Goal: Information Seeking & Learning: Learn about a topic

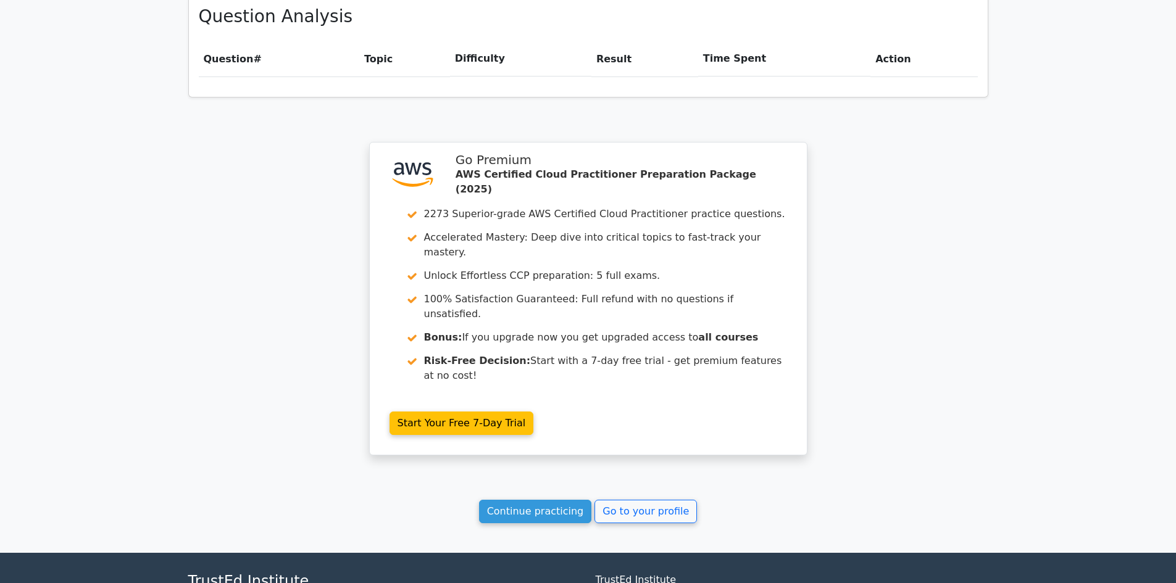
scroll to position [889, 0]
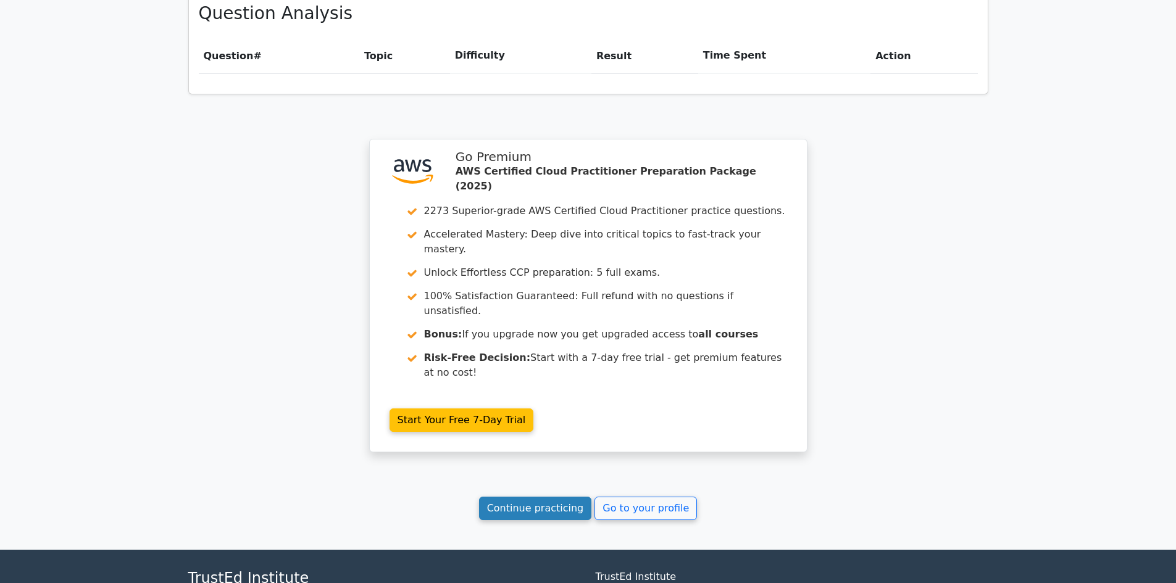
click at [529, 497] on link "Continue practicing" at bounding box center [535, 508] width 113 height 23
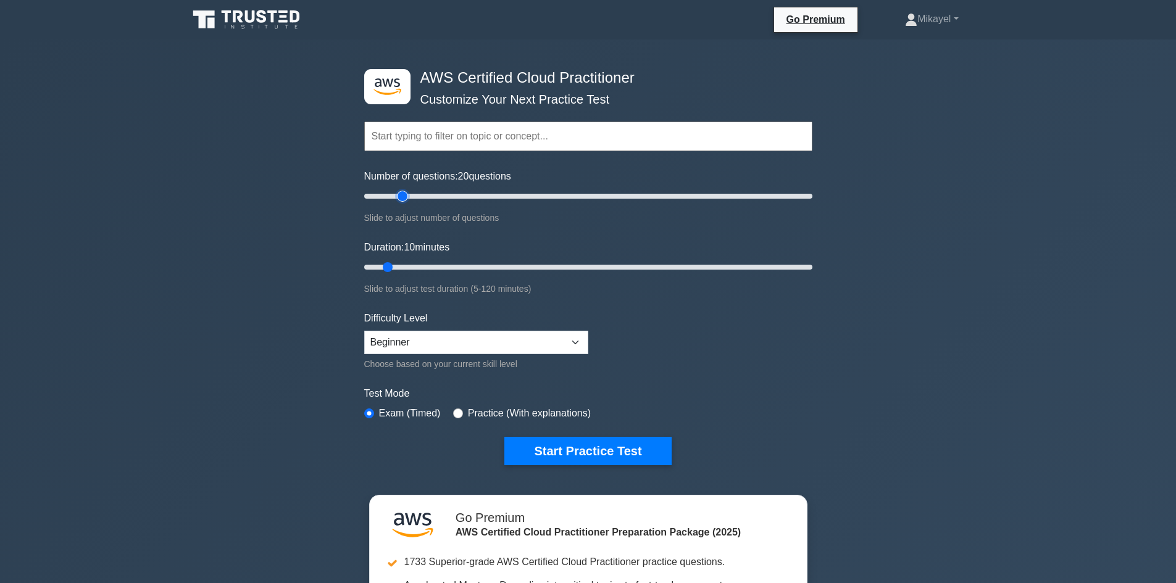
drag, startPoint x: 385, startPoint y: 198, endPoint x: 407, endPoint y: 198, distance: 22.2
type input "20"
click at [407, 198] on input "Number of questions: 20 questions" at bounding box center [588, 196] width 448 height 15
drag, startPoint x: 391, startPoint y: 262, endPoint x: 427, endPoint y: 262, distance: 35.8
type input "20"
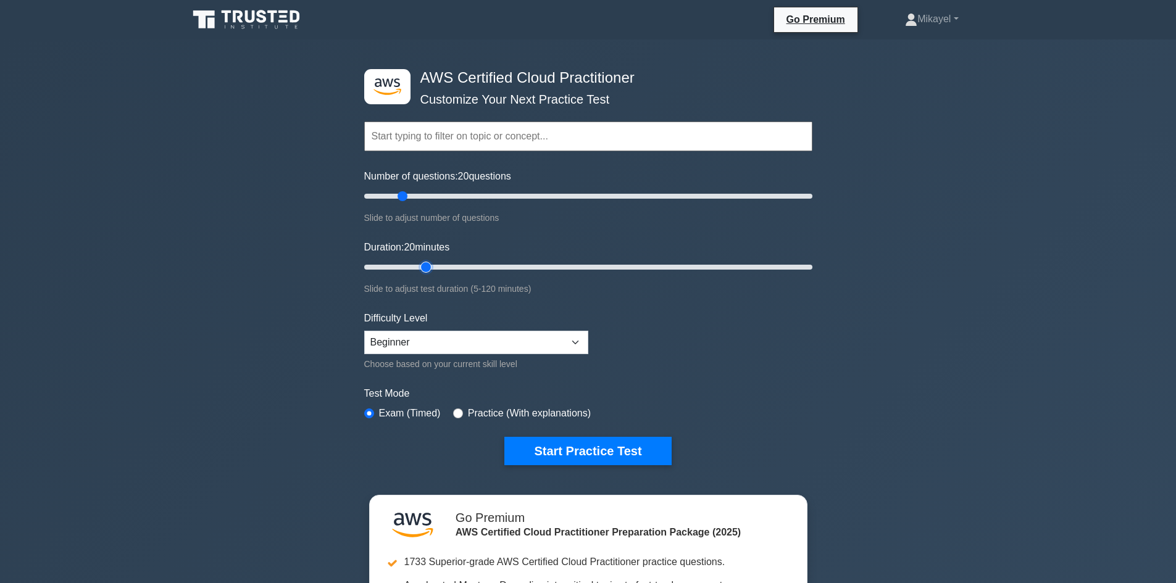
click at [427, 262] on input "Duration: 20 minutes" at bounding box center [588, 267] width 448 height 15
click at [460, 414] on input "radio" at bounding box center [458, 414] width 10 height 10
radio input "true"
click at [565, 460] on button "Start Practice Test" at bounding box center [587, 451] width 167 height 28
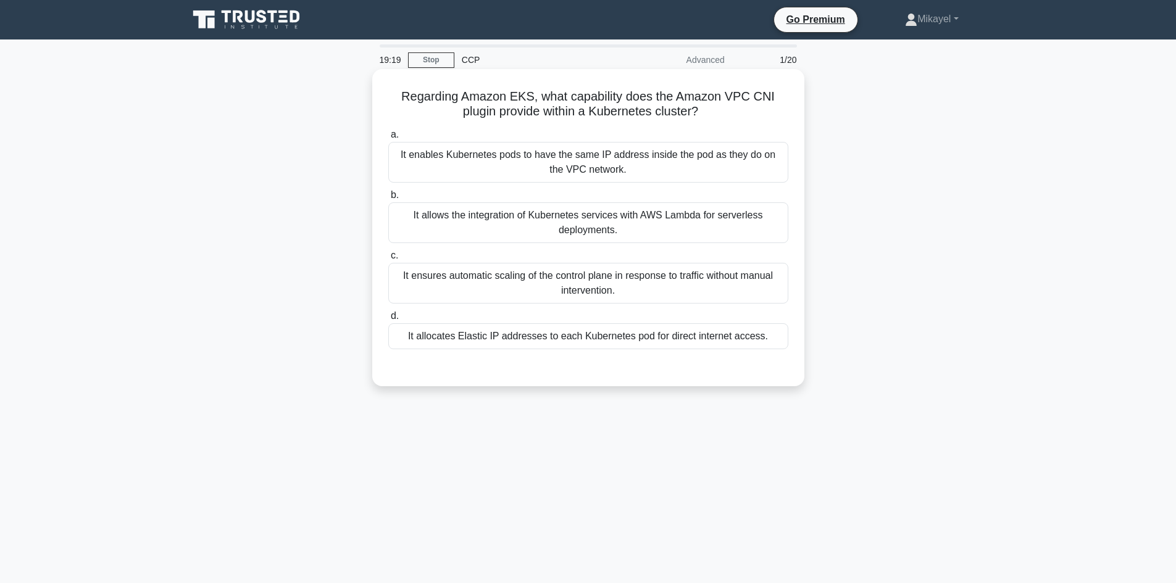
click at [626, 336] on div "It allocates Elastic IP addresses to each Kubernetes pod for direct internet ac…" at bounding box center [588, 336] width 400 height 26
click at [388, 320] on input "d. It allocates Elastic IP addresses to each Kubernetes pod for direct internet…" at bounding box center [388, 316] width 0 height 8
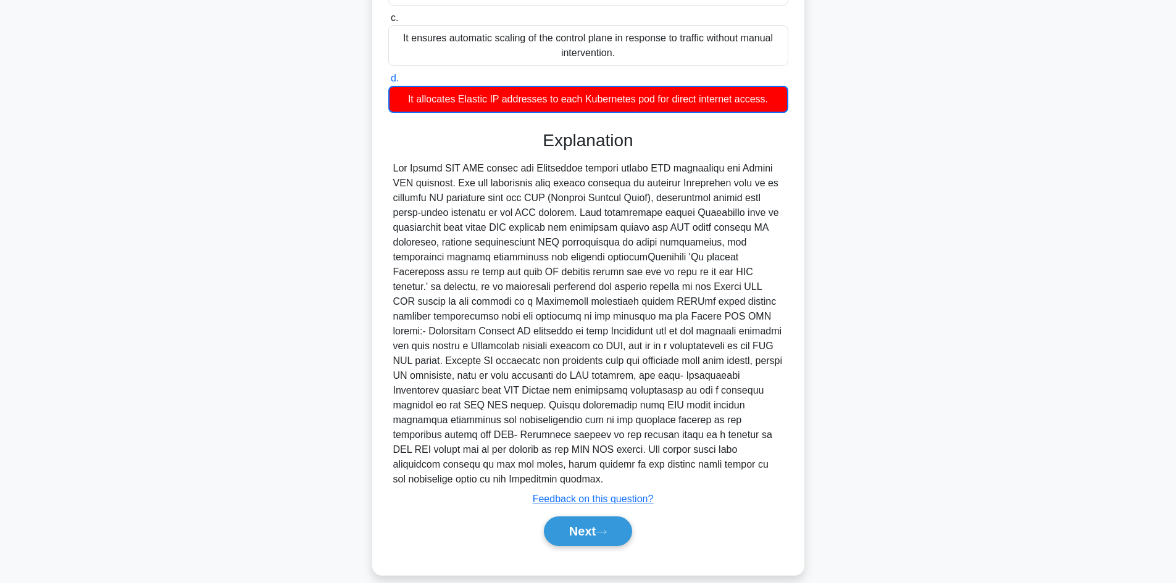
scroll to position [238, 0]
click at [593, 516] on button "Next" at bounding box center [588, 531] width 88 height 30
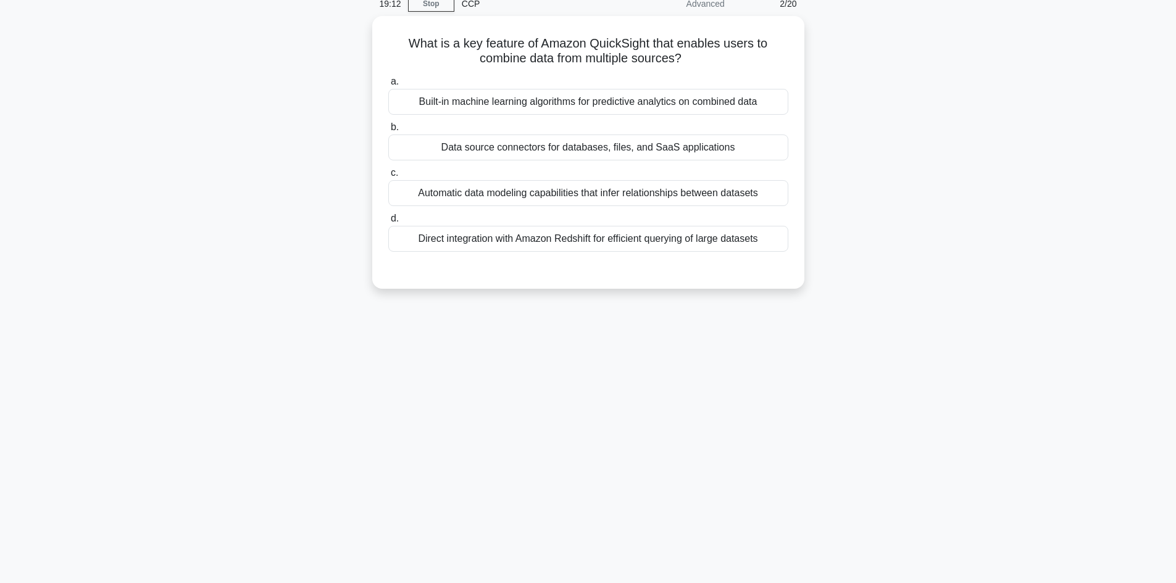
scroll to position [9, 0]
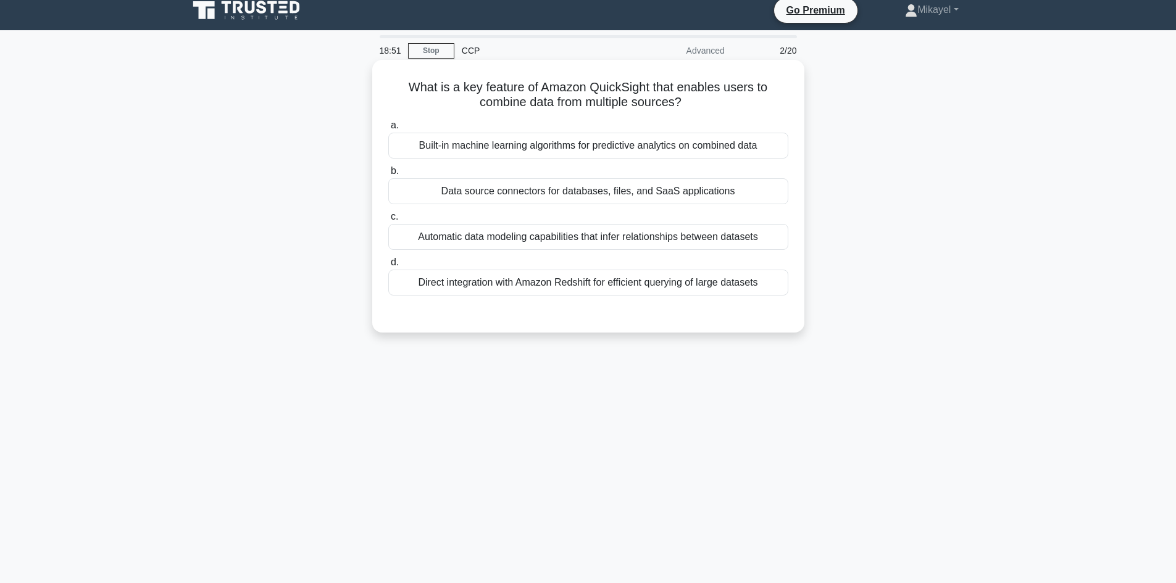
click at [565, 139] on div "Built-in machine learning algorithms for predictive analytics on combined data" at bounding box center [588, 146] width 400 height 26
click at [388, 130] on input "a. Built-in machine learning algorithms for predictive analytics on combined da…" at bounding box center [388, 126] width 0 height 8
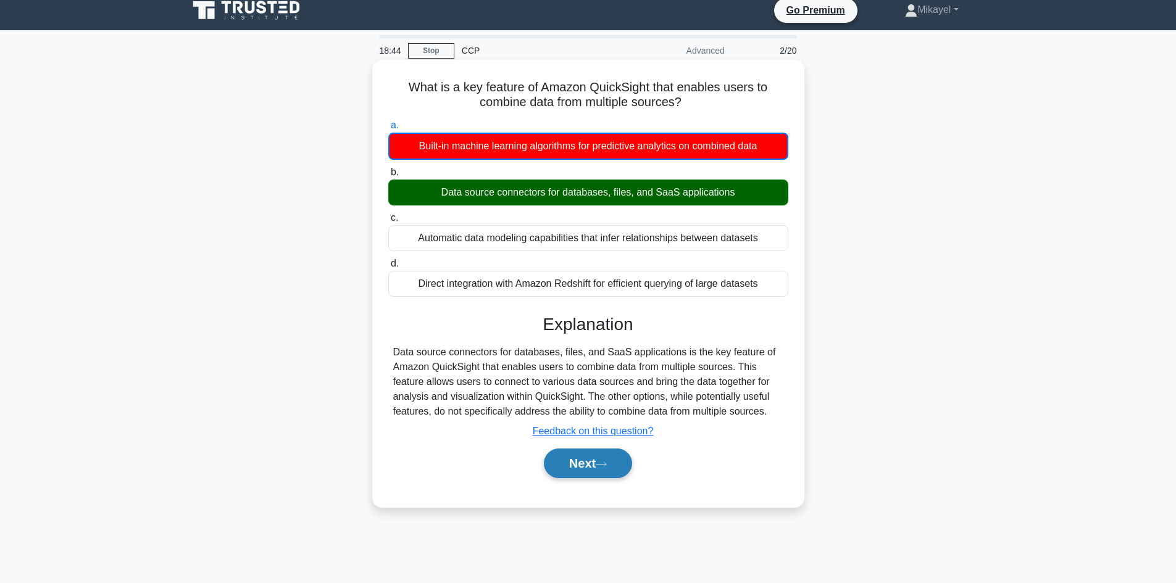
click at [591, 462] on button "Next" at bounding box center [588, 464] width 88 height 30
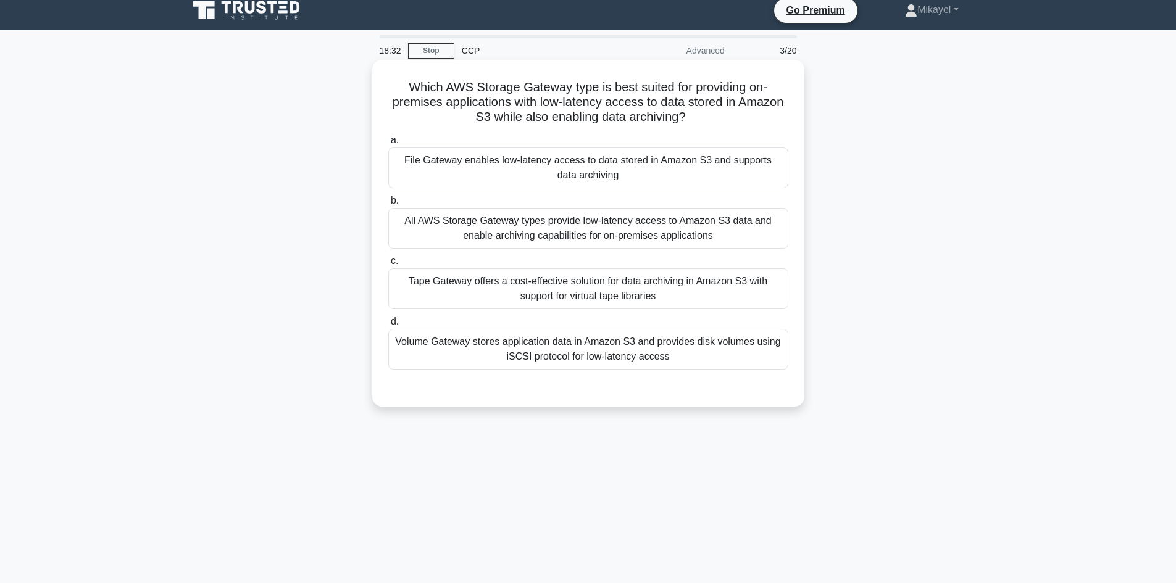
click at [514, 169] on div "File Gateway enables low-latency access to data stored in Amazon S3 and support…" at bounding box center [588, 168] width 400 height 41
click at [388, 144] on input "a. File Gateway enables low-latency access to data stored in Amazon S3 and supp…" at bounding box center [388, 140] width 0 height 8
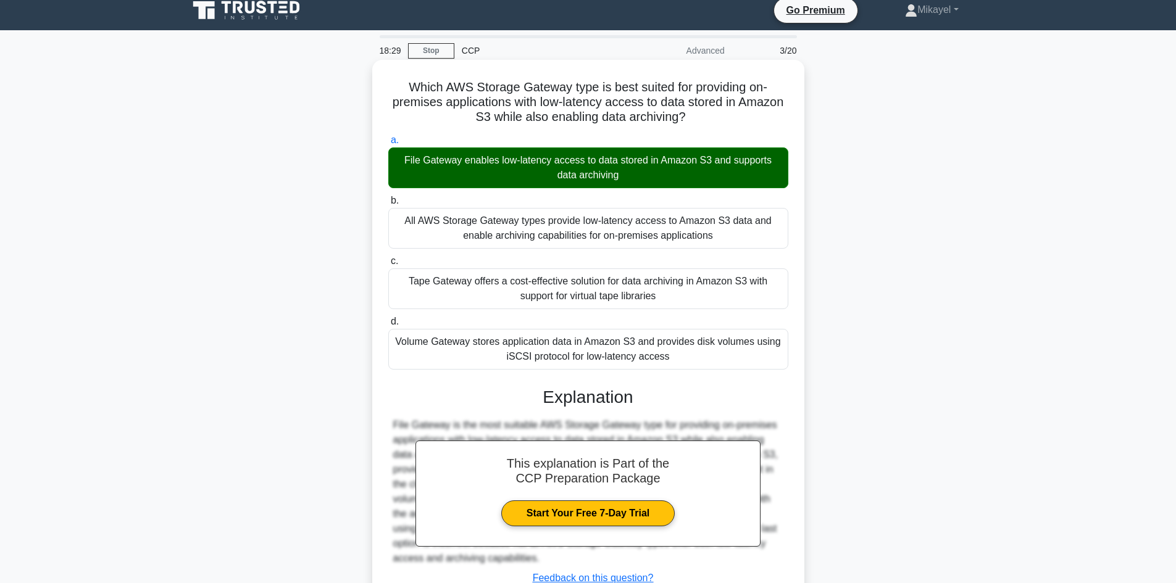
scroll to position [104, 0]
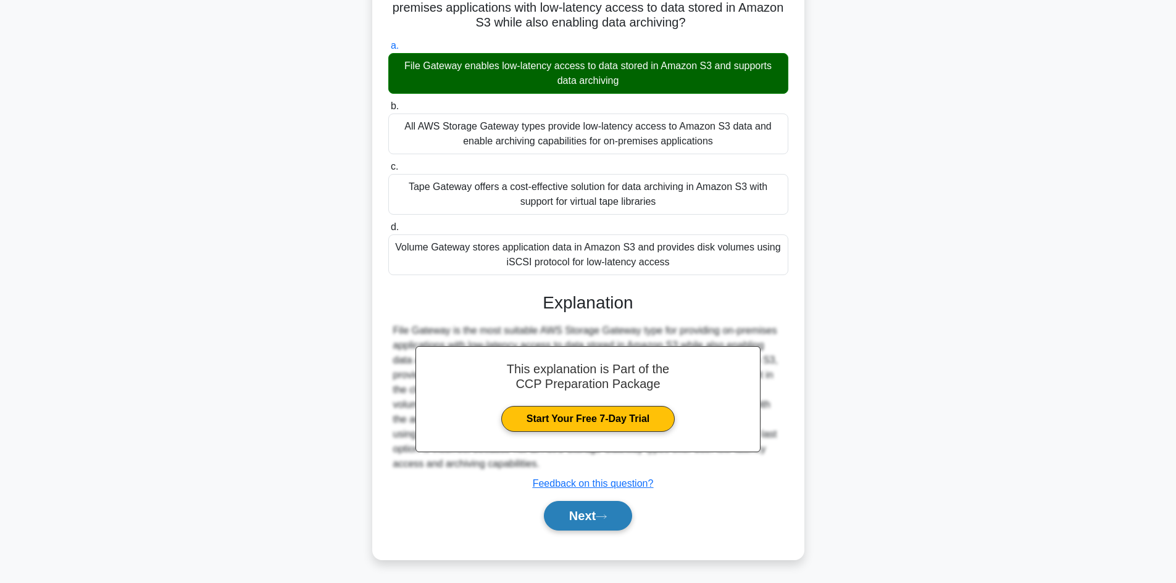
click at [586, 516] on button "Next" at bounding box center [588, 516] width 88 height 30
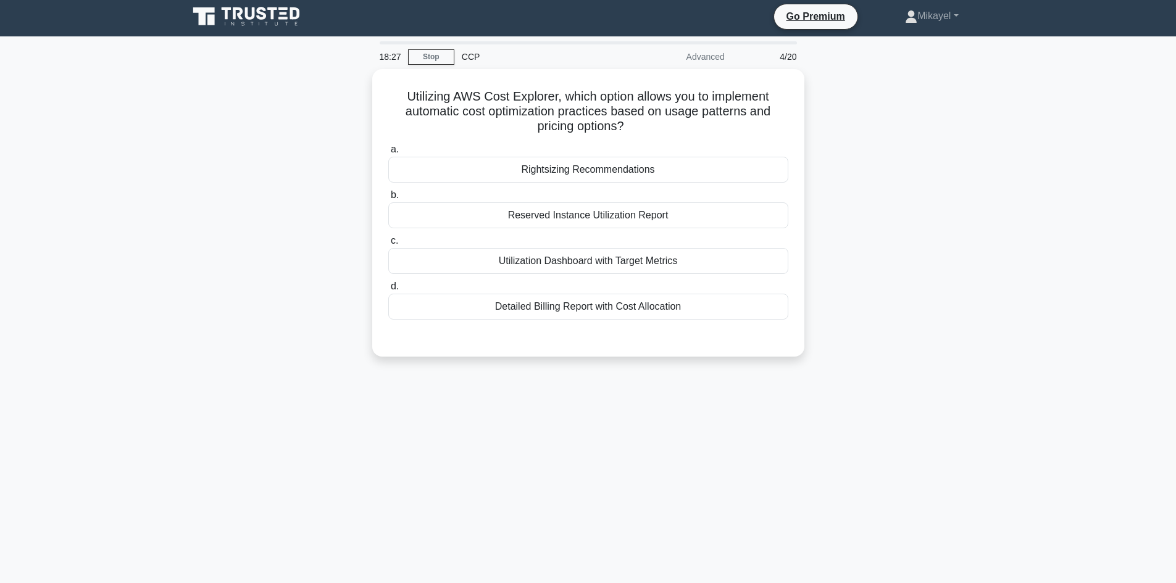
scroll to position [0, 0]
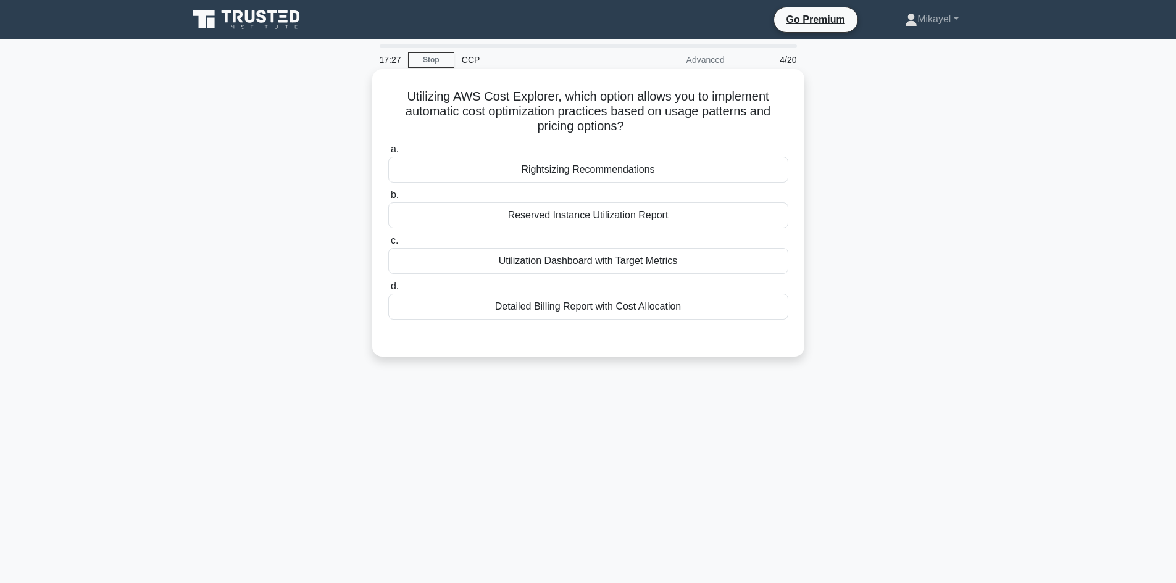
click at [530, 258] on div "Utilization Dashboard with Target Metrics" at bounding box center [588, 261] width 400 height 26
click at [388, 245] on input "c. Utilization Dashboard with Target Metrics" at bounding box center [388, 241] width 0 height 8
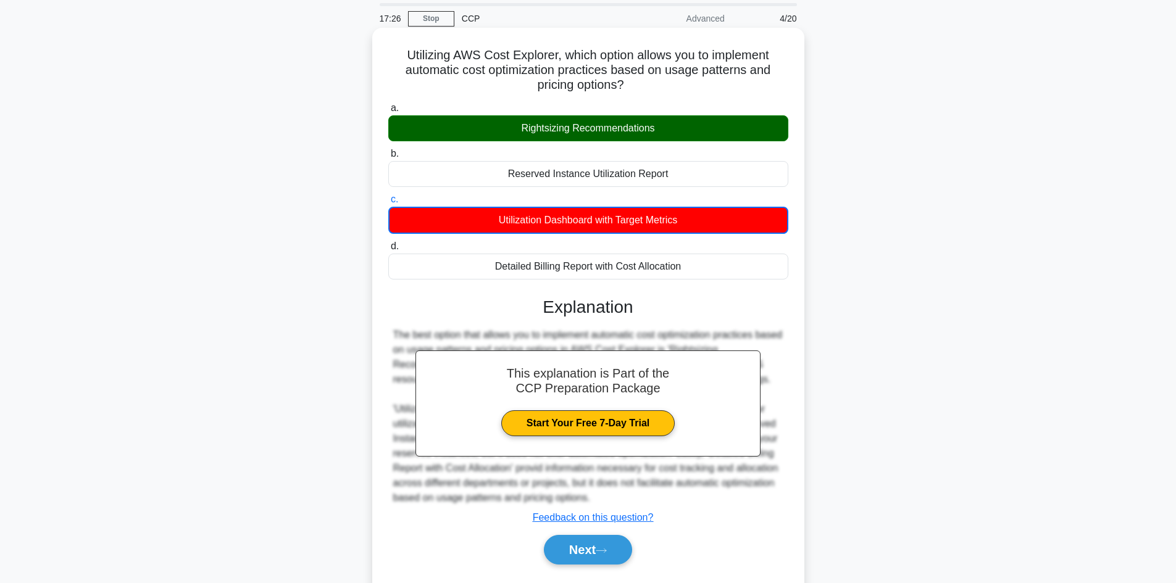
scroll to position [83, 0]
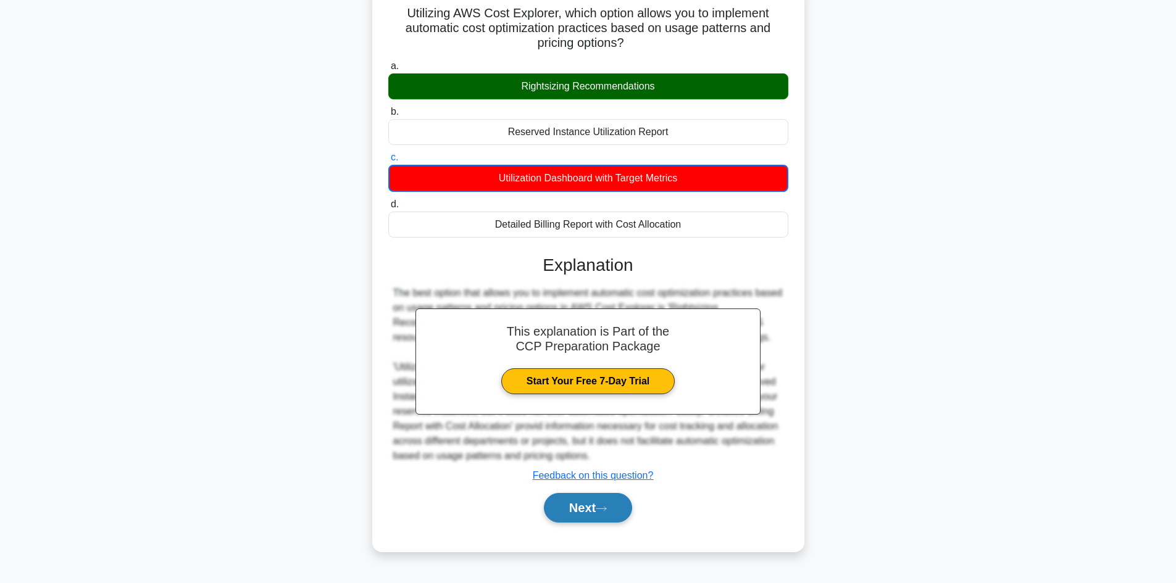
click at [610, 504] on button "Next" at bounding box center [588, 508] width 88 height 30
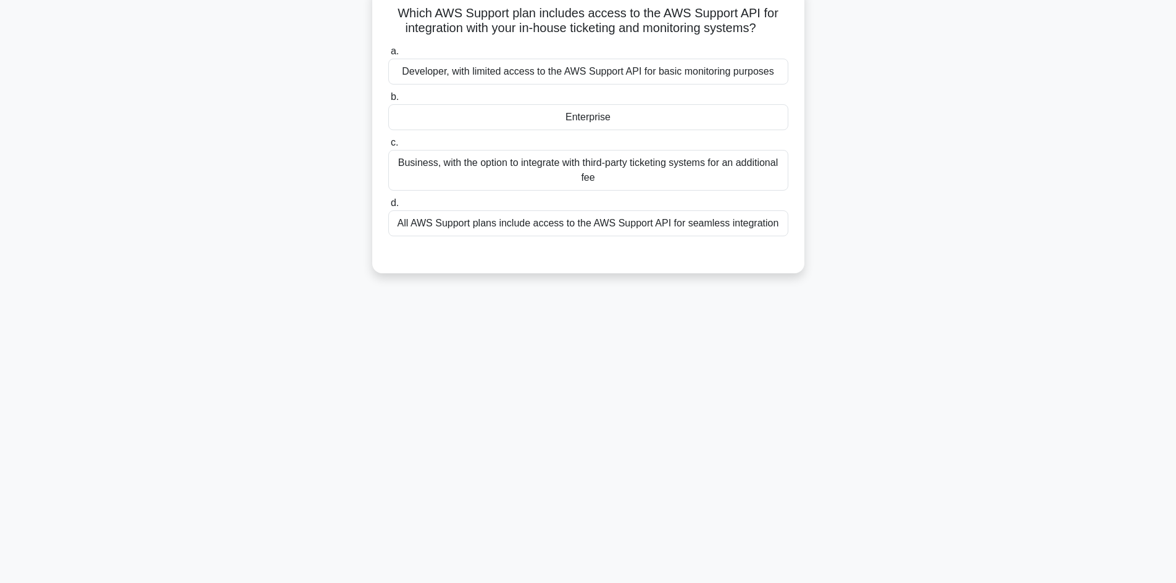
click at [603, 122] on div "Enterprise" at bounding box center [588, 117] width 400 height 26
click at [388, 101] on input "b. Enterprise" at bounding box center [388, 97] width 0 height 8
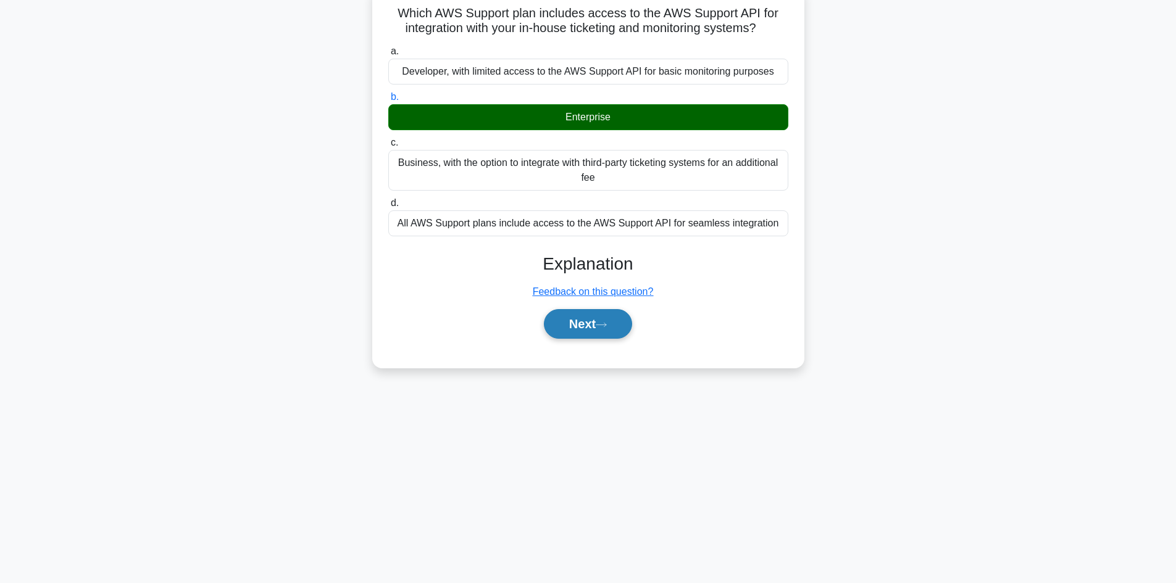
click at [580, 318] on button "Next" at bounding box center [588, 324] width 88 height 30
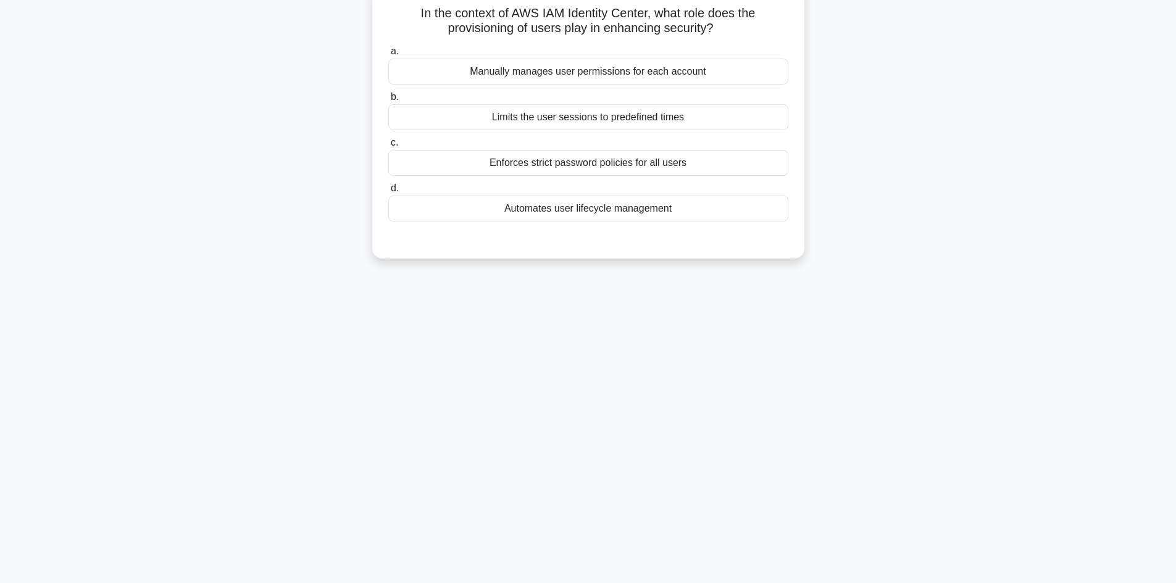
click at [587, 212] on div "Automates user lifecycle management" at bounding box center [588, 209] width 400 height 26
click at [388, 193] on input "d. Automates user lifecycle management" at bounding box center [388, 189] width 0 height 8
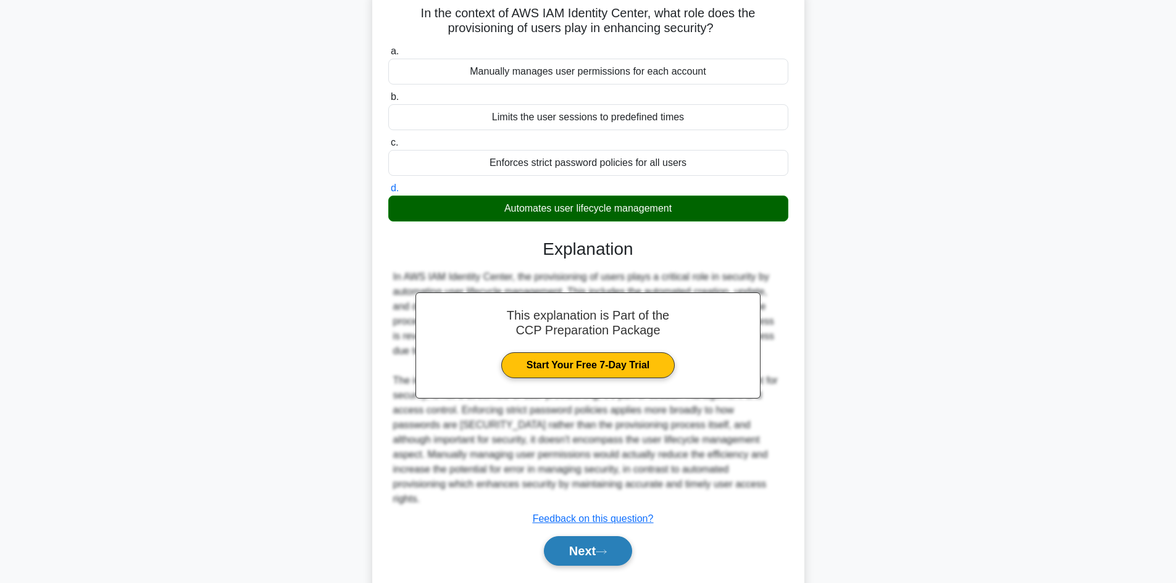
click at [587, 536] on button "Next" at bounding box center [588, 551] width 88 height 30
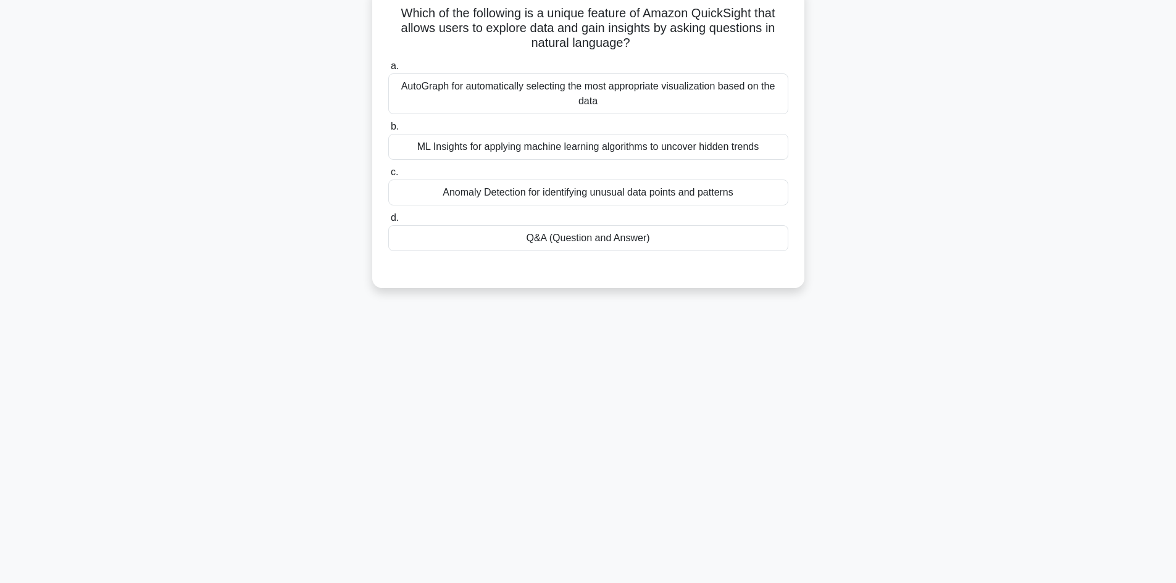
click at [533, 234] on div "Q&A (Question and Answer)" at bounding box center [588, 238] width 400 height 26
click at [388, 222] on input "d. Q&A (Question and Answer)" at bounding box center [388, 218] width 0 height 8
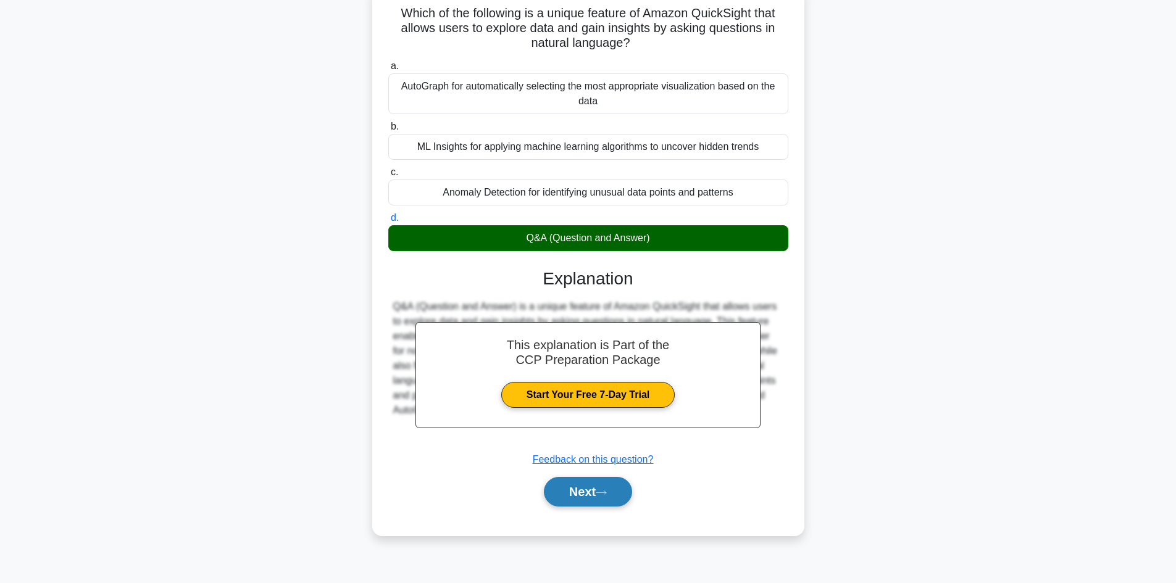
click at [584, 498] on button "Next" at bounding box center [588, 492] width 88 height 30
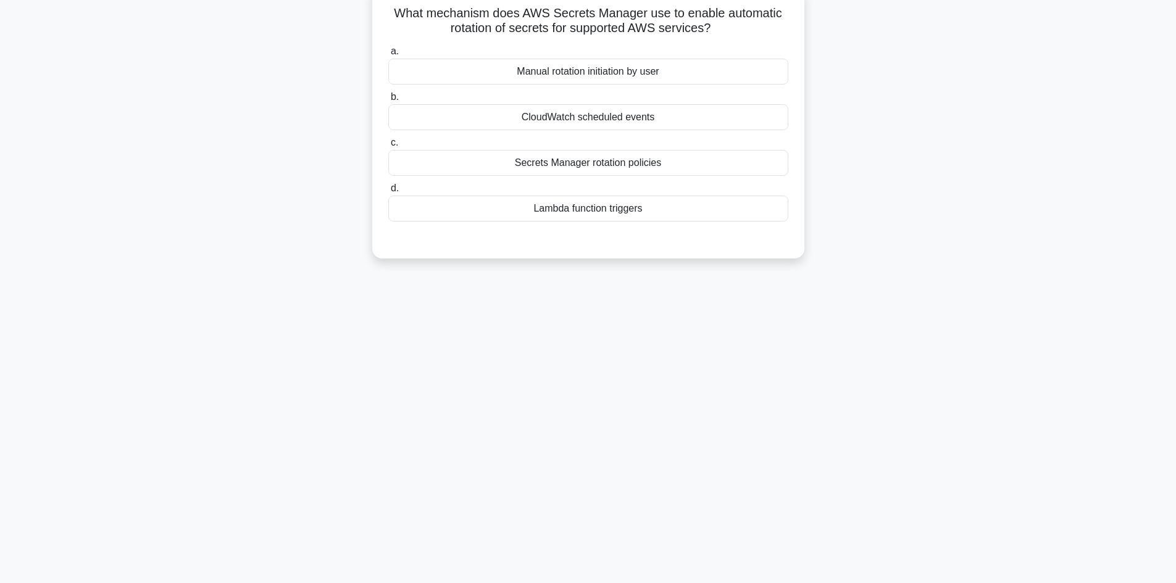
click at [586, 162] on div "Secrets Manager rotation policies" at bounding box center [588, 163] width 400 height 26
click at [388, 147] on input "c. Secrets Manager rotation policies" at bounding box center [388, 143] width 0 height 8
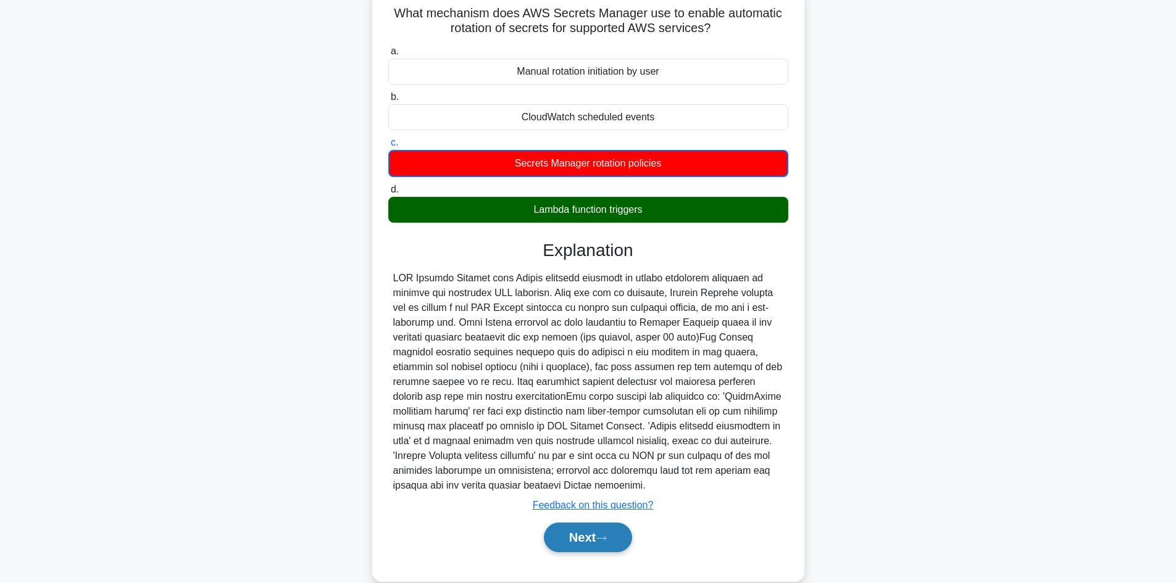
click at [592, 535] on button "Next" at bounding box center [588, 538] width 88 height 30
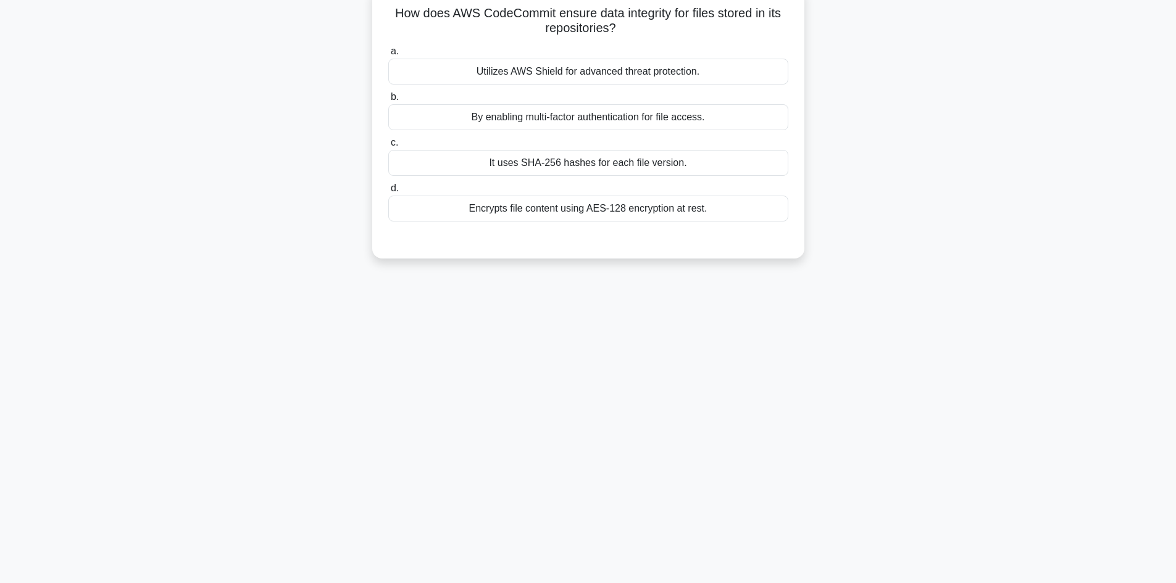
click at [603, 162] on div "It uses SHA-256 hashes for each file version." at bounding box center [588, 163] width 400 height 26
click at [388, 147] on input "c. It uses SHA-256 hashes for each file version." at bounding box center [388, 143] width 0 height 8
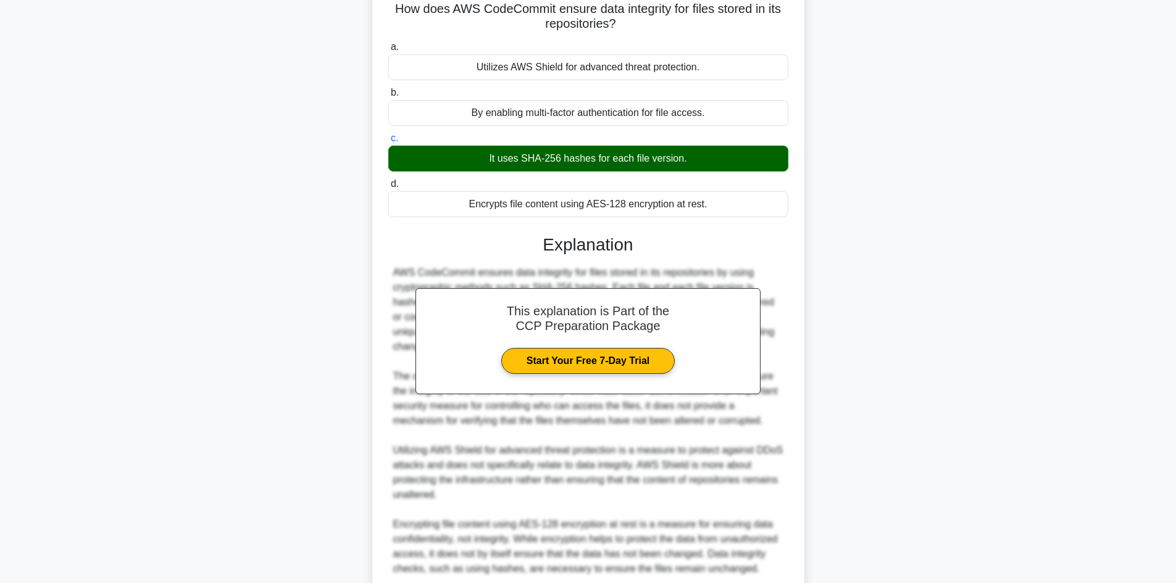
scroll to position [193, 0]
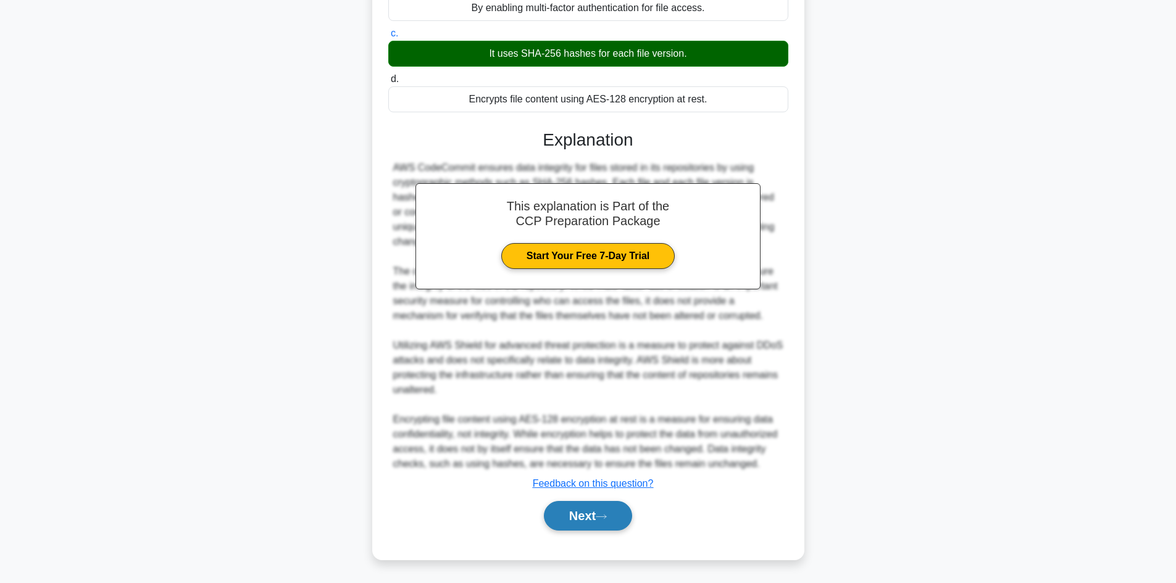
click at [570, 508] on button "Next" at bounding box center [588, 516] width 88 height 30
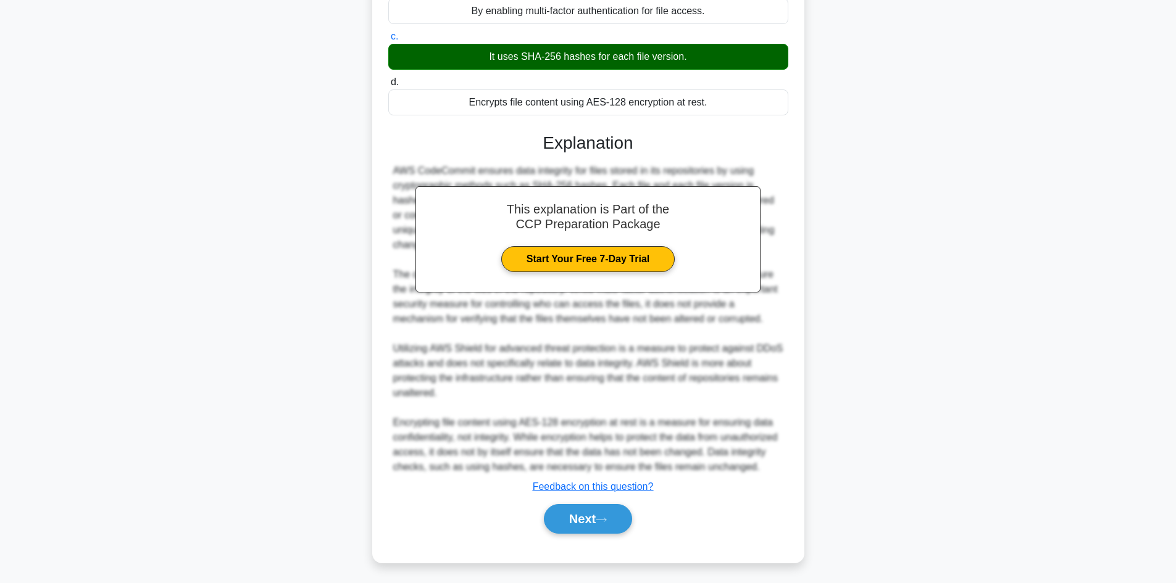
scroll to position [83, 0]
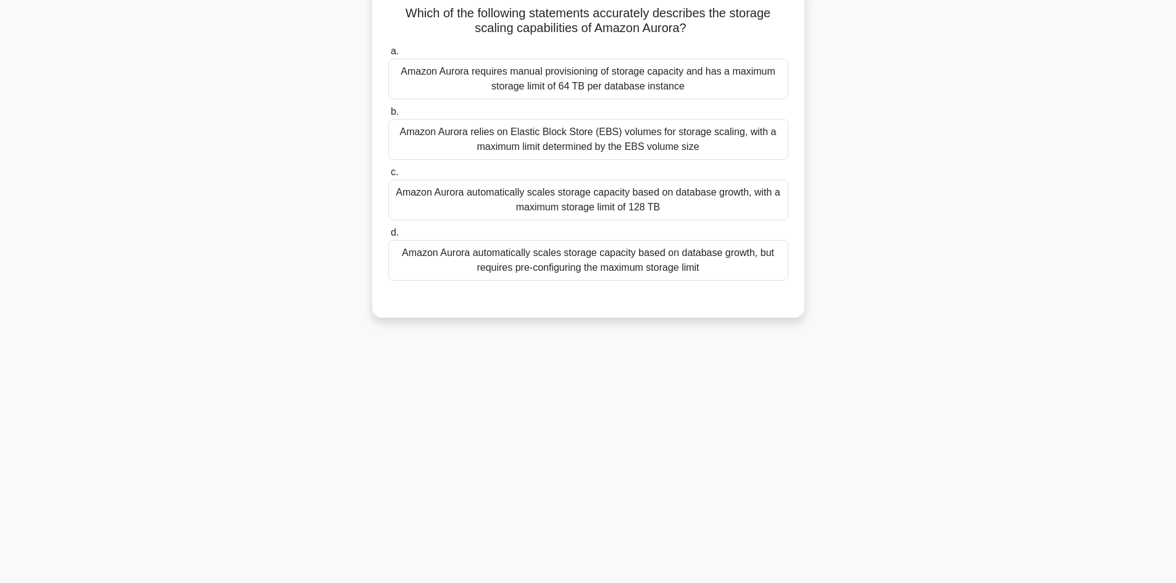
click at [511, 207] on div "Amazon Aurora automatically scales storage capacity based on database growth, w…" at bounding box center [588, 200] width 400 height 41
click at [388, 177] on input "c. Amazon Aurora automatically scales storage capacity based on database growth…" at bounding box center [388, 173] width 0 height 8
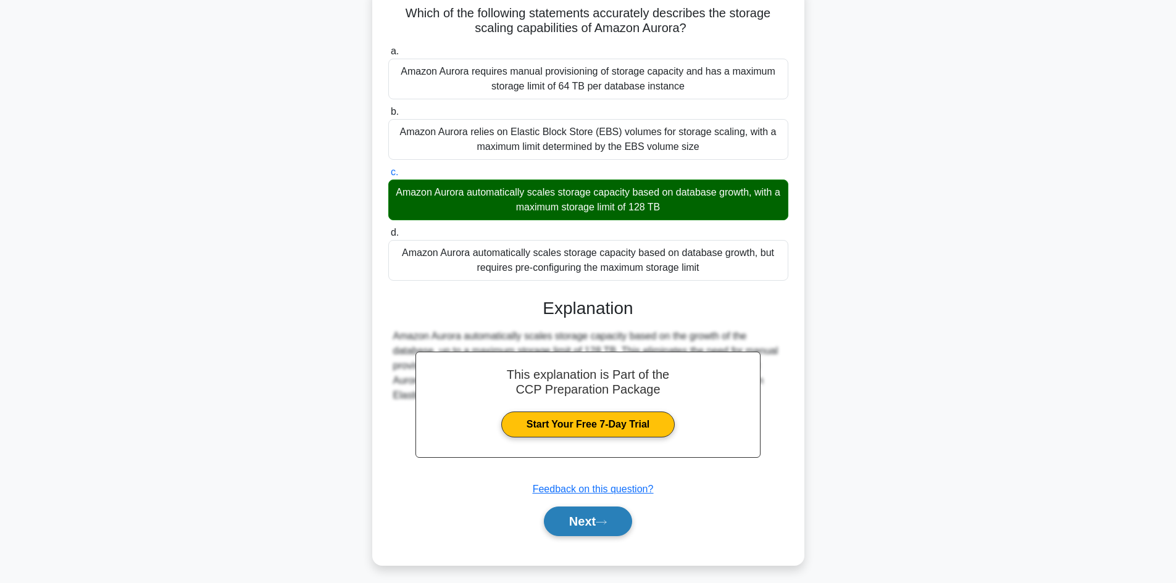
click at [589, 522] on button "Next" at bounding box center [588, 522] width 88 height 30
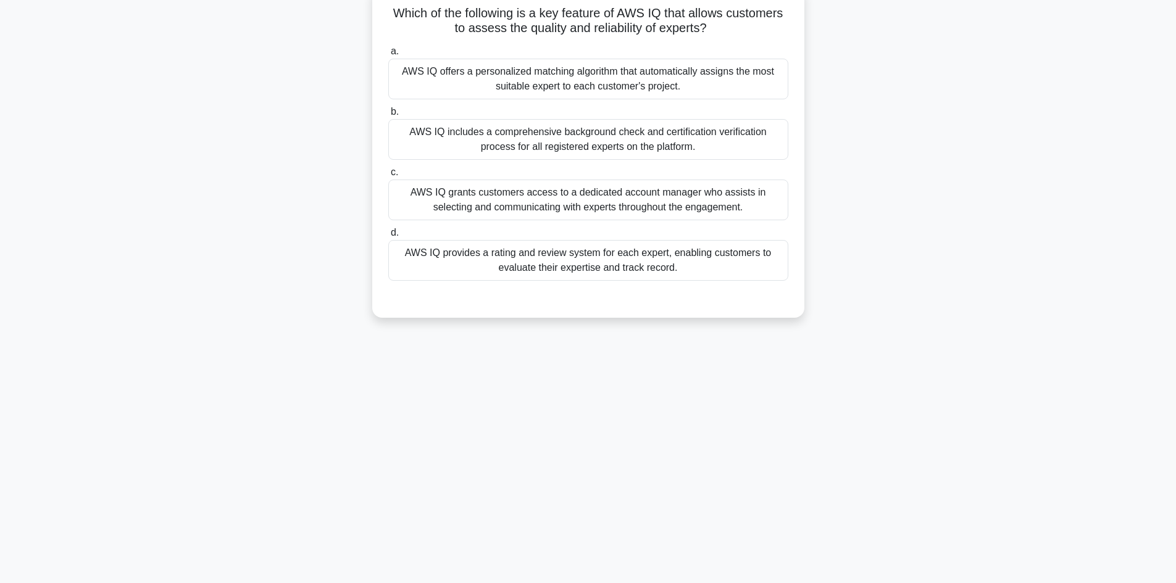
click at [589, 149] on div "AWS IQ includes a comprehensive background check and certification verification…" at bounding box center [588, 139] width 400 height 41
click at [388, 116] on input "b. AWS IQ includes a comprehensive background check and certification verificat…" at bounding box center [388, 112] width 0 height 8
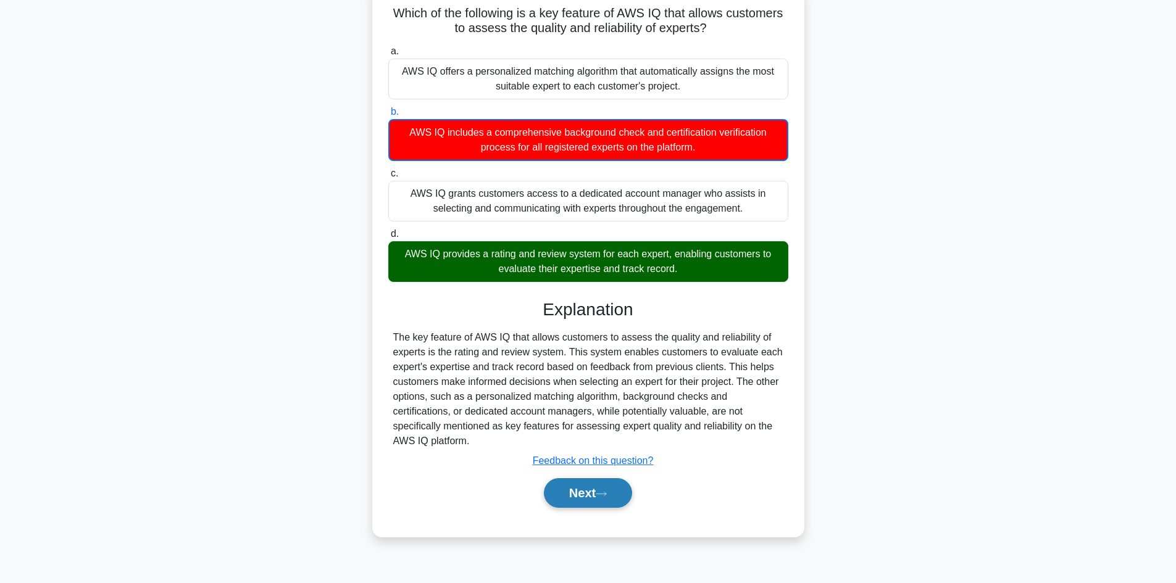
click at [604, 486] on button "Next" at bounding box center [588, 493] width 88 height 30
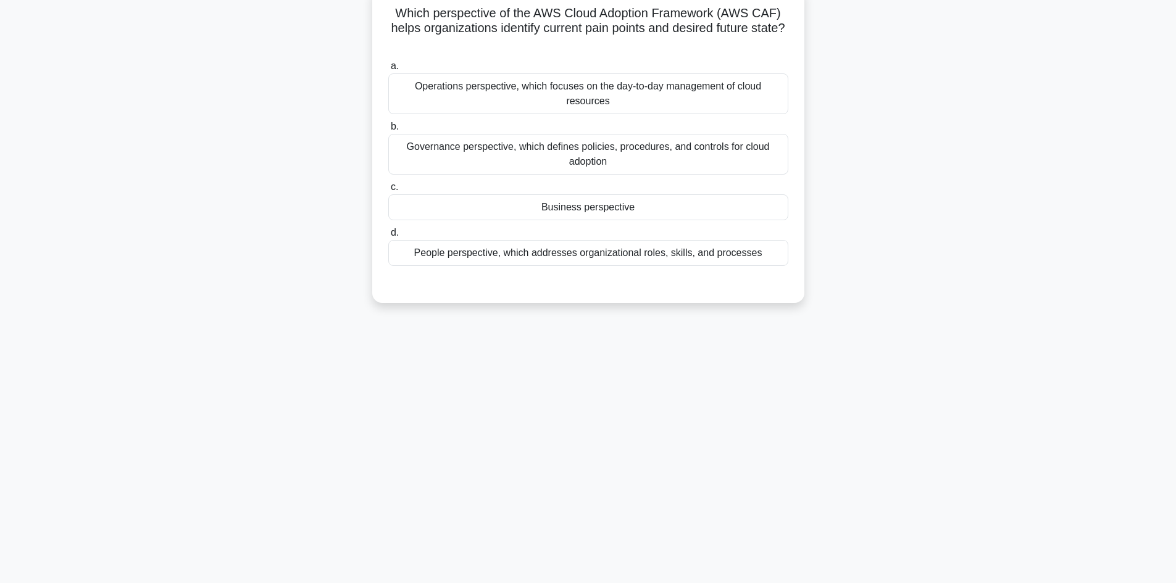
click at [582, 204] on div "Business perspective" at bounding box center [588, 207] width 400 height 26
click at [388, 191] on input "c. Business perspective" at bounding box center [388, 187] width 0 height 8
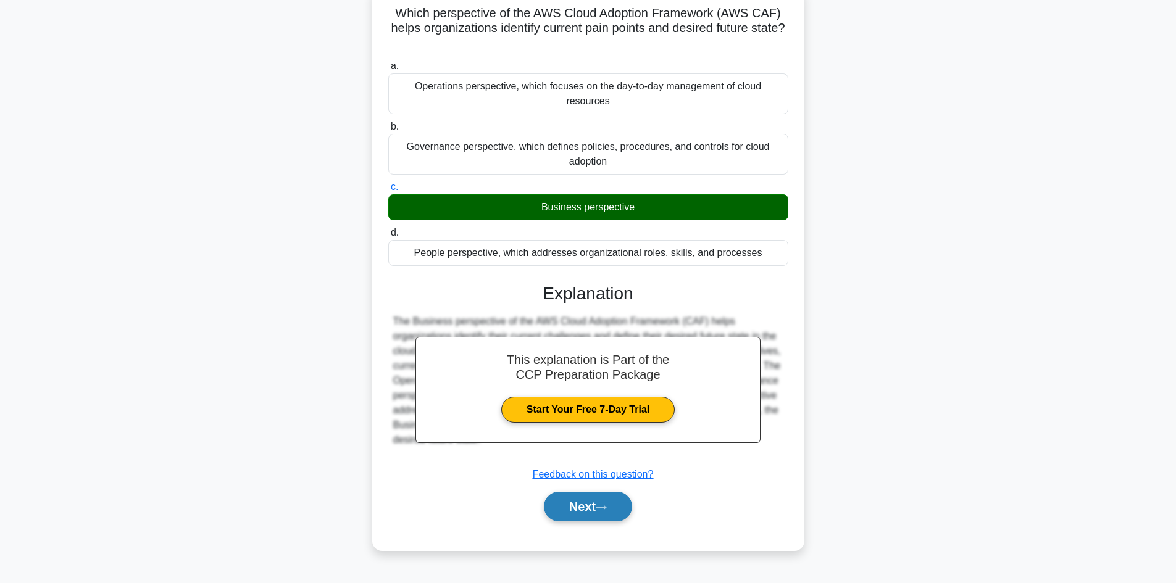
click at [581, 512] on button "Next" at bounding box center [588, 507] width 88 height 30
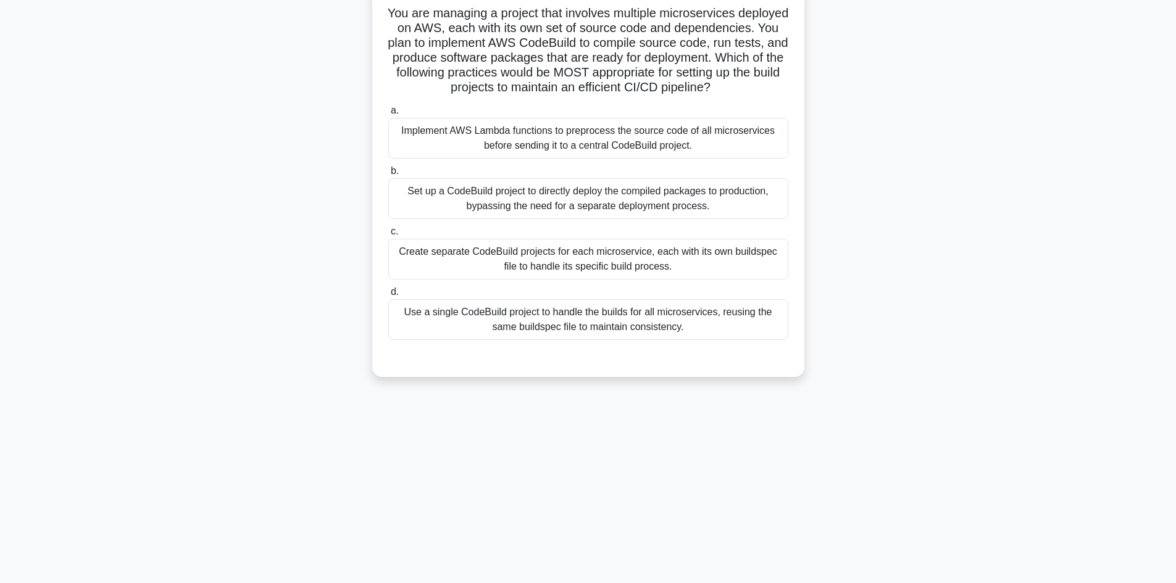
click at [517, 194] on div "Set up a CodeBuild project to directly deploy the compiled packages to producti…" at bounding box center [588, 198] width 400 height 41
click at [388, 175] on input "b. Set up a CodeBuild project to directly deploy the compiled packages to produ…" at bounding box center [388, 171] width 0 height 8
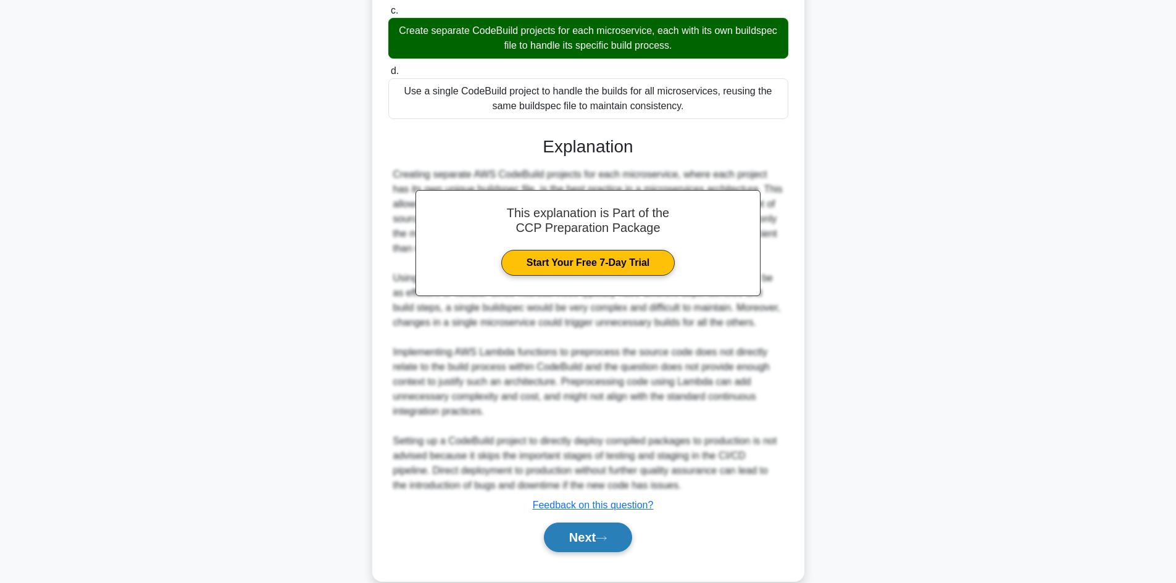
click at [602, 532] on button "Next" at bounding box center [588, 538] width 88 height 30
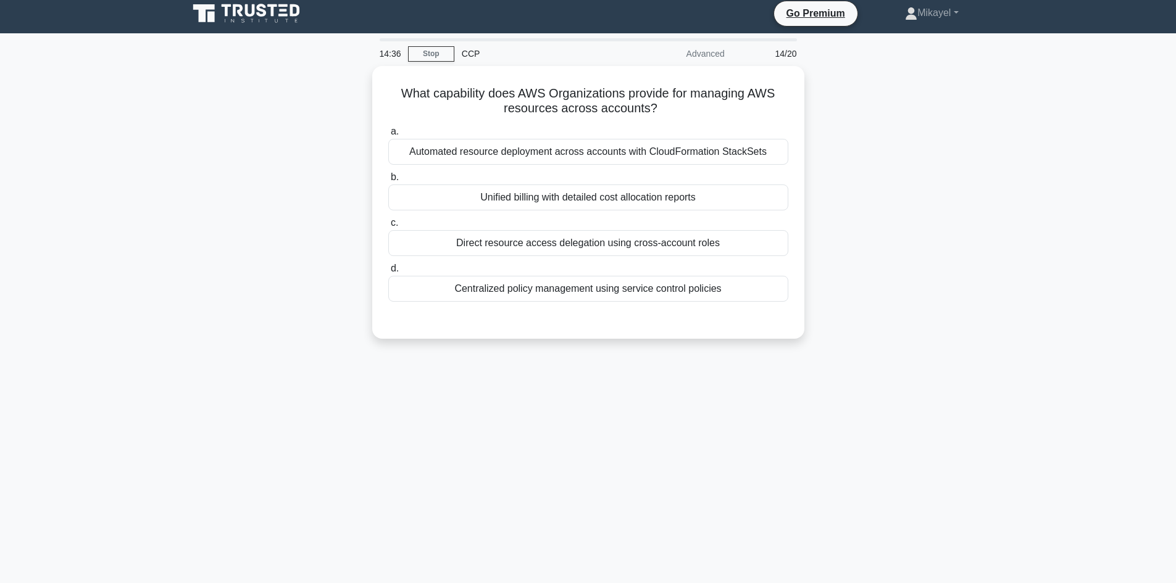
scroll to position [0, 0]
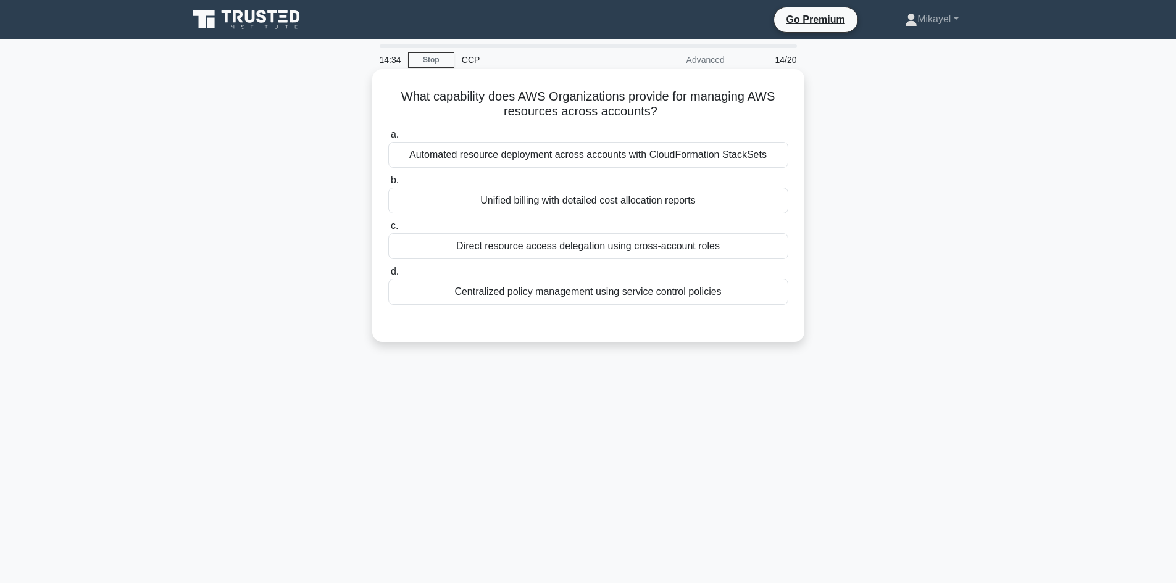
click at [596, 200] on div "Unified billing with detailed cost allocation reports" at bounding box center [588, 201] width 400 height 26
click at [388, 185] on input "b. Unified billing with detailed cost allocation reports" at bounding box center [388, 181] width 0 height 8
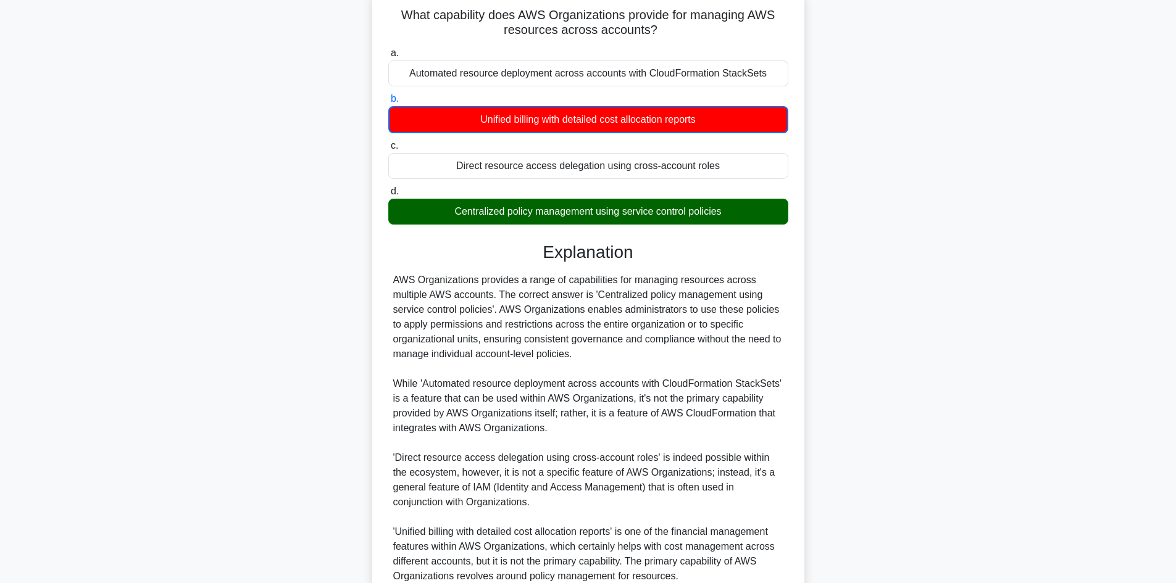
scroll to position [194, 0]
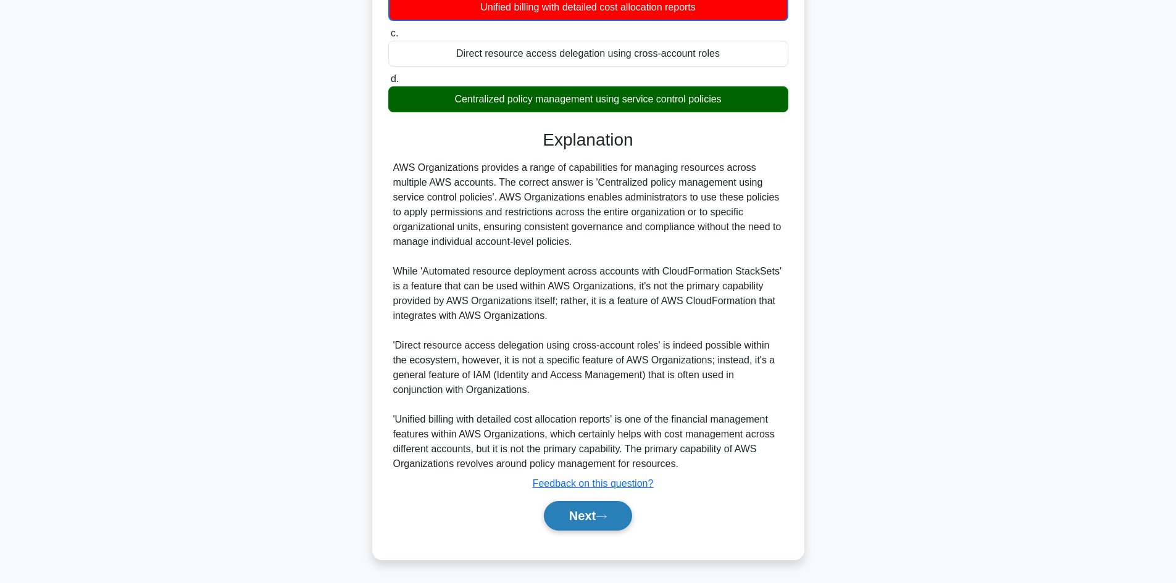
click at [593, 509] on button "Next" at bounding box center [588, 516] width 88 height 30
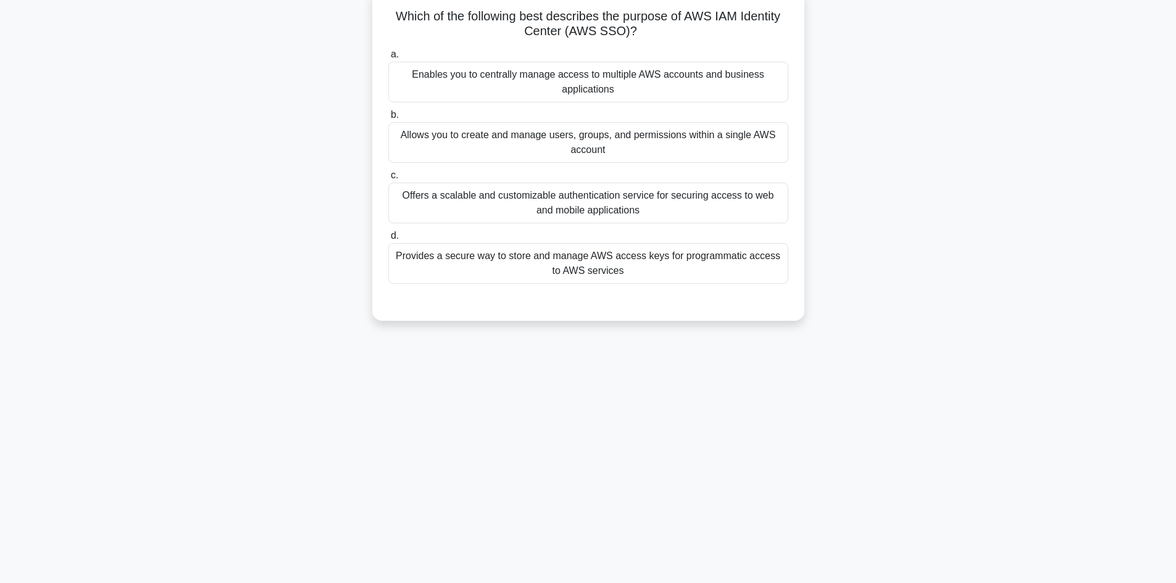
scroll to position [83, 0]
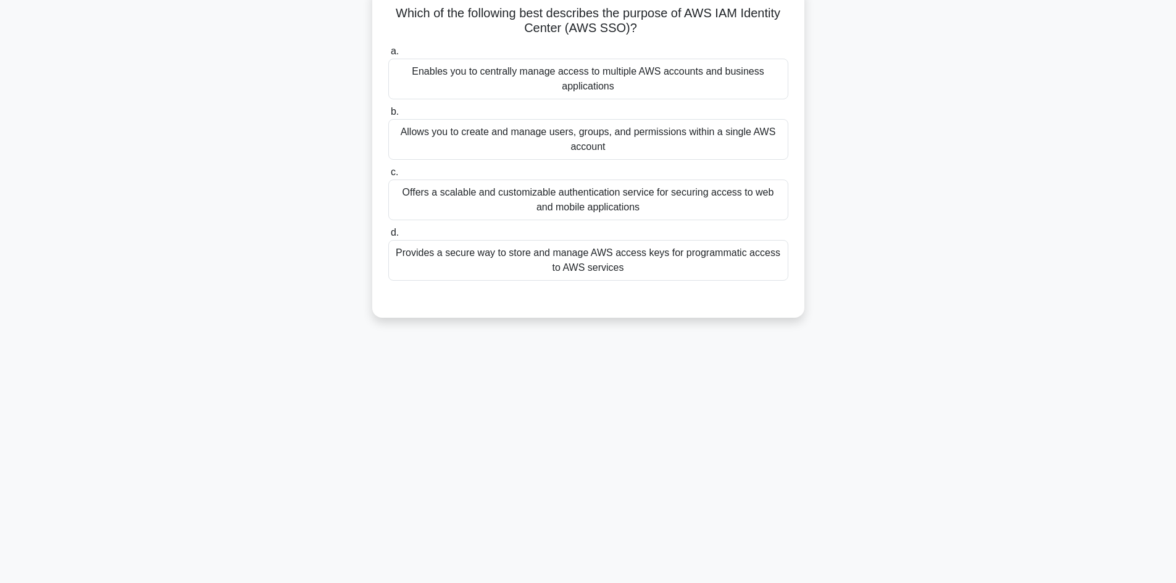
click at [601, 135] on div "Allows you to create and manage users, groups, and permissions within a single …" at bounding box center [588, 139] width 400 height 41
click at [388, 116] on input "b. Allows you to create and manage users, groups, and permissions within a sing…" at bounding box center [388, 112] width 0 height 8
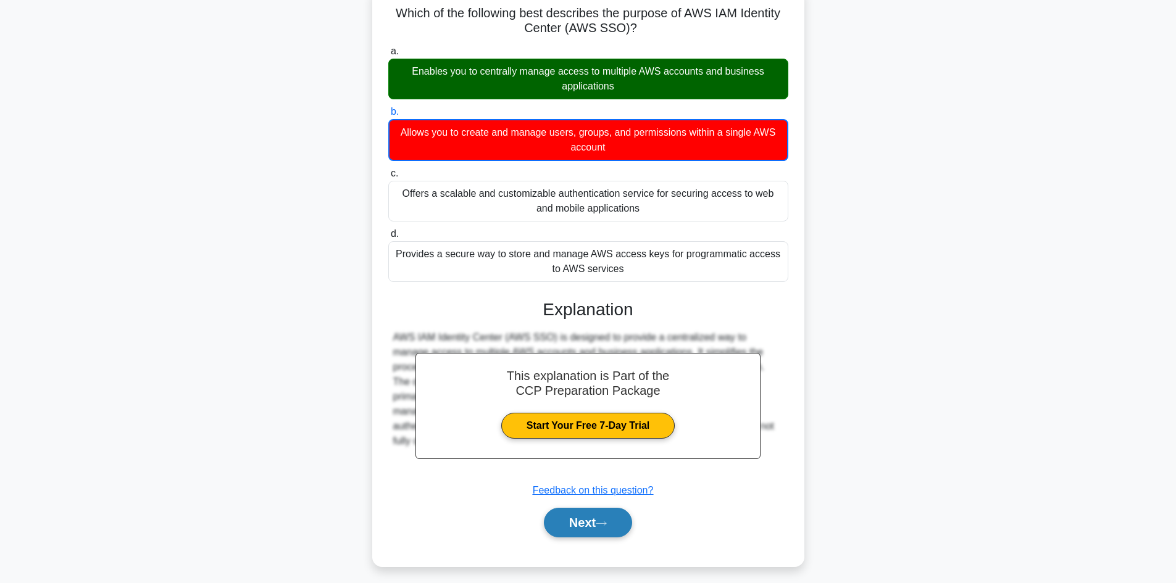
click at [615, 525] on button "Next" at bounding box center [588, 523] width 88 height 30
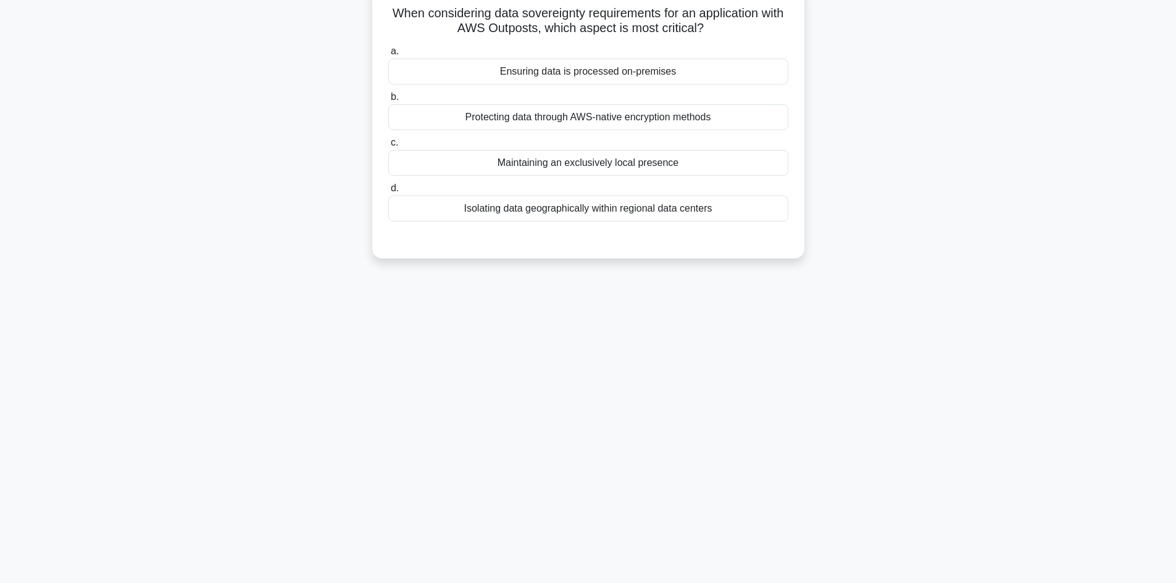
click at [572, 75] on div "Ensuring data is processed on-premises" at bounding box center [588, 72] width 400 height 26
click at [388, 56] on input "a. Ensuring data is processed on-premises" at bounding box center [388, 52] width 0 height 8
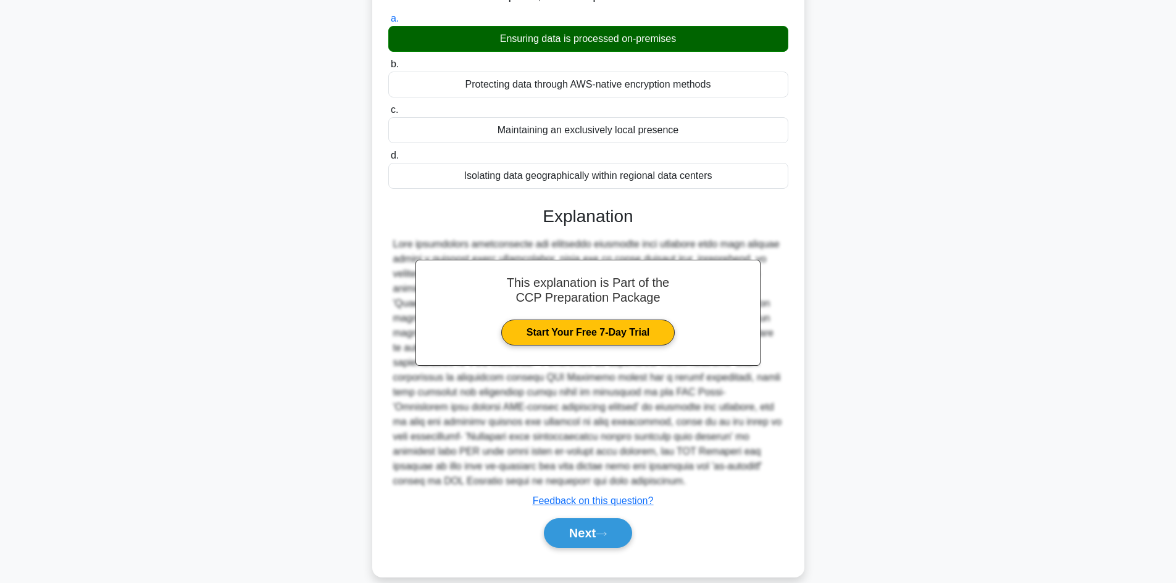
scroll to position [133, 0]
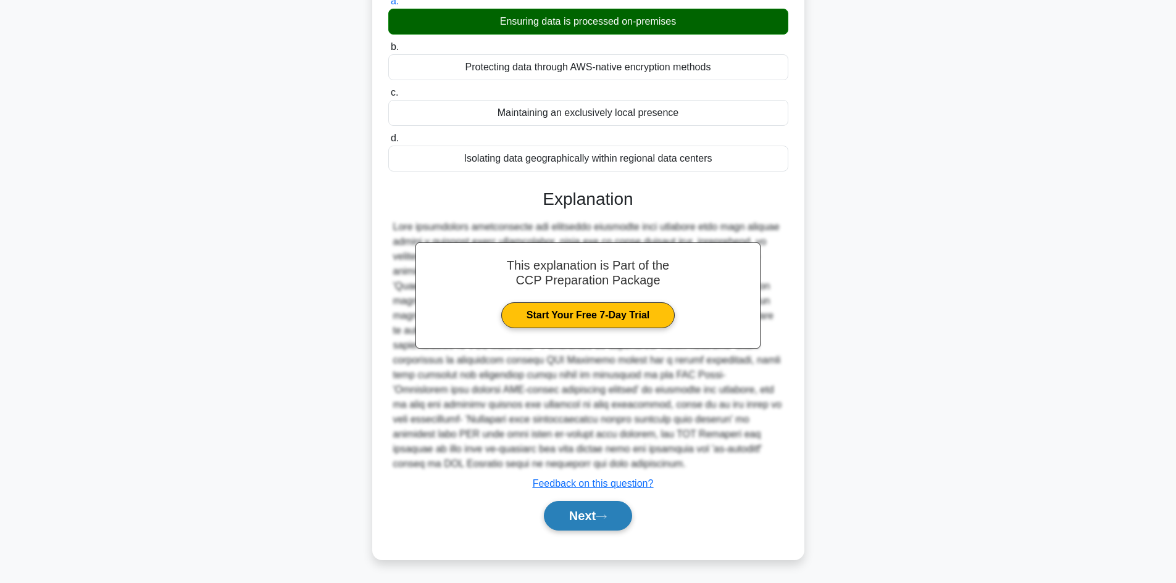
click at [596, 505] on button "Next" at bounding box center [588, 516] width 88 height 30
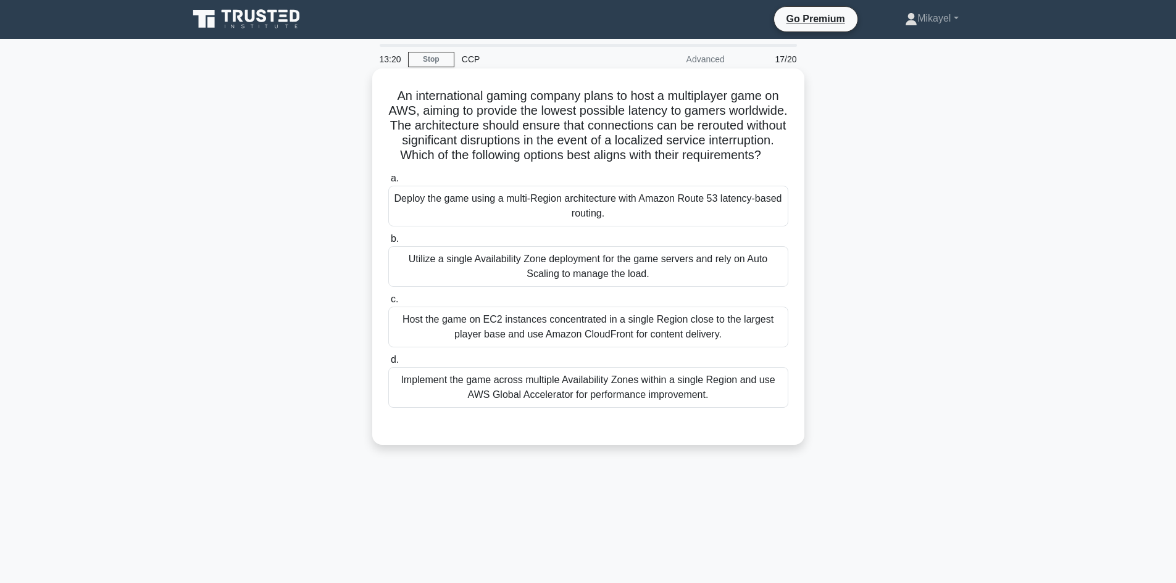
scroll to position [0, 0]
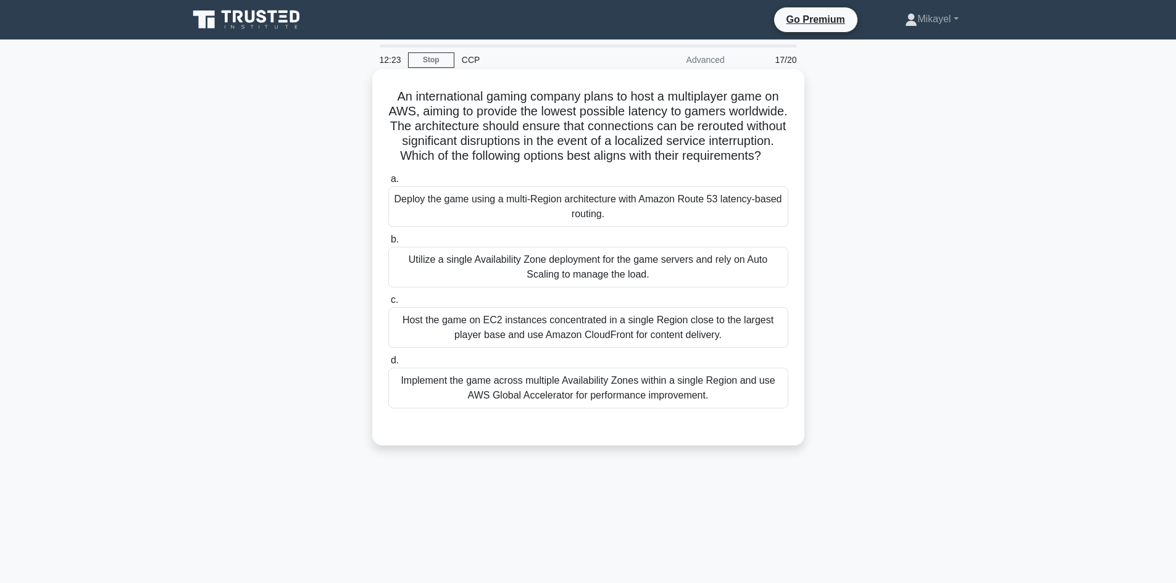
click at [654, 207] on div "Deploy the game using a multi-Region architecture with Amazon Route 53 latency-…" at bounding box center [588, 206] width 400 height 41
click at [388, 183] on input "a. Deploy the game using a multi-Region architecture with Amazon Route 53 laten…" at bounding box center [388, 179] width 0 height 8
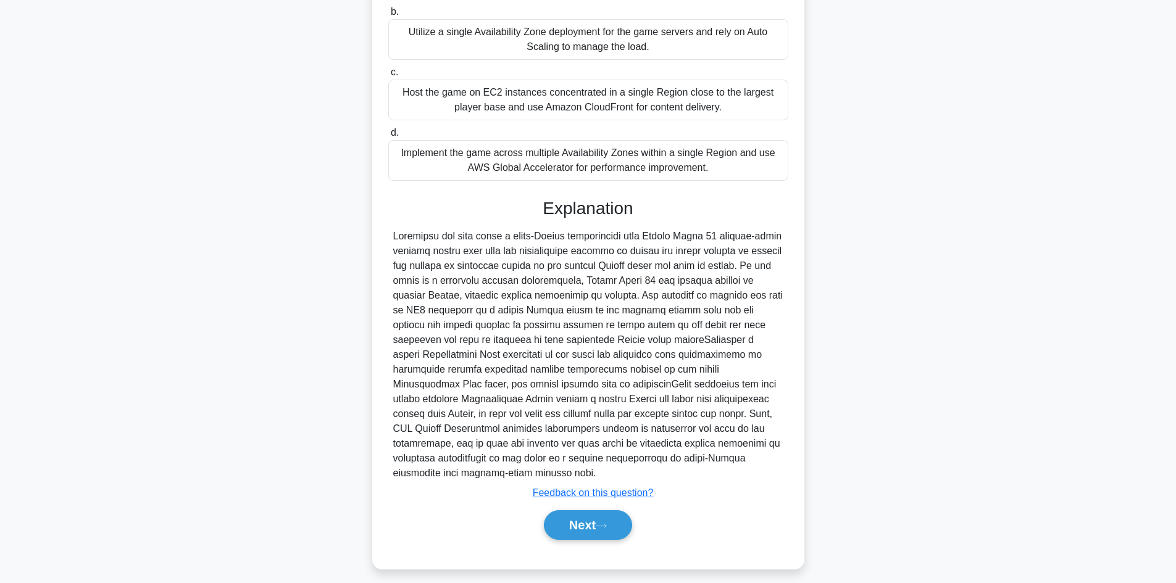
scroll to position [237, 0]
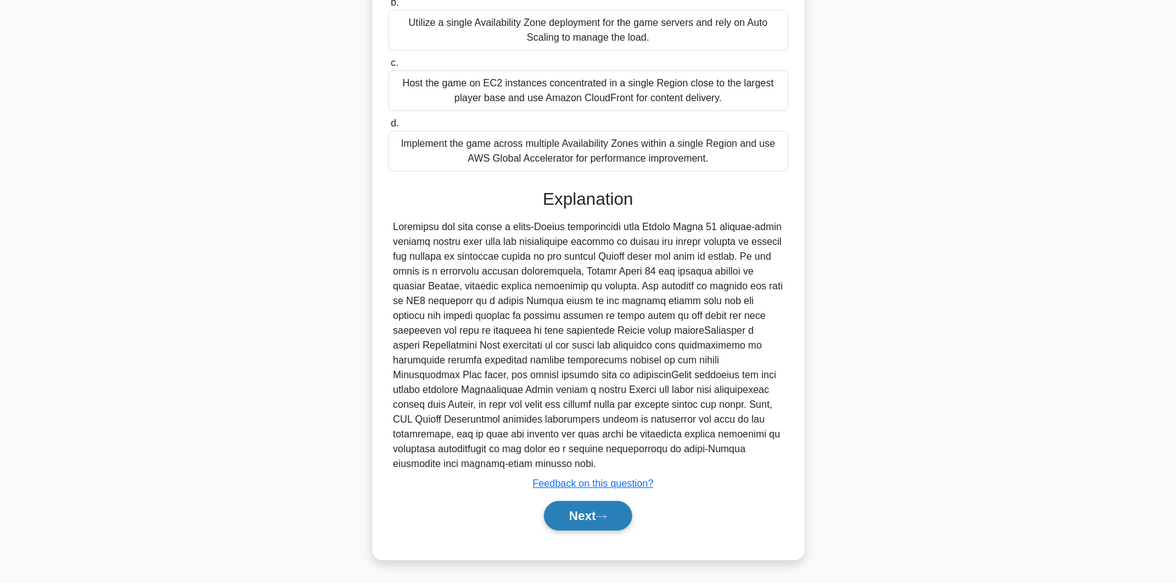
click at [606, 523] on button "Next" at bounding box center [588, 516] width 88 height 30
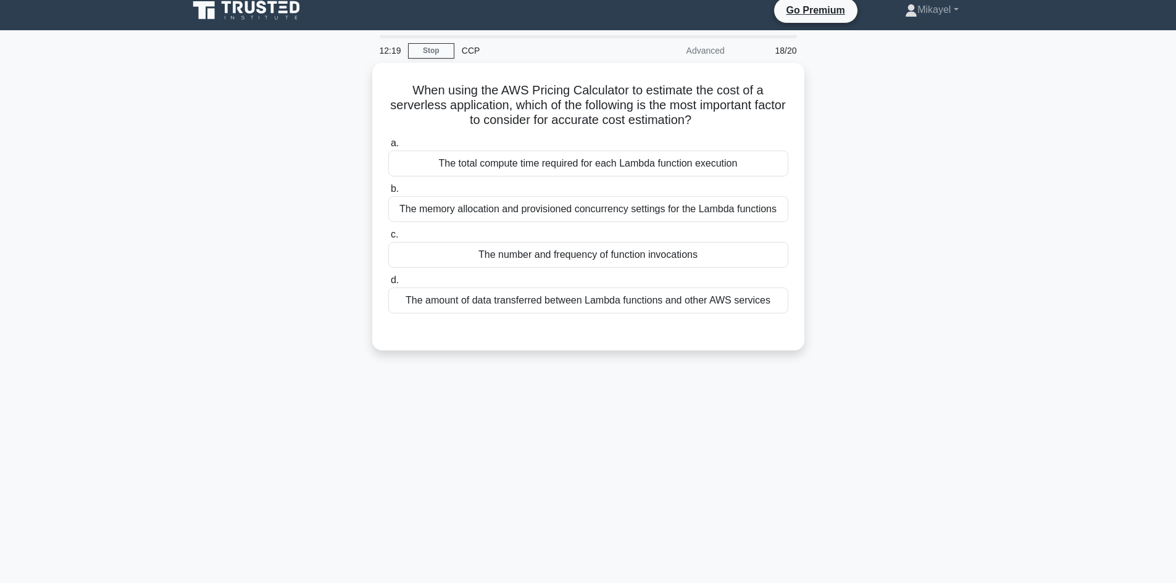
scroll to position [0, 0]
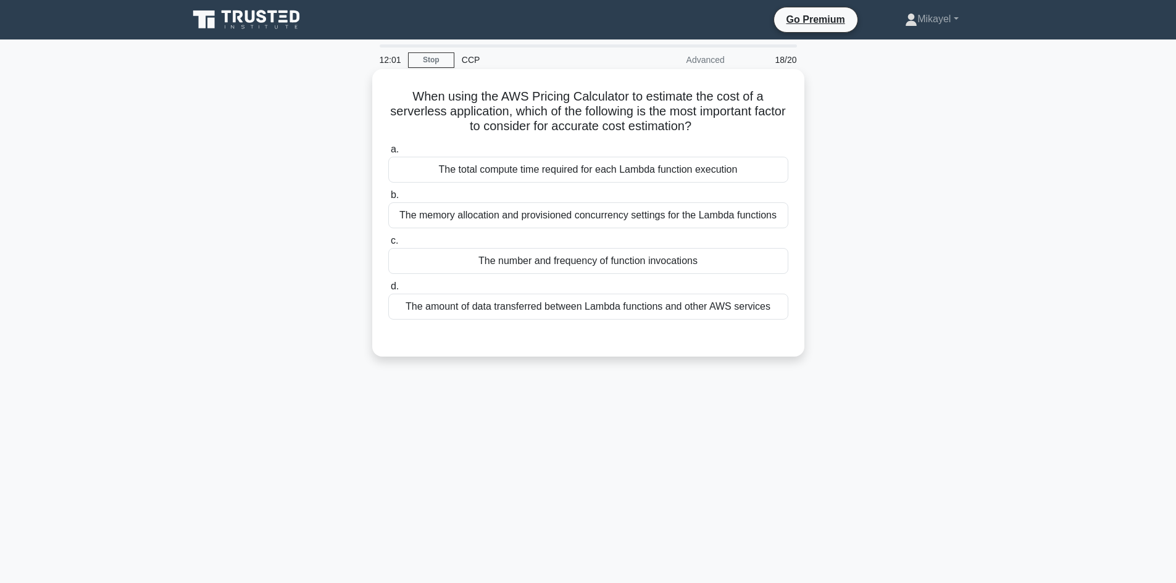
click at [565, 254] on div "The number and frequency of function invocations" at bounding box center [588, 261] width 400 height 26
click at [388, 245] on input "c. The number and frequency of function invocations" at bounding box center [388, 241] width 0 height 8
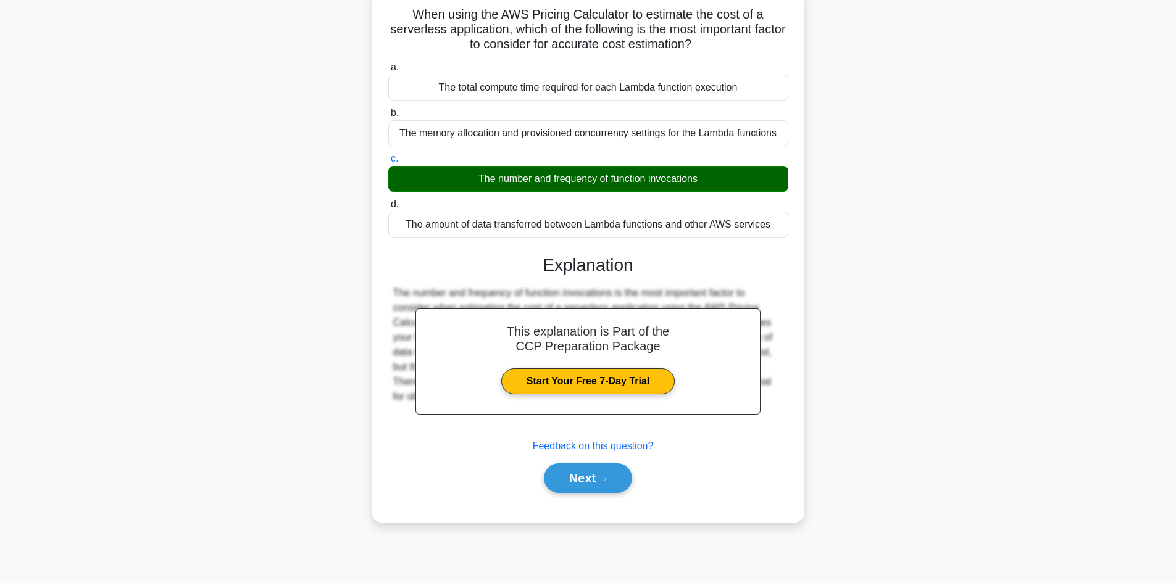
scroll to position [83, 0]
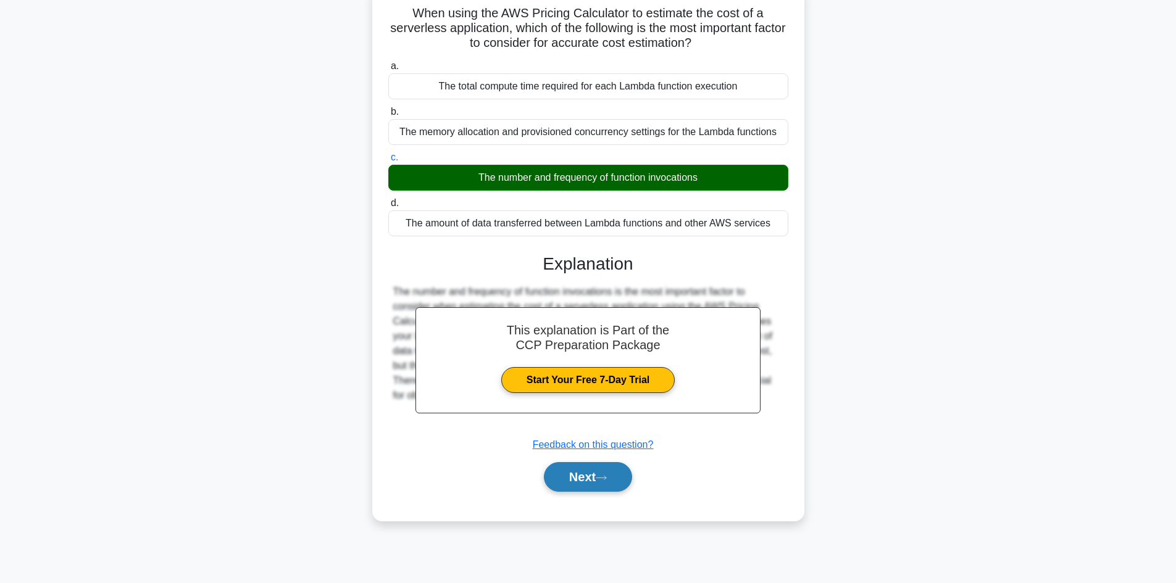
click at [596, 468] on button "Next" at bounding box center [588, 477] width 88 height 30
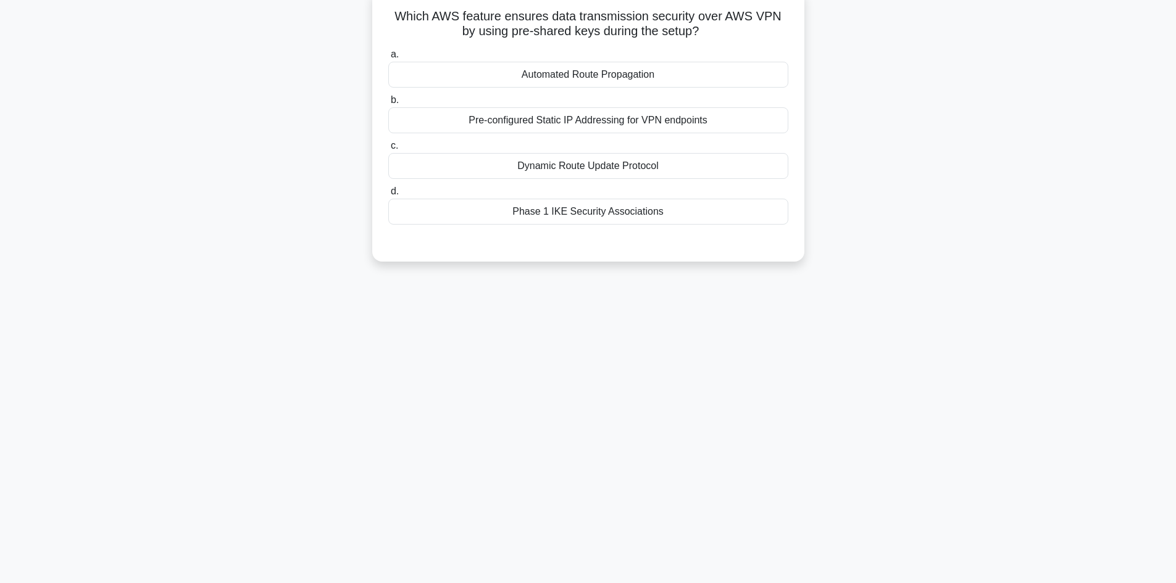
scroll to position [9, 0]
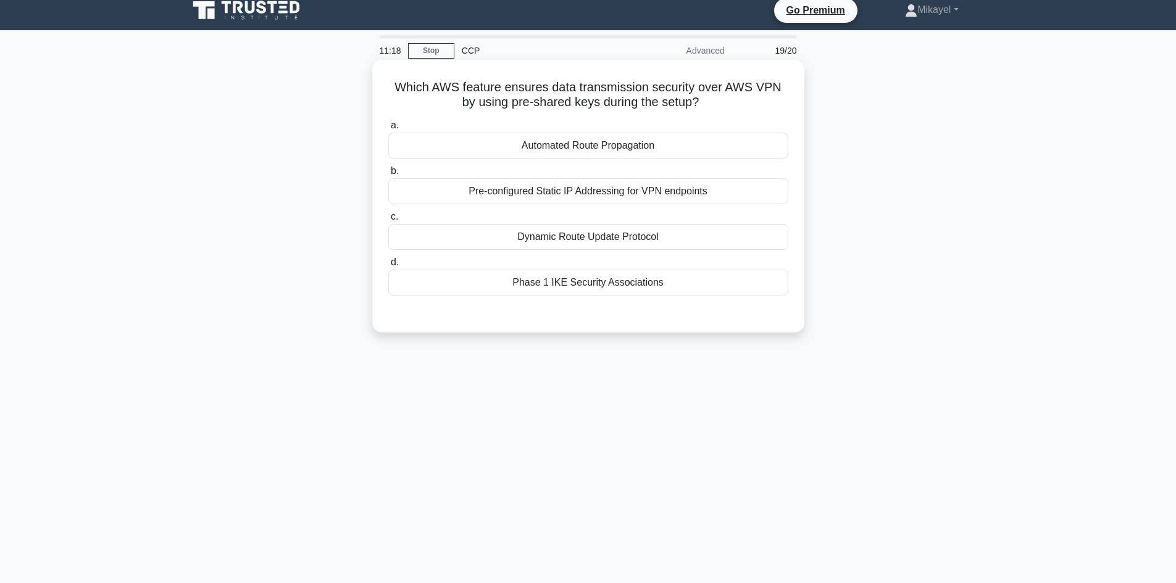
click at [599, 194] on div "Pre-configured Static IP Addressing for VPN endpoints" at bounding box center [588, 191] width 400 height 26
click at [388, 175] on input "b. Pre-configured Static IP Addressing for VPN endpoints" at bounding box center [388, 171] width 0 height 8
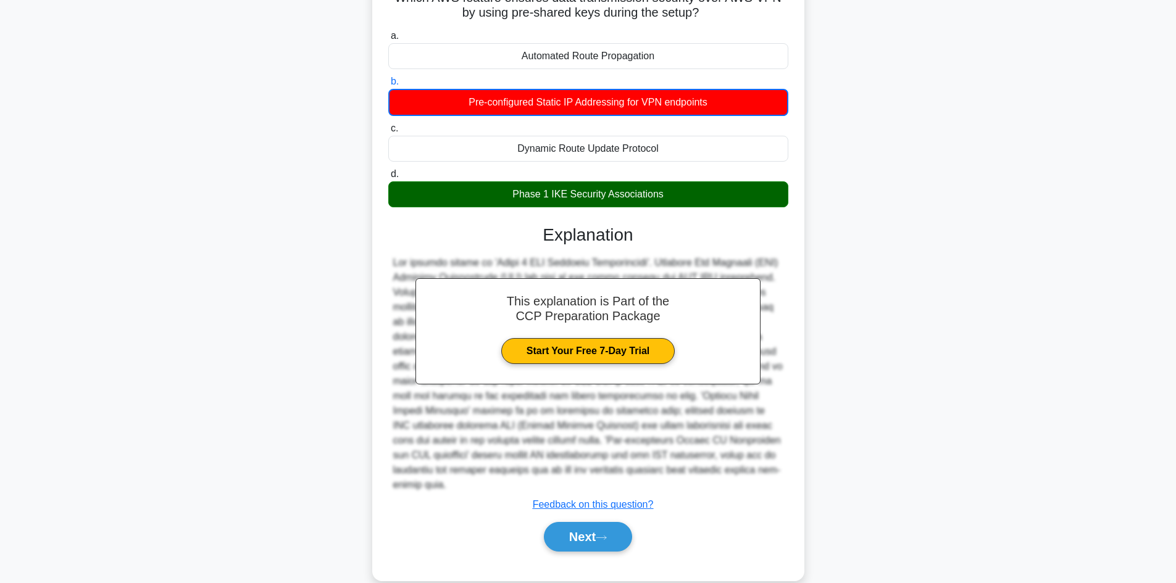
scroll to position [105, 0]
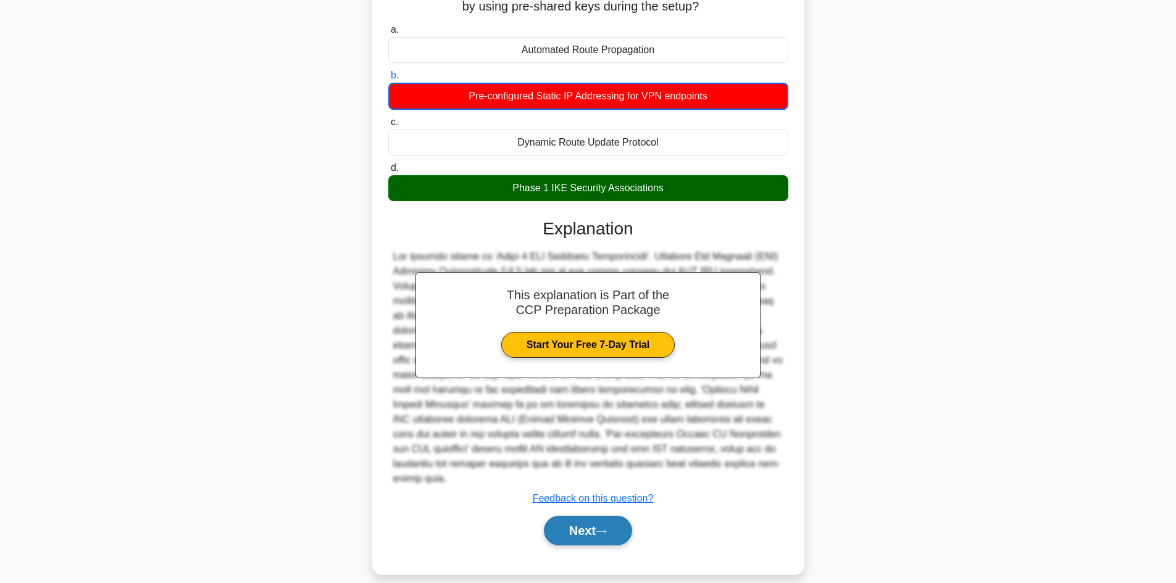
click at [590, 527] on button "Next" at bounding box center [588, 531] width 88 height 30
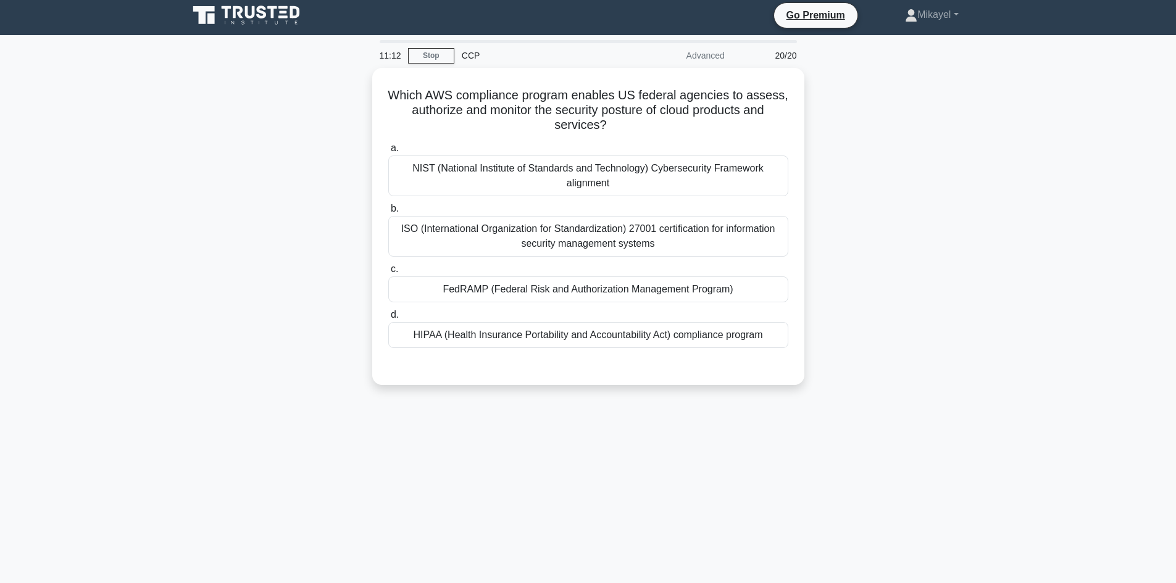
scroll to position [0, 0]
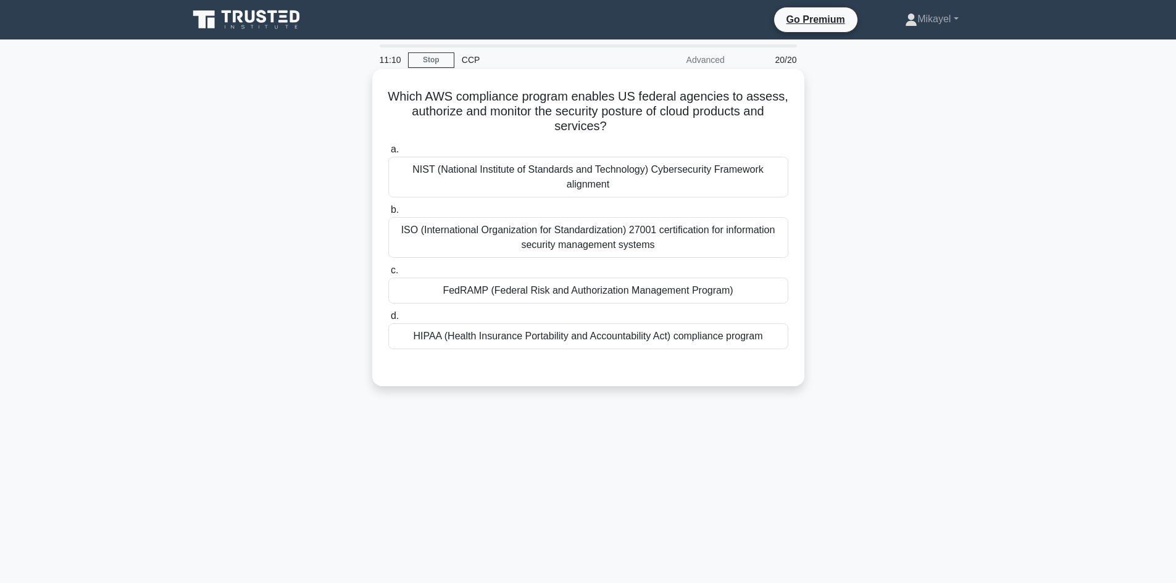
click at [597, 283] on div "FedRAMP (Federal Risk and Authorization Management Program)" at bounding box center [588, 291] width 400 height 26
click at [388, 275] on input "c. FedRAMP (Federal Risk and Authorization Management Program)" at bounding box center [388, 271] width 0 height 8
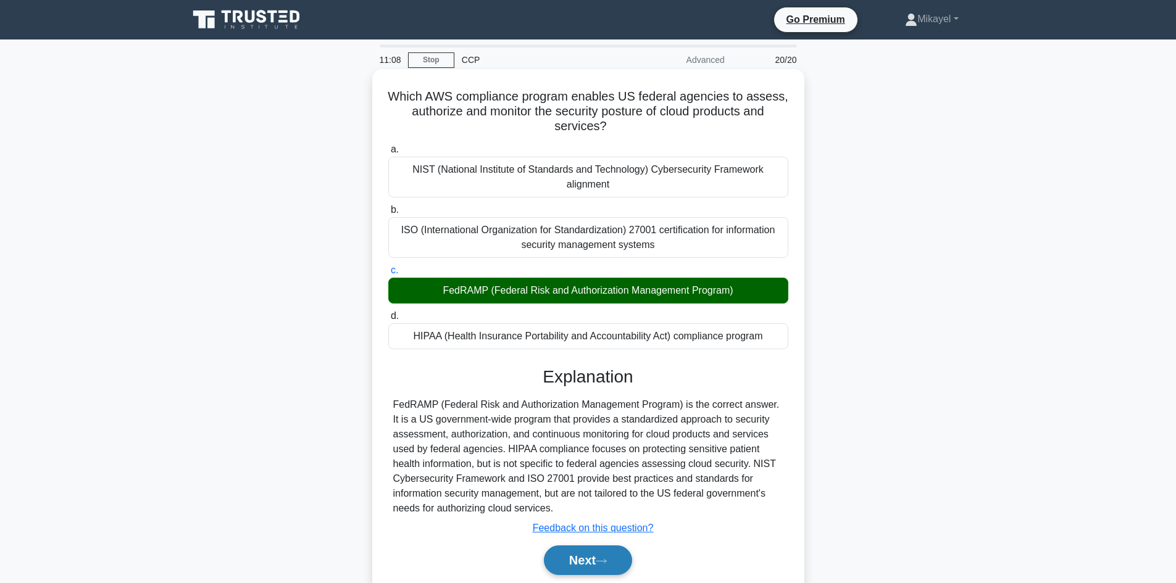
click at [585, 561] on button "Next" at bounding box center [588, 561] width 88 height 30
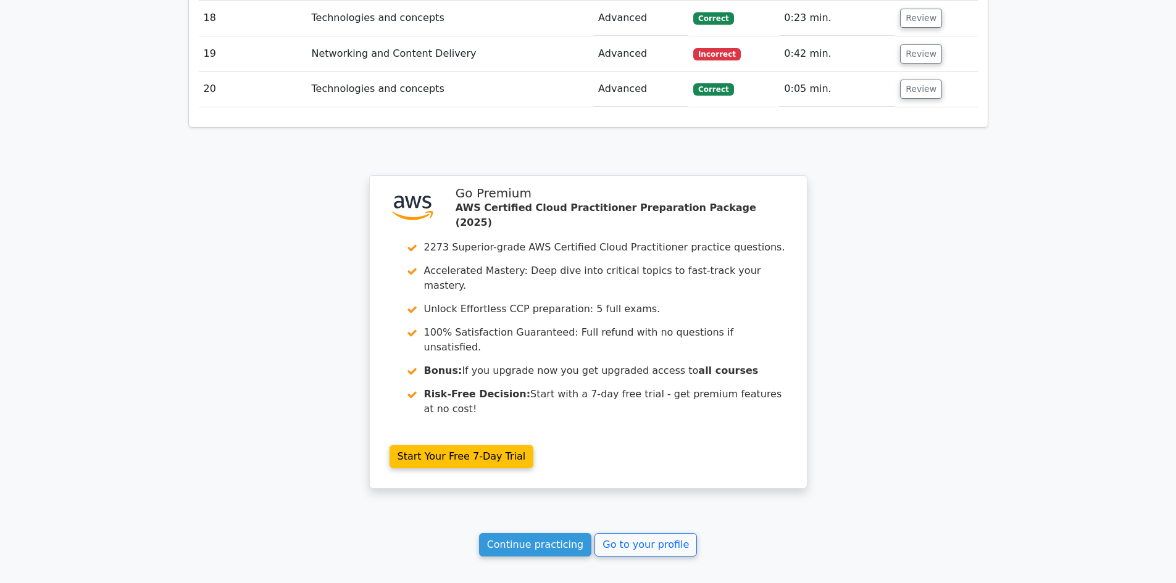
scroll to position [2566, 0]
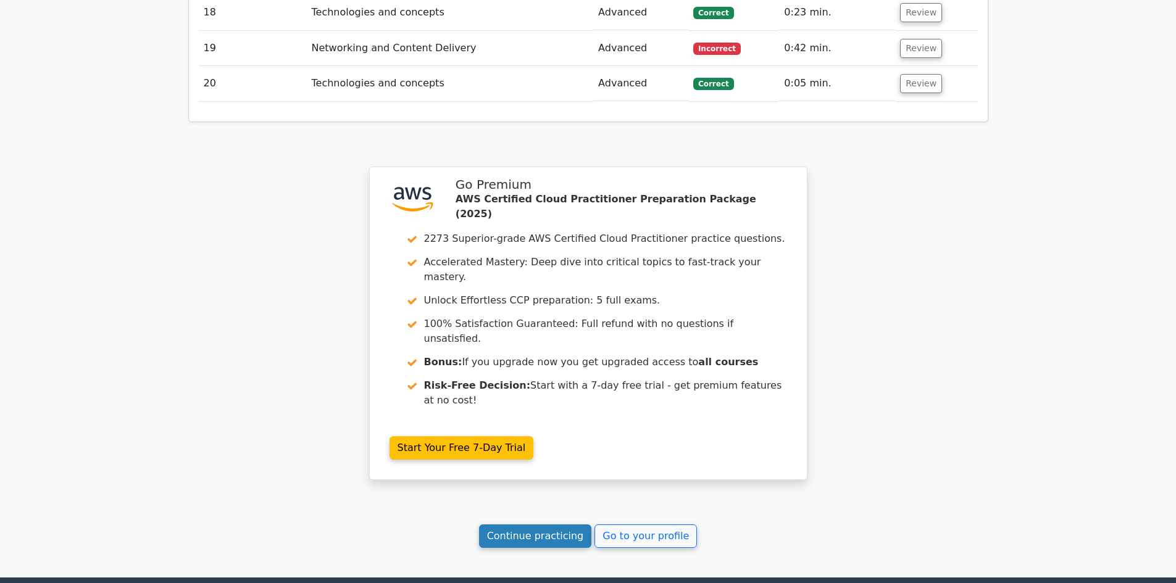
click at [541, 525] on link "Continue practicing" at bounding box center [535, 536] width 113 height 23
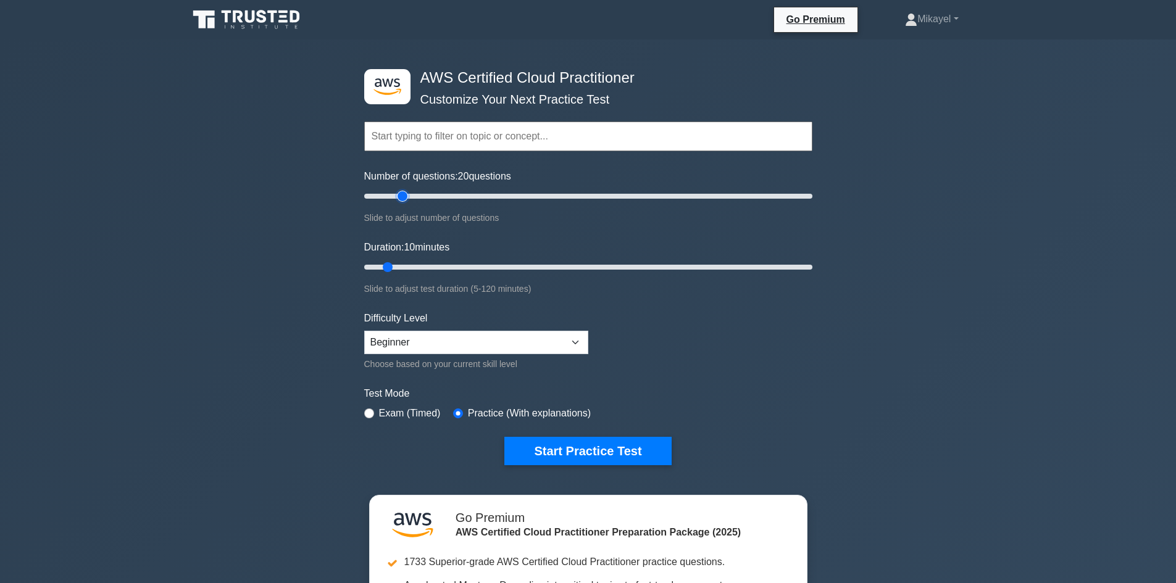
drag, startPoint x: 385, startPoint y: 196, endPoint x: 408, endPoint y: 196, distance: 23.5
type input "20"
click at [408, 196] on input "Number of questions: 20 questions" at bounding box center [588, 196] width 448 height 15
drag, startPoint x: 389, startPoint y: 265, endPoint x: 419, endPoint y: 265, distance: 29.6
type input "20"
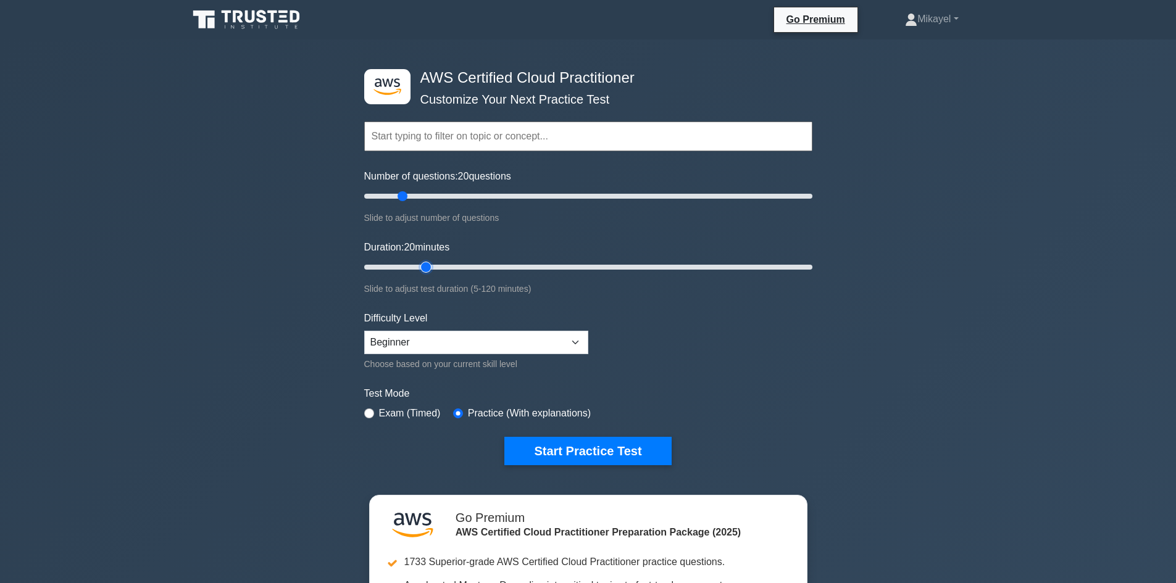
click at [419, 265] on input "Duration: 20 minutes" at bounding box center [588, 267] width 448 height 15
click at [582, 453] on button "Start Practice Test" at bounding box center [587, 451] width 167 height 28
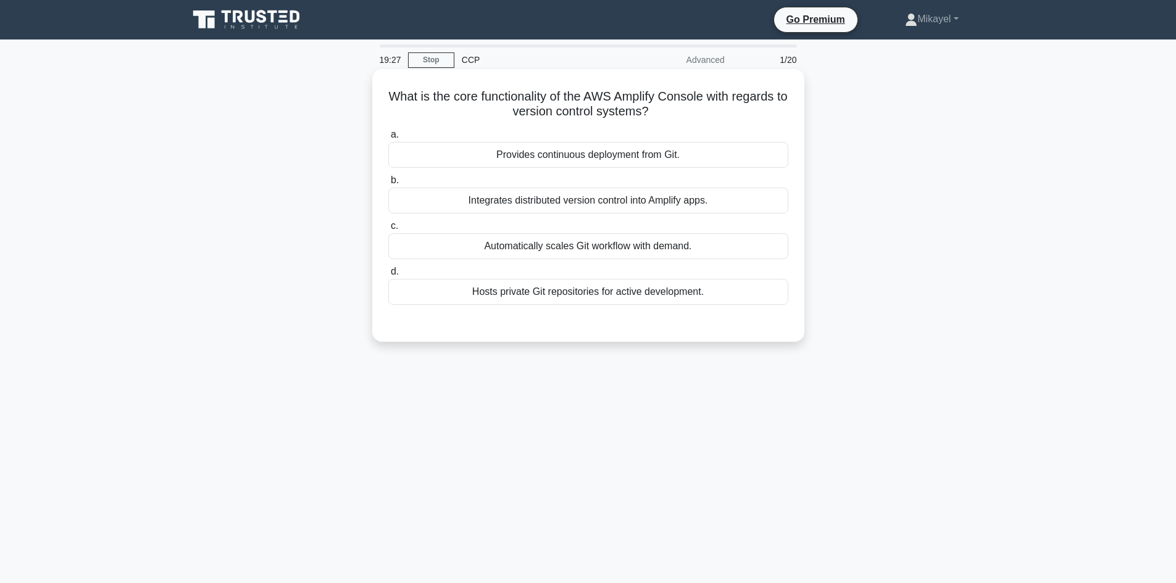
click at [619, 162] on div "Provides continuous deployment from Git." at bounding box center [588, 155] width 400 height 26
click at [388, 139] on input "a. Provides continuous deployment from Git." at bounding box center [388, 135] width 0 height 8
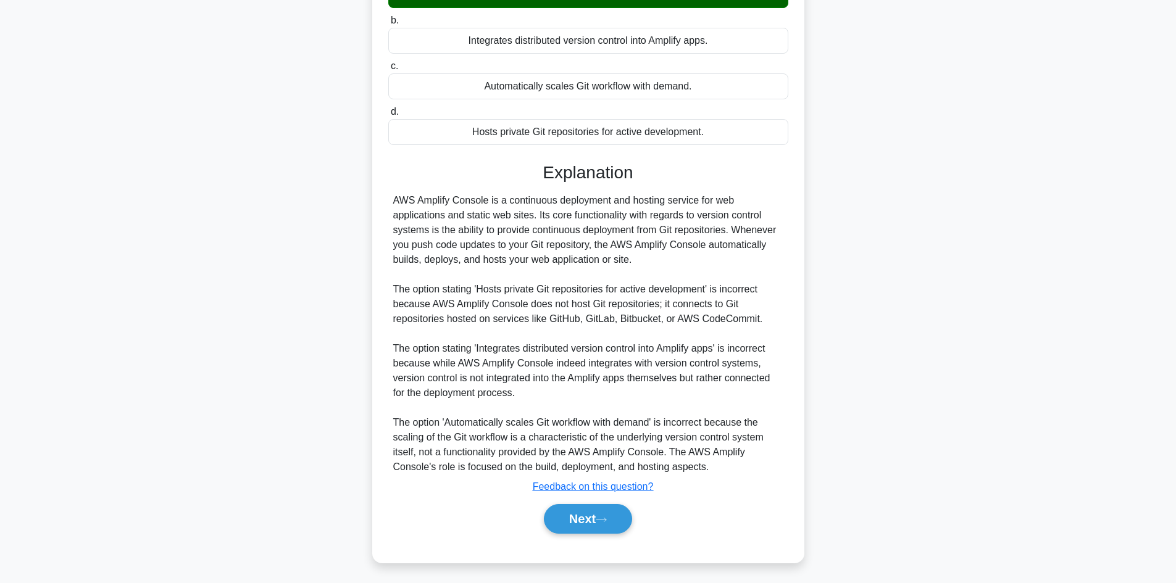
scroll to position [163, 0]
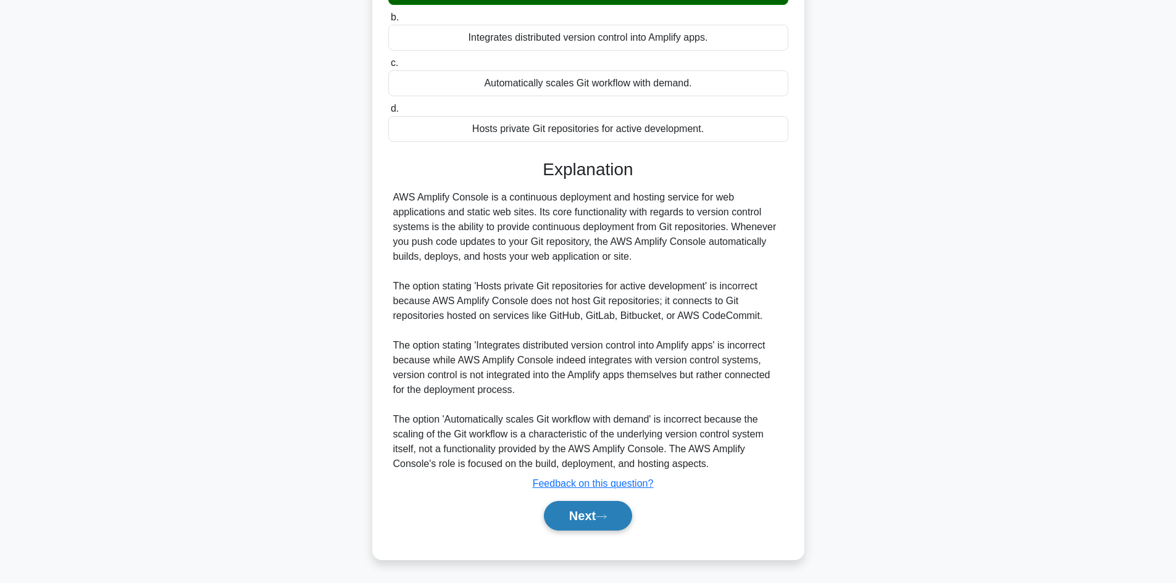
click at [591, 517] on button "Next" at bounding box center [588, 516] width 88 height 30
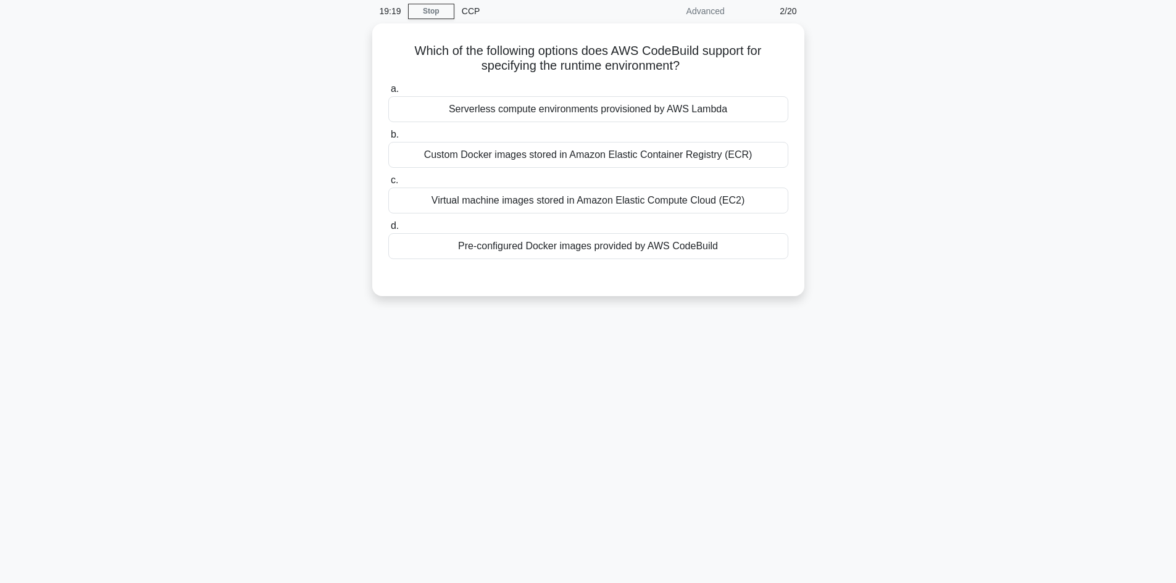
scroll to position [0, 0]
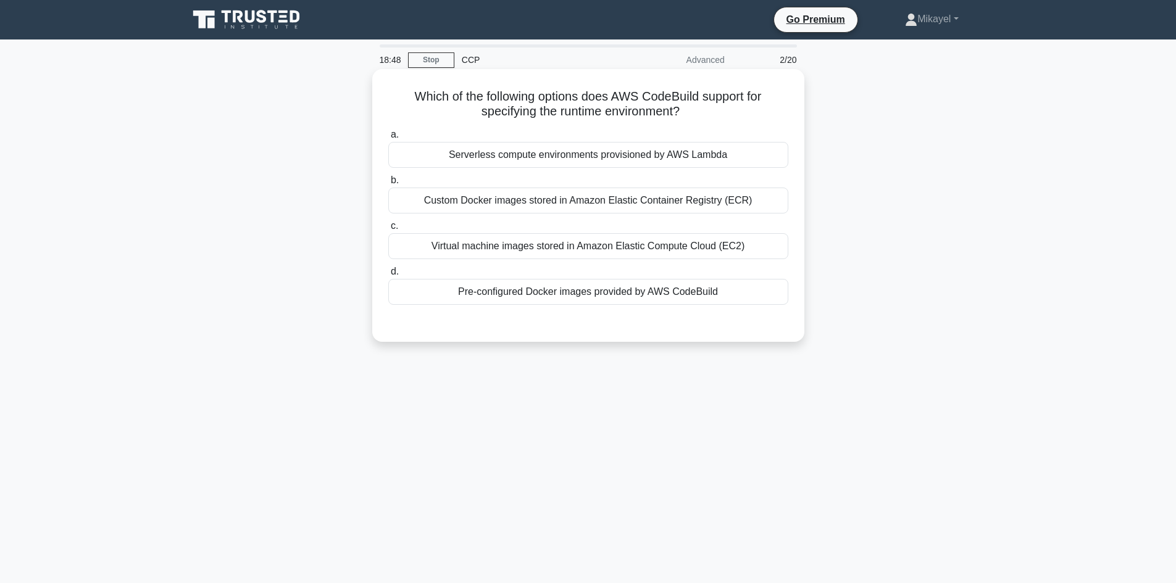
click at [535, 295] on div "Pre-configured Docker images provided by AWS CodeBuild" at bounding box center [588, 292] width 400 height 26
click at [388, 276] on input "d. Pre-configured Docker images provided by AWS CodeBuild" at bounding box center [388, 272] width 0 height 8
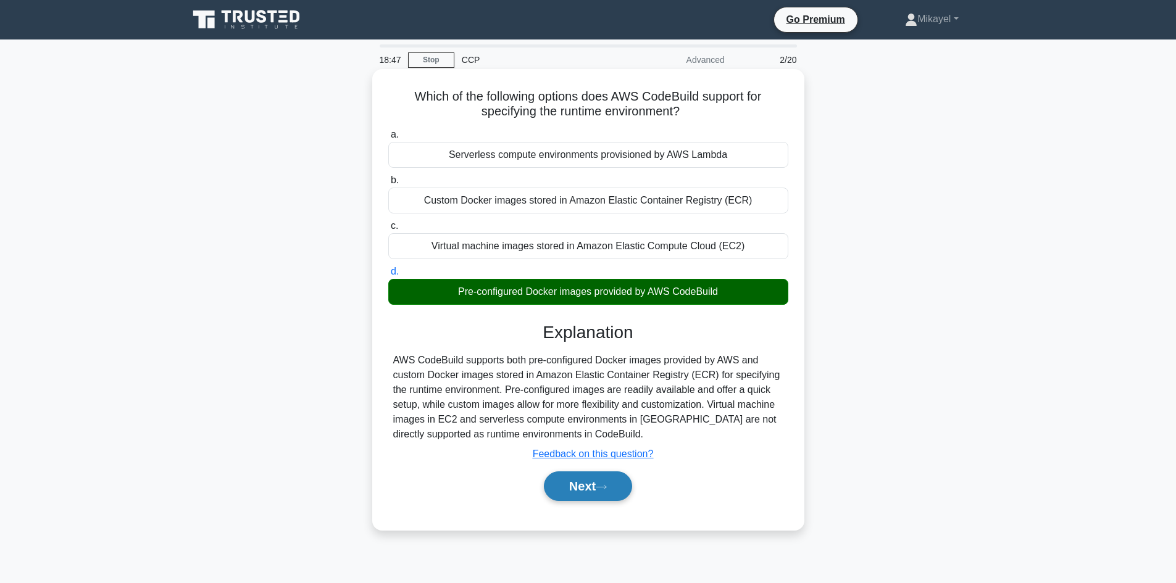
click at [588, 491] on button "Next" at bounding box center [588, 487] width 88 height 30
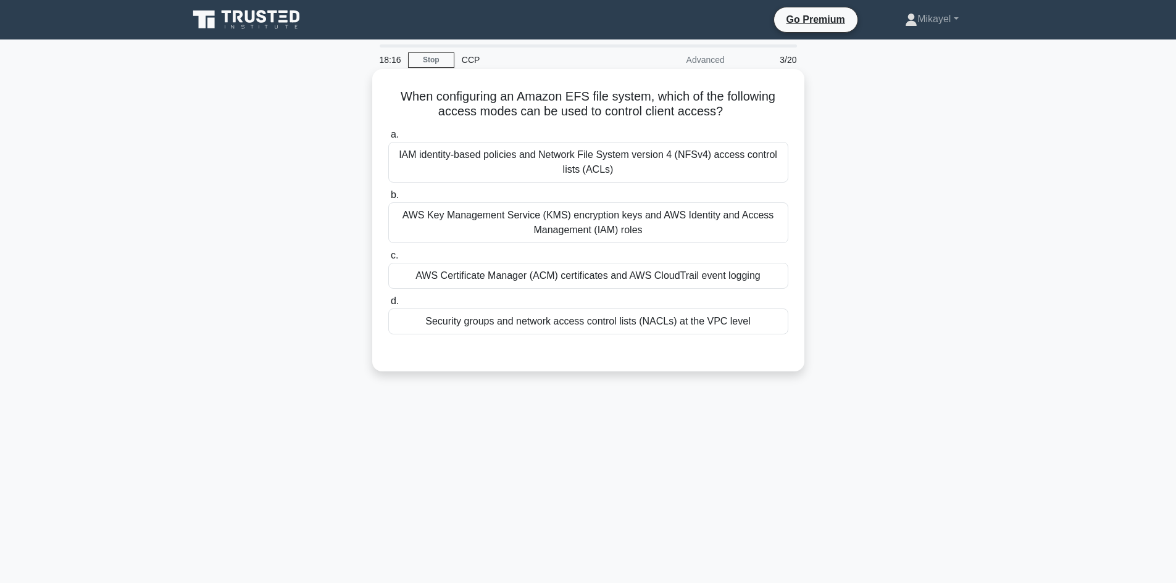
click at [605, 319] on div "Security groups and network access control lists (NACLs) at the VPC level" at bounding box center [588, 322] width 400 height 26
click at [388, 306] on input "d. Security groups and network access control lists (NACLs) at the VPC level" at bounding box center [388, 302] width 0 height 8
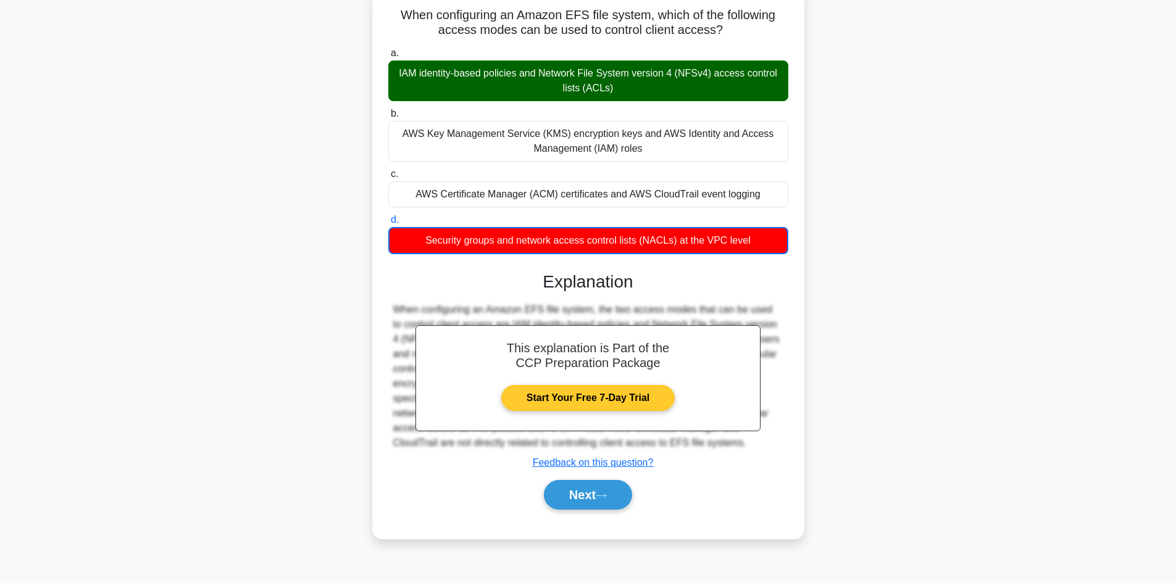
scroll to position [83, 0]
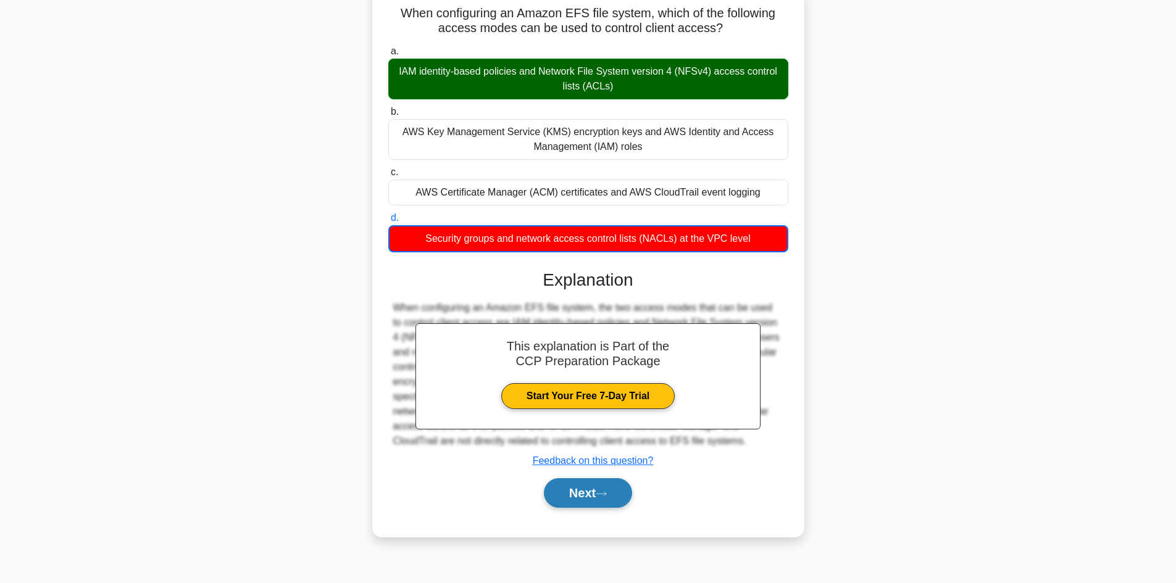
click at [583, 490] on button "Next" at bounding box center [588, 493] width 88 height 30
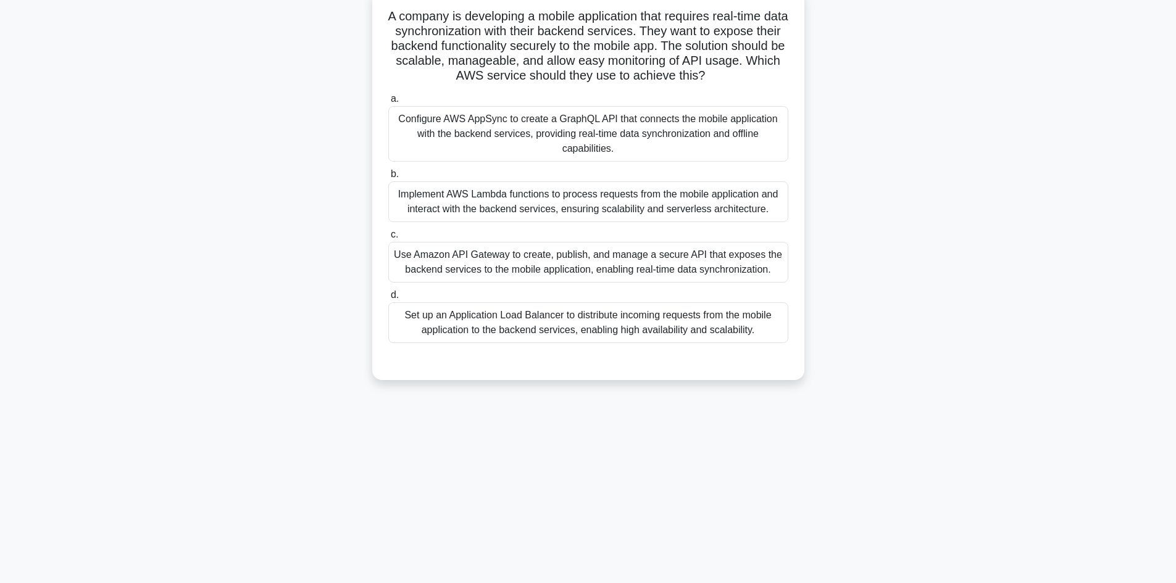
scroll to position [9, 0]
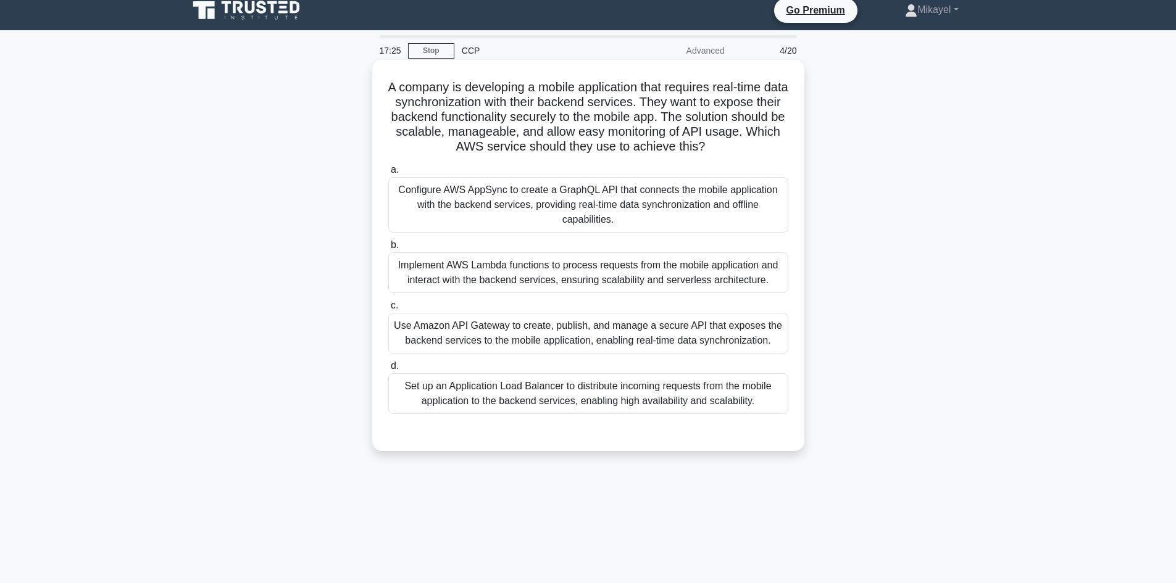
click at [541, 329] on div "Use Amazon API Gateway to create, publish, and manage a secure API that exposes…" at bounding box center [588, 333] width 400 height 41
click at [388, 310] on input "c. Use Amazon API Gateway to create, publish, and manage a secure API that expo…" at bounding box center [388, 306] width 0 height 8
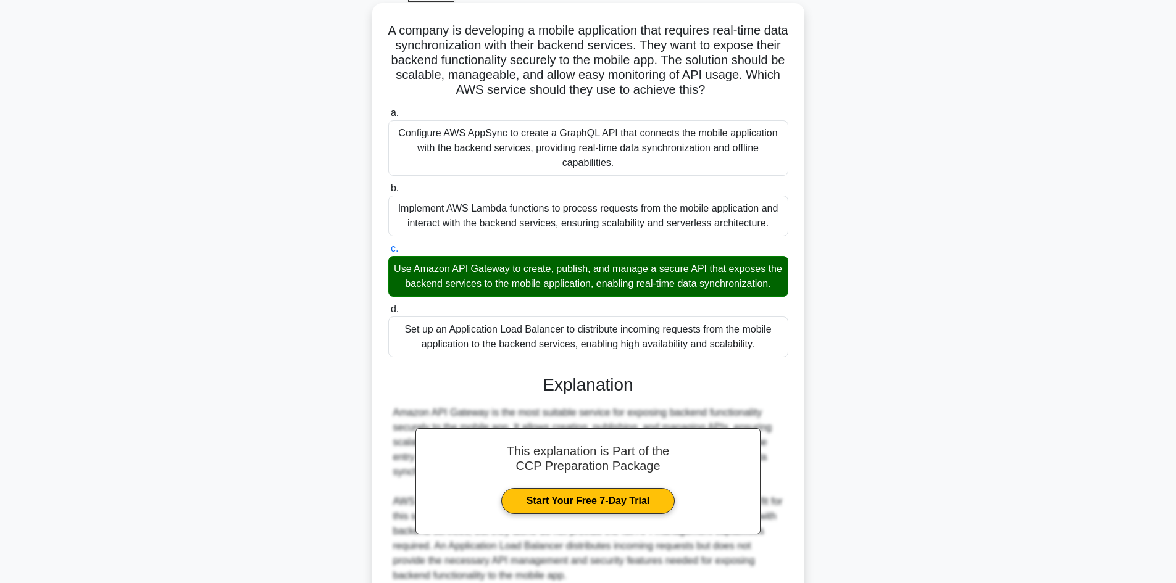
scroll to position [157, 0]
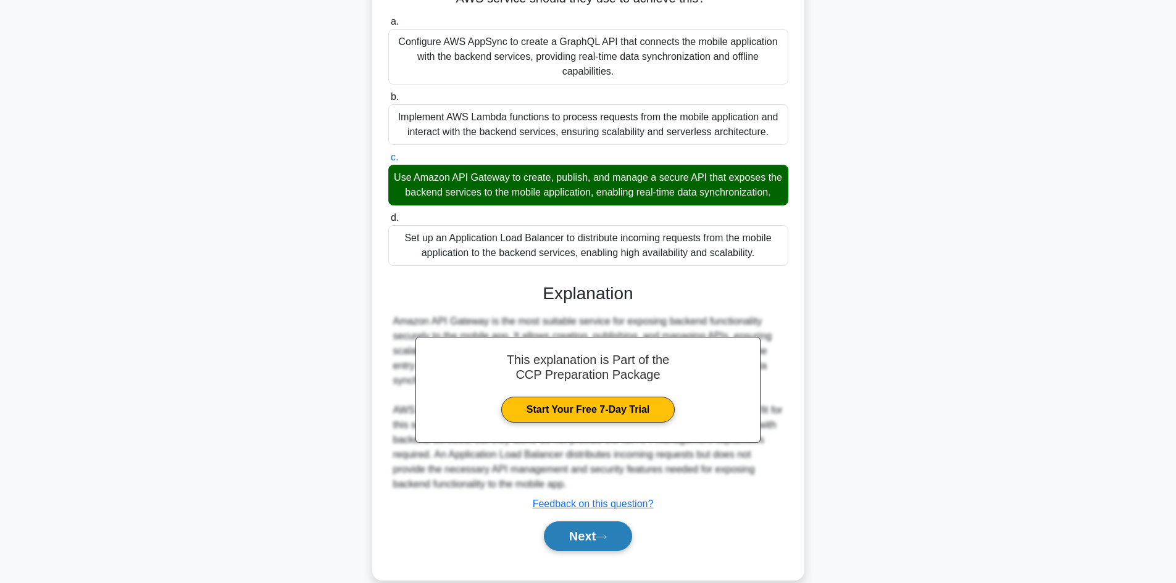
click at [587, 538] on button "Next" at bounding box center [588, 537] width 88 height 30
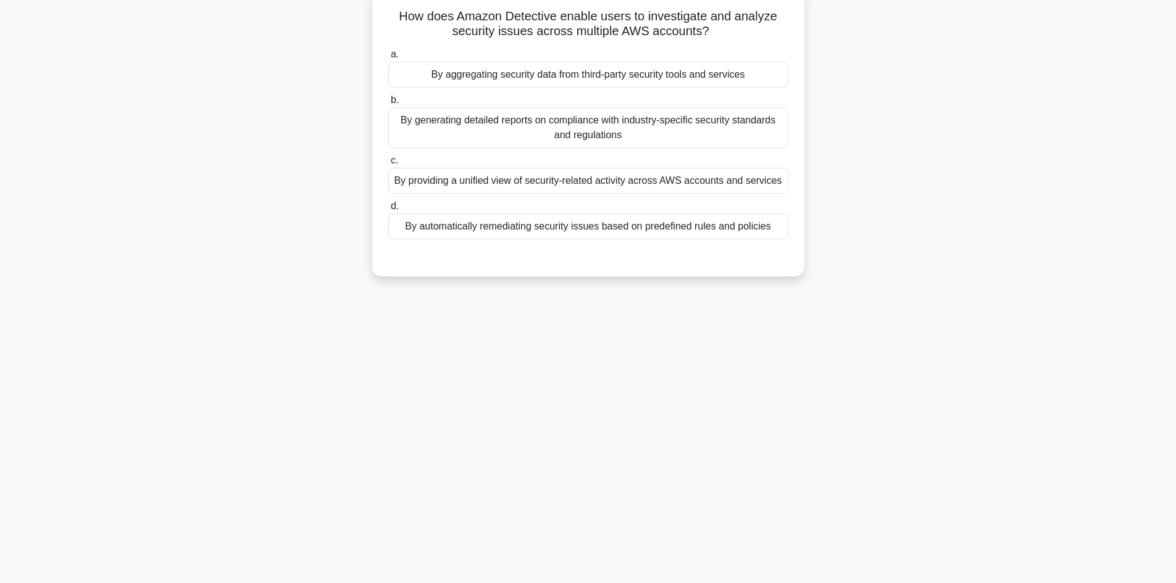
scroll to position [83, 0]
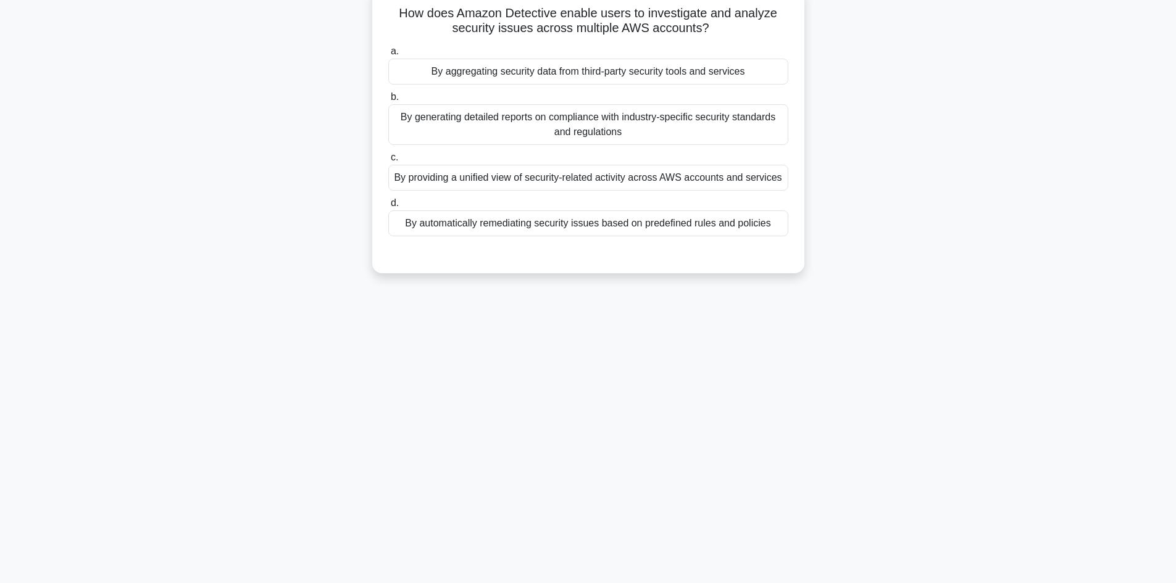
click at [657, 220] on div "By automatically remediating security issues based on predefined rules and poli…" at bounding box center [588, 224] width 400 height 26
click at [388, 207] on input "d. By automatically remediating security issues based on predefined rules and p…" at bounding box center [388, 203] width 0 height 8
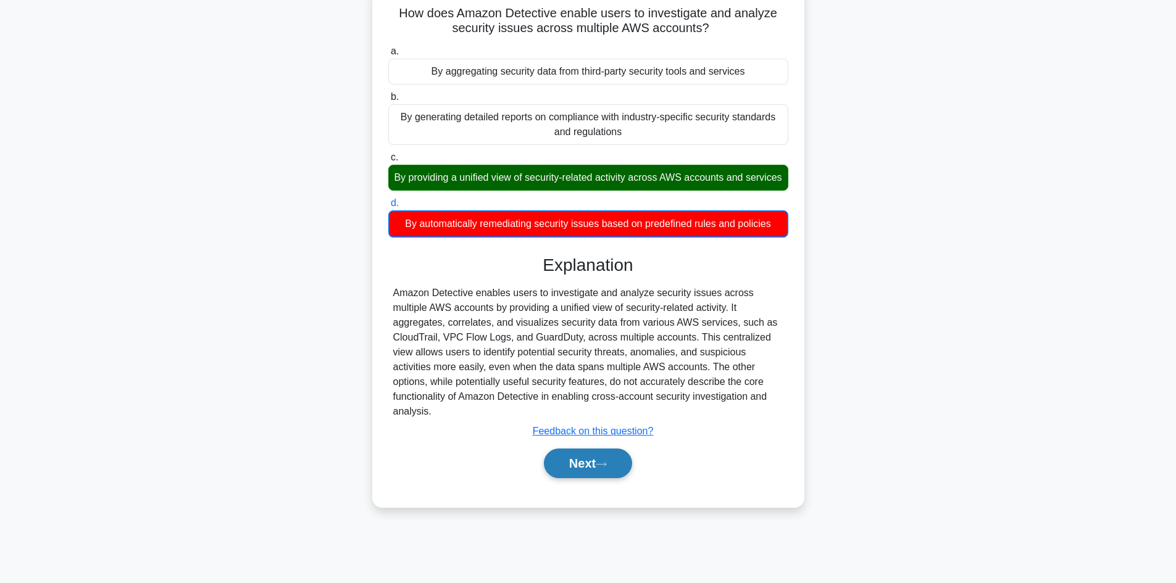
click at [603, 468] on button "Next" at bounding box center [588, 464] width 88 height 30
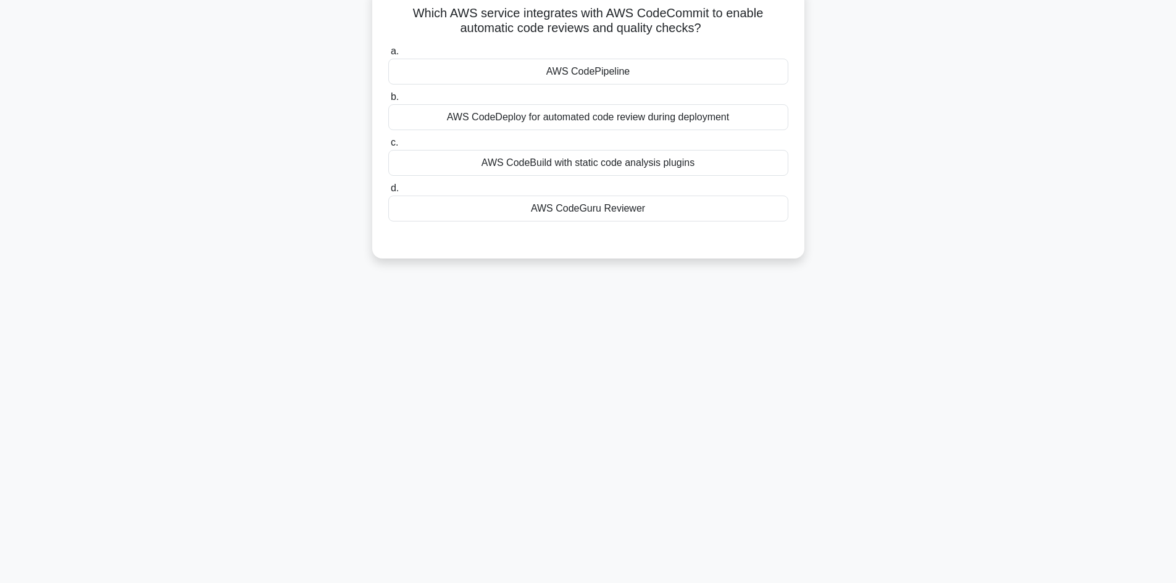
click at [624, 70] on div "AWS CodePipeline" at bounding box center [588, 72] width 400 height 26
click at [388, 56] on input "a. AWS CodePipeline" at bounding box center [388, 52] width 0 height 8
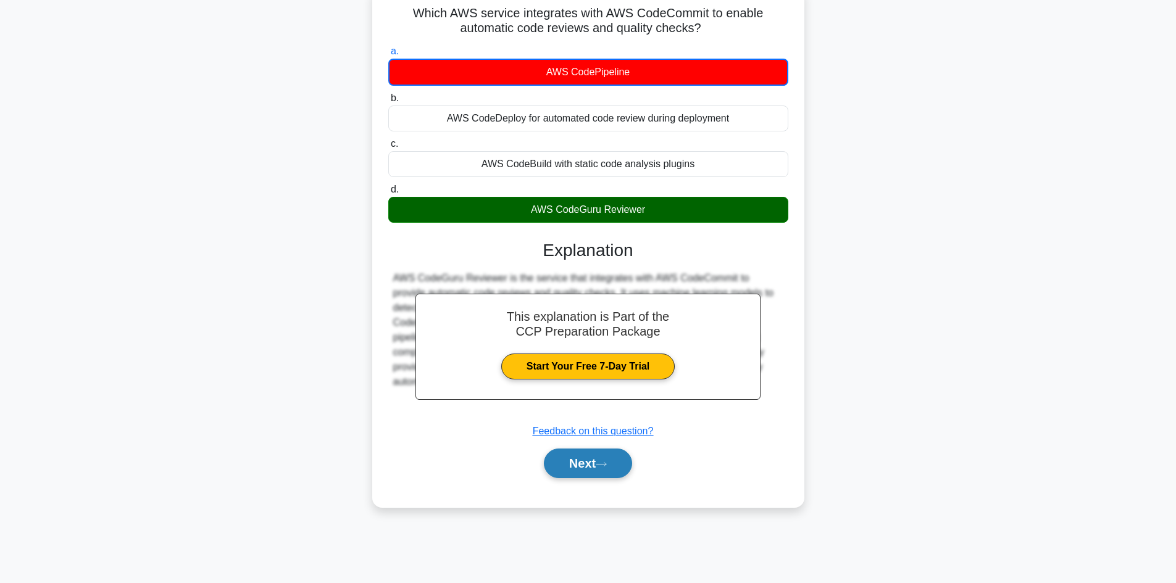
click at [591, 460] on button "Next" at bounding box center [588, 464] width 88 height 30
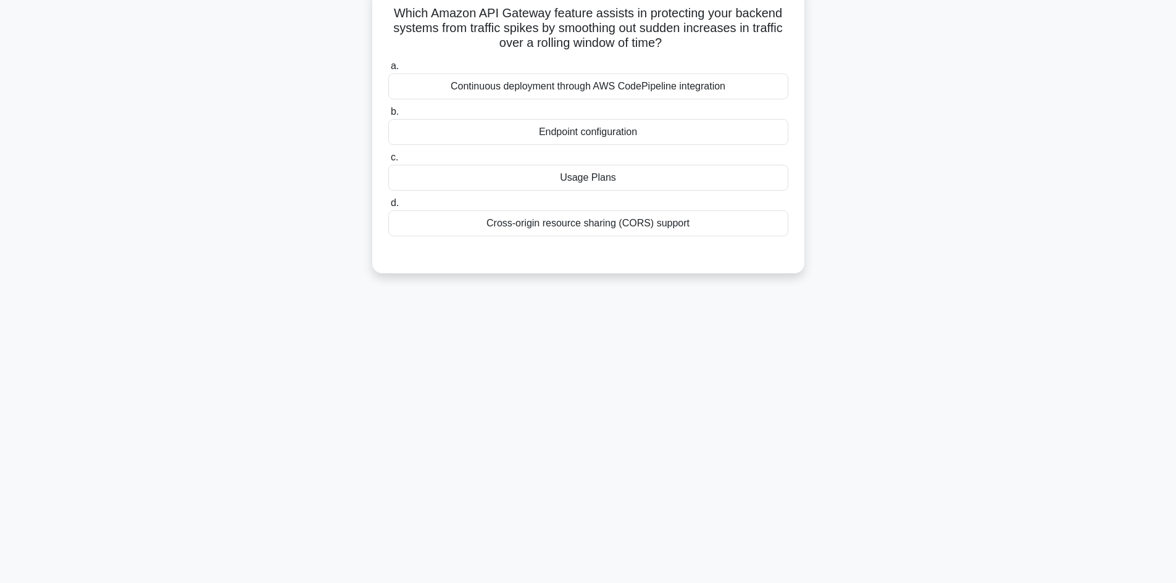
click at [578, 168] on div "Usage Plans" at bounding box center [588, 178] width 400 height 26
click at [388, 162] on input "c. Usage Plans" at bounding box center [388, 158] width 0 height 8
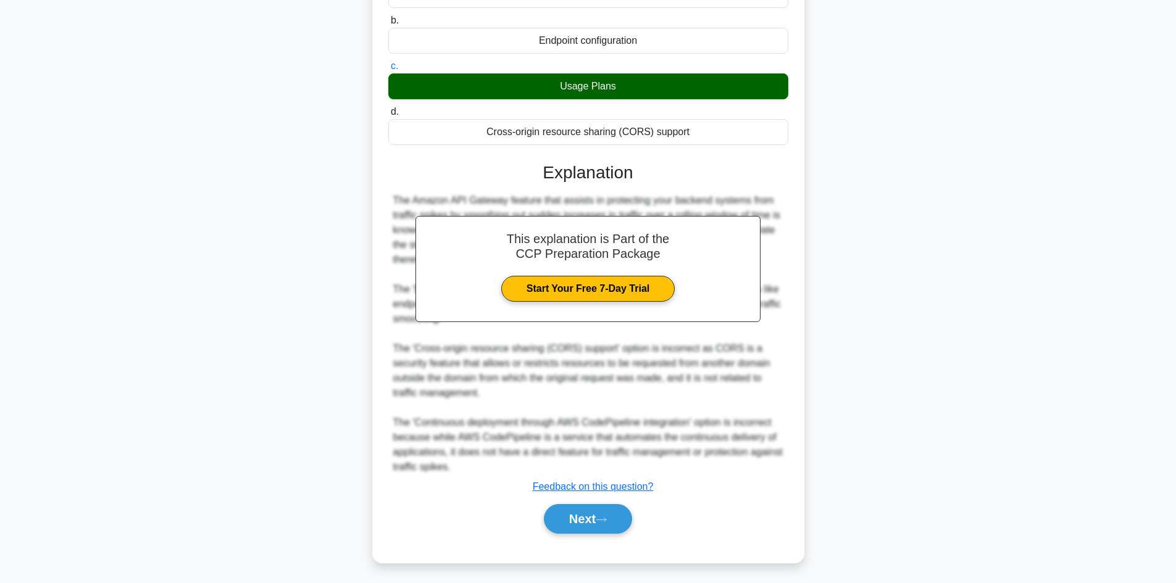
scroll to position [178, 0]
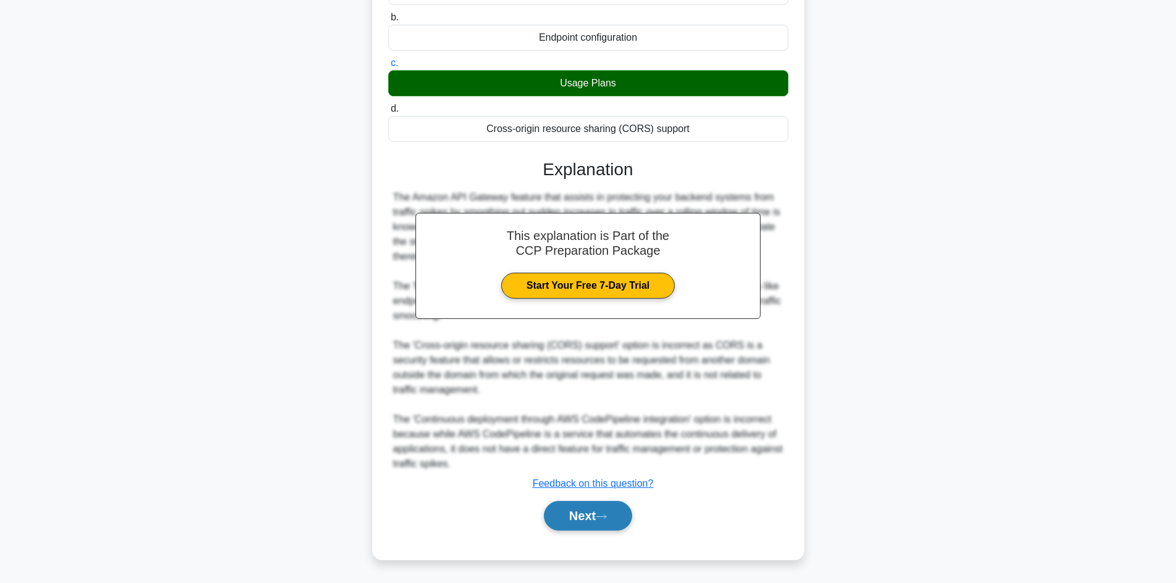
click at [598, 503] on button "Next" at bounding box center [588, 516] width 88 height 30
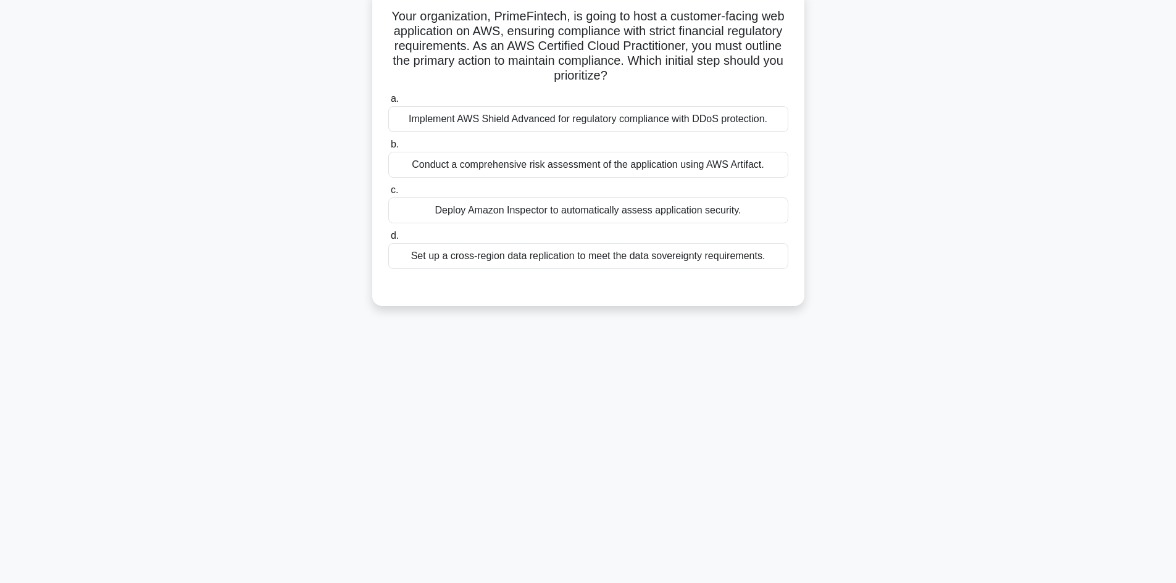
scroll to position [83, 0]
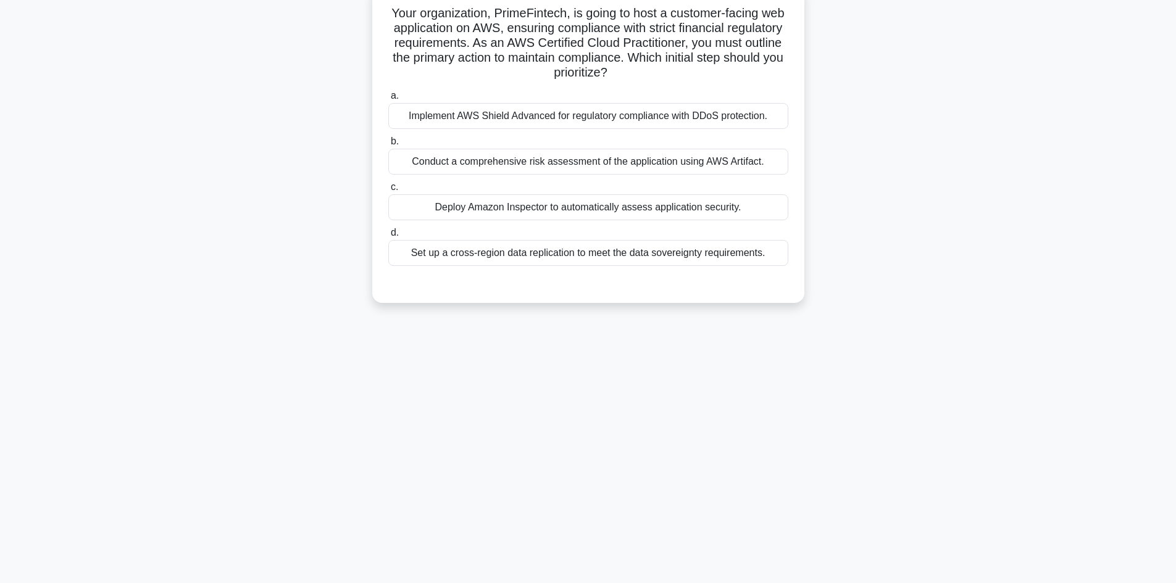
click at [546, 207] on div "Deploy Amazon Inspector to automatically assess application security." at bounding box center [588, 207] width 400 height 26
click at [388, 191] on input "c. Deploy Amazon Inspector to automatically assess application security." at bounding box center [388, 187] width 0 height 8
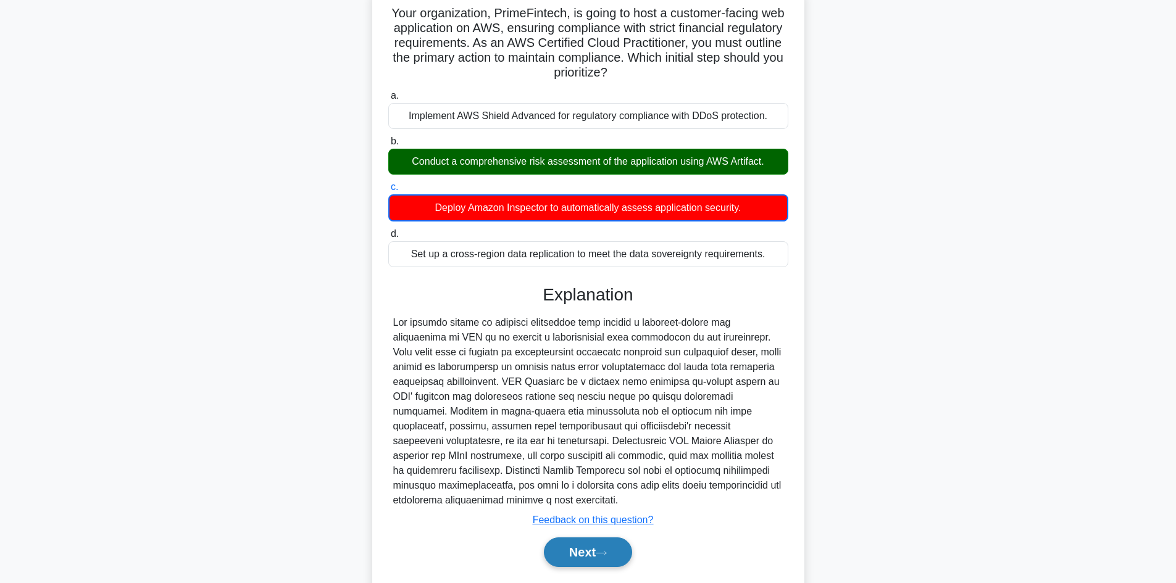
click at [597, 565] on button "Next" at bounding box center [588, 553] width 88 height 30
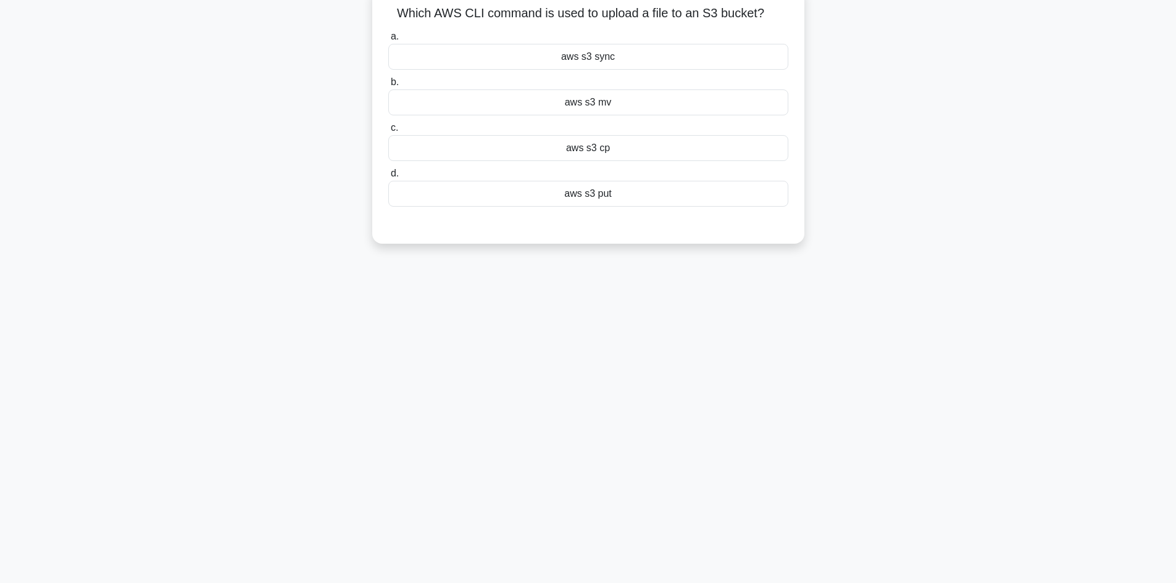
click at [583, 195] on div "aws s3 put" at bounding box center [588, 194] width 400 height 26
click at [388, 178] on input "d. aws s3 put" at bounding box center [388, 174] width 0 height 8
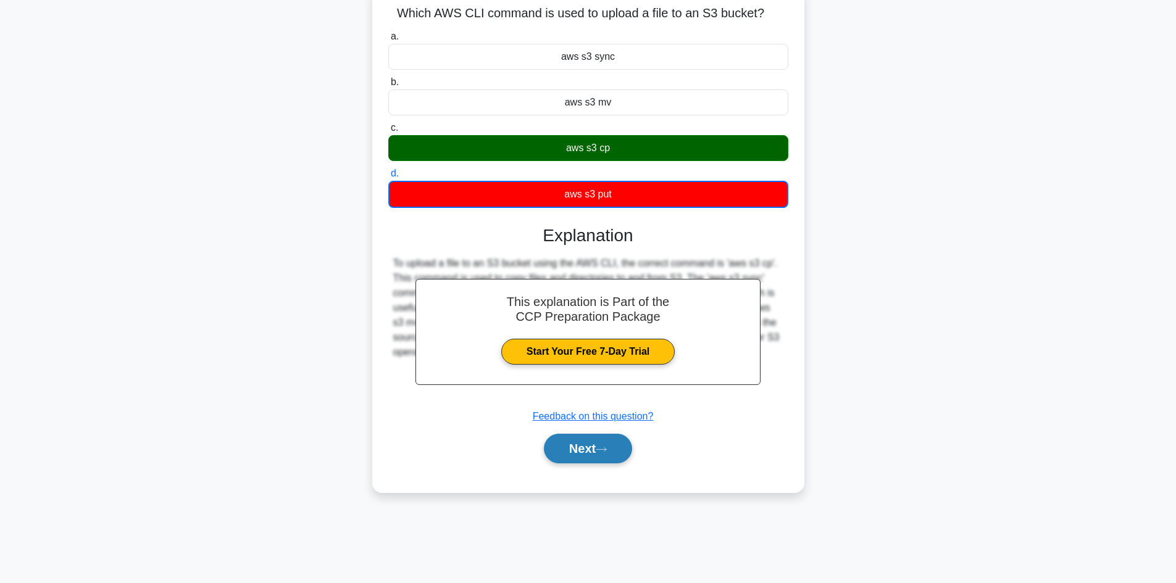
click at [603, 451] on icon at bounding box center [601, 449] width 11 height 7
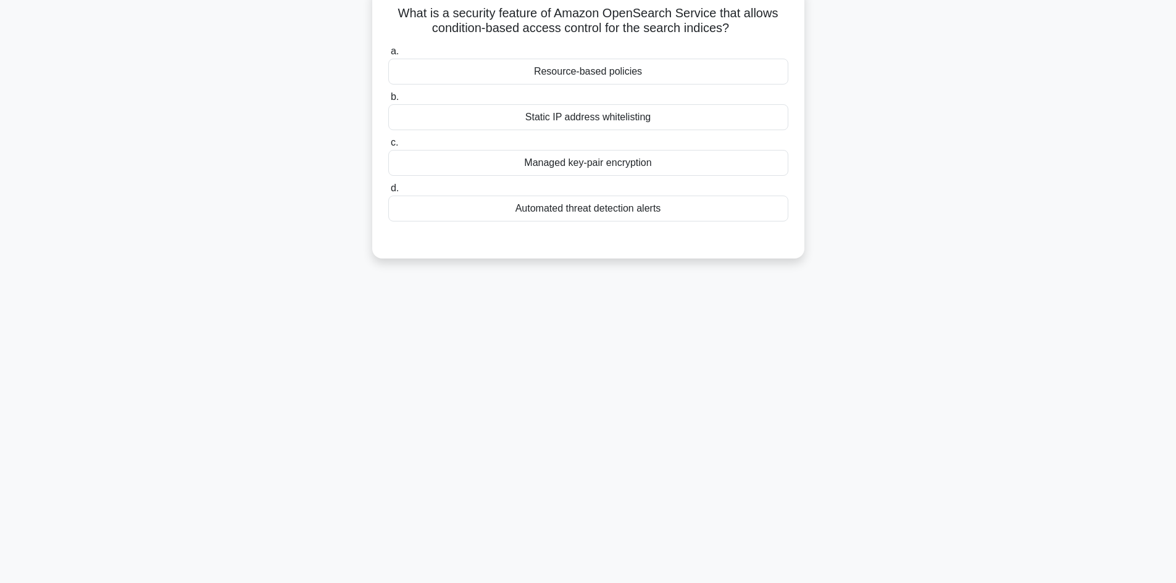
click at [599, 64] on div "Resource-based policies" at bounding box center [588, 72] width 400 height 26
click at [388, 56] on input "a. Resource-based policies" at bounding box center [388, 52] width 0 height 8
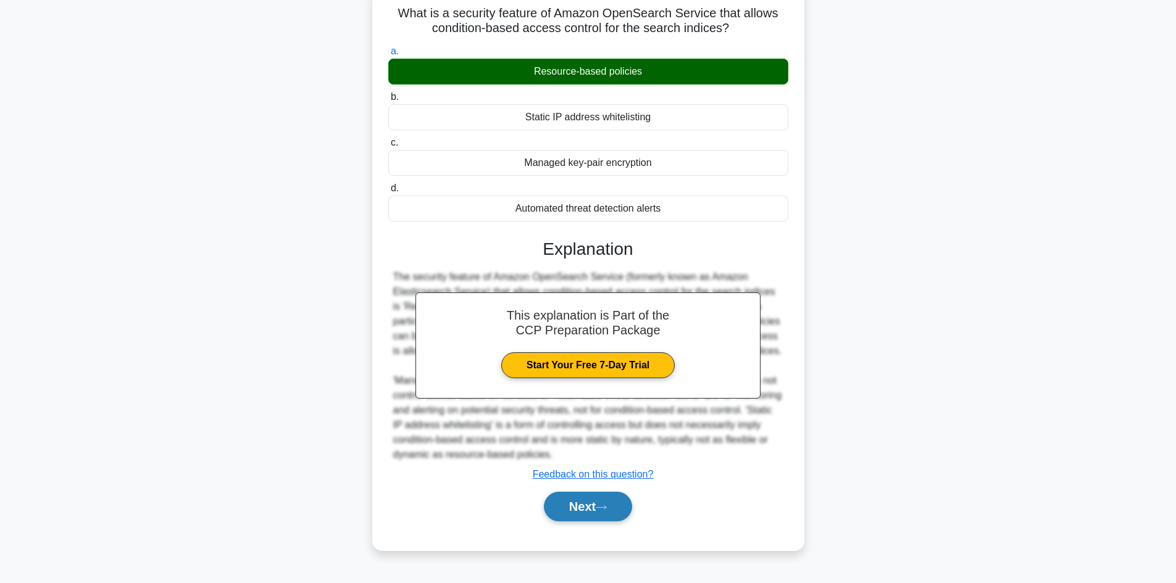
click at [590, 503] on button "Next" at bounding box center [588, 507] width 88 height 30
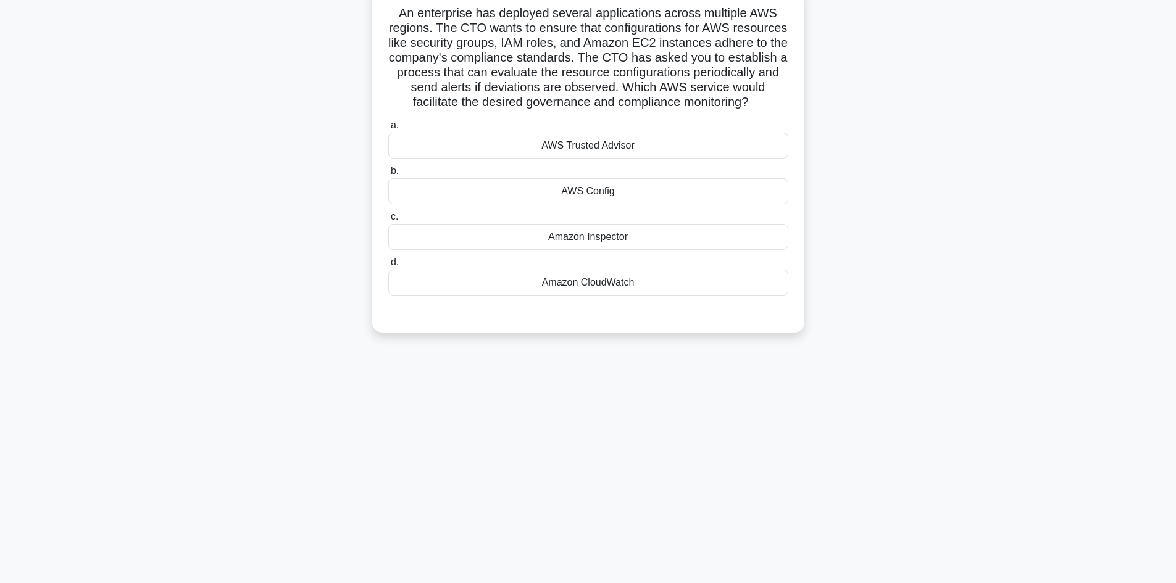
click at [587, 279] on div "Amazon CloudWatch" at bounding box center [588, 283] width 400 height 26
click at [388, 267] on input "d. Amazon CloudWatch" at bounding box center [388, 263] width 0 height 8
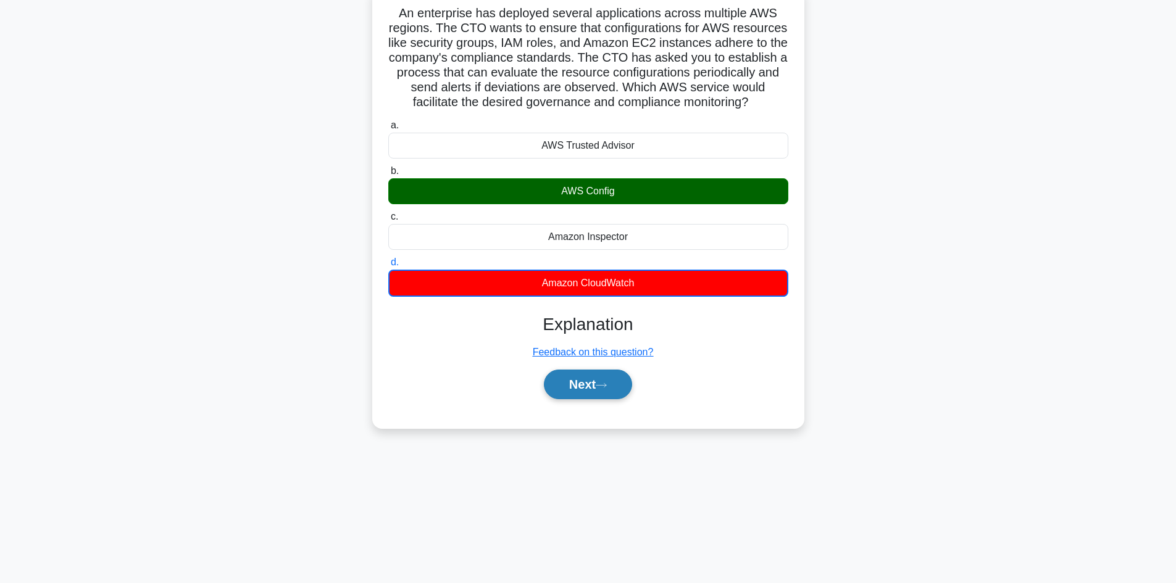
click at [601, 386] on icon at bounding box center [601, 385] width 11 height 7
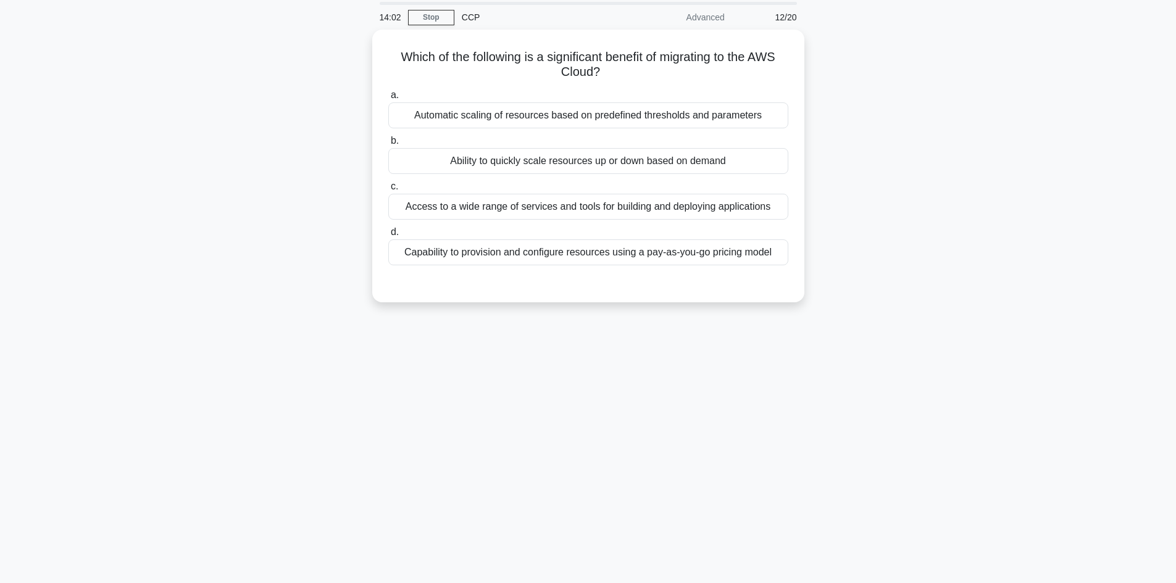
scroll to position [9, 0]
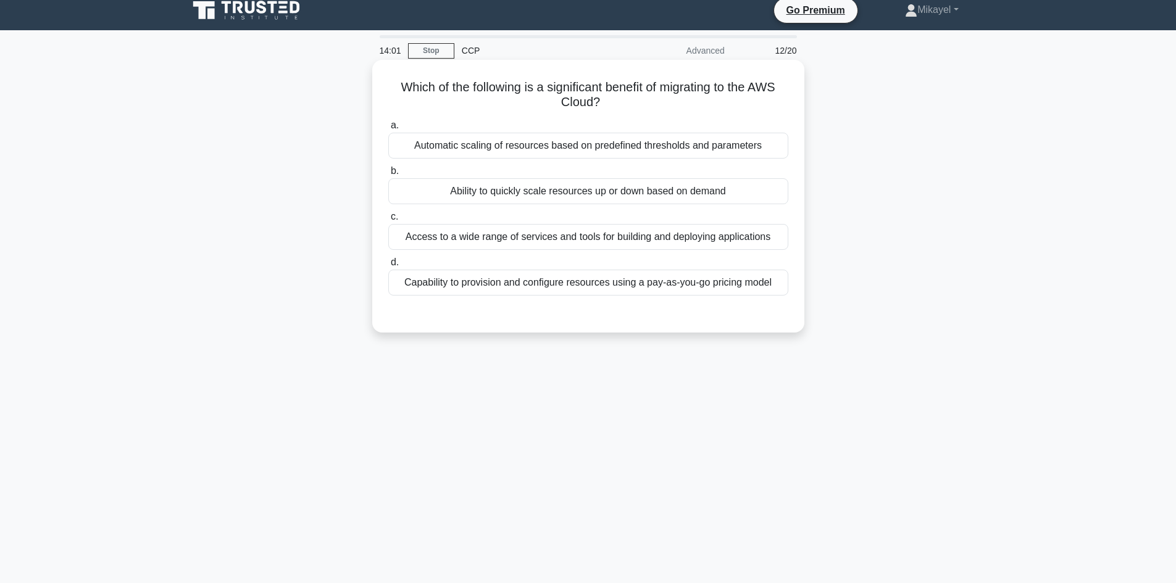
click at [553, 190] on div "Ability to quickly scale resources up or down based on demand" at bounding box center [588, 191] width 400 height 26
click at [388, 175] on input "b. Ability to quickly scale resources up or down based on demand" at bounding box center [388, 171] width 0 height 8
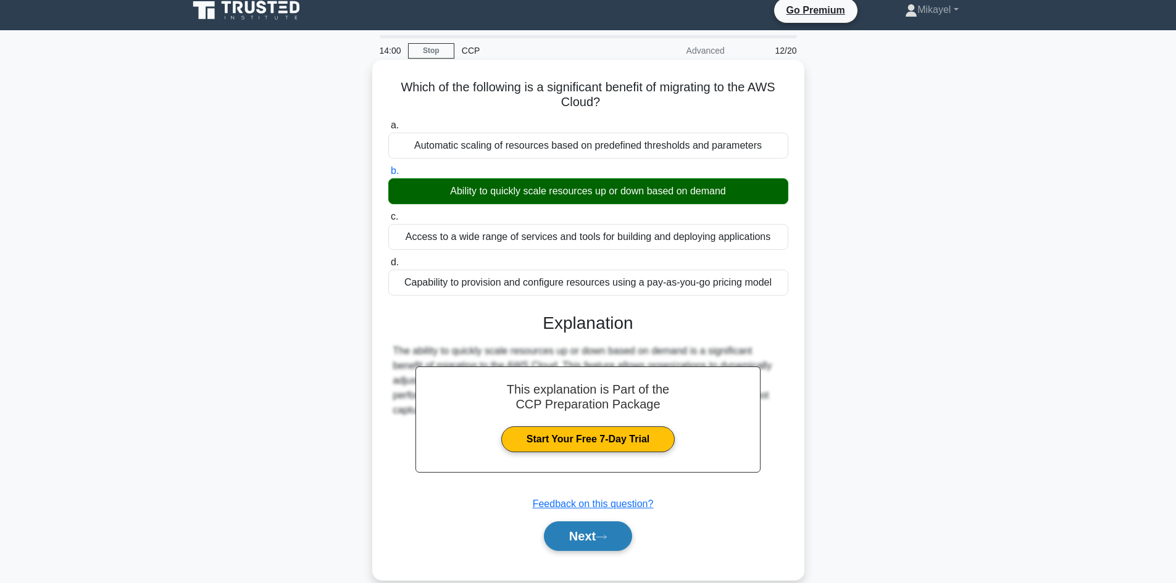
click at [608, 532] on button "Next" at bounding box center [588, 537] width 88 height 30
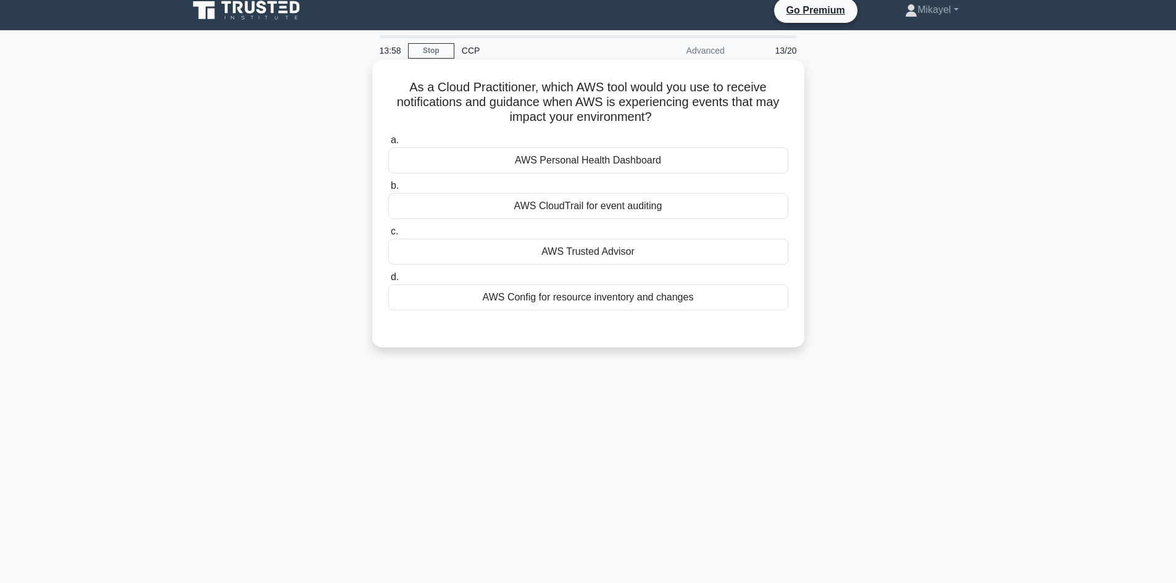
click at [571, 245] on div "AWS Trusted Advisor" at bounding box center [588, 252] width 400 height 26
click at [388, 236] on input "c. AWS Trusted Advisor" at bounding box center [388, 232] width 0 height 8
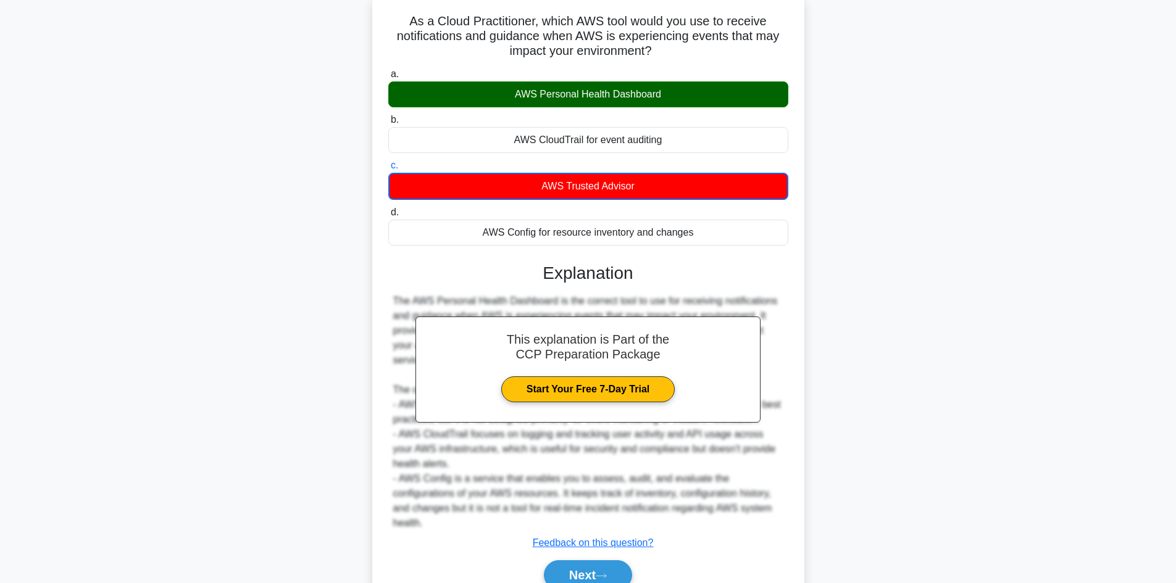
scroll to position [83, 0]
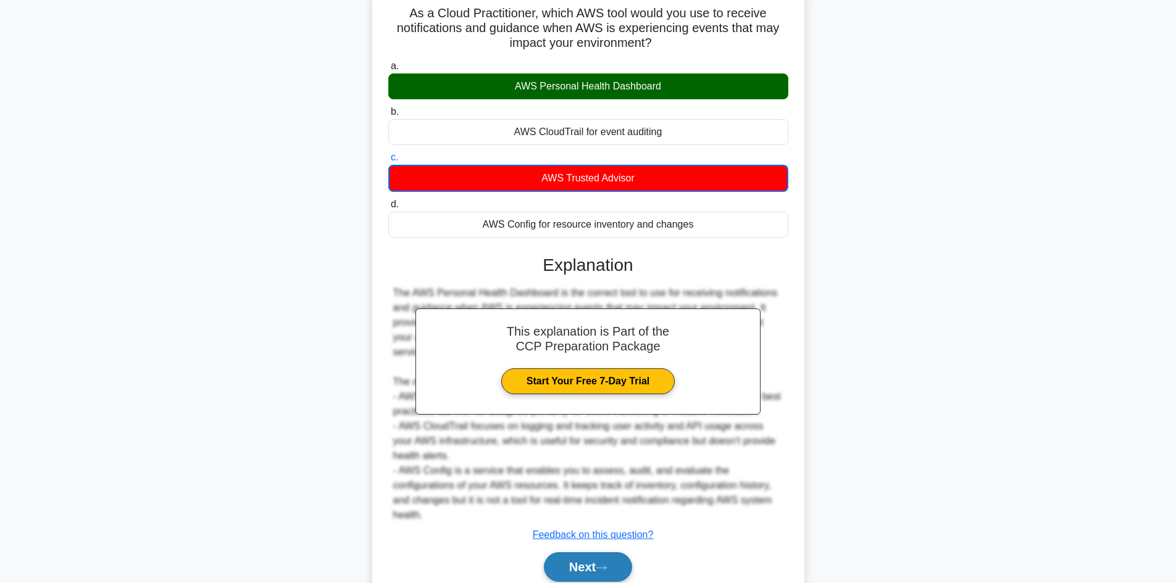
click at [592, 566] on button "Next" at bounding box center [588, 568] width 88 height 30
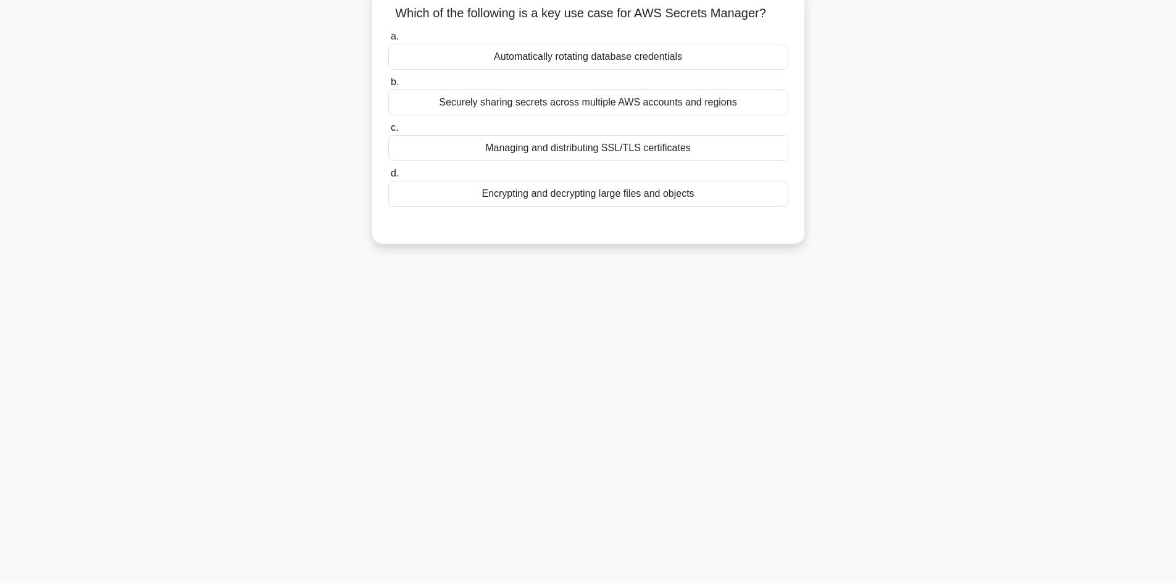
click at [603, 54] on div "Automatically rotating database credentials" at bounding box center [588, 57] width 400 height 26
click at [388, 41] on input "a. Automatically rotating database credentials" at bounding box center [388, 37] width 0 height 8
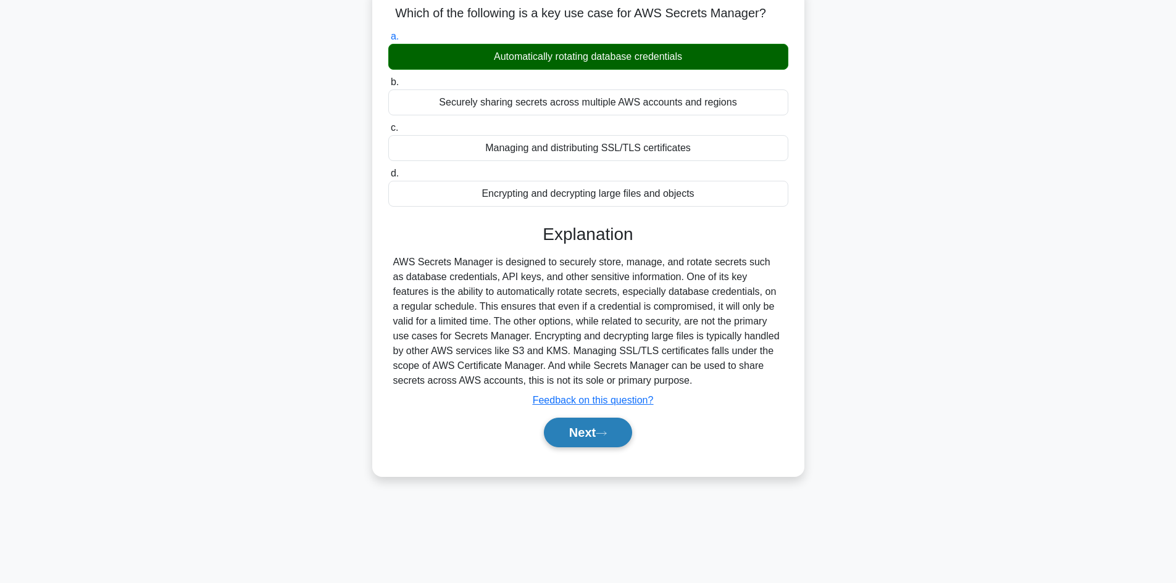
click at [603, 438] on button "Next" at bounding box center [588, 433] width 88 height 30
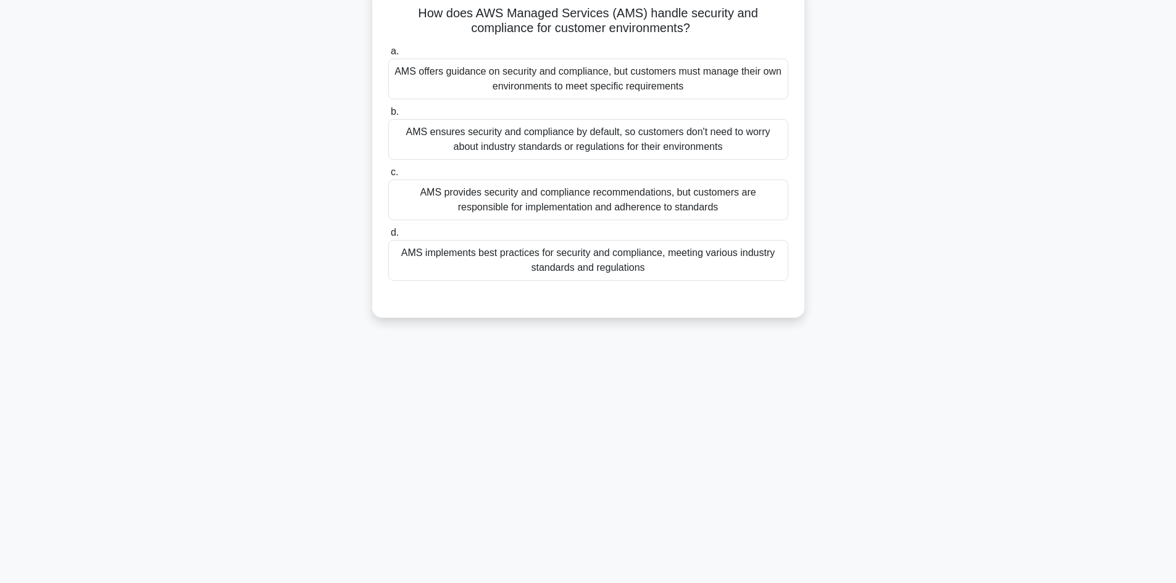
click at [577, 264] on div "AMS implements best practices for security and compliance, meeting various indu…" at bounding box center [588, 260] width 400 height 41
click at [388, 237] on input "d. AMS implements best practices for security and compliance, meeting various i…" at bounding box center [388, 233] width 0 height 8
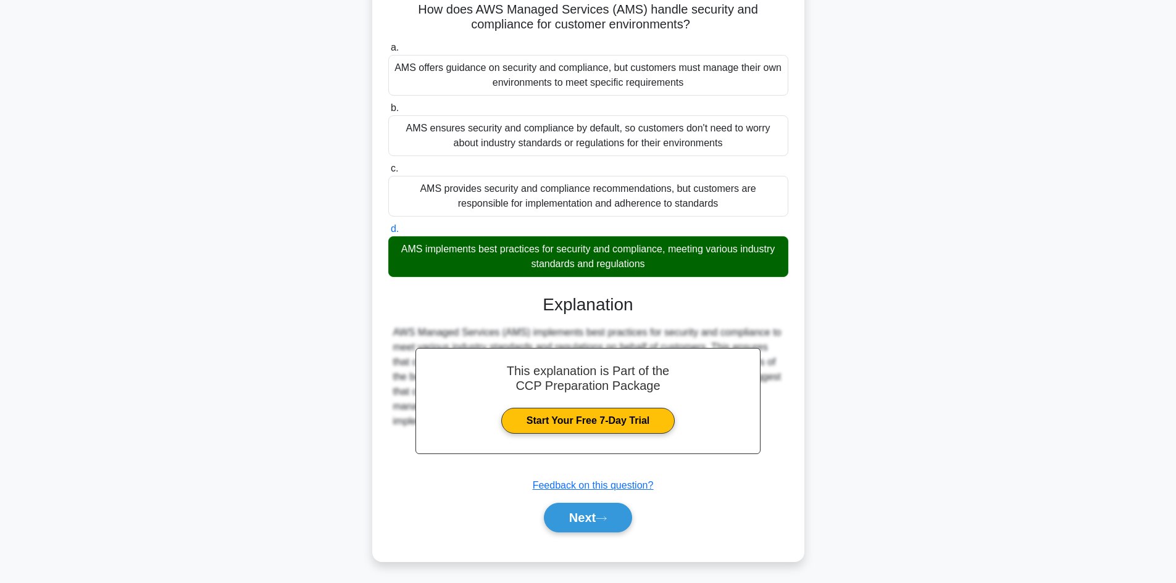
scroll to position [89, 0]
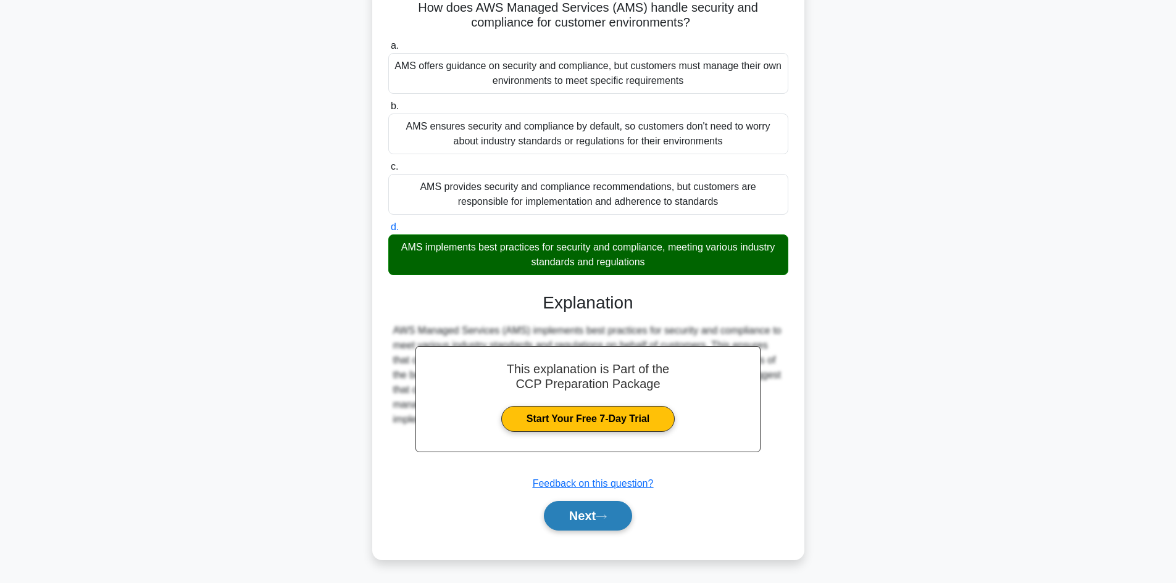
click at [585, 514] on button "Next" at bounding box center [588, 516] width 88 height 30
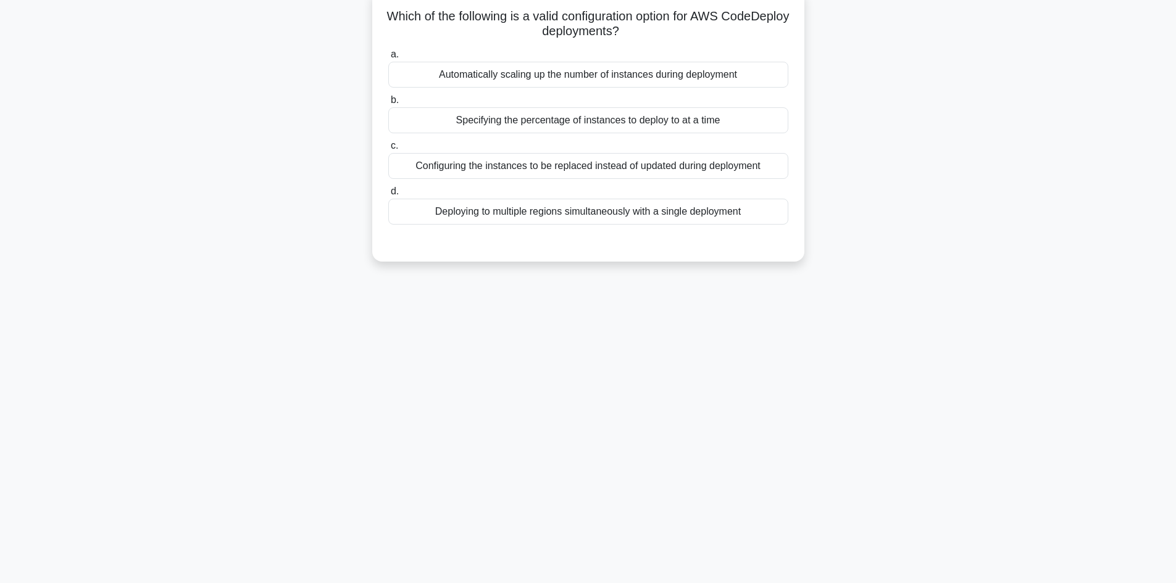
scroll to position [83, 0]
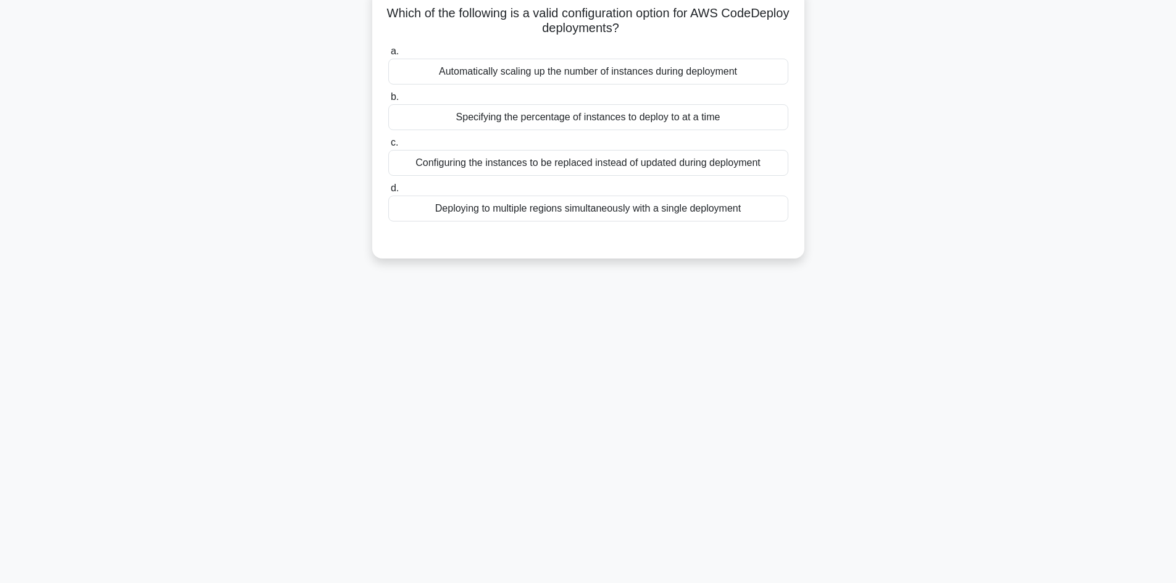
click at [559, 120] on div "Specifying the percentage of instances to deploy to at a time" at bounding box center [588, 117] width 400 height 26
click at [388, 101] on input "b. Specifying the percentage of instances to deploy to at a time" at bounding box center [388, 97] width 0 height 8
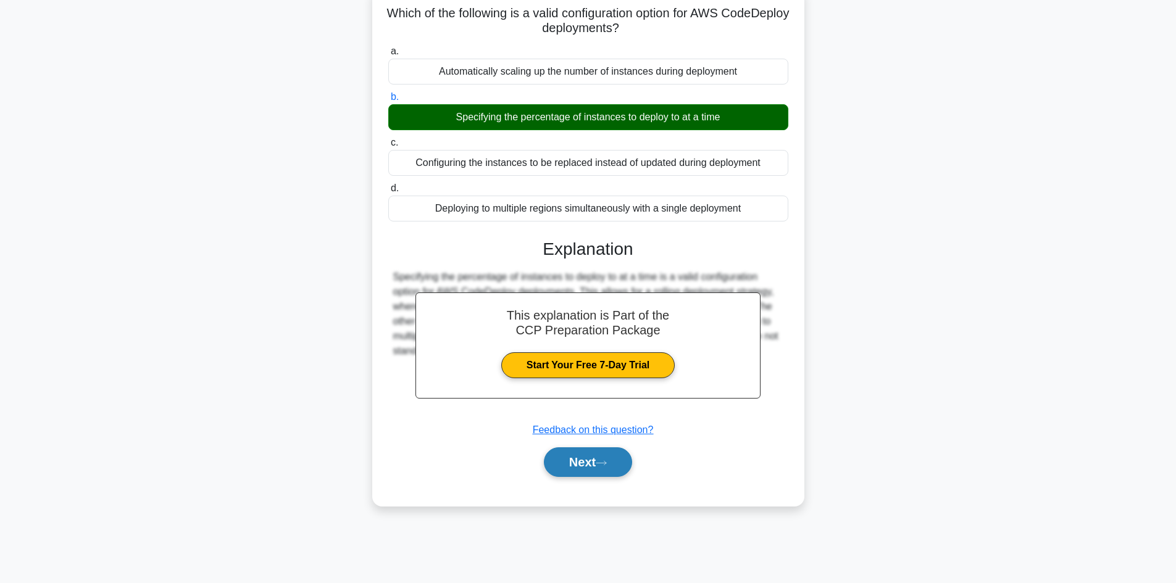
click at [585, 469] on button "Next" at bounding box center [588, 463] width 88 height 30
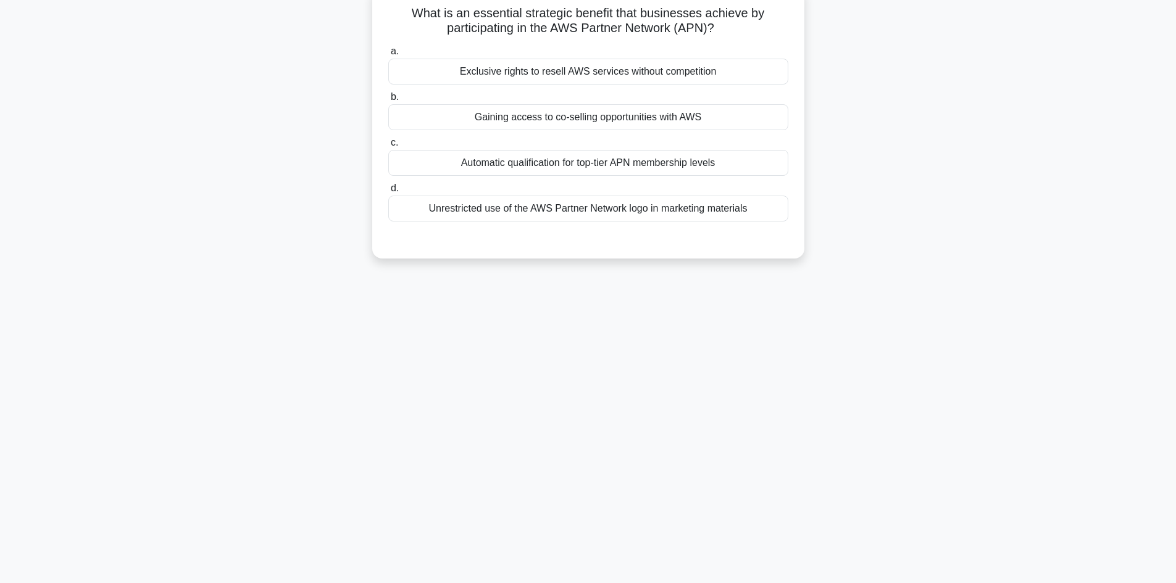
click at [541, 123] on div "Gaining access to co-selling opportunities with AWS" at bounding box center [588, 117] width 400 height 26
click at [388, 101] on input "b. Gaining access to co-selling opportunities with AWS" at bounding box center [388, 97] width 0 height 8
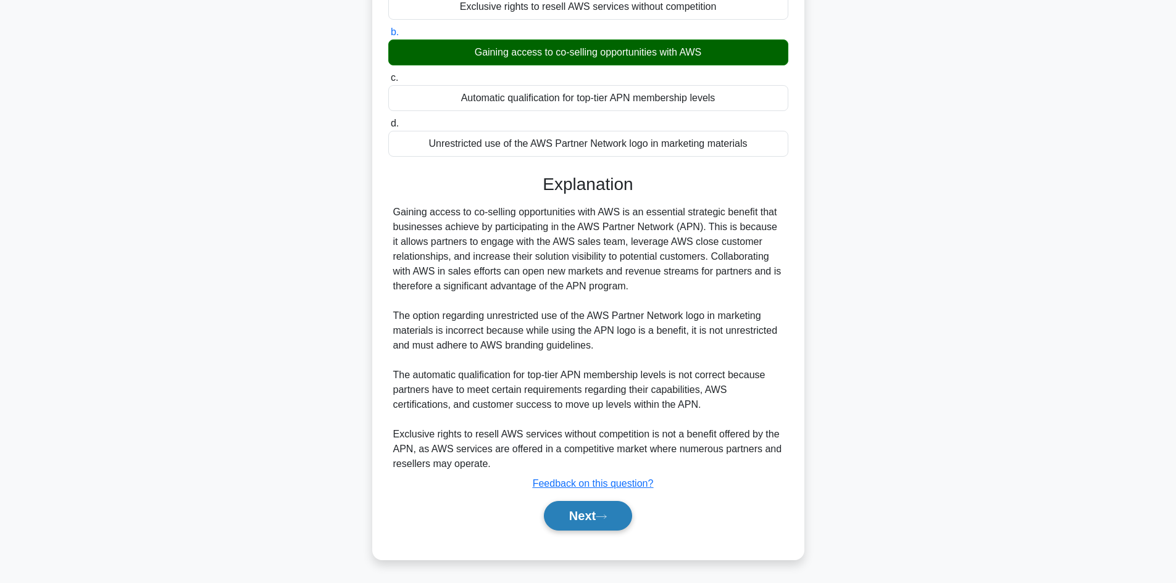
click at [601, 508] on button "Next" at bounding box center [588, 516] width 88 height 30
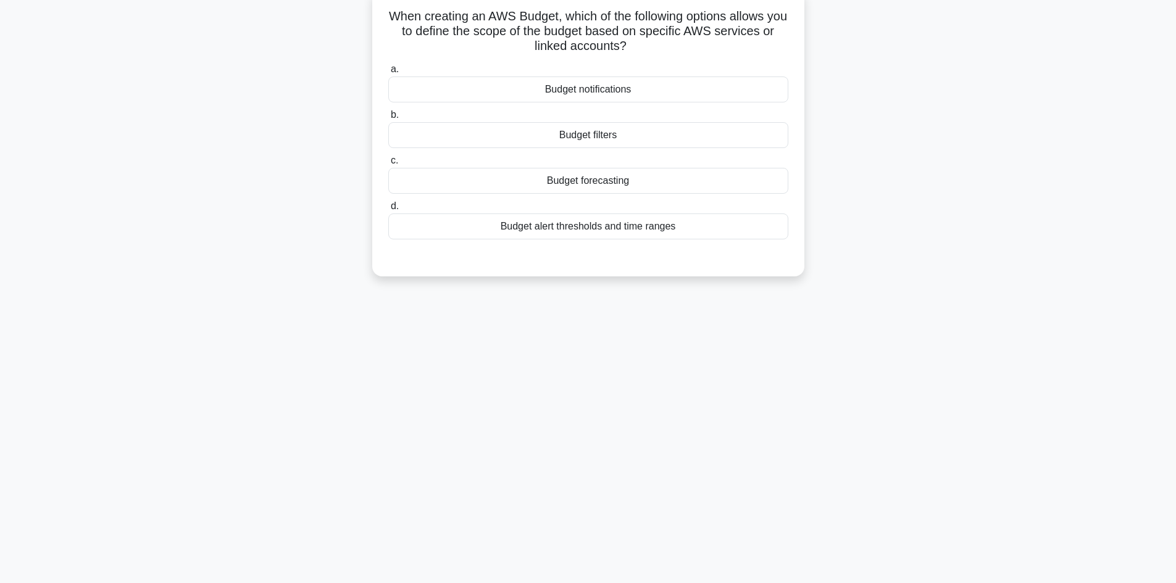
scroll to position [9, 0]
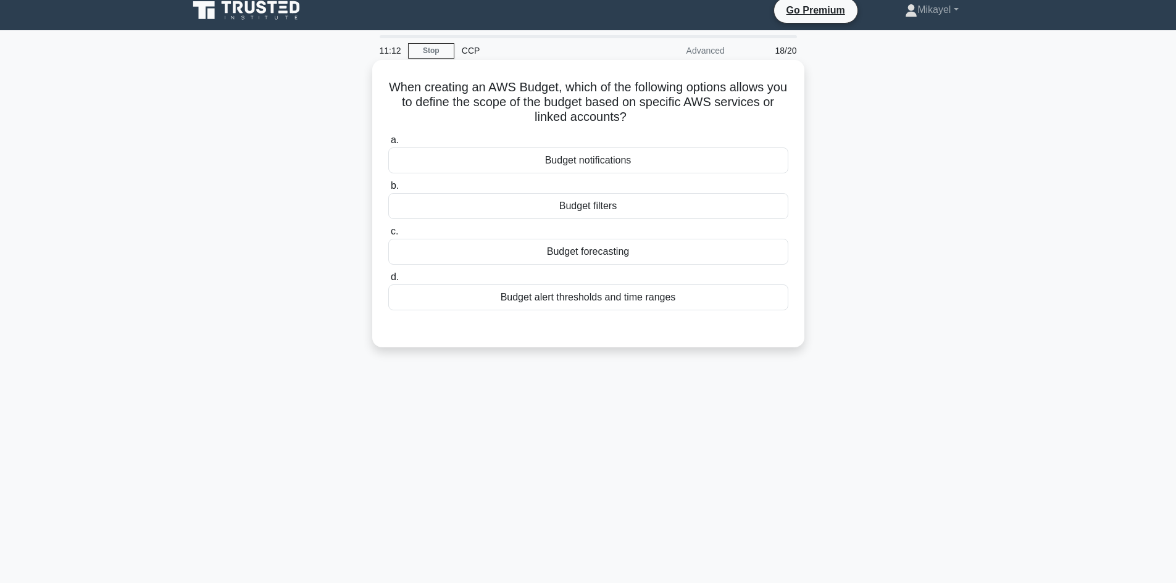
click at [620, 257] on div "Budget forecasting" at bounding box center [588, 252] width 400 height 26
click at [388, 236] on input "c. Budget forecasting" at bounding box center [388, 232] width 0 height 8
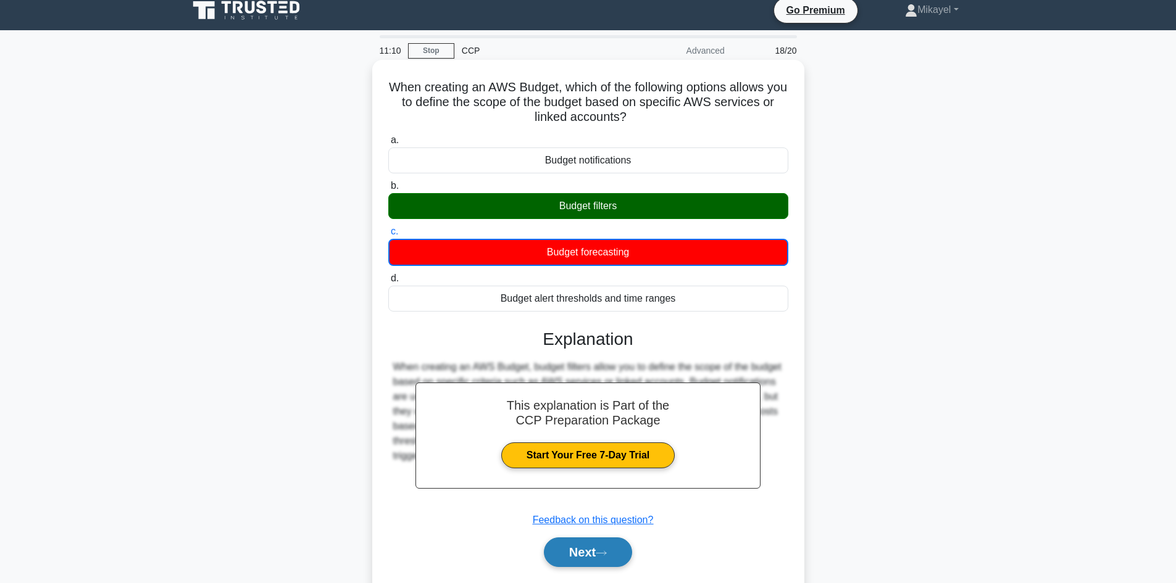
click at [595, 555] on button "Next" at bounding box center [588, 553] width 88 height 30
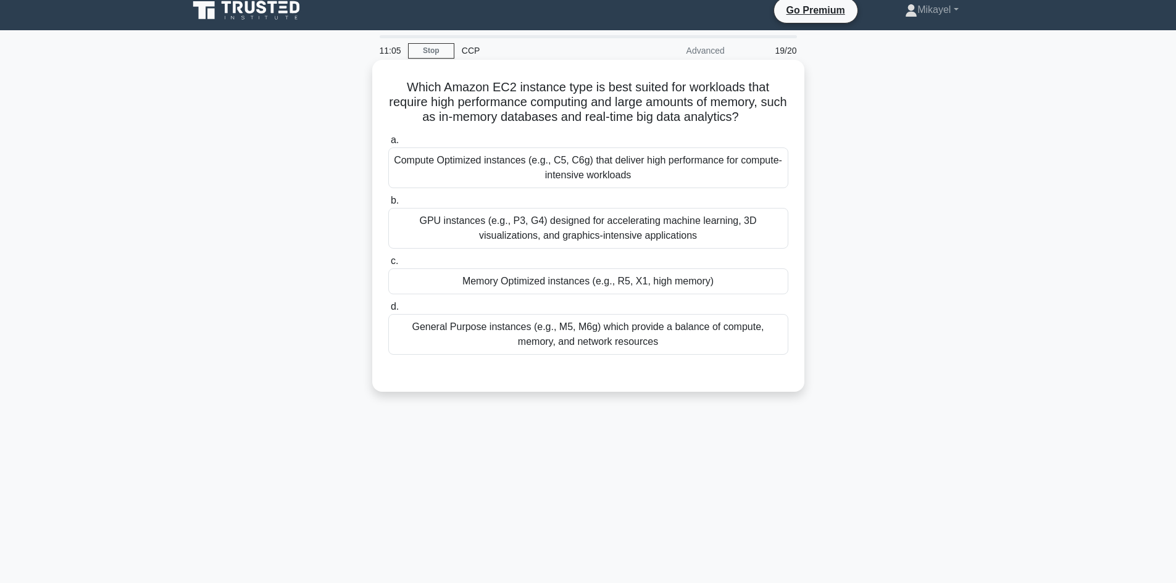
click at [574, 282] on div "Memory Optimized instances (e.g., R5, X1, high memory)" at bounding box center [588, 282] width 400 height 26
click at [388, 265] on input "c. Memory Optimized instances (e.g., R5, X1, high memory)" at bounding box center [388, 261] width 0 height 8
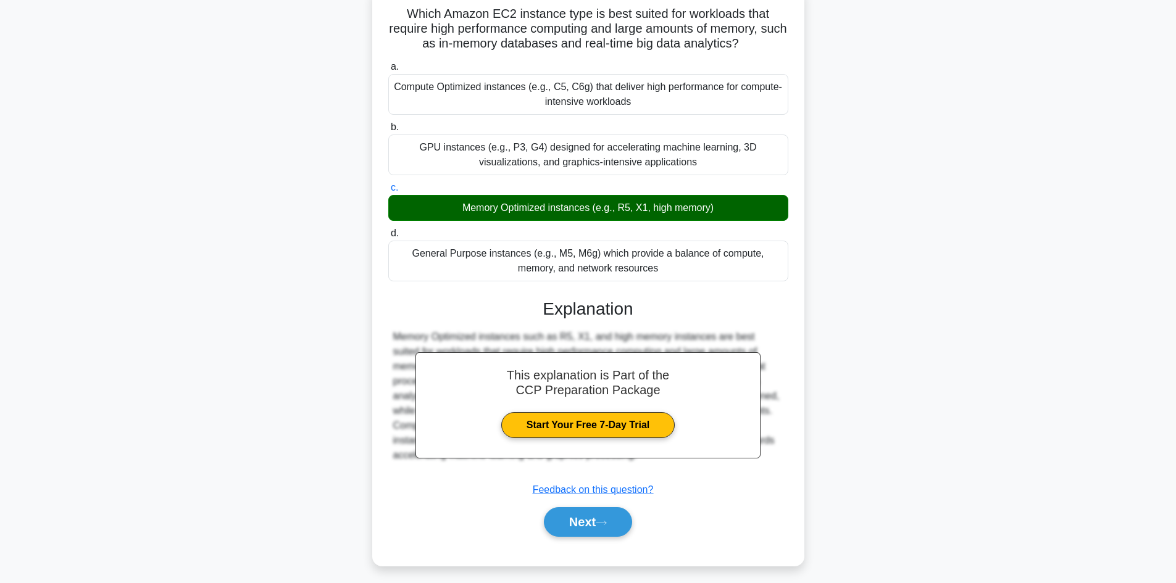
scroll to position [83, 0]
click at [598, 522] on button "Next" at bounding box center [588, 522] width 88 height 30
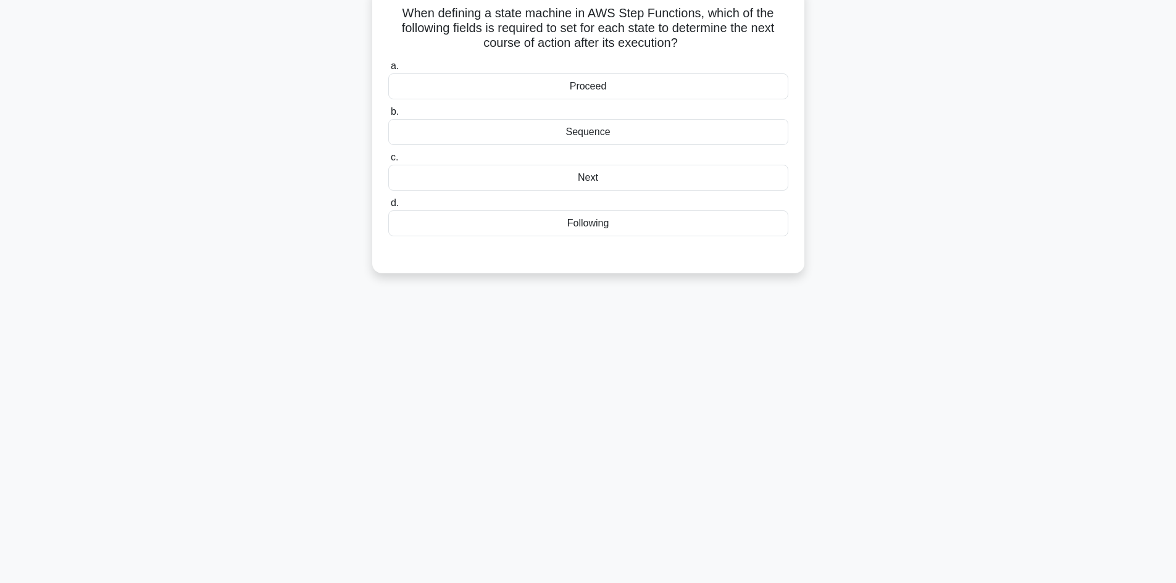
click at [603, 177] on div "Next" at bounding box center [588, 178] width 400 height 26
click at [388, 162] on input "c. Next" at bounding box center [388, 158] width 0 height 8
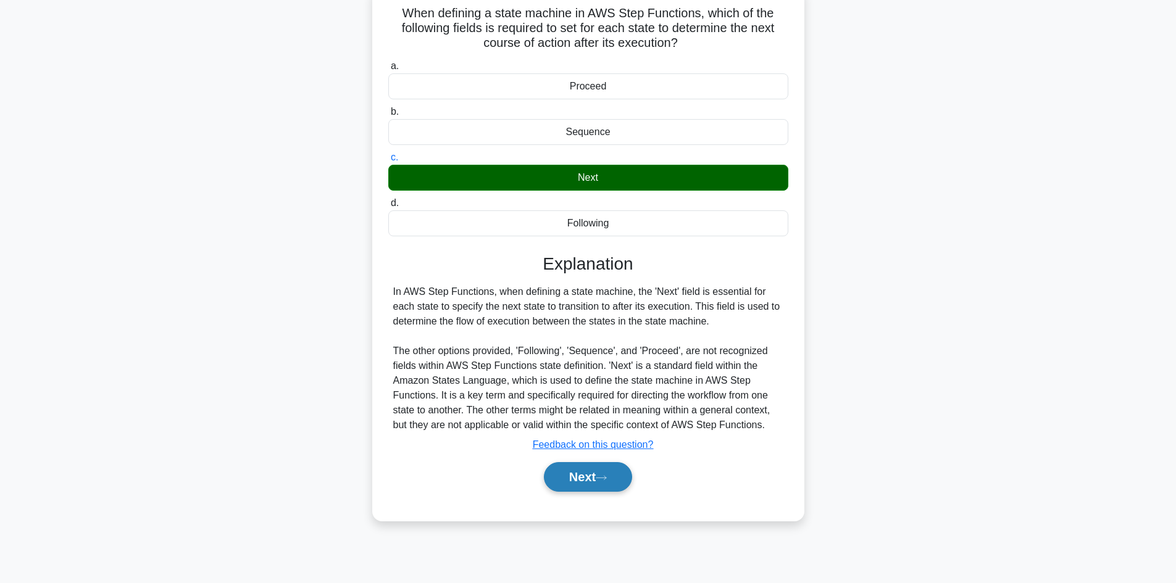
click at [592, 482] on button "Next" at bounding box center [588, 477] width 88 height 30
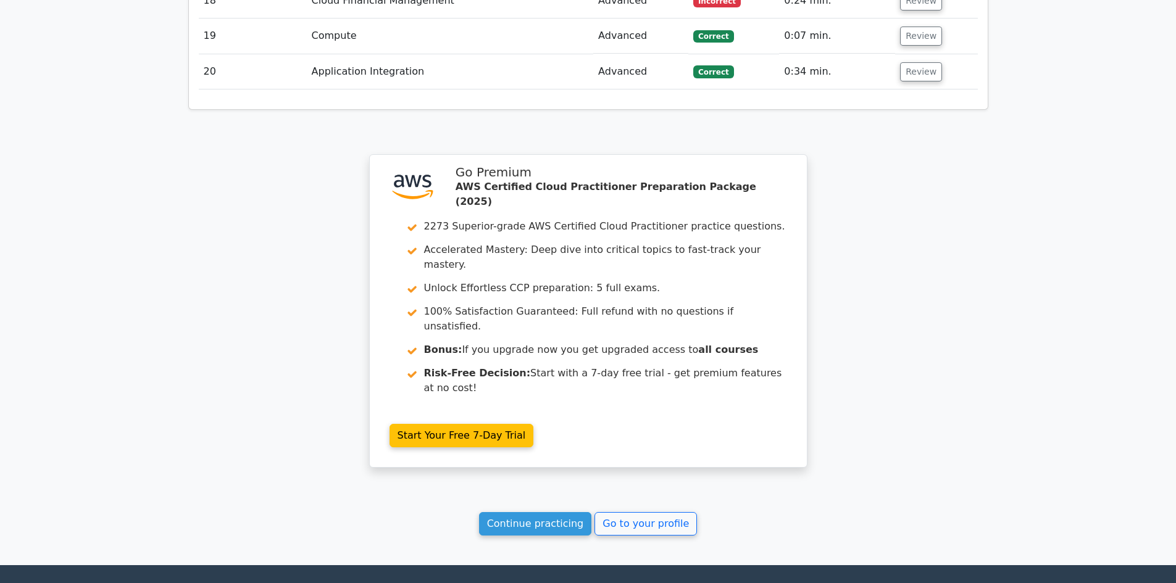
scroll to position [2489, 0]
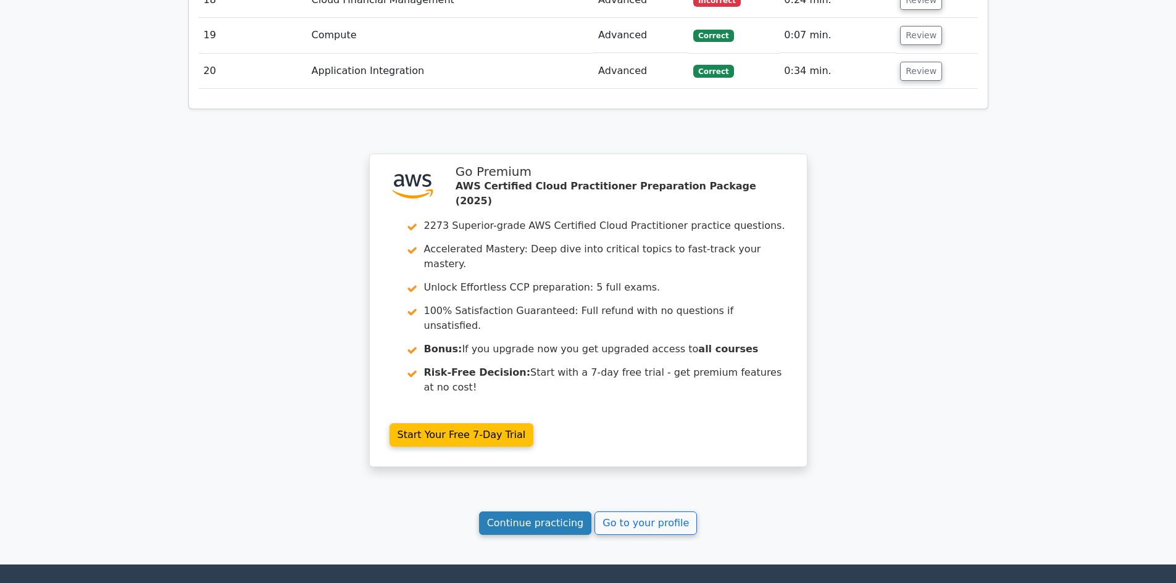
click at [553, 512] on link "Continue practicing" at bounding box center [535, 523] width 113 height 23
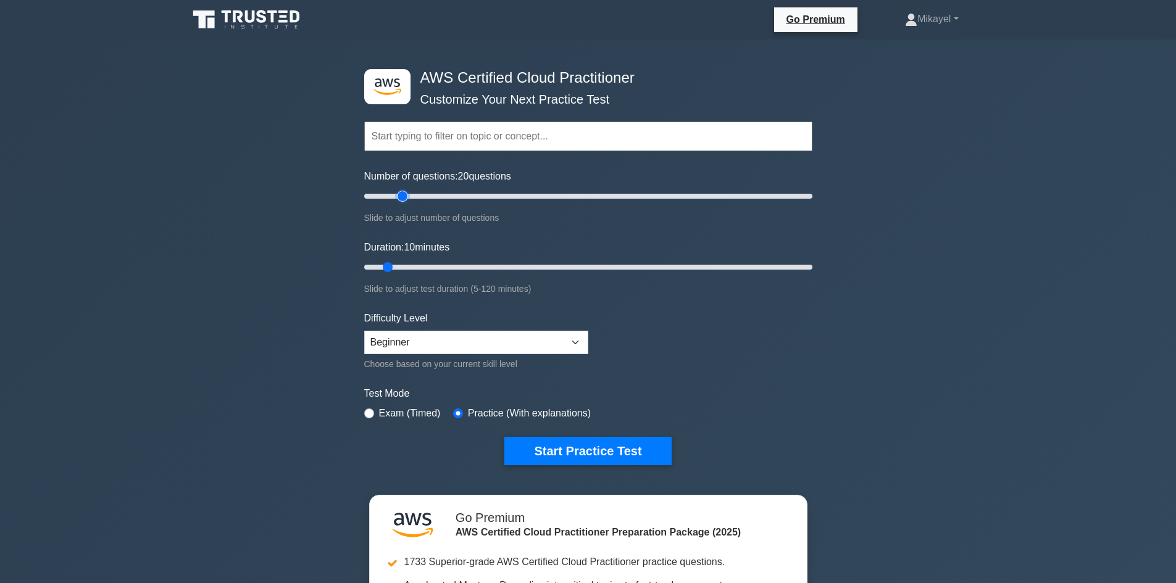
drag, startPoint x: 0, startPoint y: 0, endPoint x: 404, endPoint y: 196, distance: 448.9
type input "20"
click at [404, 196] on input "Number of questions: 20 questions" at bounding box center [588, 196] width 448 height 15
drag, startPoint x: 390, startPoint y: 264, endPoint x: 420, endPoint y: 266, distance: 30.3
type input "20"
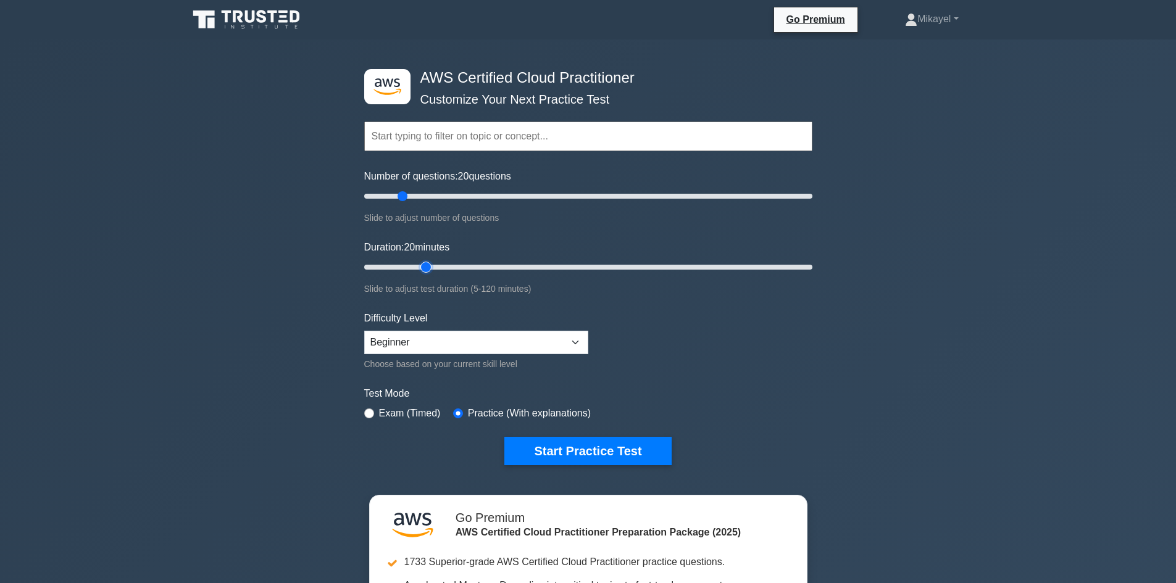
click at [420, 266] on input "Duration: 20 minutes" at bounding box center [588, 267] width 448 height 15
click at [552, 448] on button "Start Practice Test" at bounding box center [587, 451] width 167 height 28
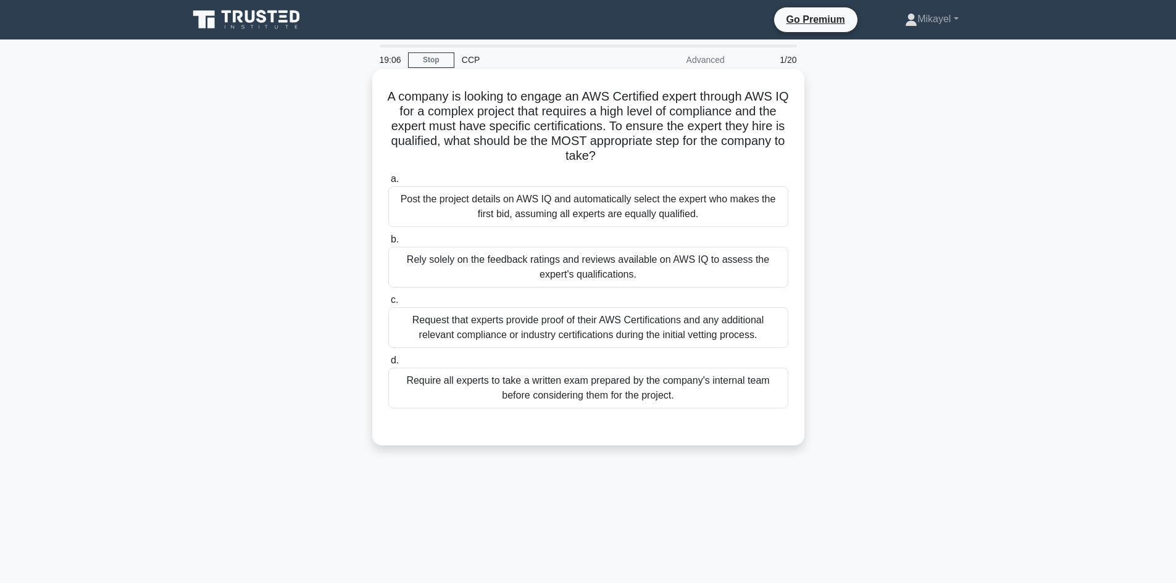
click at [514, 265] on div "Rely solely on the feedback ratings and reviews available on AWS IQ to assess t…" at bounding box center [588, 267] width 400 height 41
click at [388, 244] on input "b. Rely solely on the feedback ratings and reviews available on AWS IQ to asses…" at bounding box center [388, 240] width 0 height 8
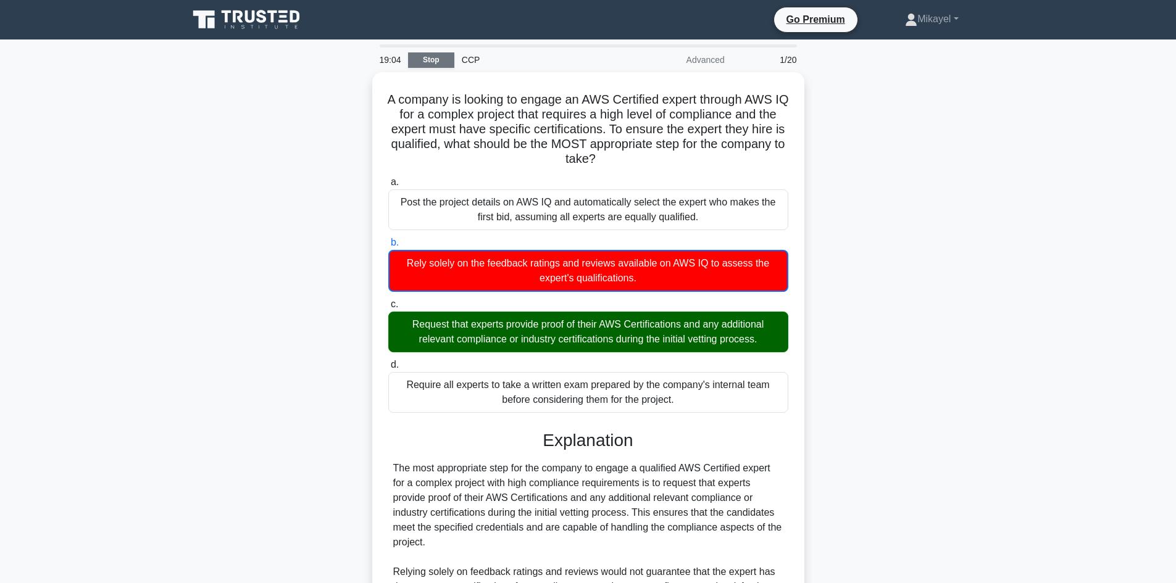
click at [421, 66] on link "Stop" at bounding box center [431, 59] width 46 height 15
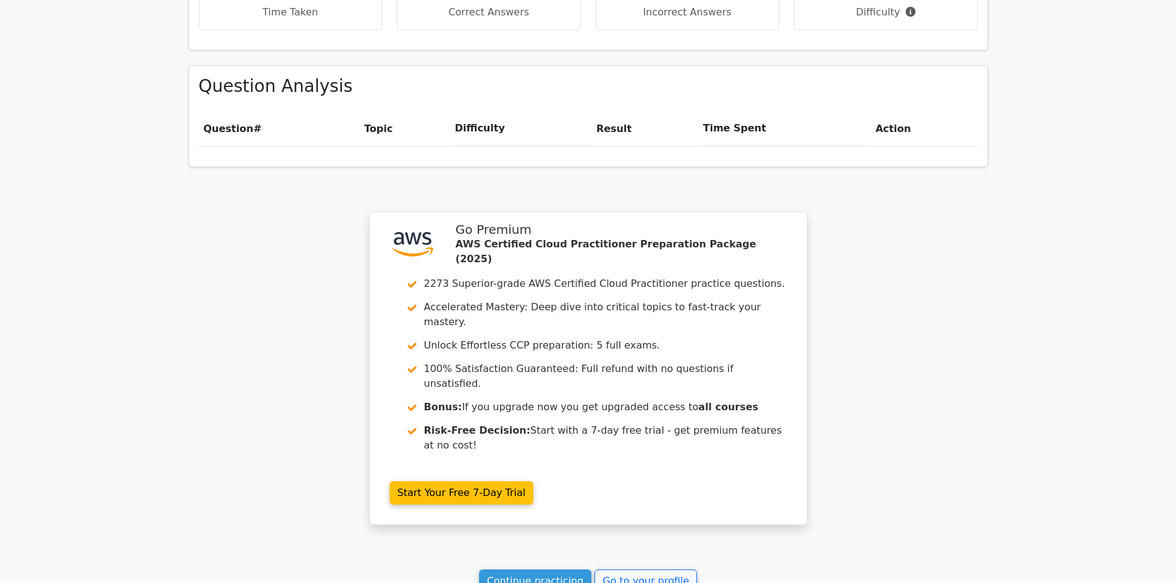
scroll to position [903, 0]
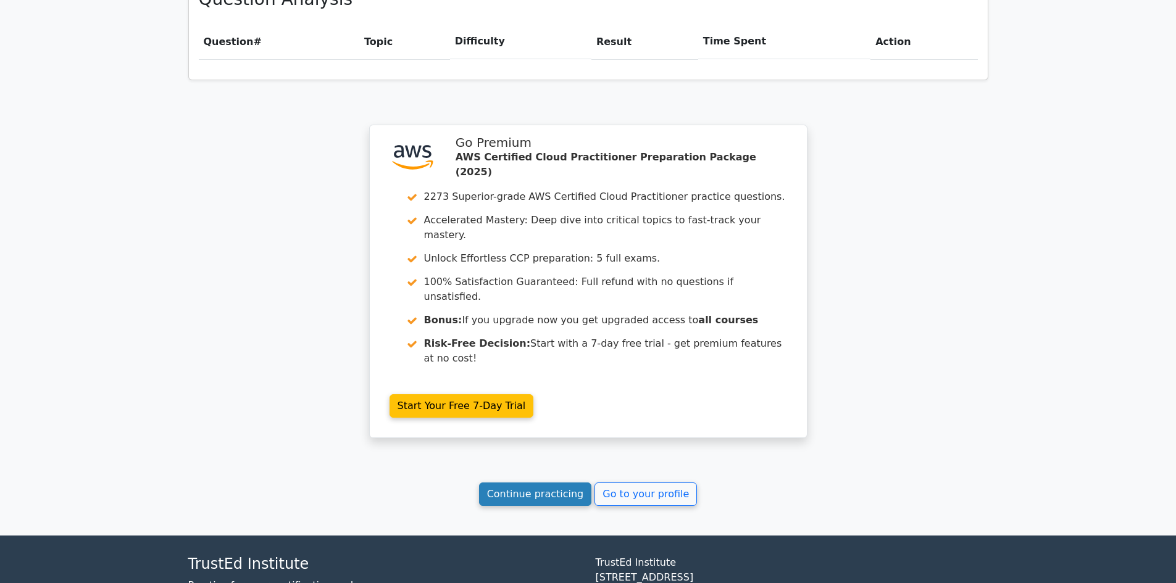
click at [506, 483] on link "Continue practicing" at bounding box center [535, 494] width 113 height 23
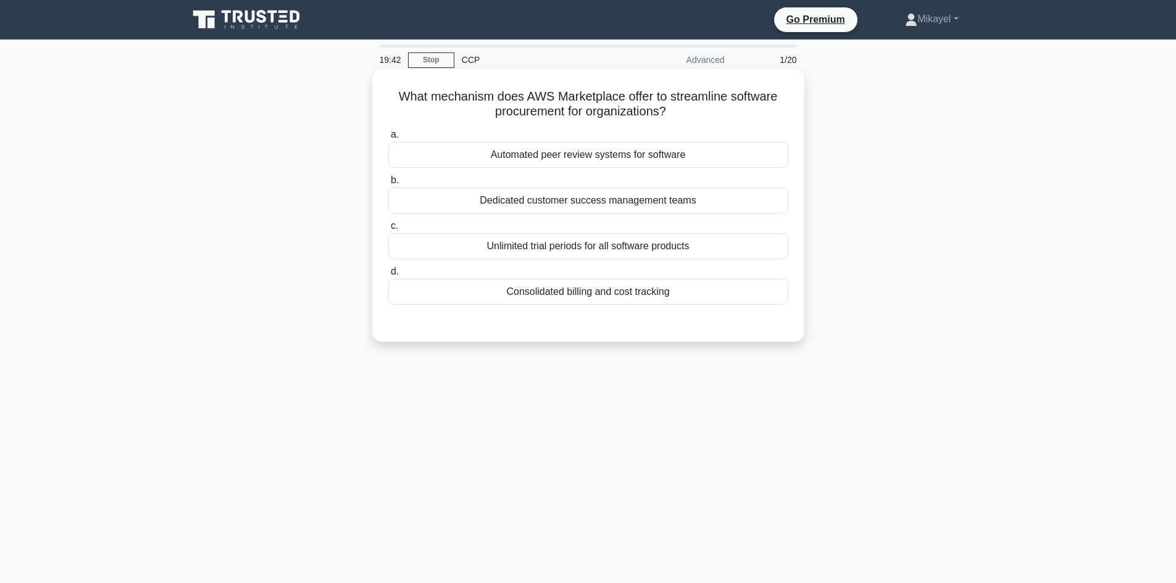
click at [577, 288] on div "Consolidated billing and cost tracking" at bounding box center [588, 292] width 400 height 26
click at [388, 276] on input "d. Consolidated billing and cost tracking" at bounding box center [388, 272] width 0 height 8
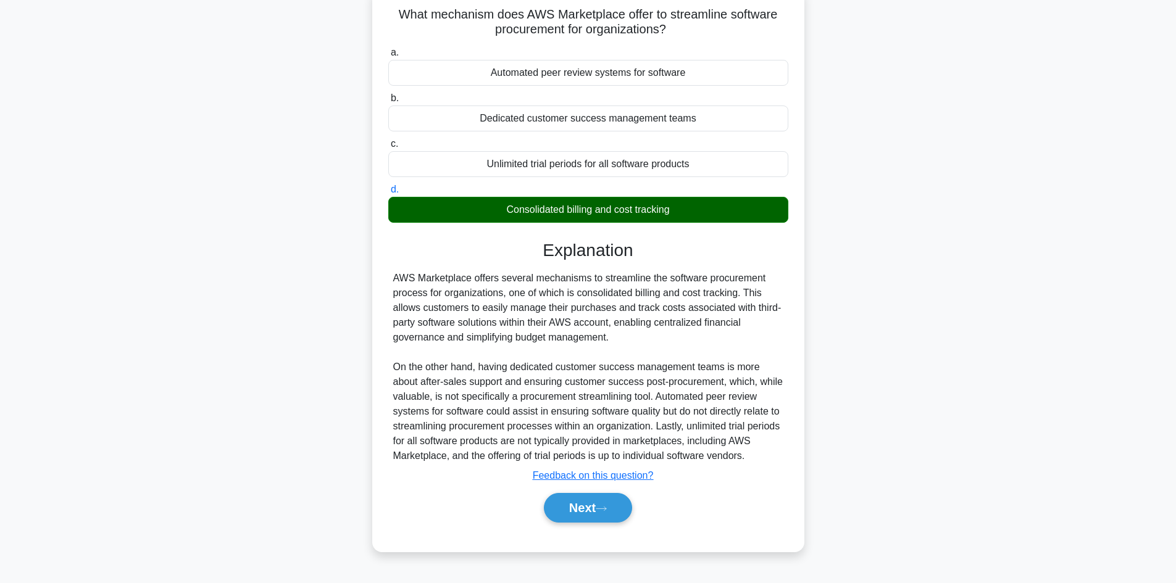
scroll to position [83, 0]
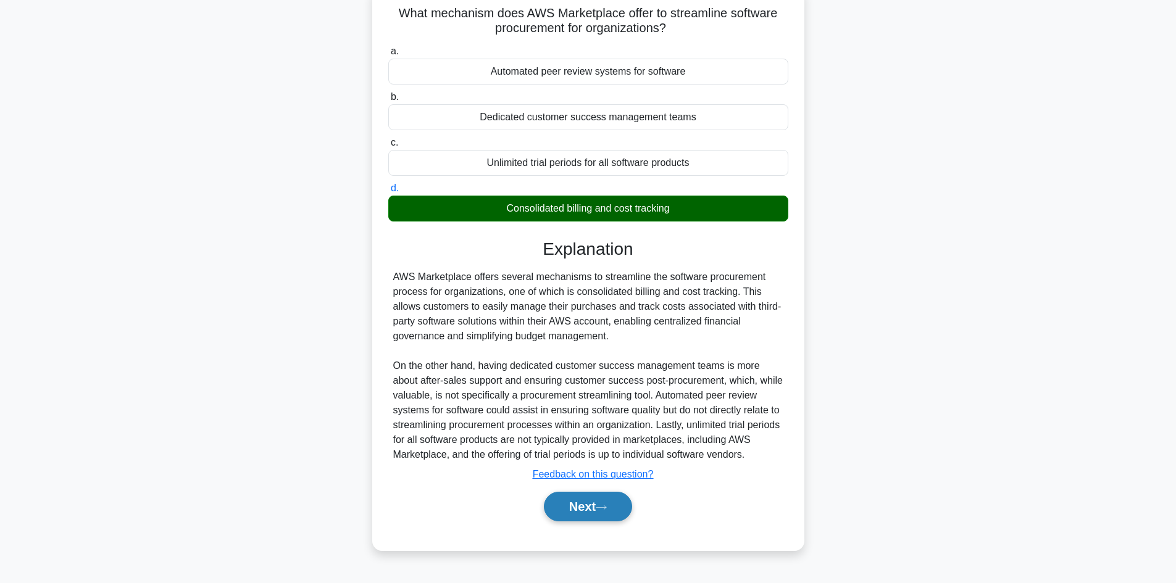
click at [590, 502] on button "Next" at bounding box center [588, 507] width 88 height 30
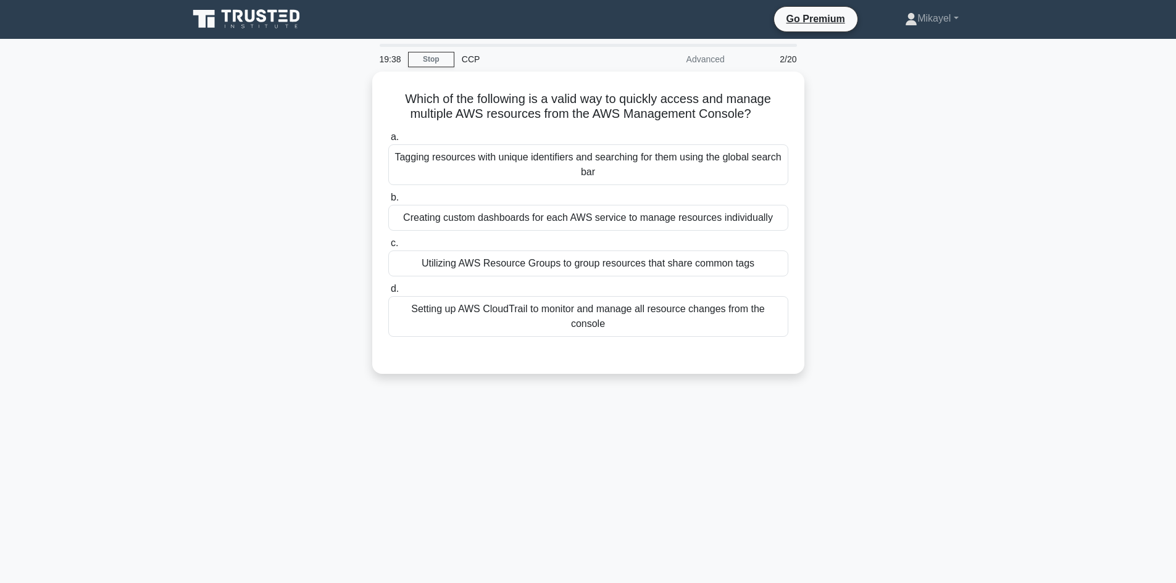
scroll to position [0, 0]
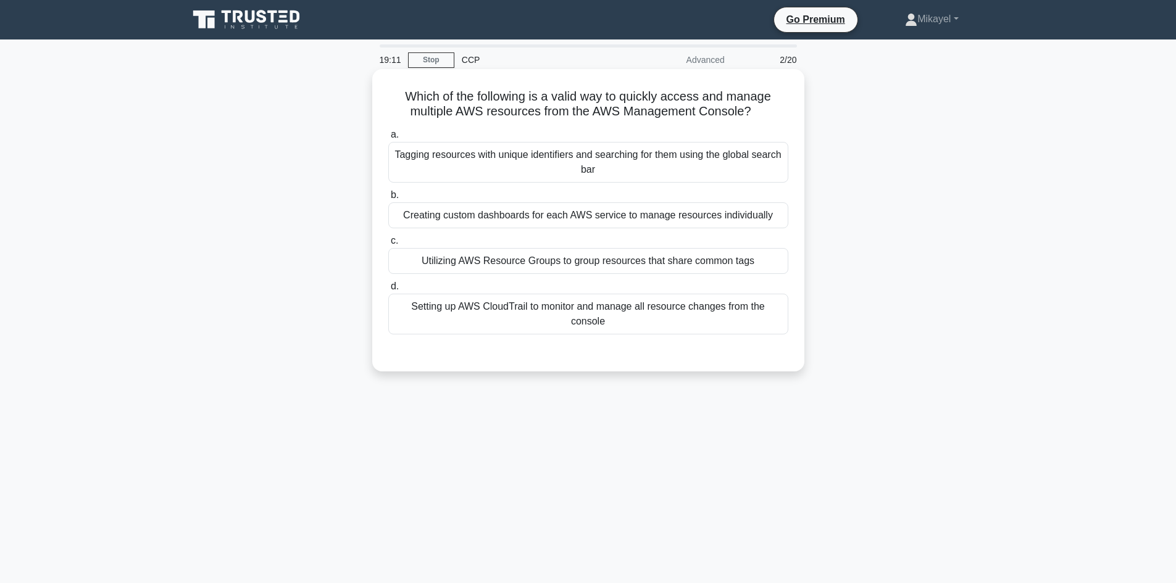
click at [601, 256] on div "Utilizing AWS Resource Groups to group resources that share common tags" at bounding box center [588, 261] width 400 height 26
click at [388, 245] on input "c. Utilizing AWS Resource Groups to group resources that share common tags" at bounding box center [388, 241] width 0 height 8
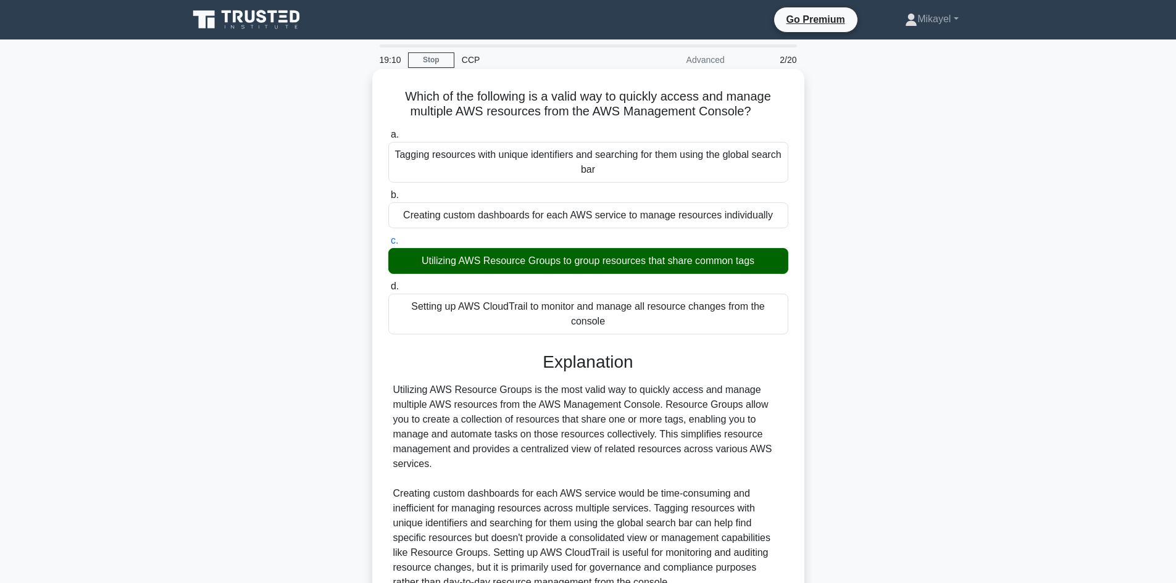
scroll to position [119, 0]
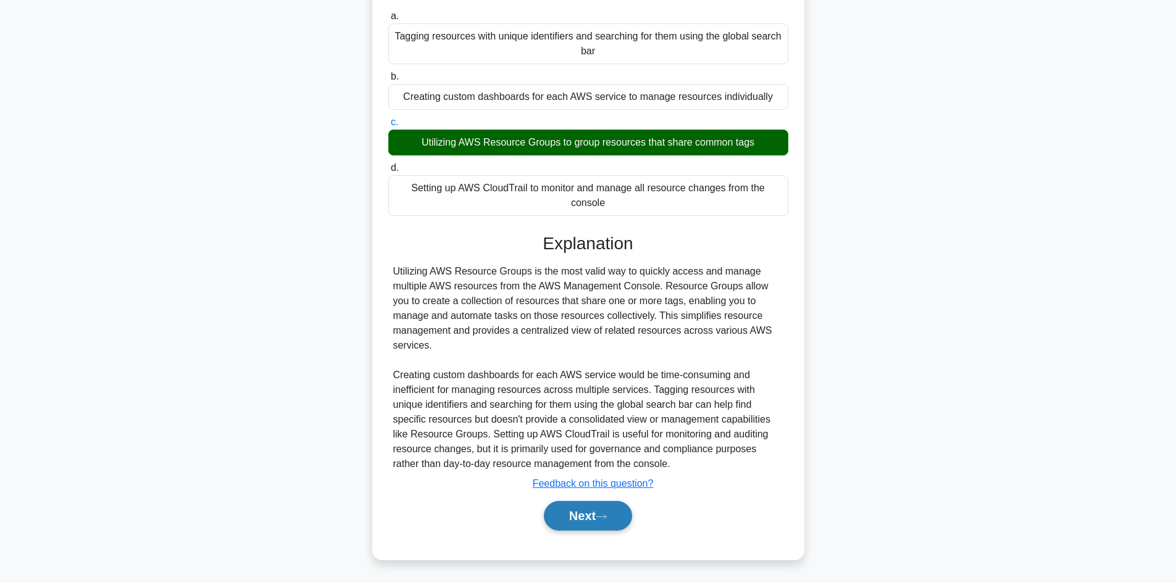
click at [585, 522] on button "Next" at bounding box center [588, 516] width 88 height 30
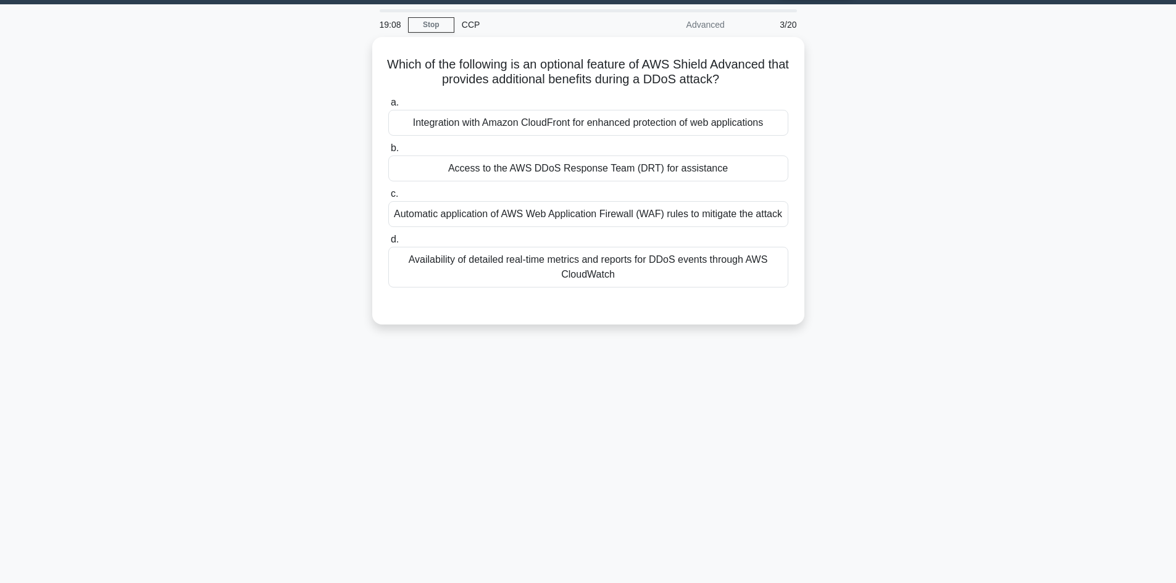
scroll to position [9, 0]
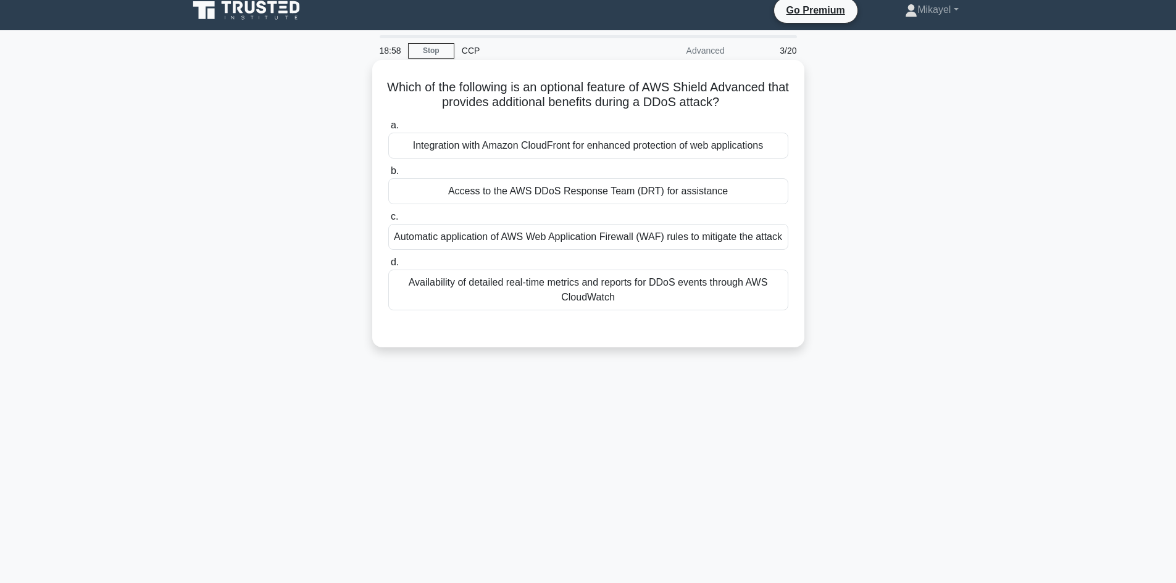
click at [530, 197] on div "Access to the AWS DDoS Response Team (DRT) for assistance" at bounding box center [588, 191] width 400 height 26
click at [388, 175] on input "b. Access to the AWS DDoS Response Team (DRT) for assistance" at bounding box center [388, 171] width 0 height 8
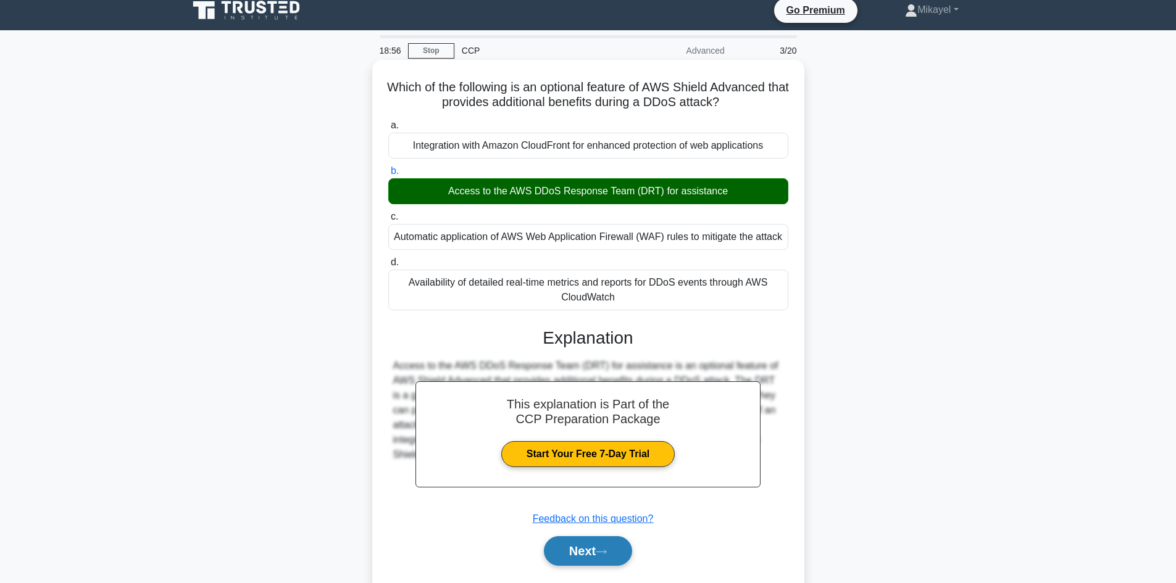
click at [575, 555] on button "Next" at bounding box center [588, 551] width 88 height 30
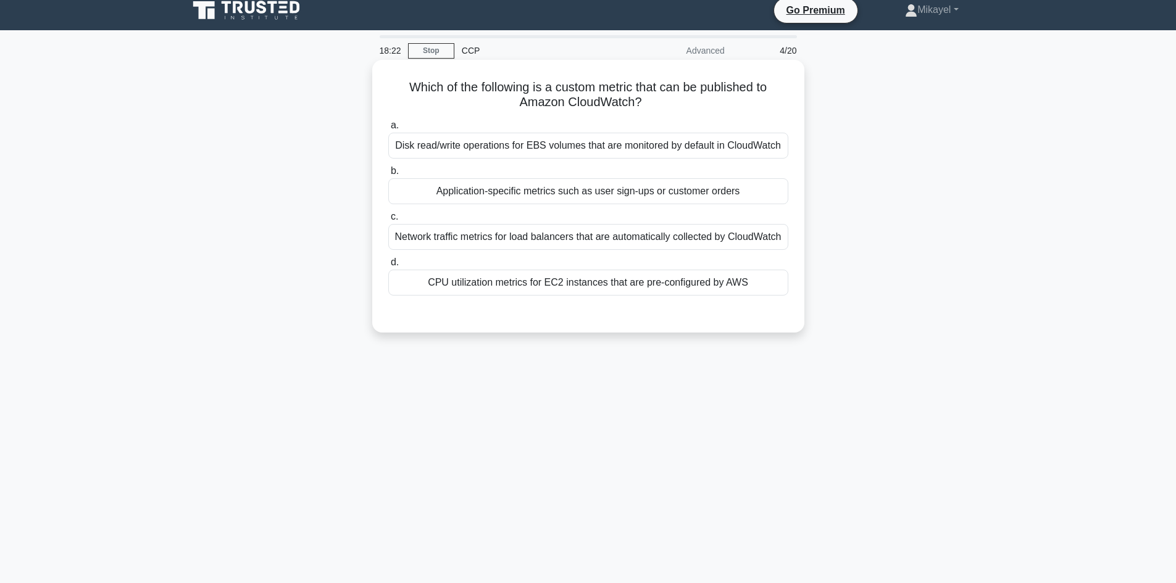
click at [538, 189] on div "Application-specific metrics such as user sign-ups or customer orders" at bounding box center [588, 191] width 400 height 26
click at [388, 175] on input "b. Application-specific metrics such as user sign-ups or customer orders" at bounding box center [388, 171] width 0 height 8
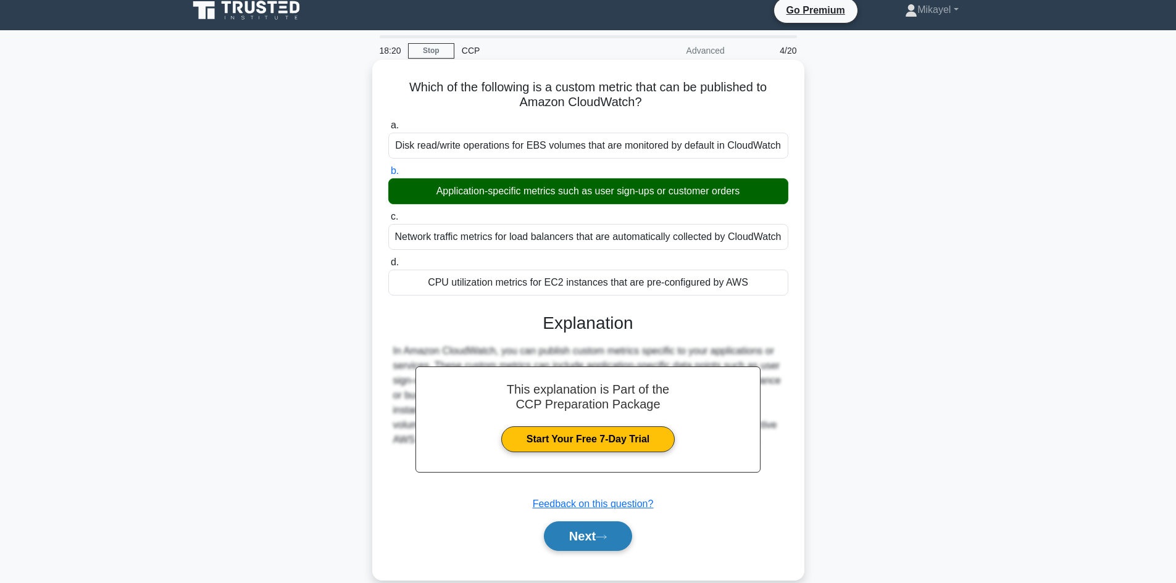
click at [591, 533] on button "Next" at bounding box center [588, 537] width 88 height 30
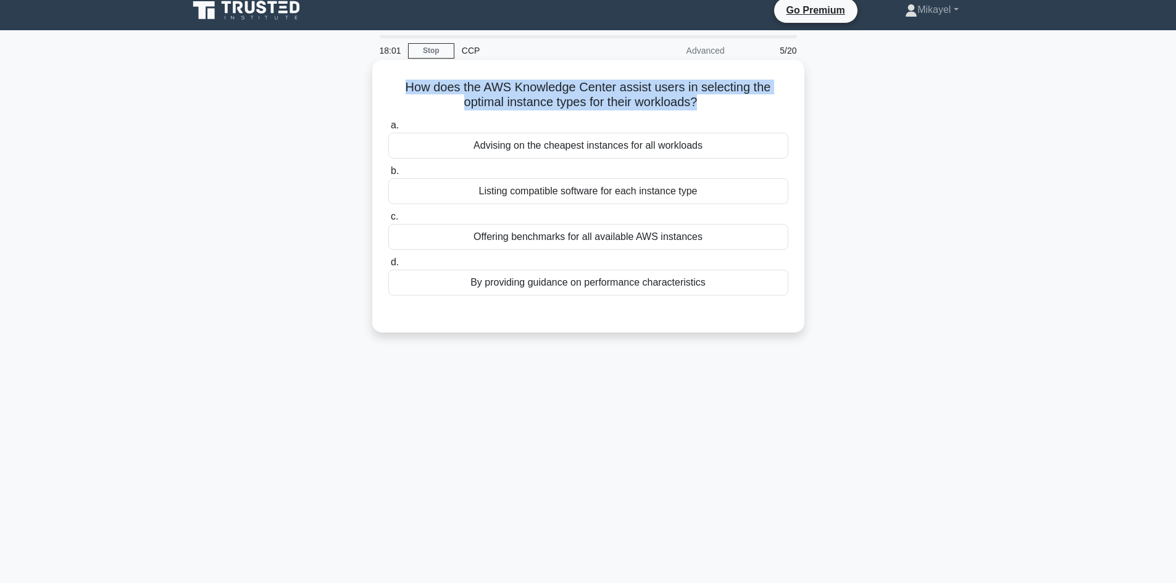
drag, startPoint x: 433, startPoint y: 90, endPoint x: 697, endPoint y: 104, distance: 264.6
click at [697, 104] on h5 "How does the AWS Knowledge Center assist users in selecting the optimal instanc…" at bounding box center [588, 95] width 403 height 31
copy h5 "How does the AWS Knowledge Center assist users in selecting the optimal instanc…"
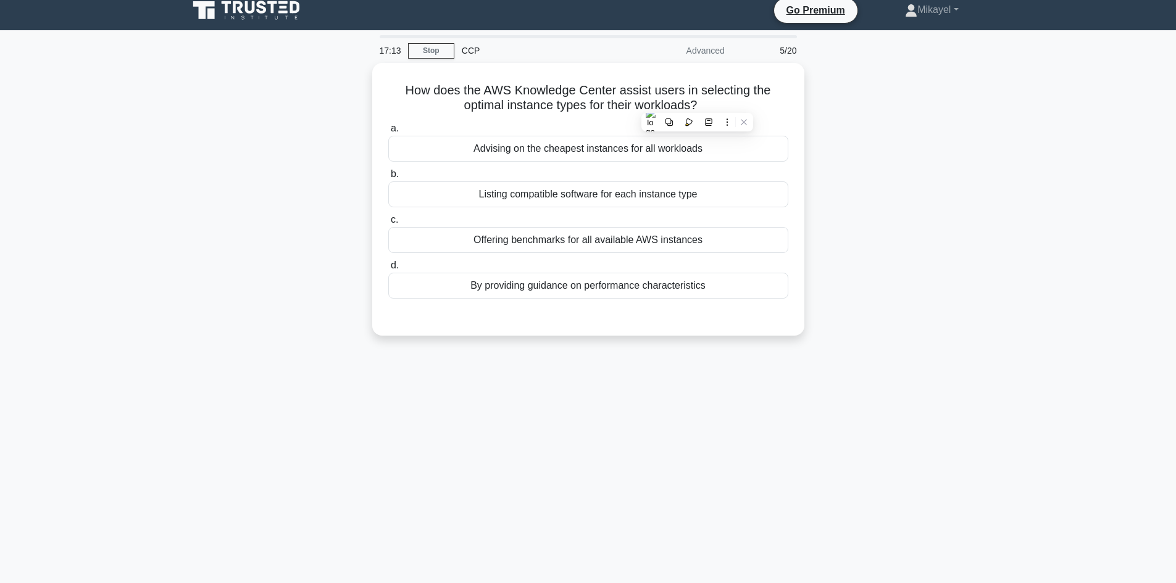
click at [185, 257] on div "How does the AWS Knowledge Center assist users in selecting the optimal instanc…" at bounding box center [588, 207] width 815 height 288
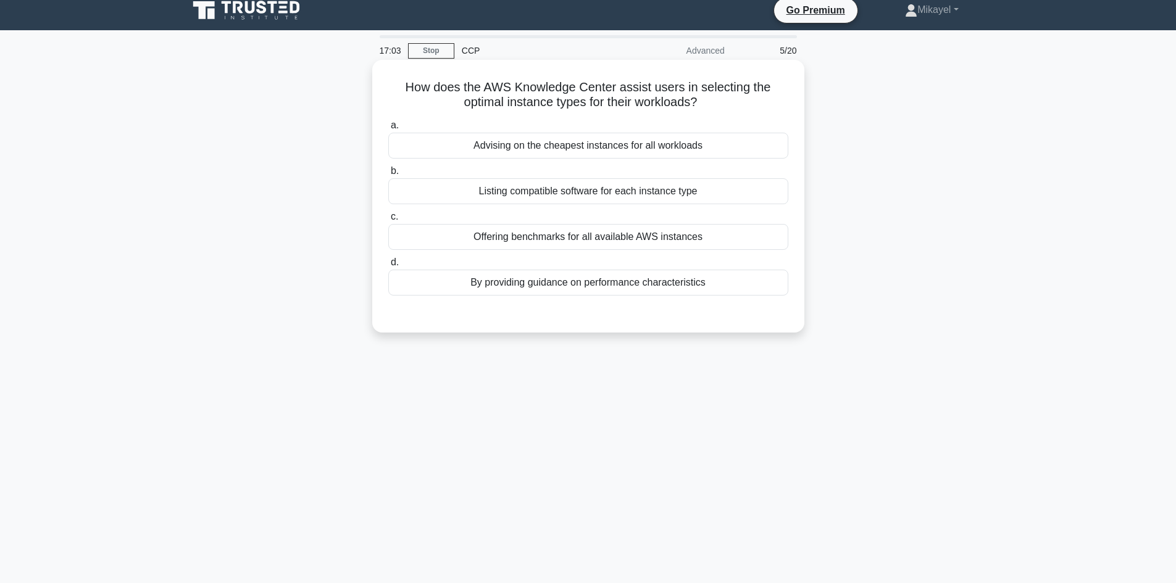
click at [521, 191] on div "Listing compatible software for each instance type" at bounding box center [588, 191] width 400 height 26
click at [388, 175] on input "b. Listing compatible software for each instance type" at bounding box center [388, 171] width 0 height 8
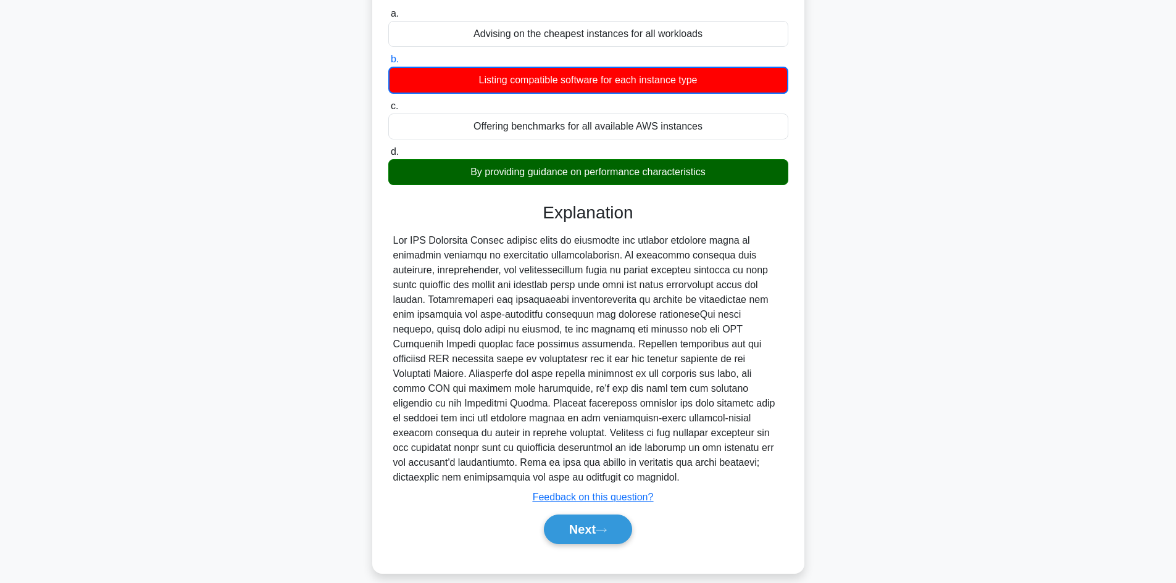
scroll to position [135, 0]
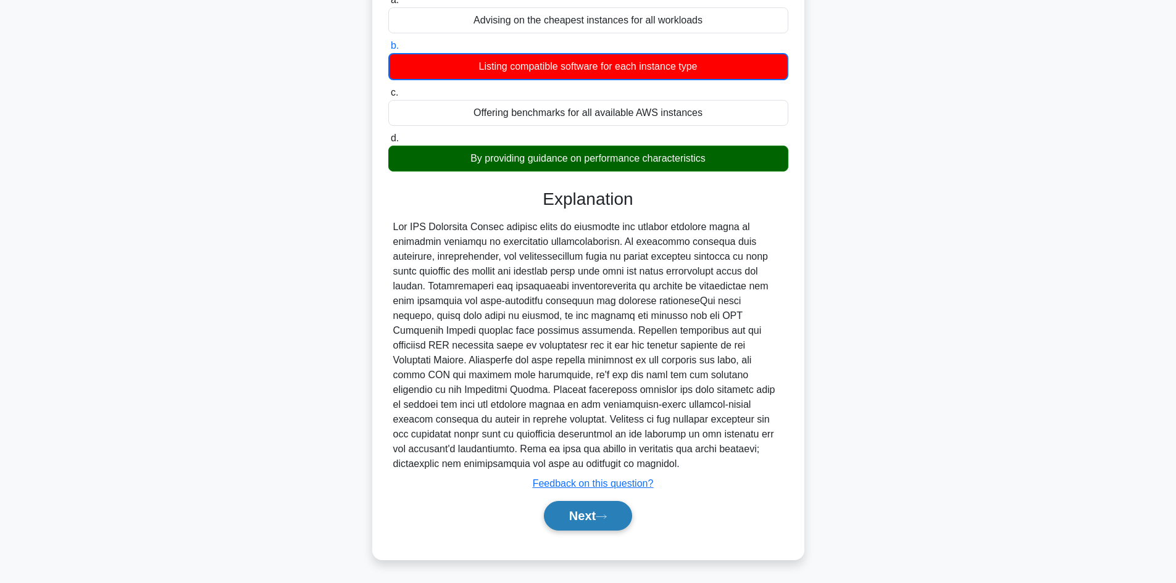
click at [603, 522] on button "Next" at bounding box center [588, 516] width 88 height 30
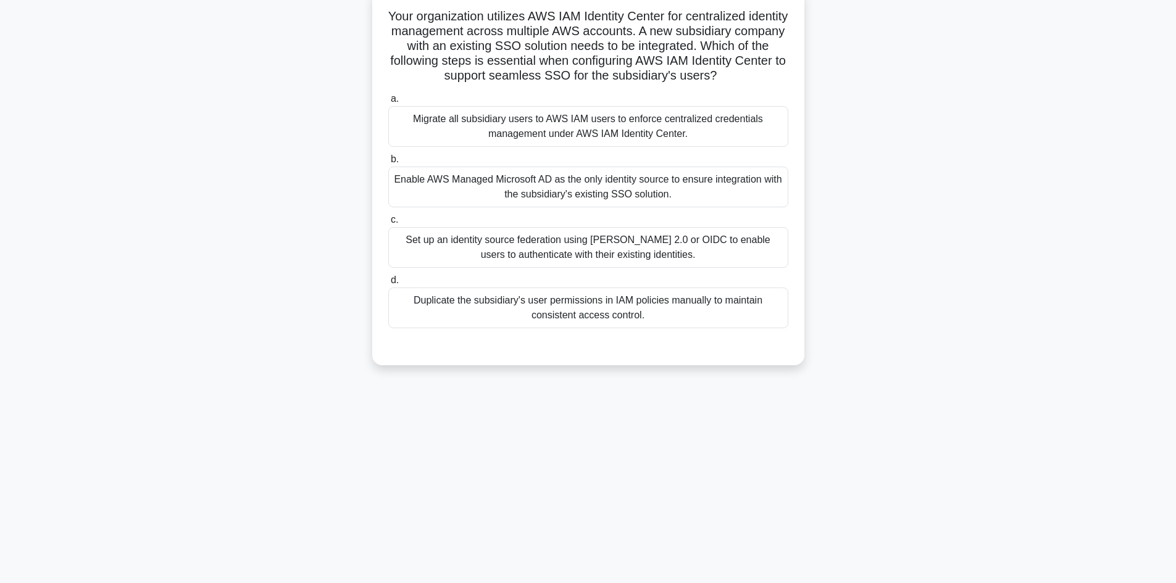
scroll to position [9, 0]
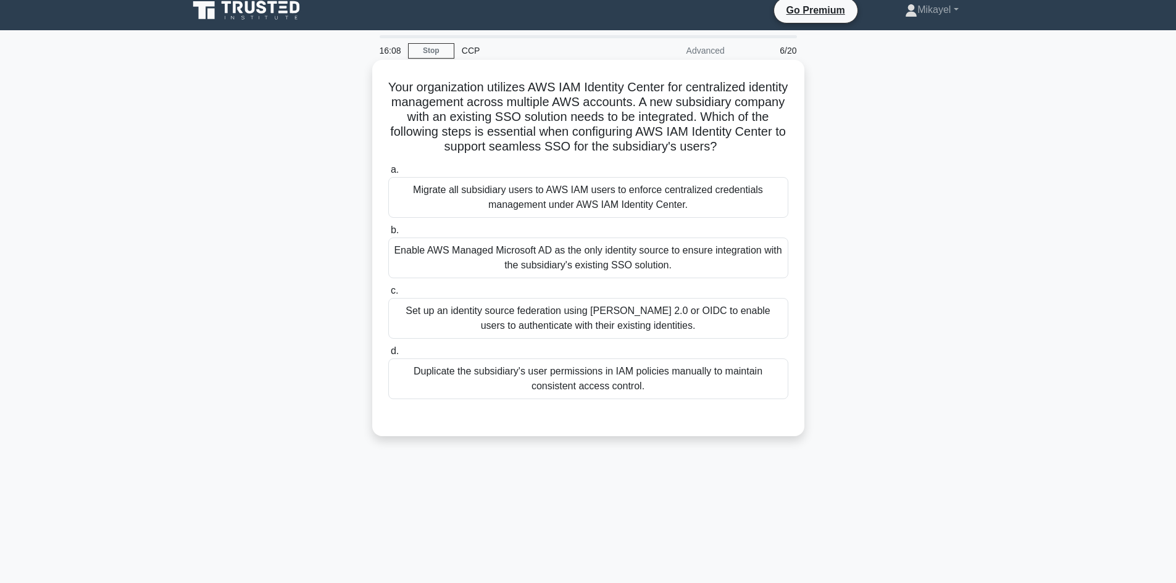
click at [502, 392] on div "Duplicate the subsidiary's user permissions in IAM policies manually to maintai…" at bounding box center [588, 379] width 400 height 41
click at [388, 356] on input "d. Duplicate the subsidiary's user permissions in IAM policies manually to main…" at bounding box center [388, 352] width 0 height 8
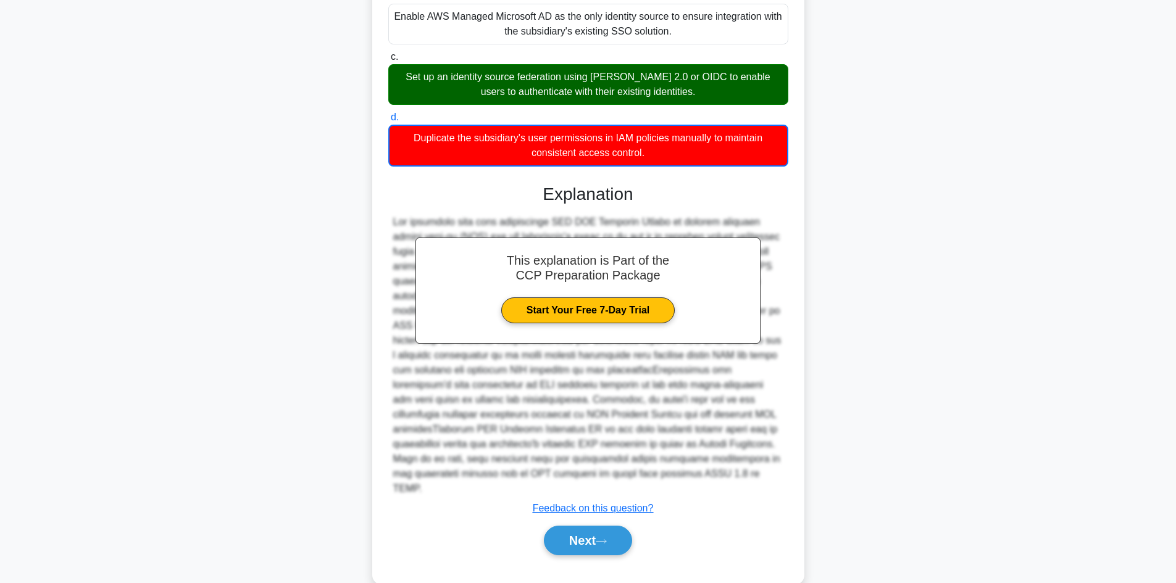
scroll to position [253, 0]
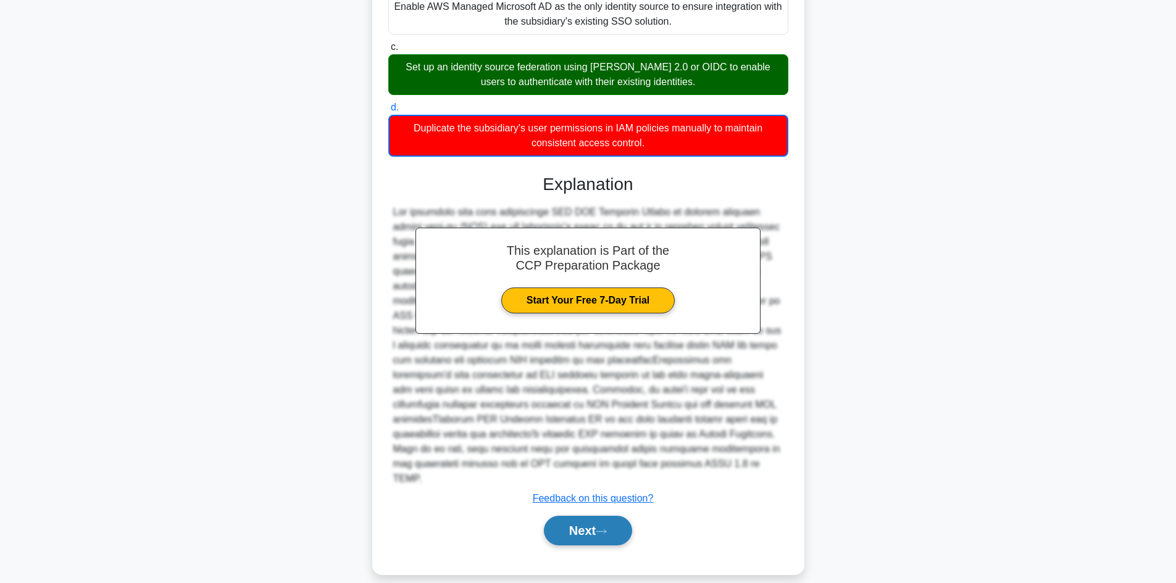
click at [607, 528] on icon at bounding box center [601, 531] width 11 height 7
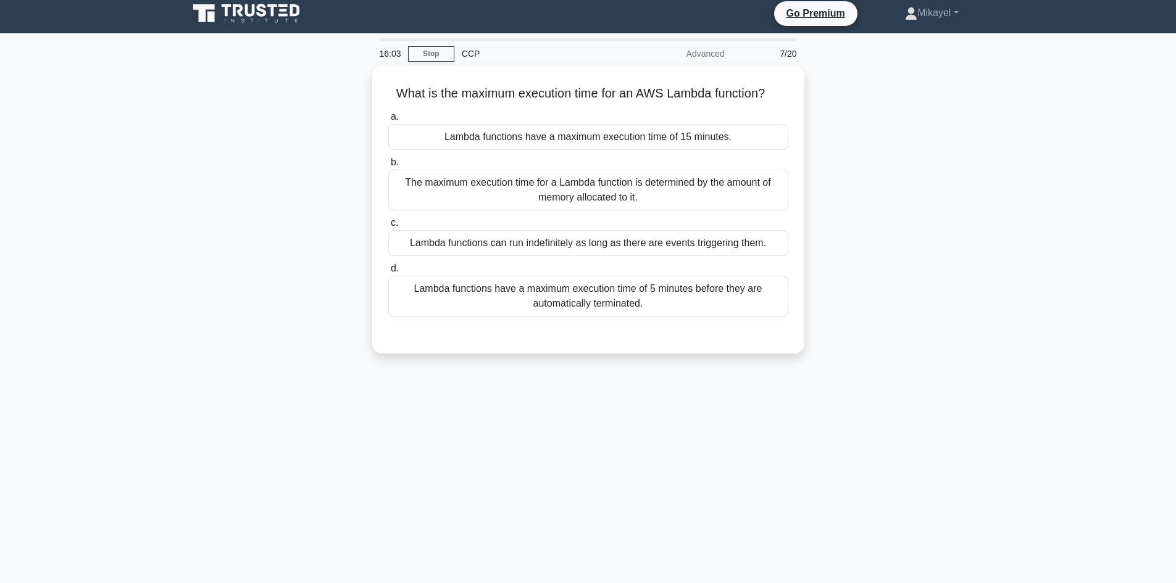
scroll to position [0, 0]
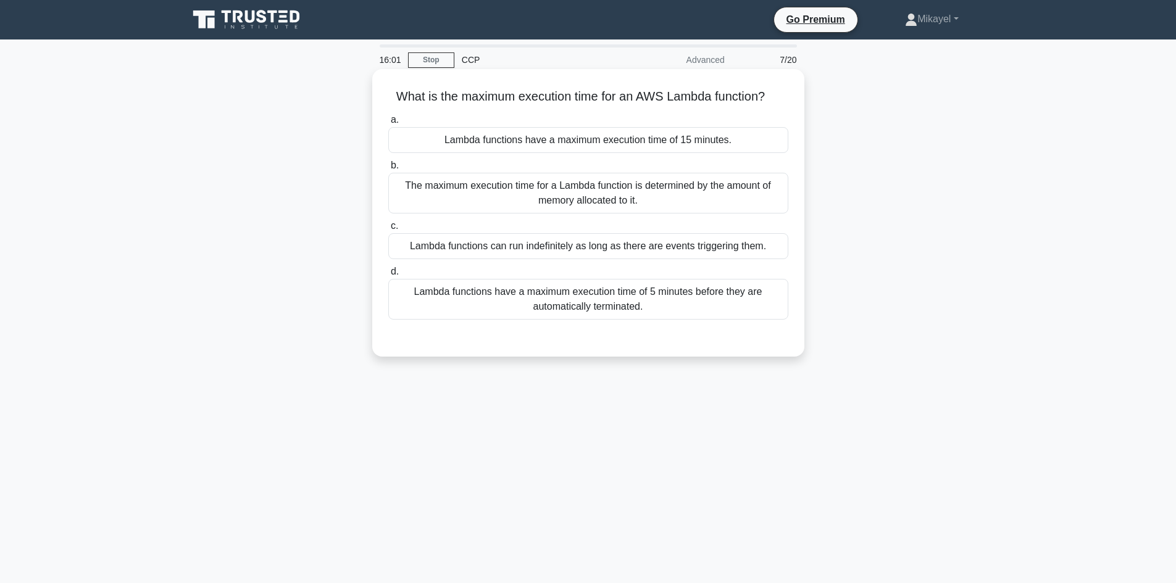
click at [541, 142] on div "Lambda functions have a maximum execution time of 15 minutes." at bounding box center [588, 140] width 400 height 26
click at [388, 124] on input "a. Lambda functions have a maximum execution time of 15 minutes." at bounding box center [388, 120] width 0 height 8
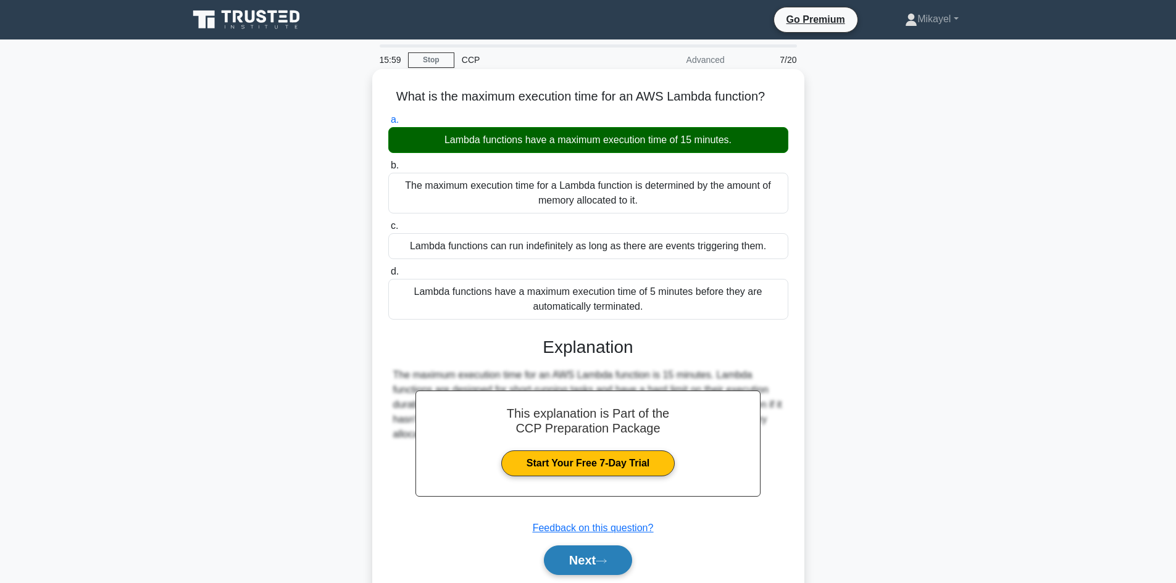
click at [603, 561] on icon at bounding box center [601, 561] width 11 height 7
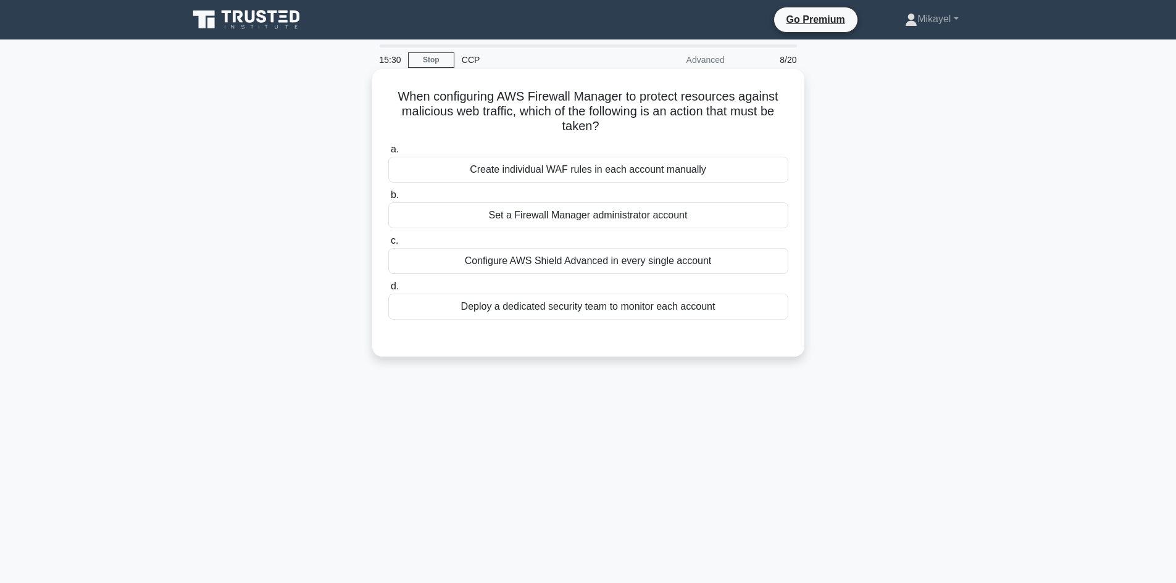
click at [576, 209] on div "Set a Firewall Manager administrator account" at bounding box center [588, 215] width 400 height 26
click at [388, 199] on input "b. Set a Firewall Manager administrator account" at bounding box center [388, 195] width 0 height 8
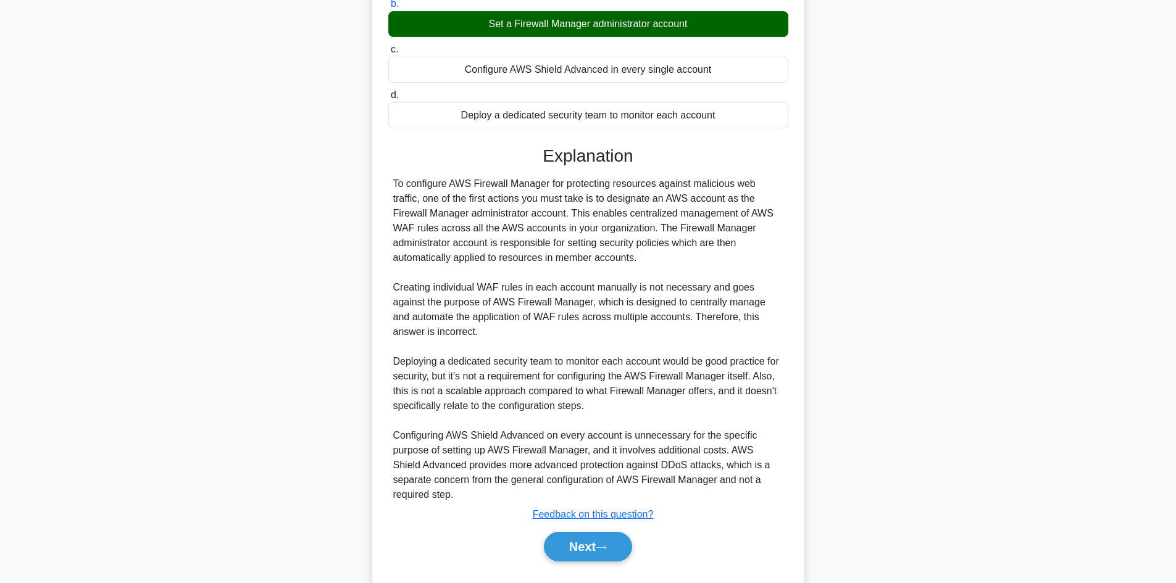
scroll to position [222, 0]
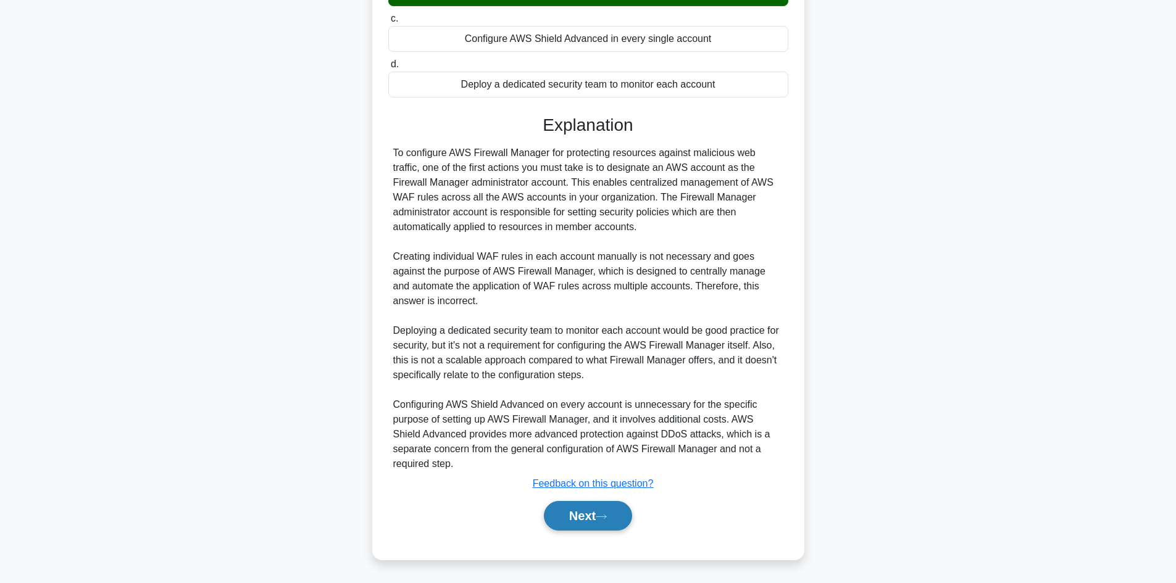
click at [598, 511] on button "Next" at bounding box center [588, 516] width 88 height 30
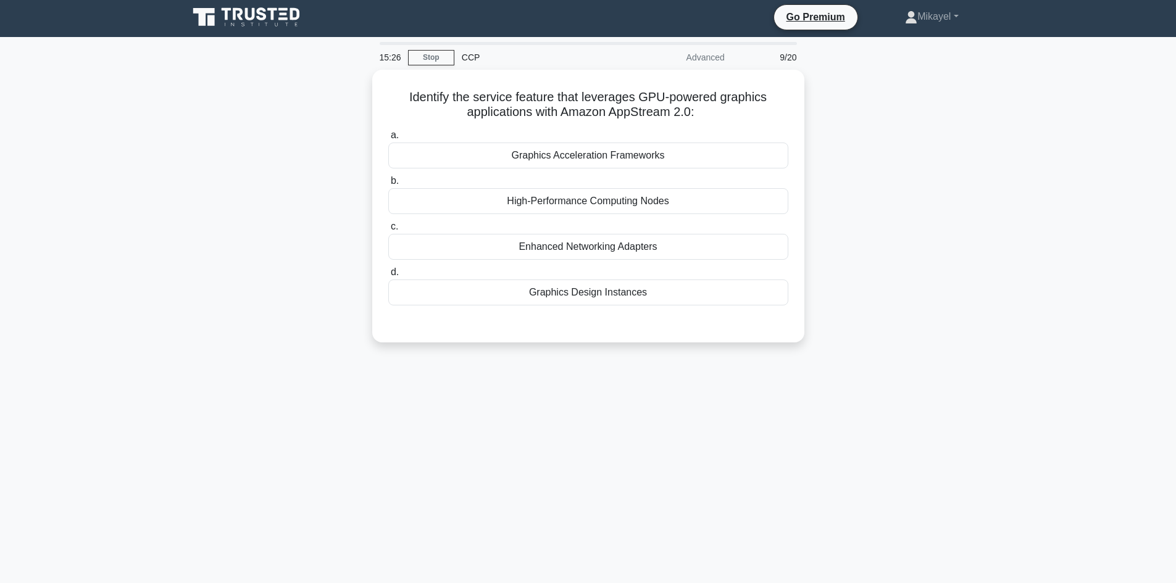
scroll to position [0, 0]
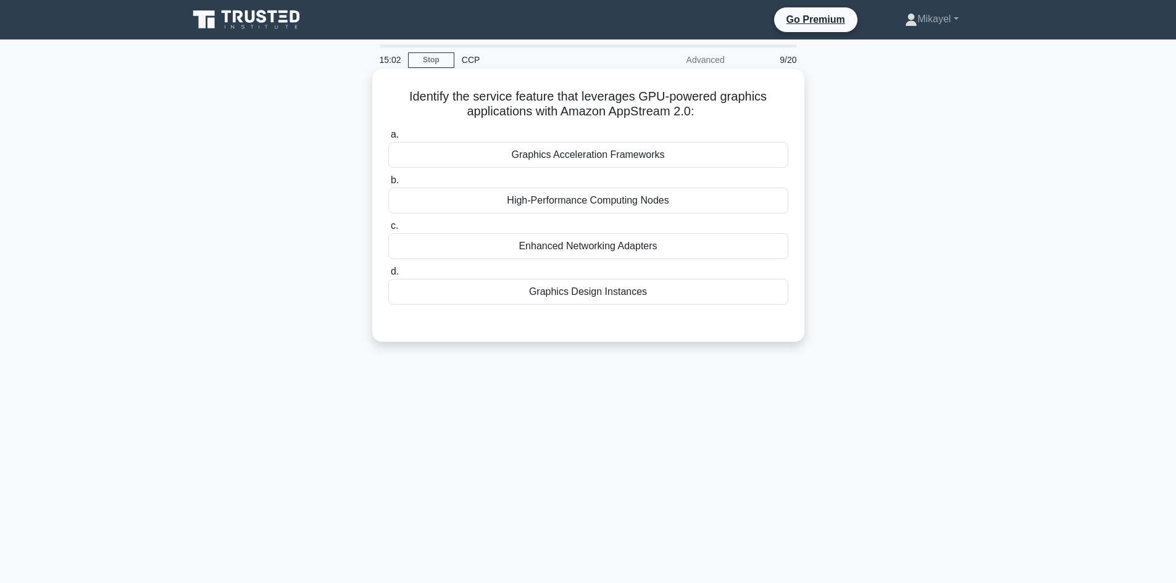
click at [567, 290] on div "Graphics Design Instances" at bounding box center [588, 292] width 400 height 26
click at [388, 276] on input "d. Graphics Design Instances" at bounding box center [388, 272] width 0 height 8
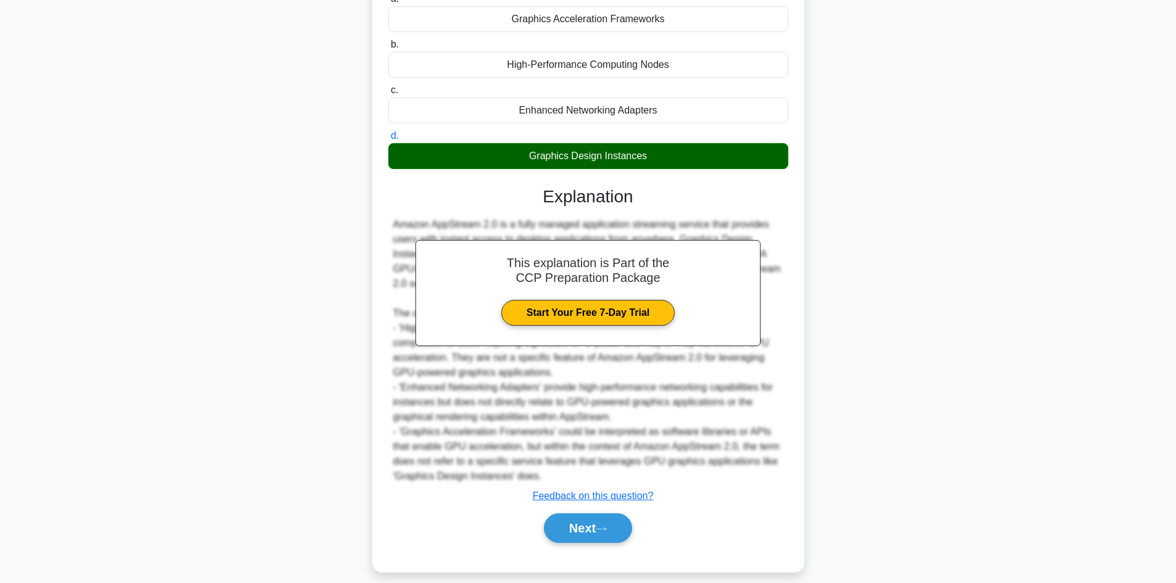
scroll to position [148, 0]
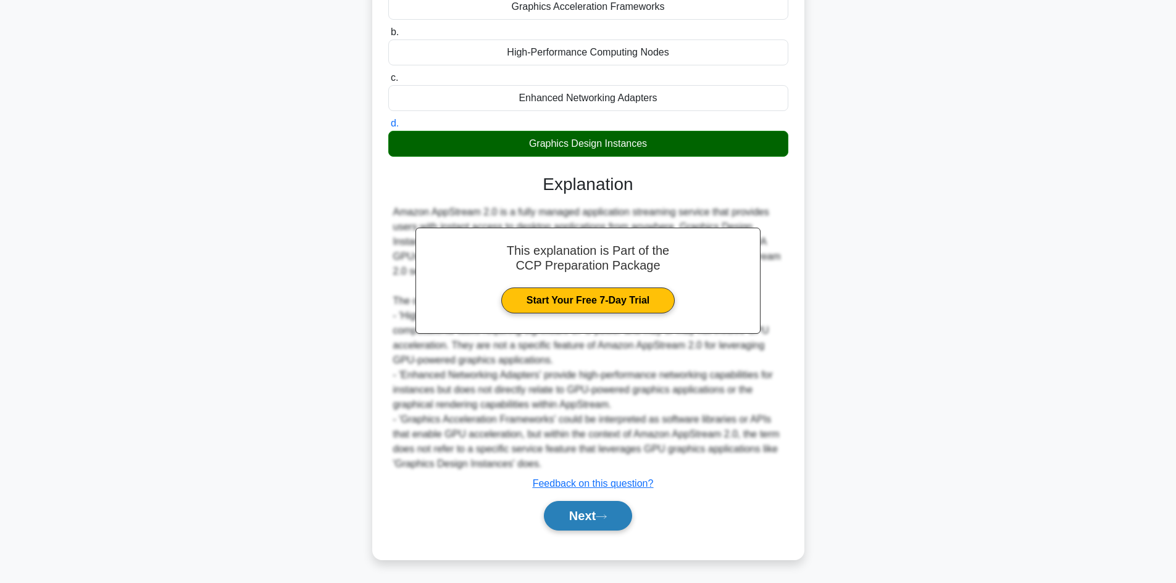
click at [591, 516] on button "Next" at bounding box center [588, 516] width 88 height 30
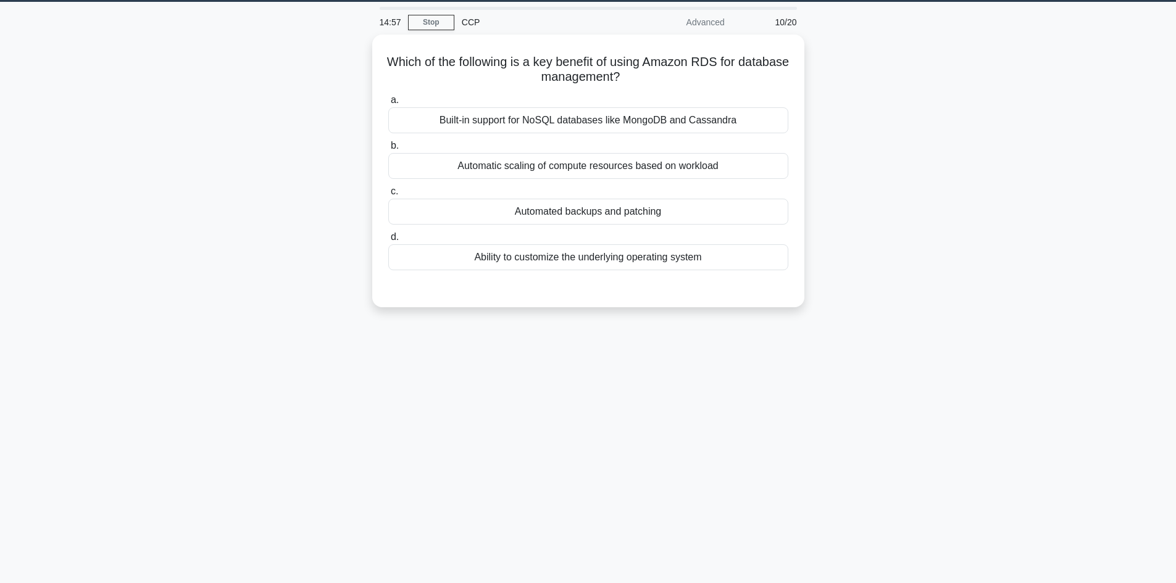
scroll to position [0, 0]
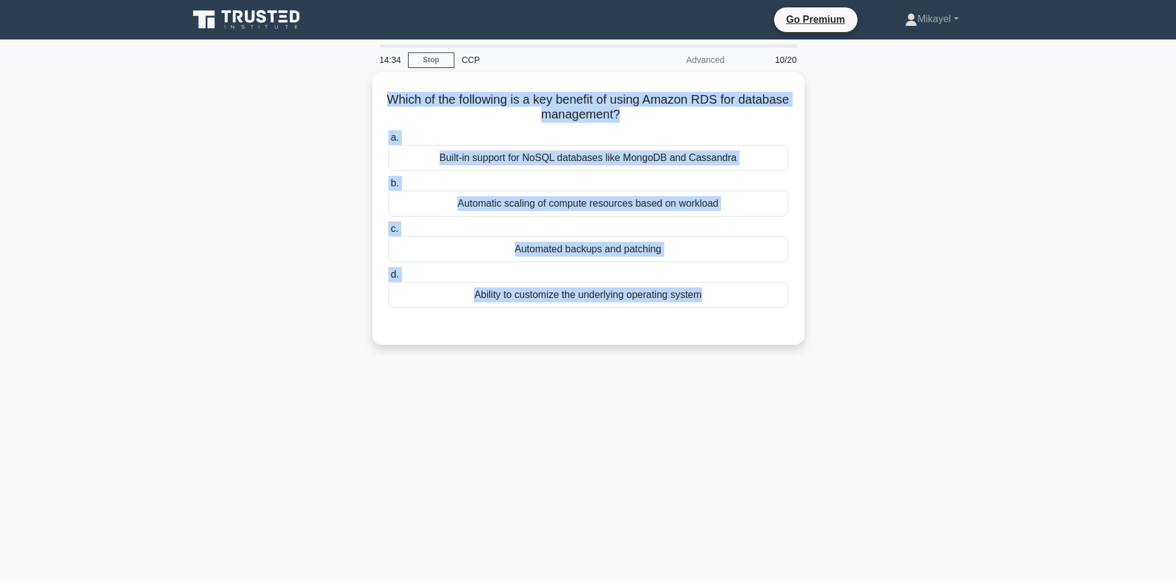
drag, startPoint x: 388, startPoint y: 94, endPoint x: 770, endPoint y: 359, distance: 464.9
click at [769, 359] on div "Which of the following is a key benefit of using Amazon RDS for database manage…" at bounding box center [588, 216] width 815 height 288
copy div "Which of the following is a key benefit of using Amazon RDS for database manage…"
click at [252, 251] on div "Which of the following is a key benefit of using Amazon RDS for database manage…" at bounding box center [588, 216] width 815 height 288
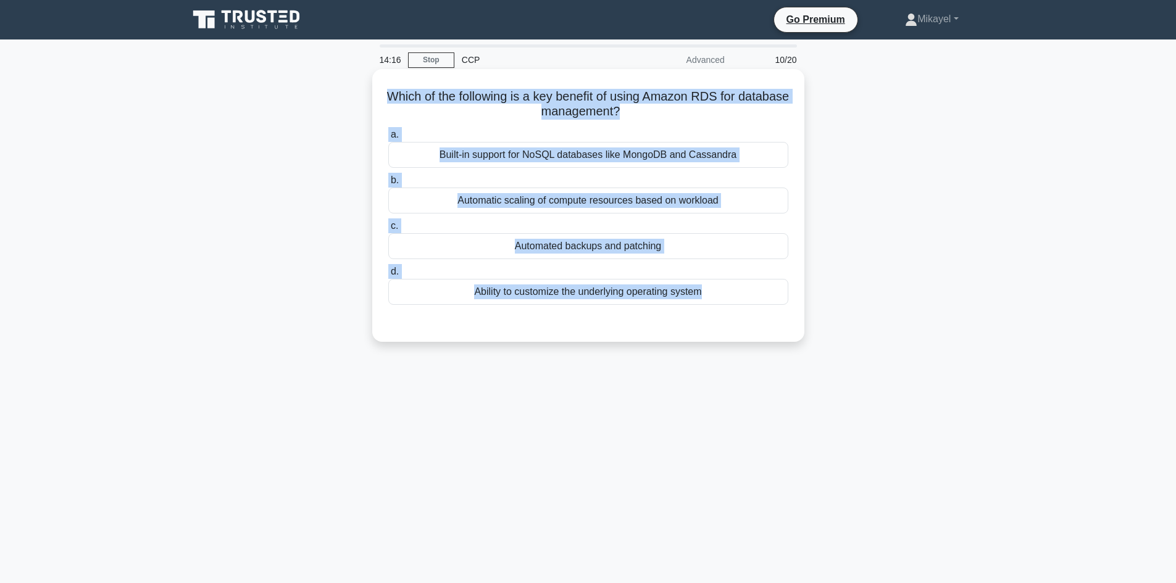
click at [436, 95] on h5 "Which of the following is a key benefit of using Amazon RDS for database manage…" at bounding box center [588, 104] width 403 height 31
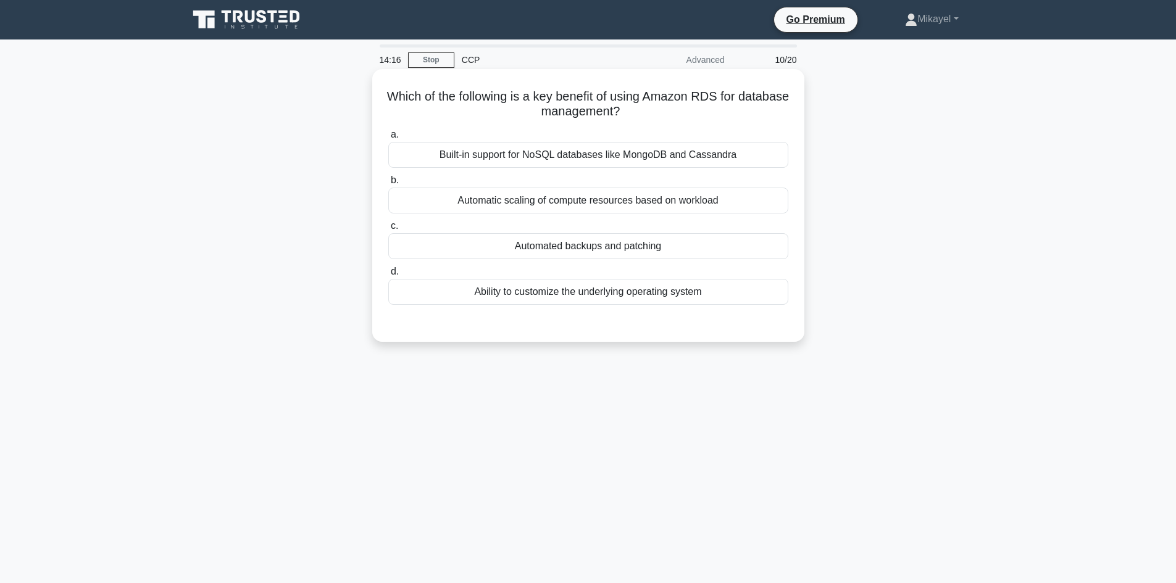
click at [570, 244] on div "Automated backups and patching" at bounding box center [588, 246] width 400 height 26
click at [388, 230] on input "c. Automated backups and patching" at bounding box center [388, 226] width 0 height 8
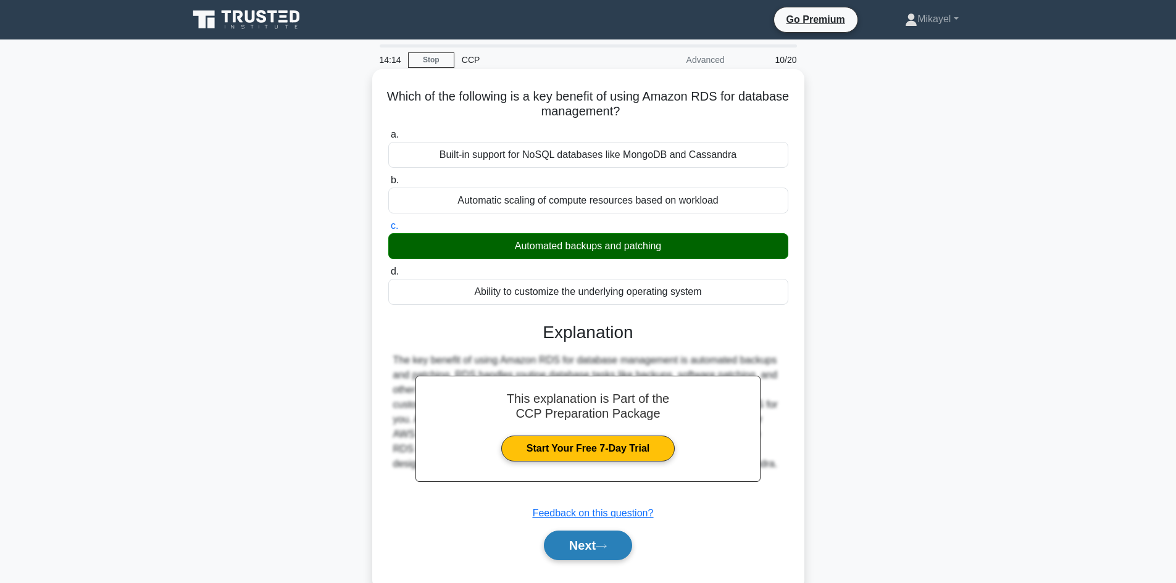
click at [595, 540] on button "Next" at bounding box center [588, 546] width 88 height 30
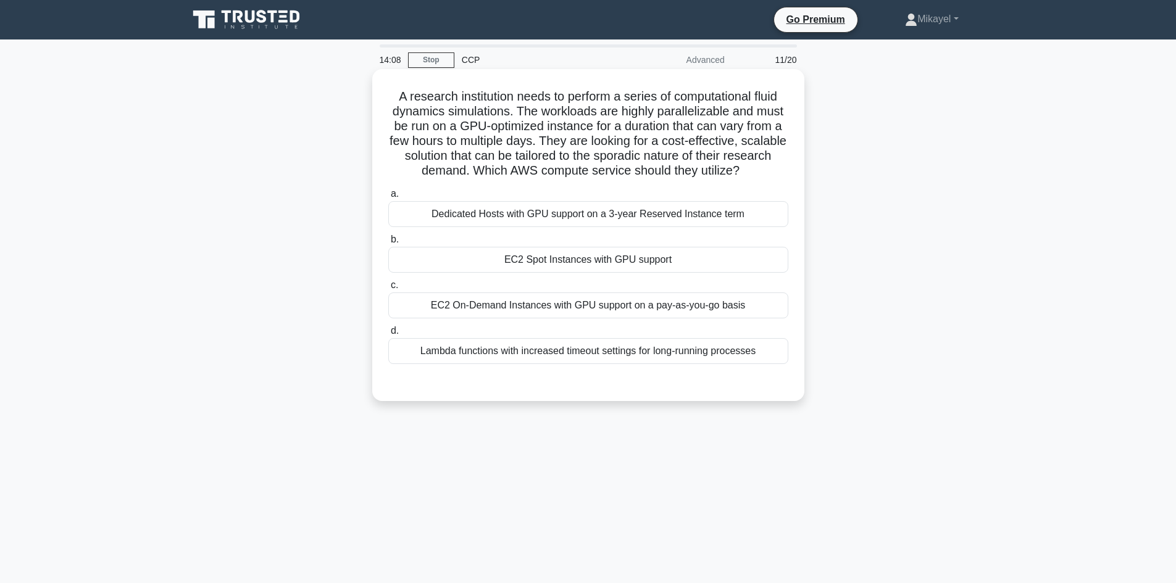
click at [553, 254] on div "EC2 Spot Instances with GPU support" at bounding box center [588, 260] width 400 height 26
click at [388, 244] on input "b. EC2 Spot Instances with GPU support" at bounding box center [388, 240] width 0 height 8
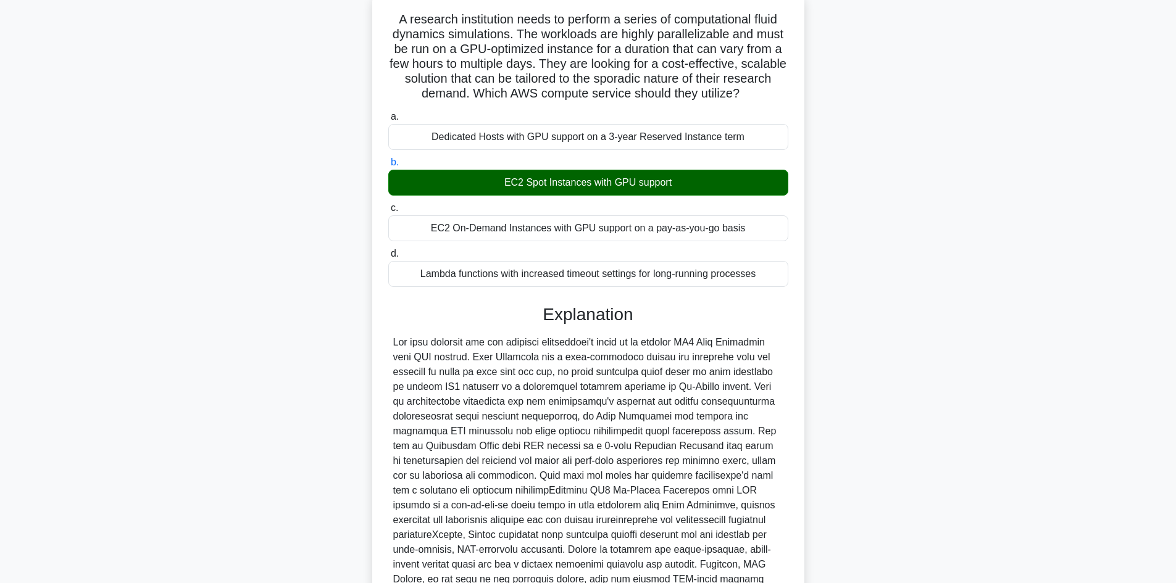
scroll to position [193, 0]
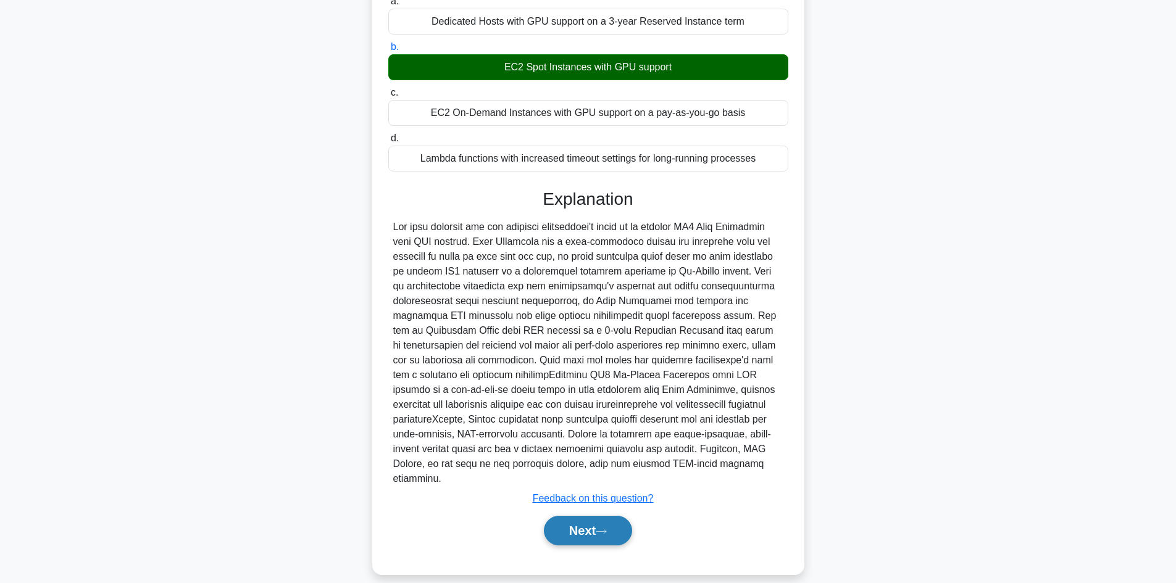
click at [609, 516] on button "Next" at bounding box center [588, 531] width 88 height 30
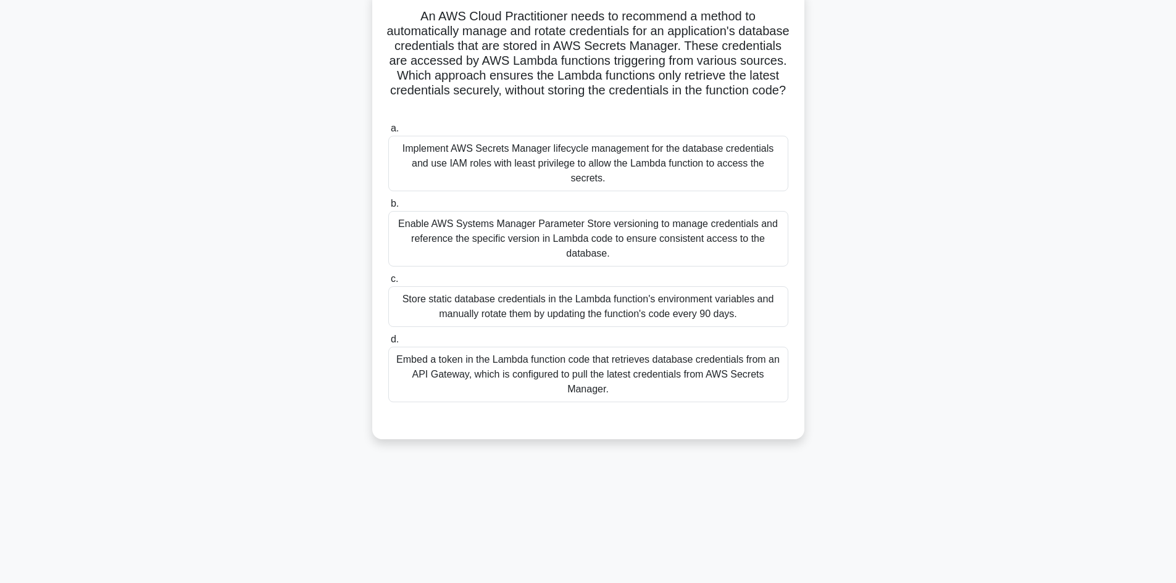
scroll to position [83, 0]
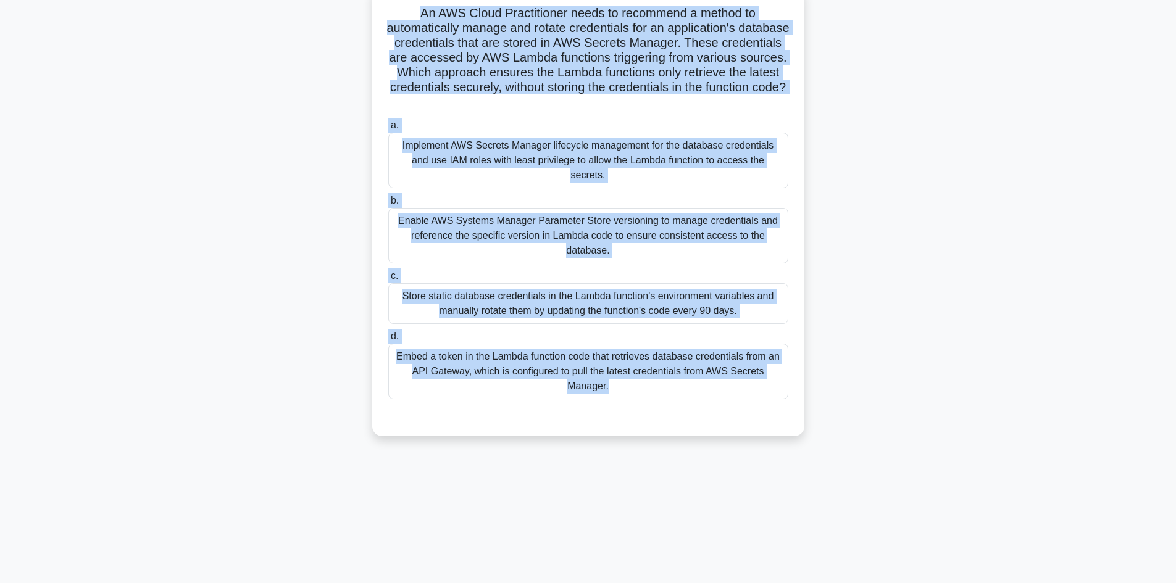
drag, startPoint x: 422, startPoint y: 12, endPoint x: 715, endPoint y: 421, distance: 503.5
click at [715, 421] on div "An AWS Cloud Practitioner needs to recommend a method to automatically manage a…" at bounding box center [588, 211] width 422 height 441
copy div "An AWS Cloud Practitioner needs to recommend a method to automatically manage a…"
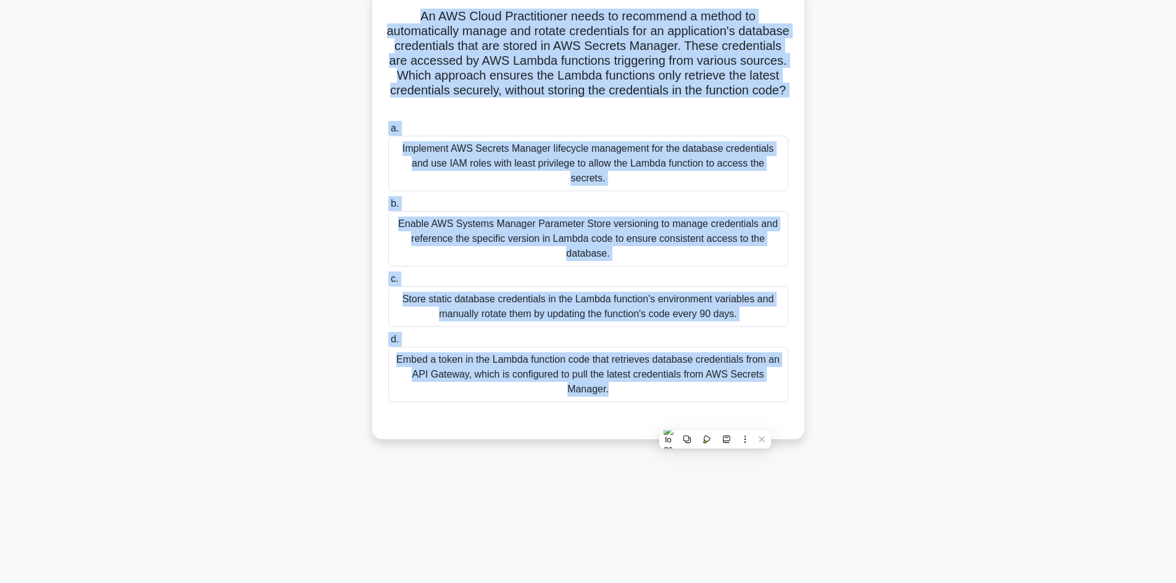
click at [196, 183] on div "An AWS Cloud Practitioner needs to recommend a method to automatically manage a…" at bounding box center [588, 221] width 815 height 465
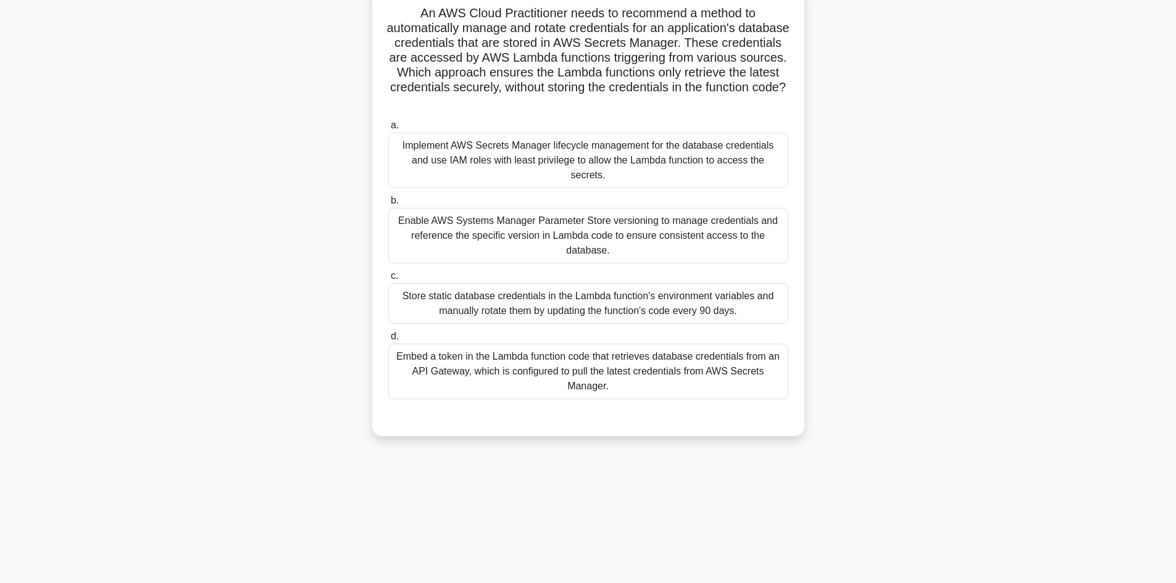
click at [505, 152] on div "Implement AWS Secrets Manager lifecycle management for the database credentials…" at bounding box center [588, 161] width 400 height 56
click at [388, 130] on input "a. Implement AWS Secrets Manager lifecycle management for the database credenti…" at bounding box center [388, 126] width 0 height 8
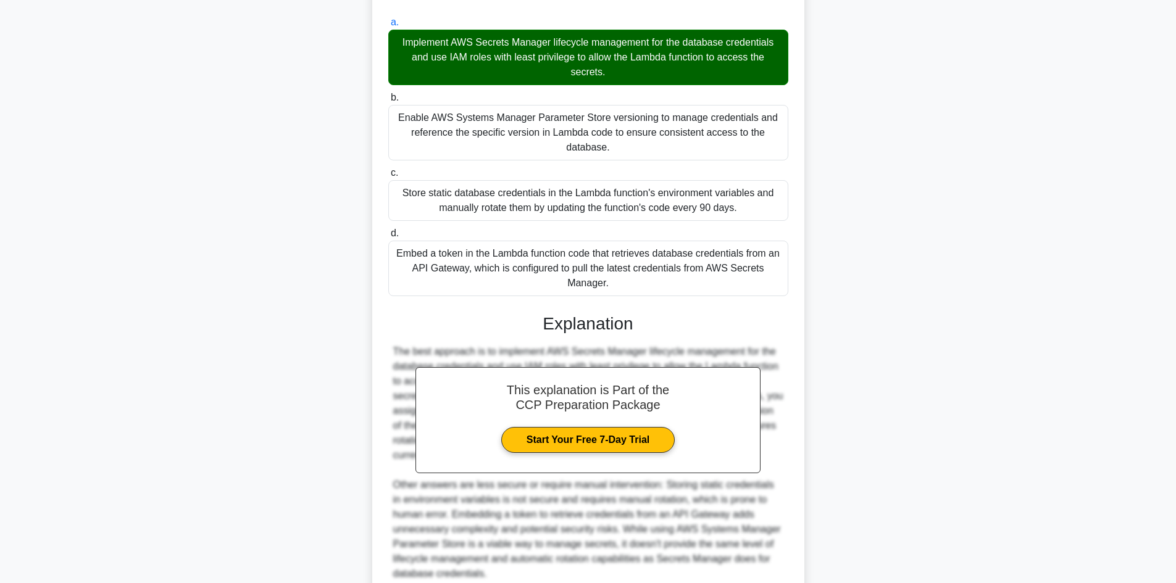
scroll to position [296, 0]
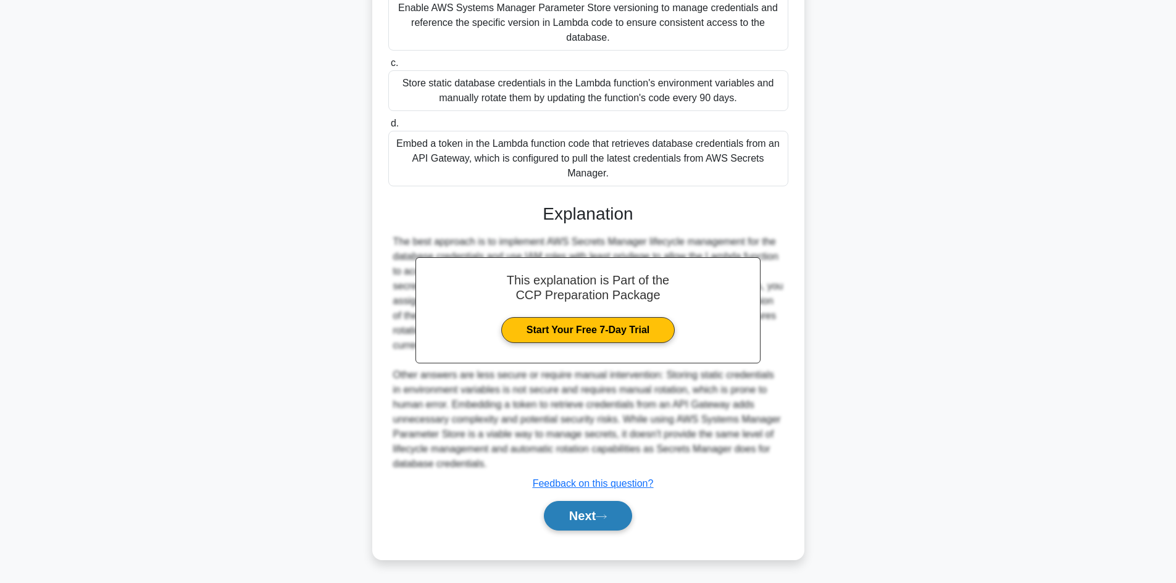
click at [591, 510] on button "Next" at bounding box center [588, 516] width 88 height 30
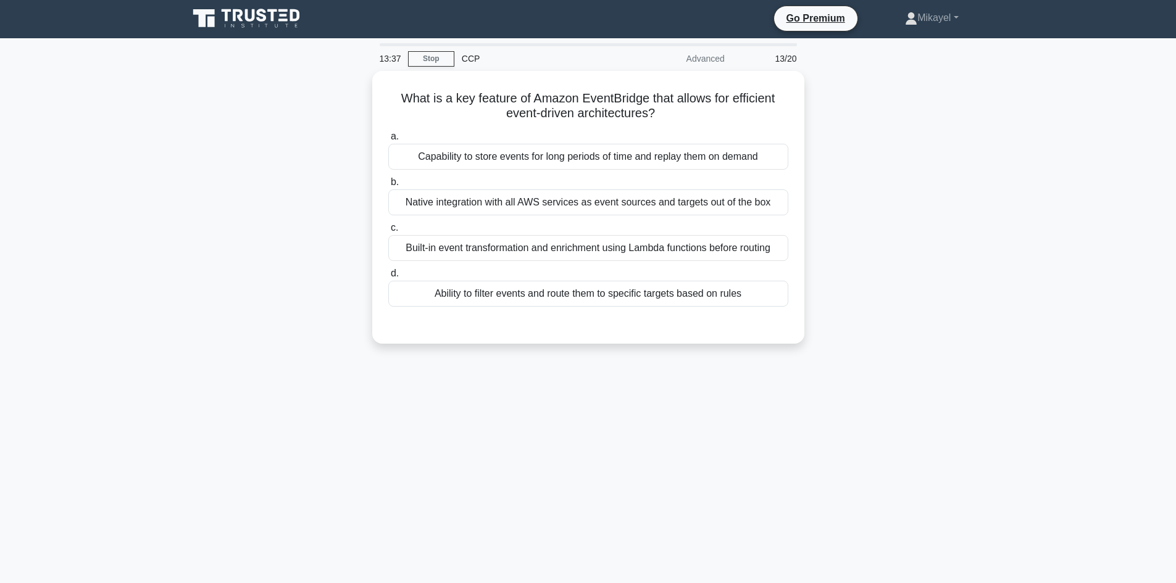
scroll to position [0, 0]
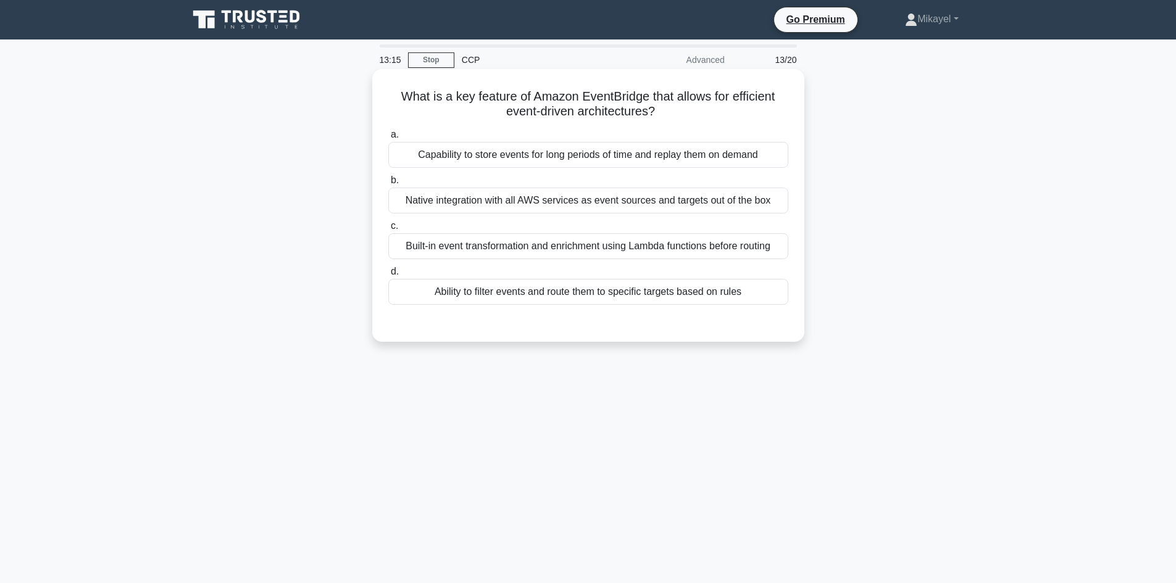
drag, startPoint x: 399, startPoint y: 90, endPoint x: 758, endPoint y: 299, distance: 415.0
click at [758, 299] on div "What is a key feature of Amazon EventBridge that allows for efficient event-dri…" at bounding box center [588, 205] width 422 height 263
copy div "What is a key feature of Amazon EventBridge that allows for efficient event-dri…"
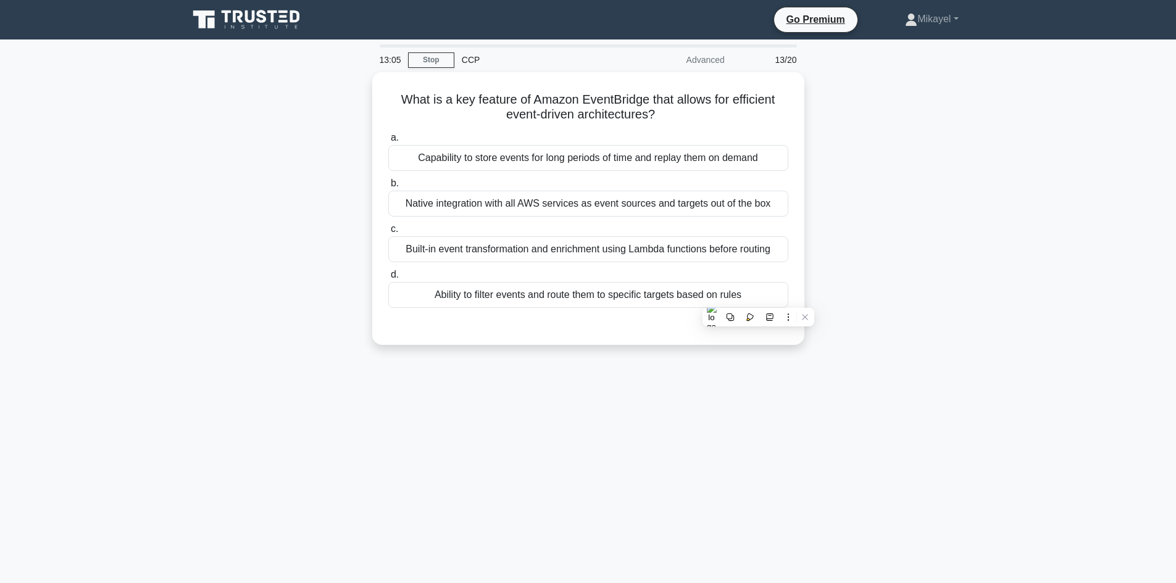
click at [396, 376] on div "13:05 Stop CCP Advanced 13/20 What is a key feature of Amazon EventBridge that …" at bounding box center [588, 352] width 815 height 617
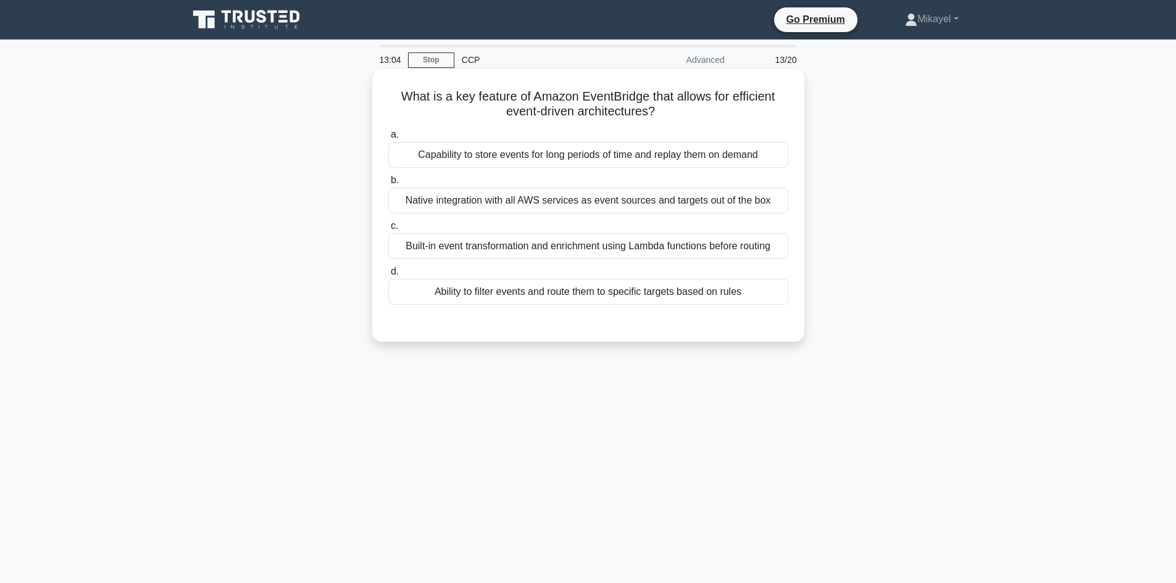
click at [475, 294] on div "Ability to filter events and route them to specific targets based on rules" at bounding box center [588, 292] width 400 height 26
click at [388, 276] on input "d. Ability to filter events and route them to specific targets based on rules" at bounding box center [388, 272] width 0 height 8
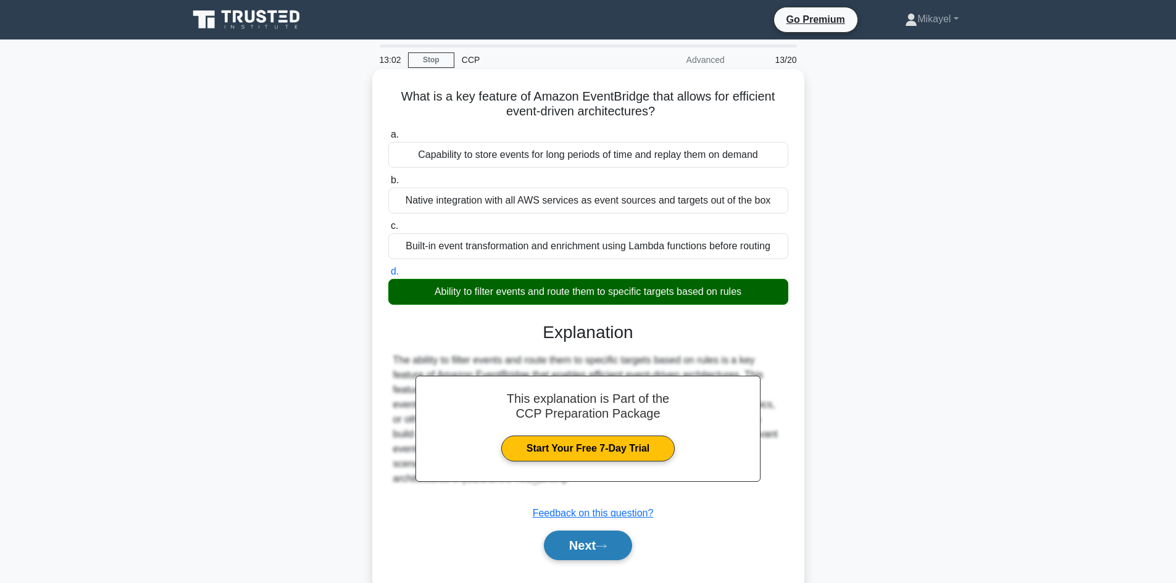
click at [603, 550] on button "Next" at bounding box center [588, 546] width 88 height 30
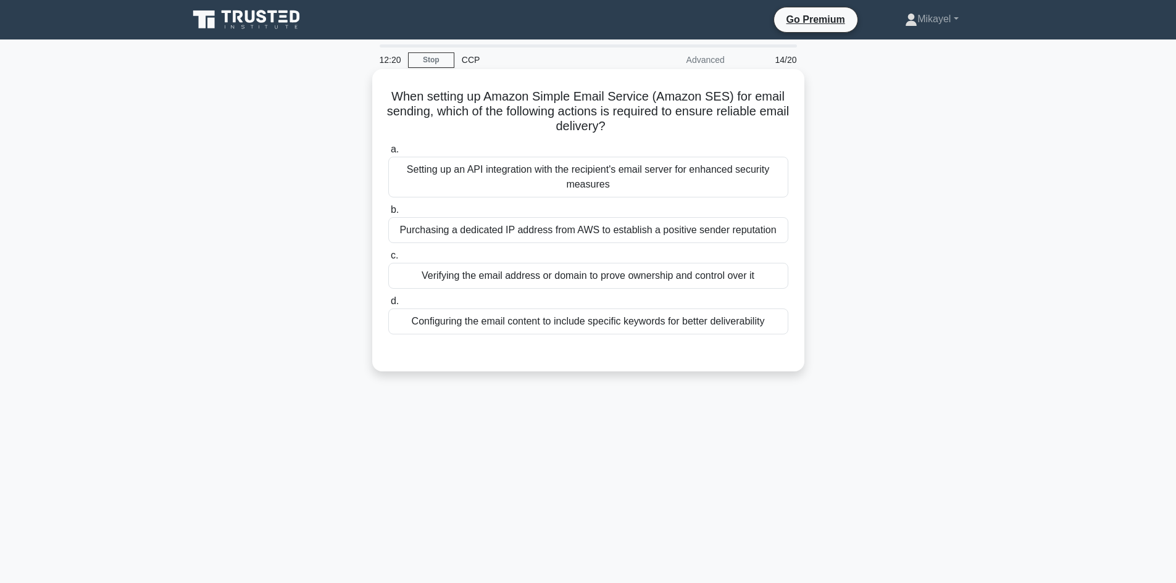
click at [453, 278] on div "Verifying the email address or domain to prove ownership and control over it" at bounding box center [588, 276] width 400 height 26
click at [388, 260] on input "c. Verifying the email address or domain to prove ownership and control over it" at bounding box center [388, 256] width 0 height 8
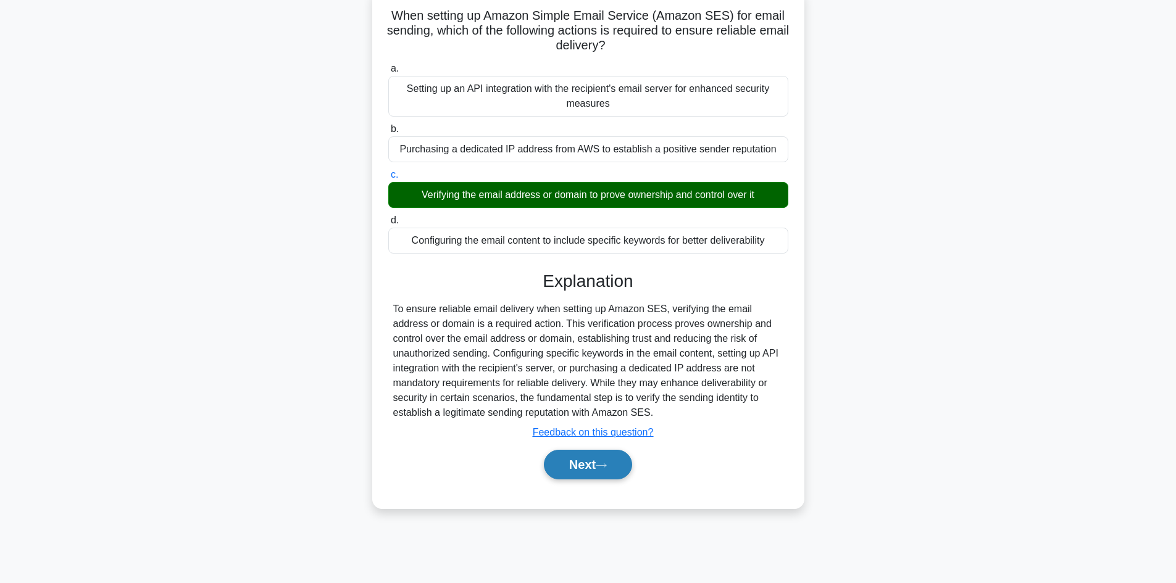
scroll to position [83, 0]
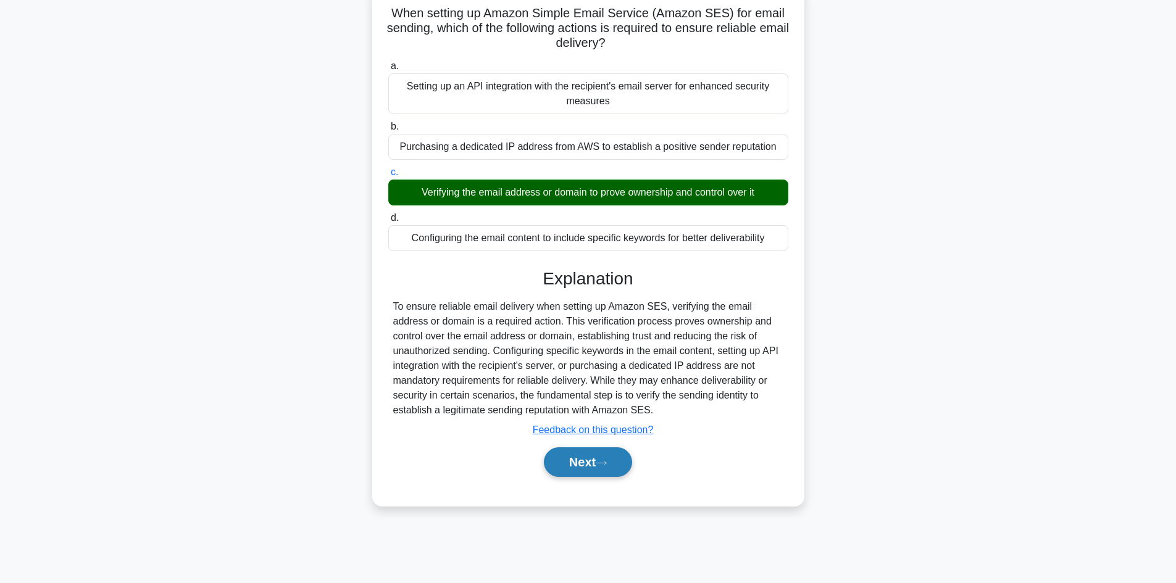
click at [572, 461] on button "Next" at bounding box center [588, 463] width 88 height 30
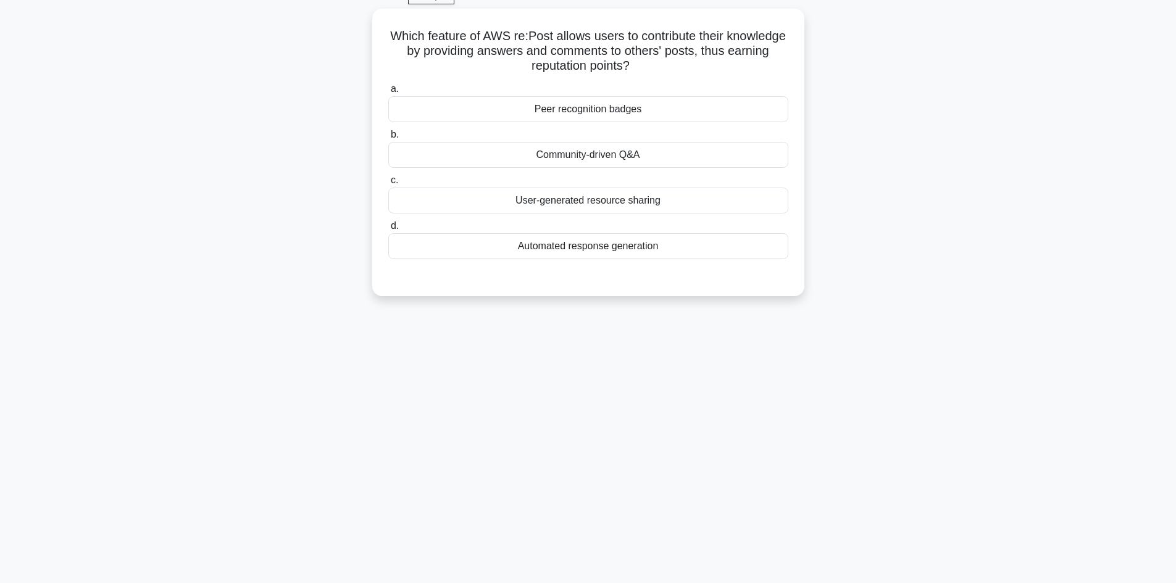
scroll to position [9, 0]
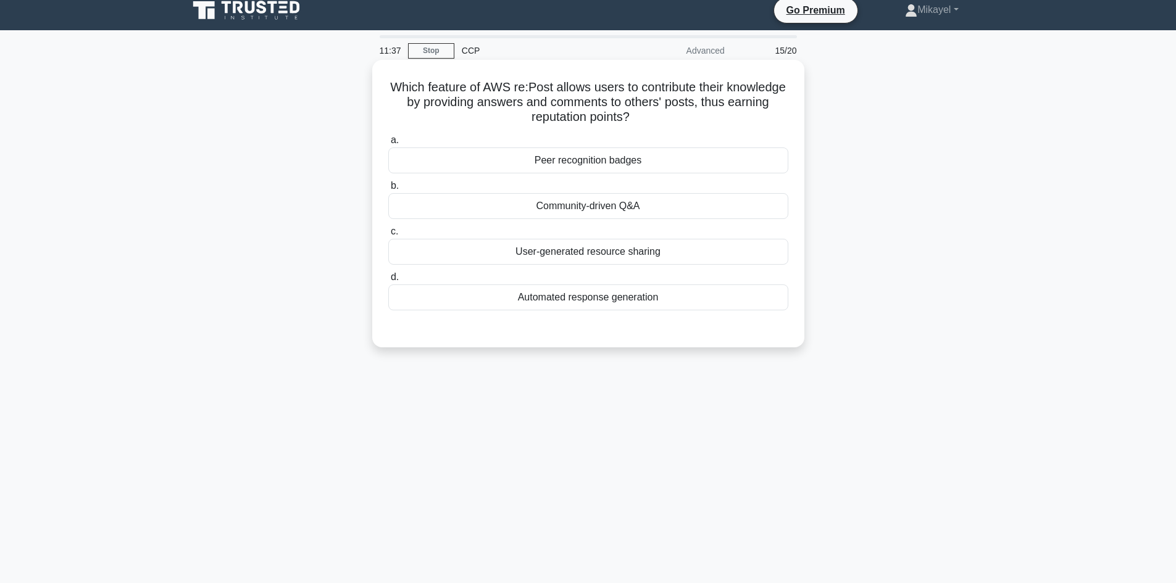
drag, startPoint x: 393, startPoint y: 84, endPoint x: 714, endPoint y: 298, distance: 386.4
click at [714, 298] on div "Which feature of AWS re:Post allows users to contribute their knowledge by prov…" at bounding box center [588, 204] width 422 height 278
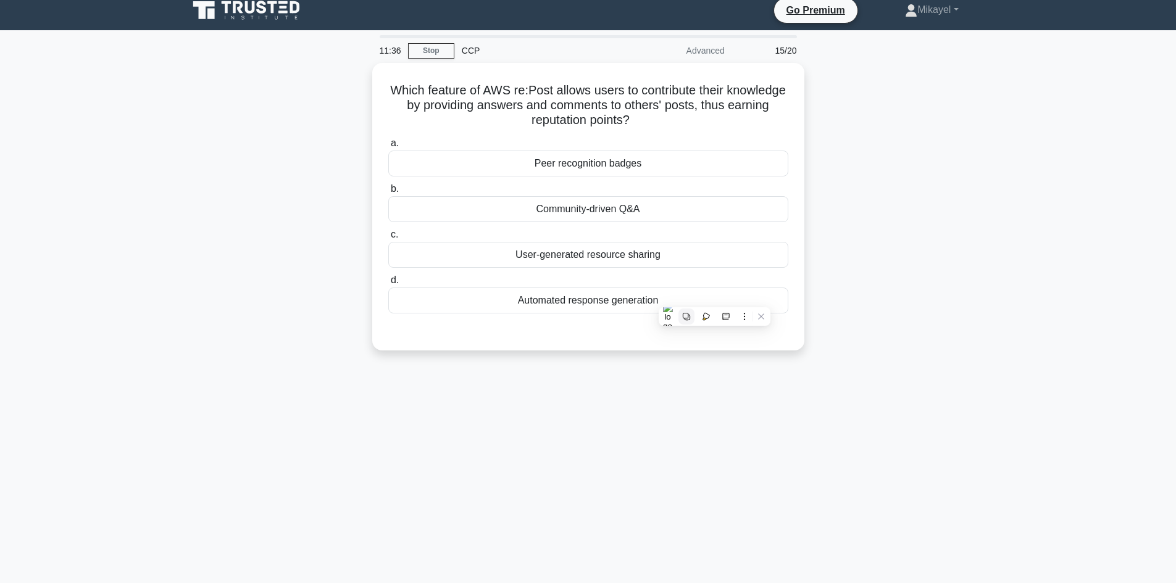
copy div "Which feature of AWS re:Post allows users to contribute their knowledge by prov…"
click at [198, 391] on div "11:35 Stop CCP Advanced 15/20 Which feature of AWS re:Post allows users to cont…" at bounding box center [588, 343] width 815 height 617
click at [238, 288] on div "Which feature of AWS re:Post allows users to contribute their knowledge by prov…" at bounding box center [588, 214] width 815 height 302
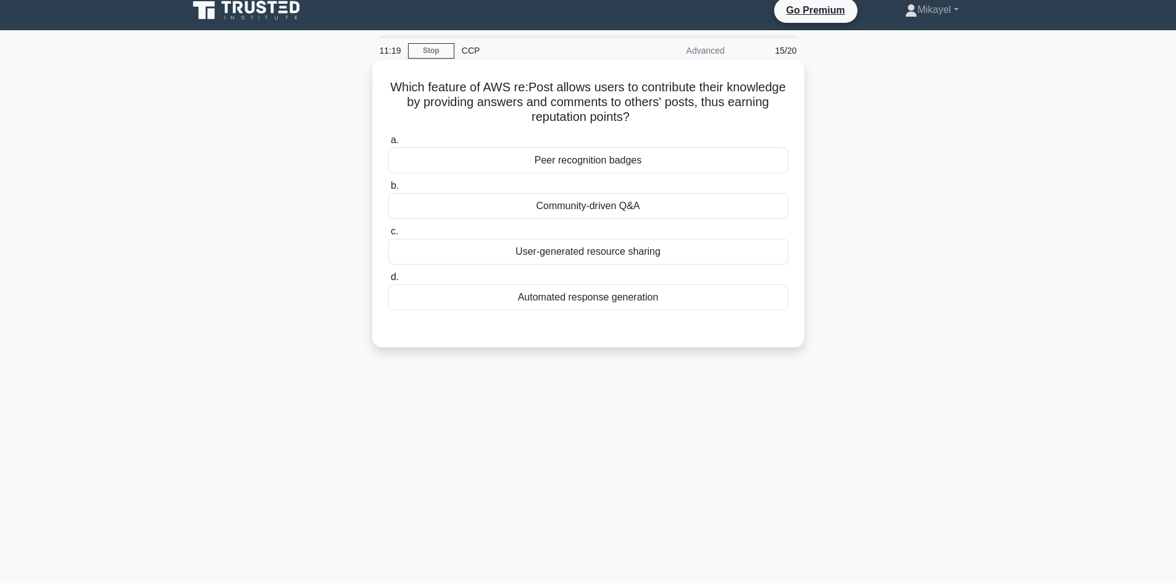
click at [568, 206] on div "Community-driven Q&A" at bounding box center [588, 206] width 400 height 26
click at [388, 190] on input "b. Community-driven Q&A" at bounding box center [388, 186] width 0 height 8
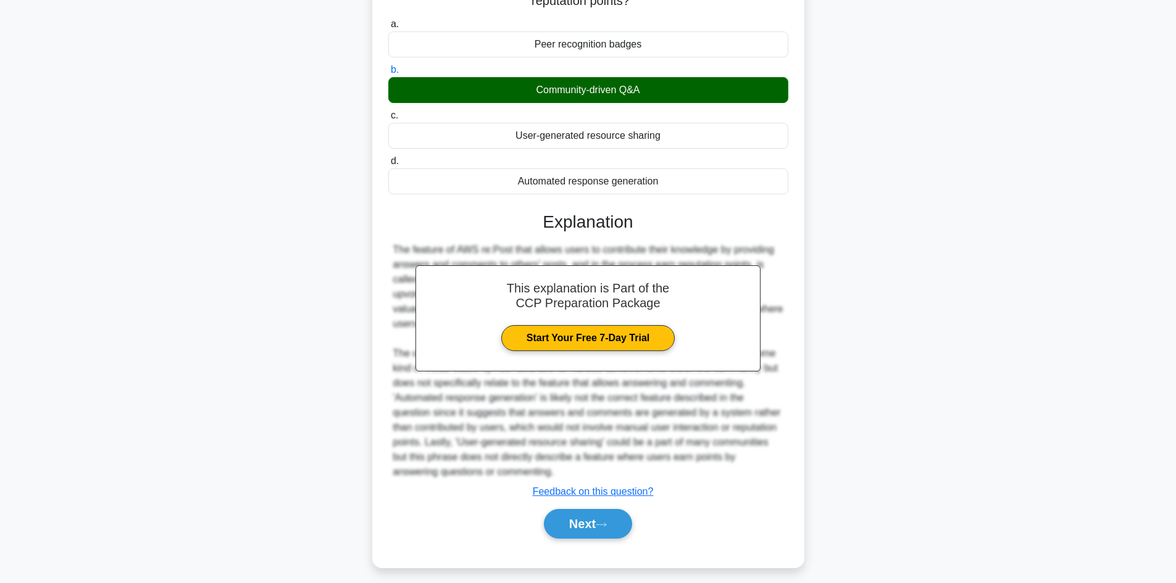
scroll to position [133, 0]
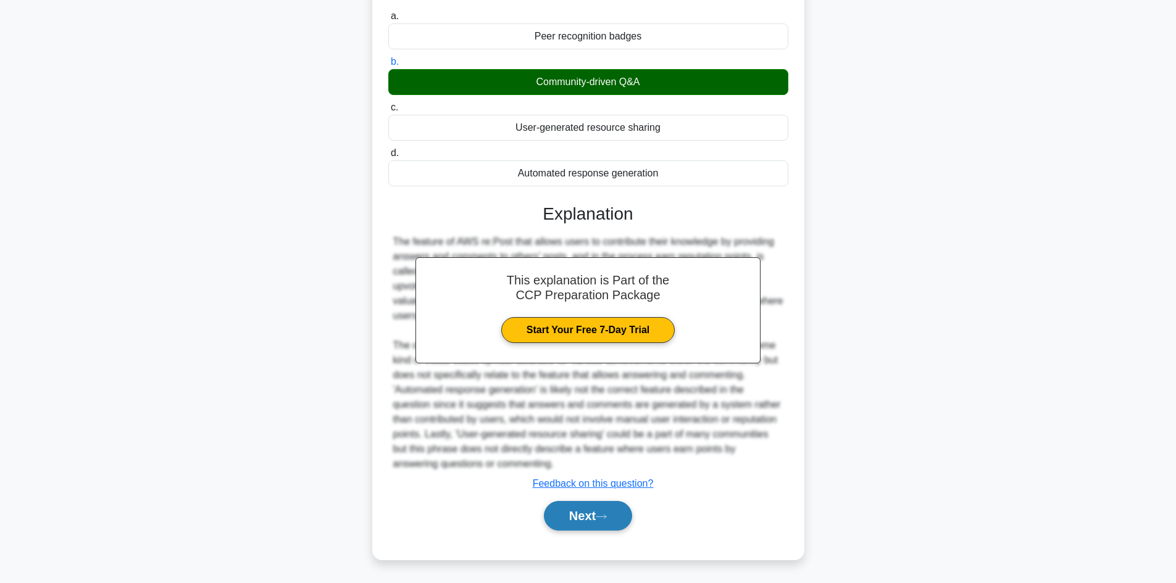
click at [585, 512] on button "Next" at bounding box center [588, 516] width 88 height 30
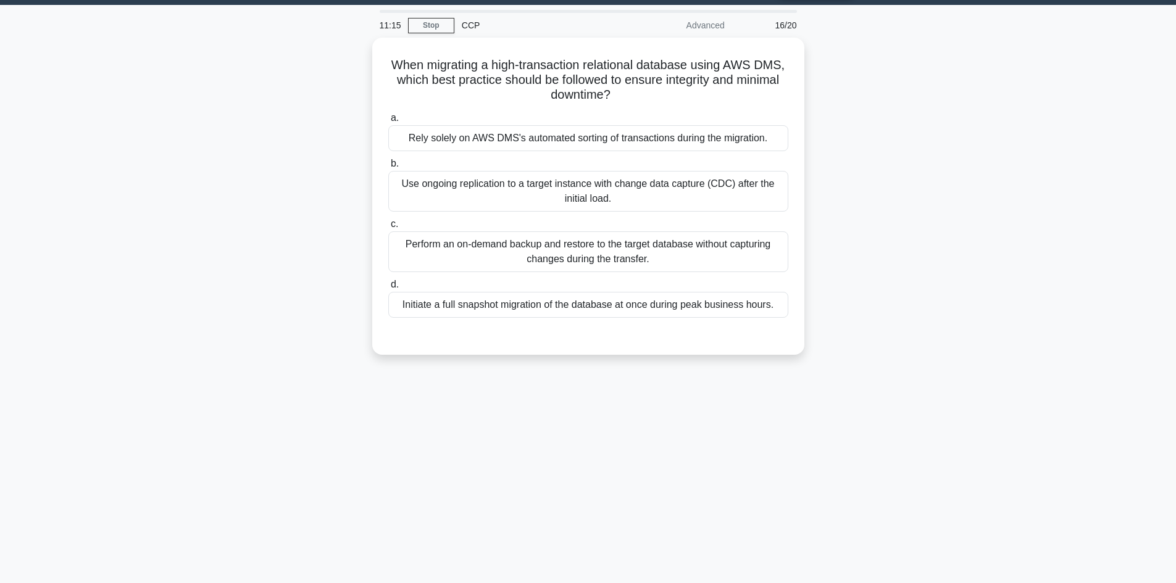
scroll to position [9, 0]
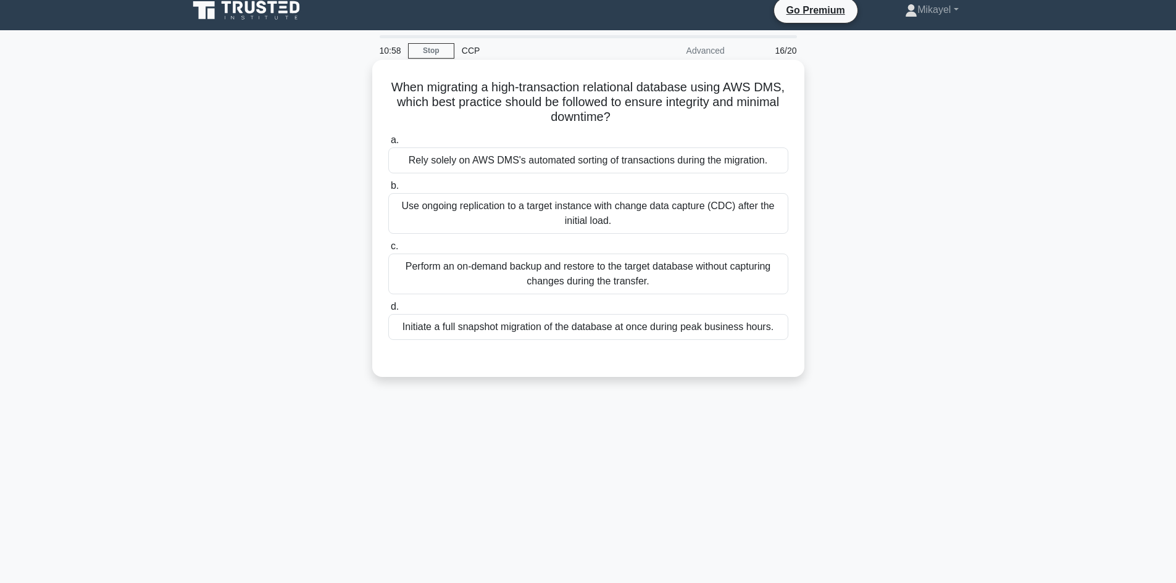
drag, startPoint x: 392, startPoint y: 83, endPoint x: 762, endPoint y: 336, distance: 448.6
click at [762, 336] on div "When migrating a high-transaction relational database using AWS DMS, which best…" at bounding box center [588, 218] width 422 height 307
copy div "When migrating a high-transaction relational database using AWS DMS, which best…"
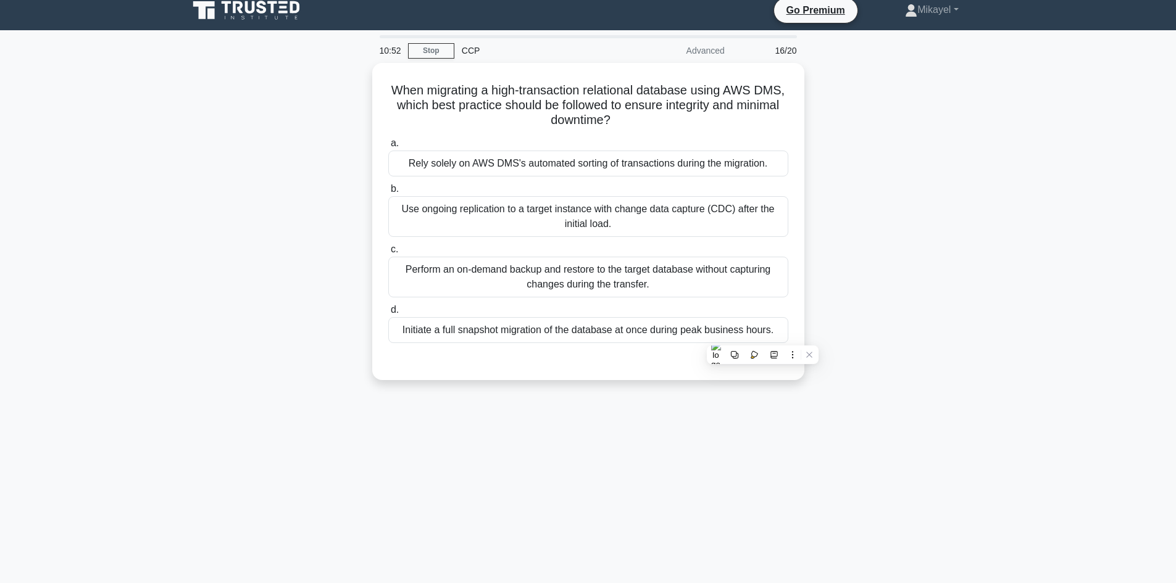
click at [113, 218] on main "10:52 Stop CCP Advanced 16/20 When migrating a high-transaction relational data…" at bounding box center [588, 343] width 1176 height 627
click at [176, 236] on main "10:24 Stop CCP Advanced 16/20 When migrating a high-transaction relational data…" at bounding box center [588, 343] width 1176 height 627
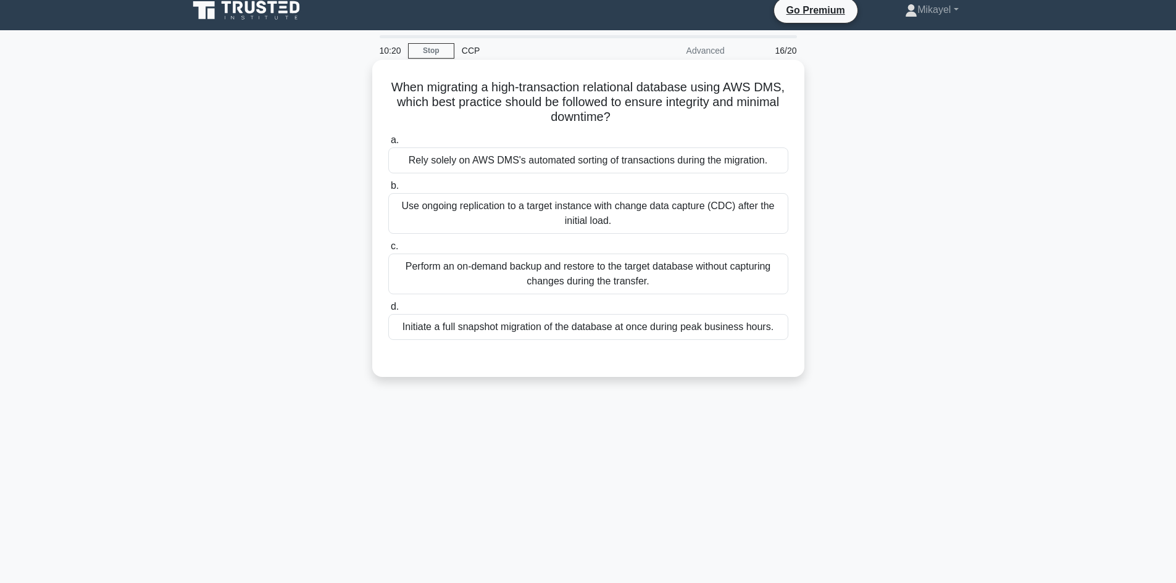
click at [525, 215] on div "Use ongoing replication to a target instance with change data capture (CDC) aft…" at bounding box center [588, 213] width 400 height 41
click at [388, 190] on input "b. Use ongoing replication to a target instance with change data capture (CDC) …" at bounding box center [388, 186] width 0 height 8
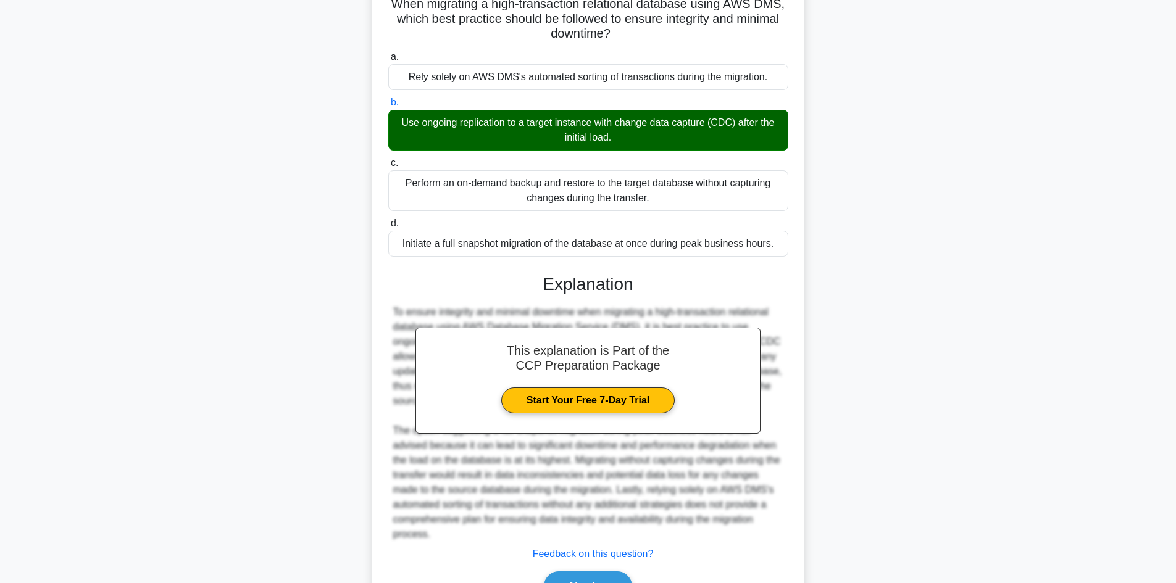
scroll to position [163, 0]
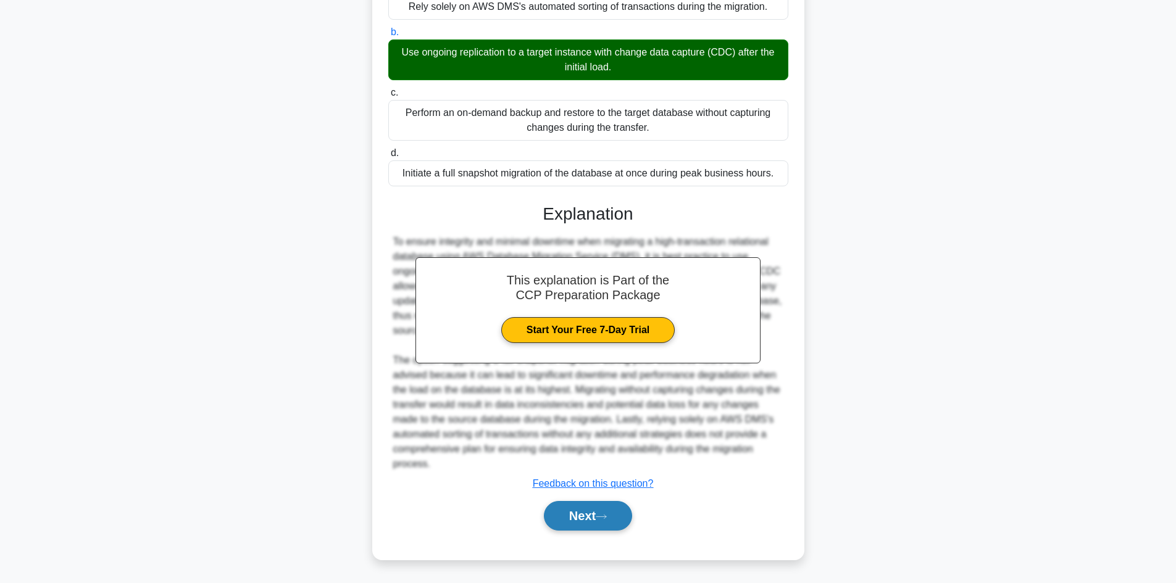
click at [574, 510] on button "Next" at bounding box center [588, 516] width 88 height 30
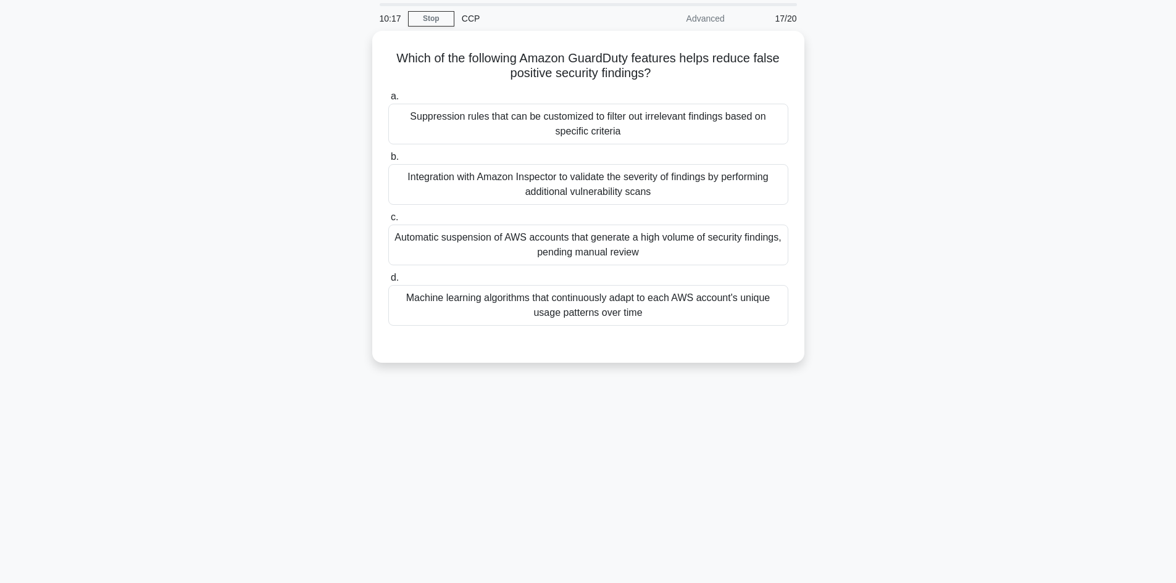
scroll to position [0, 0]
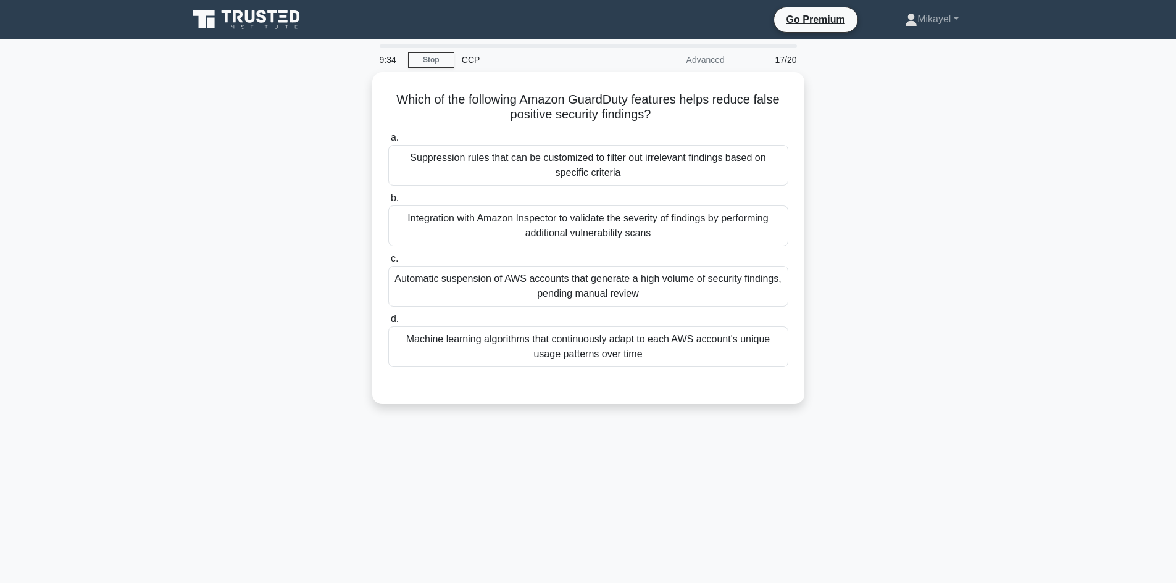
click at [177, 250] on main "9:34 Stop CCP Advanced 17/20 Which of the following Amazon GuardDuty features h…" at bounding box center [588, 353] width 1176 height 627
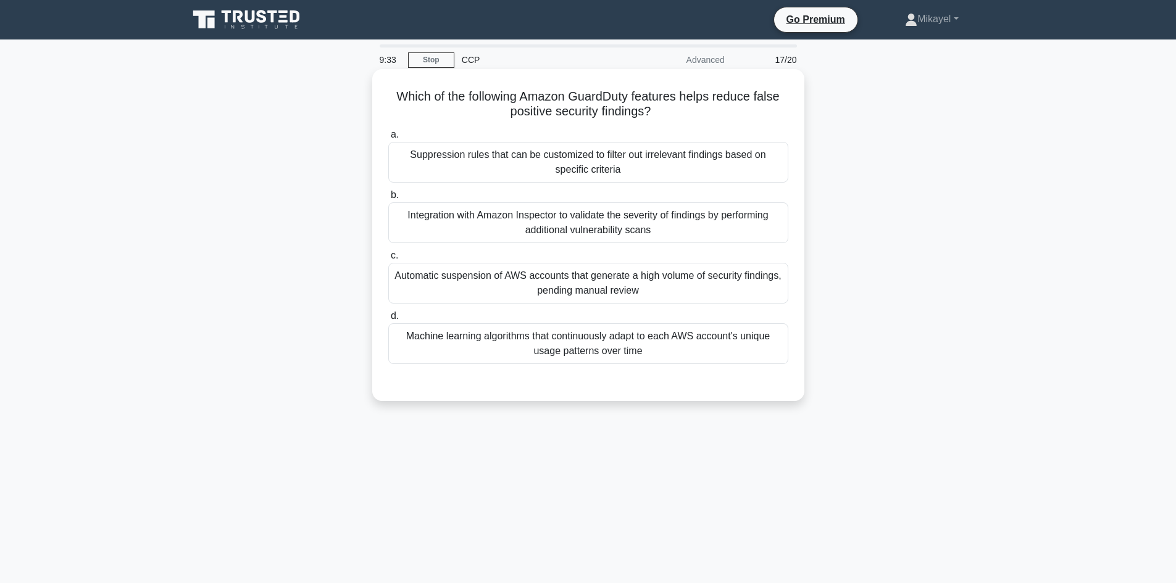
click at [560, 345] on div "Machine learning algorithms that continuously adapt to each AWS account's uniqu…" at bounding box center [588, 343] width 400 height 41
click at [388, 320] on input "d. Machine learning algorithms that continuously adapt to each AWS account's un…" at bounding box center [388, 316] width 0 height 8
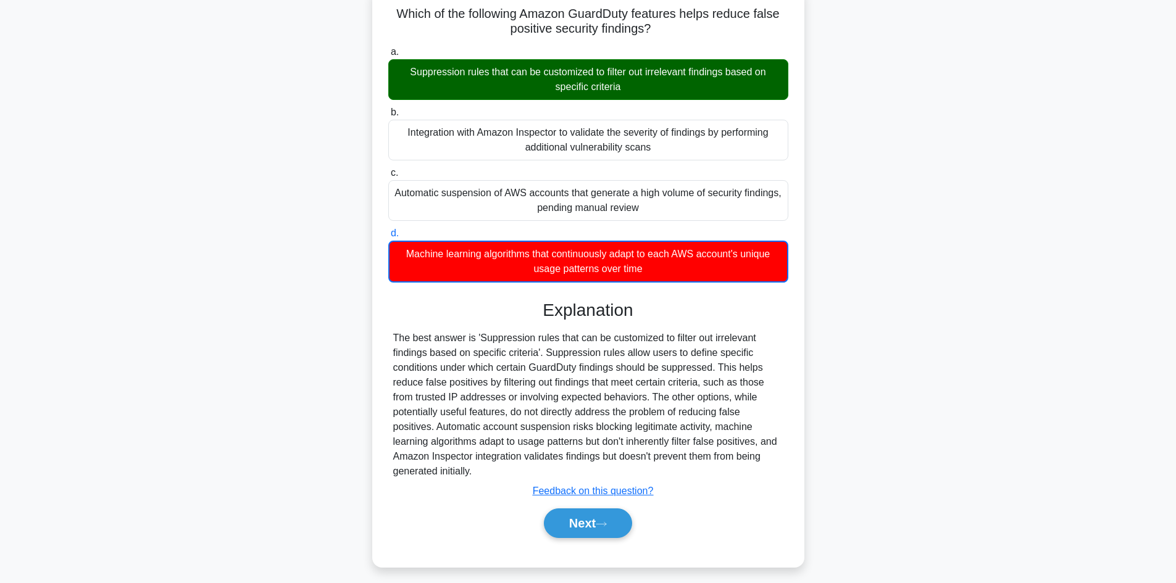
scroll to position [90, 0]
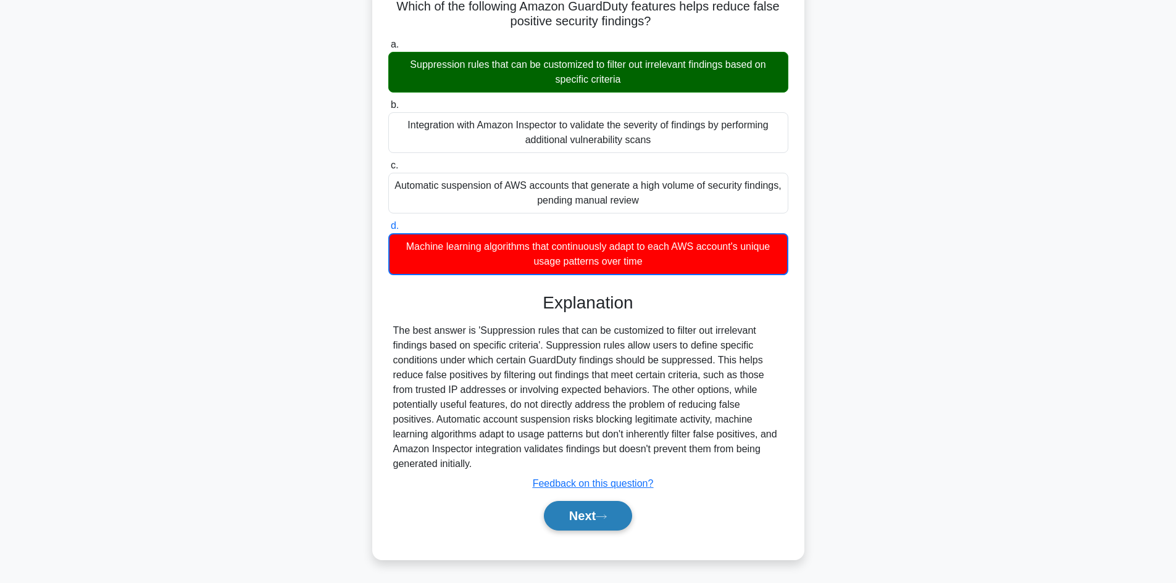
click at [604, 522] on button "Next" at bounding box center [588, 516] width 88 height 30
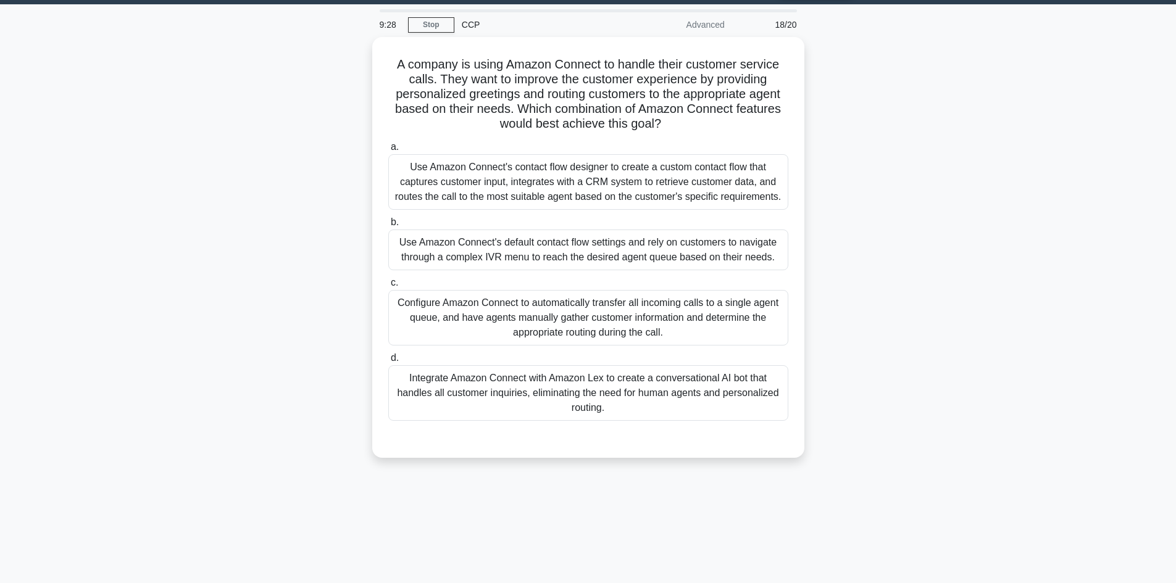
scroll to position [9, 0]
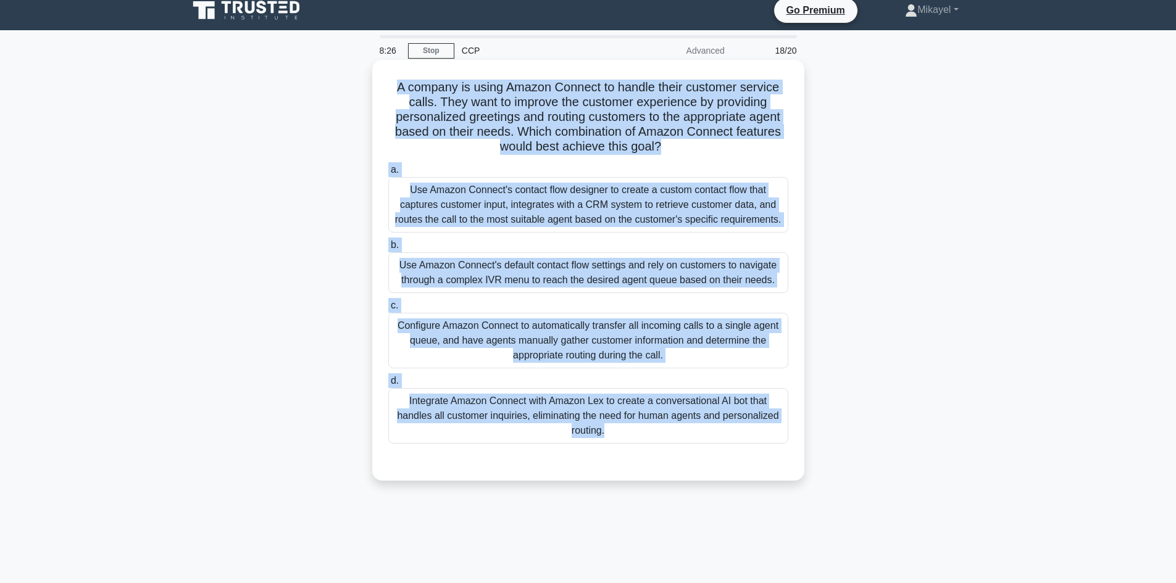
drag, startPoint x: 397, startPoint y: 85, endPoint x: 659, endPoint y: 454, distance: 452.9
click at [659, 454] on div "A company is using Amazon Connect to handle their customer service calls. They …" at bounding box center [588, 270] width 422 height 411
copy div "A company is using Amazon Connect to handle their customer service calls. They …"
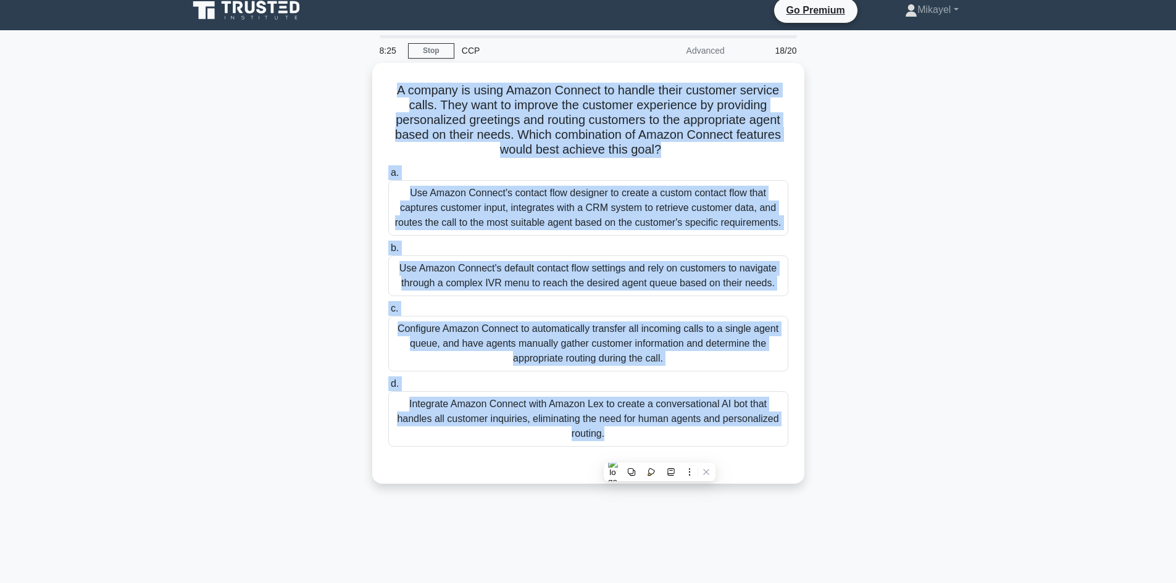
click at [235, 310] on div "A company is using Amazon Connect to handle their customer service calls. They …" at bounding box center [588, 281] width 815 height 436
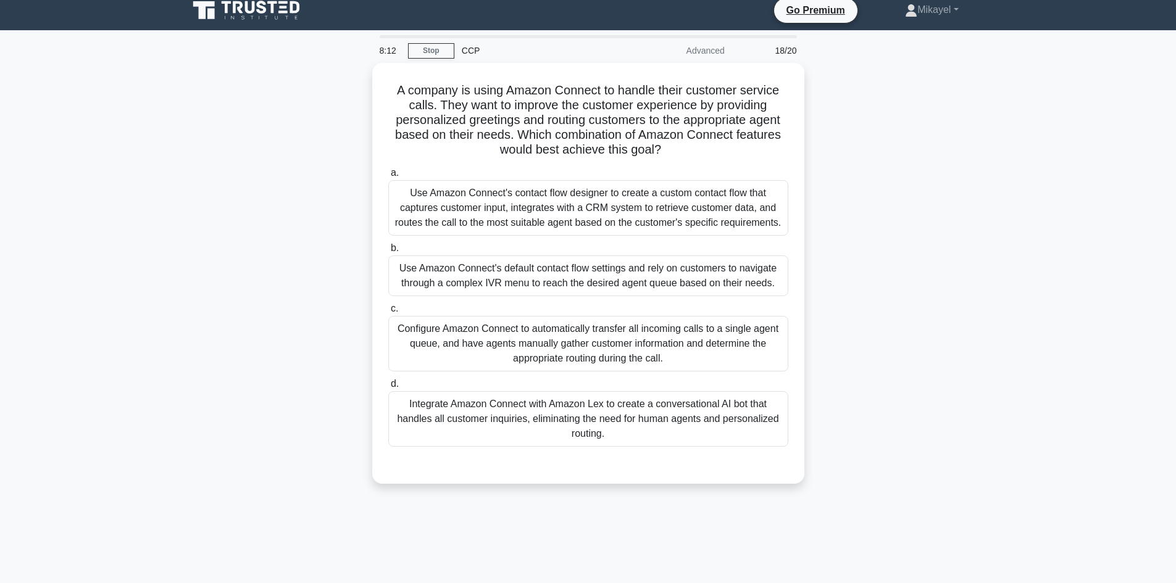
click at [243, 233] on div "A company is using Amazon Connect to handle their customer service calls. They …" at bounding box center [588, 281] width 815 height 436
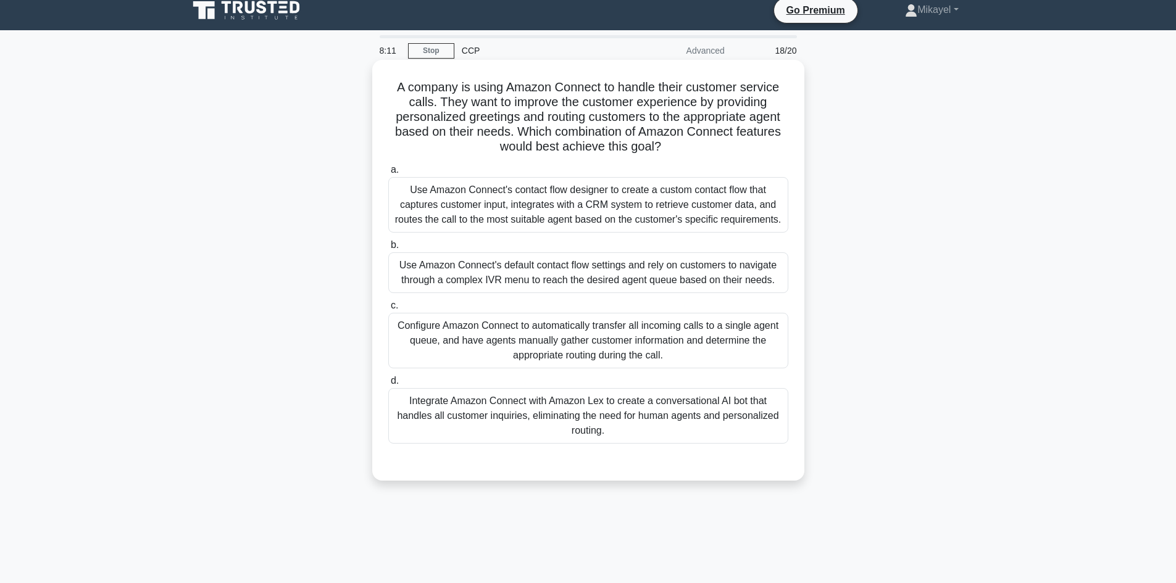
click at [517, 207] on div "Use Amazon Connect's contact flow designer to create a custom contact flow that…" at bounding box center [588, 205] width 400 height 56
click at [388, 174] on input "a. Use Amazon Connect's contact flow designer to create a custom contact flow t…" at bounding box center [388, 170] width 0 height 8
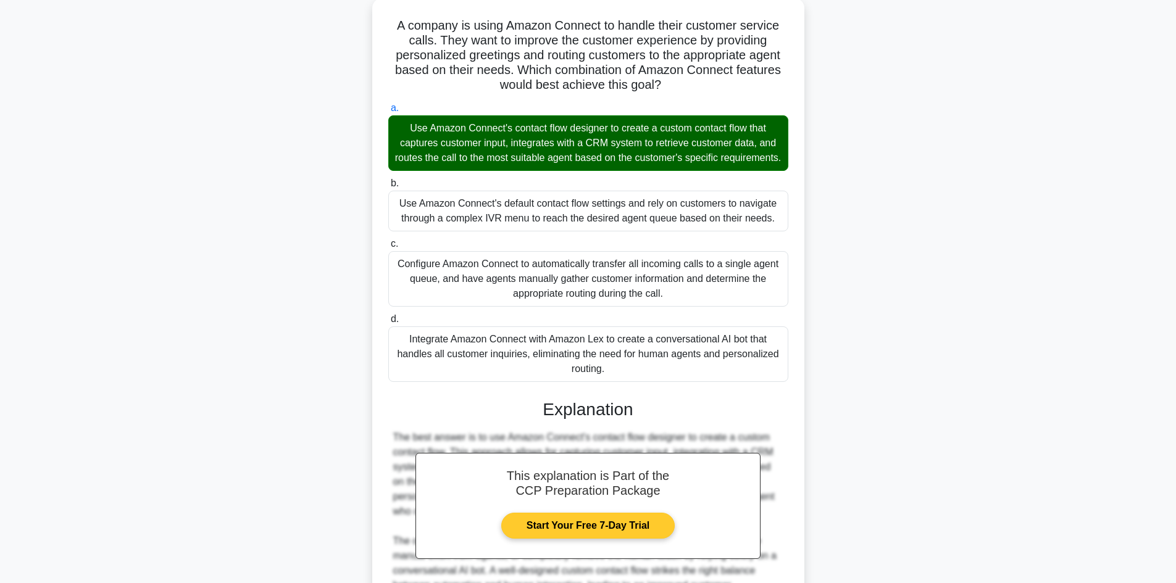
scroll to position [207, 0]
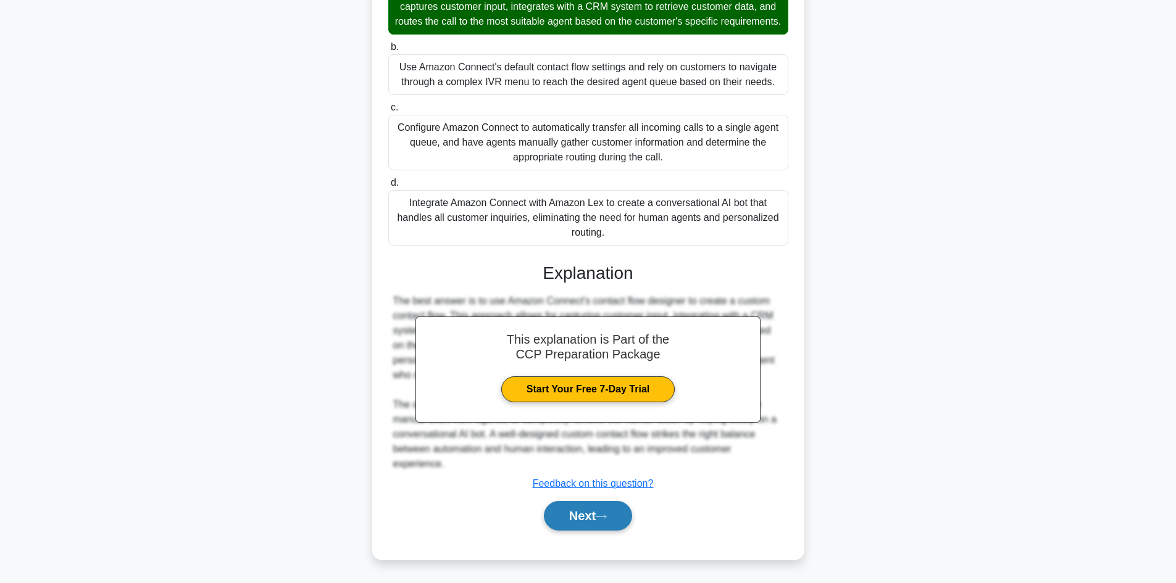
click at [570, 512] on button "Next" at bounding box center [588, 516] width 88 height 30
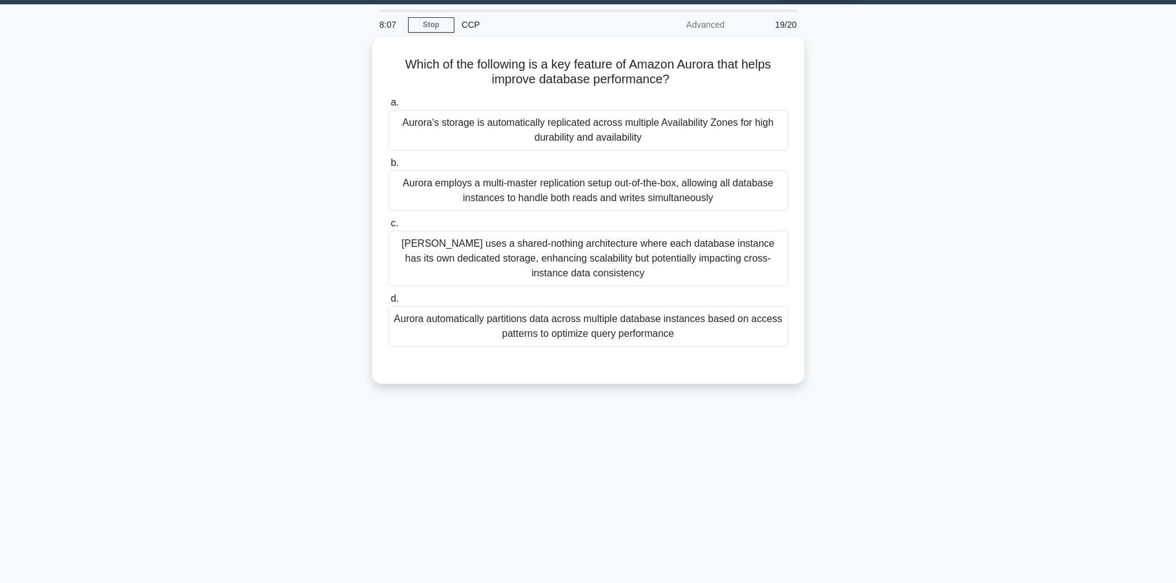
scroll to position [9, 0]
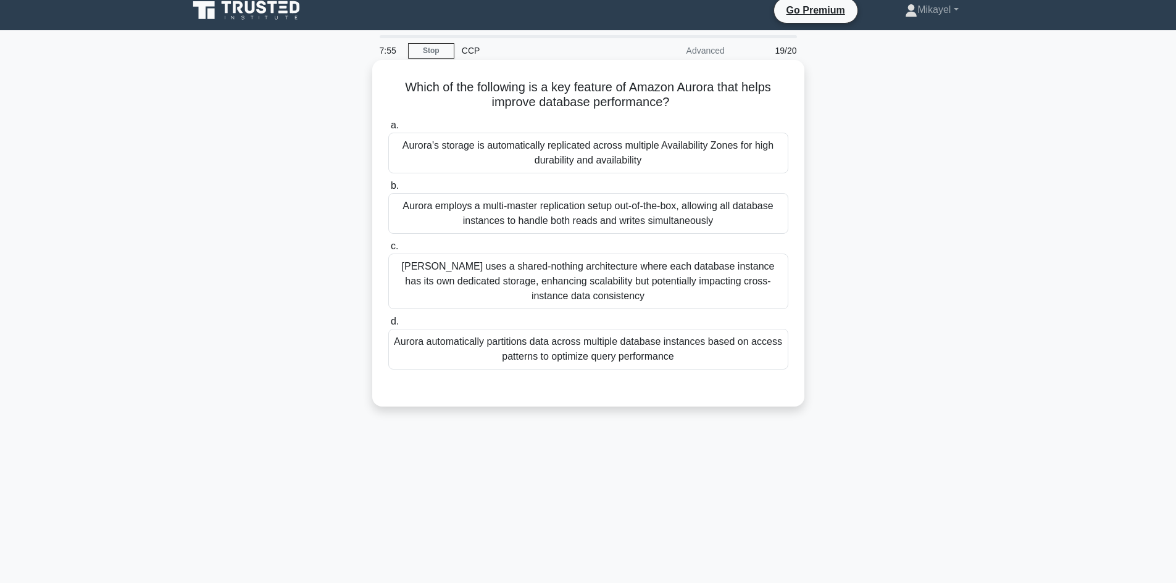
click at [478, 153] on div "Aurora's storage is automatically replicated across multiple Availability Zones…" at bounding box center [588, 153] width 400 height 41
click at [388, 130] on input "a. Aurora's storage is automatically replicated across multiple Availability Zo…" at bounding box center [388, 126] width 0 height 8
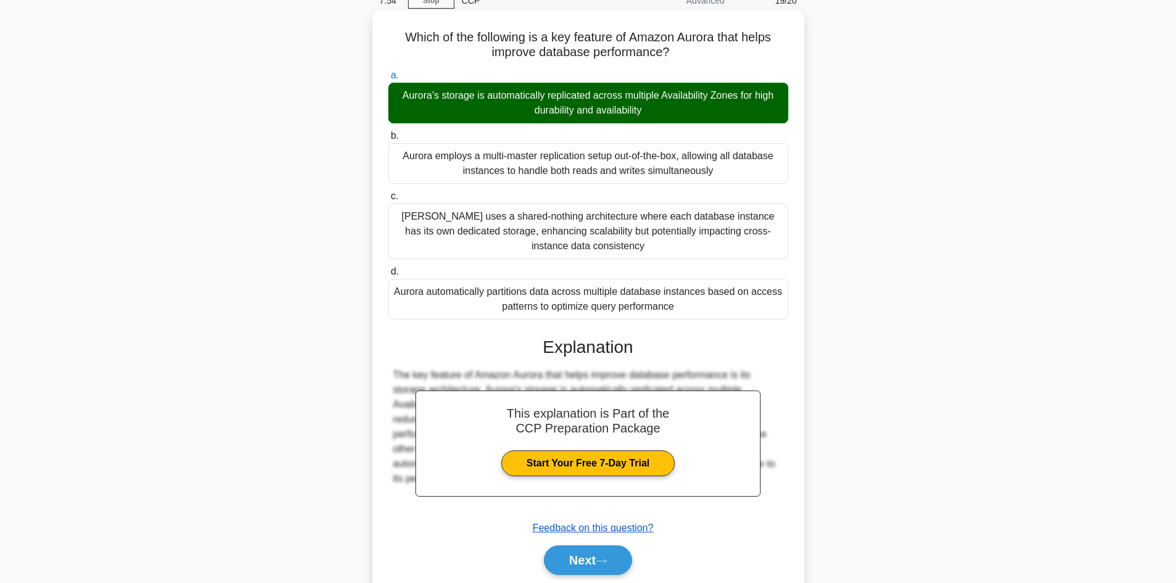
scroll to position [104, 0]
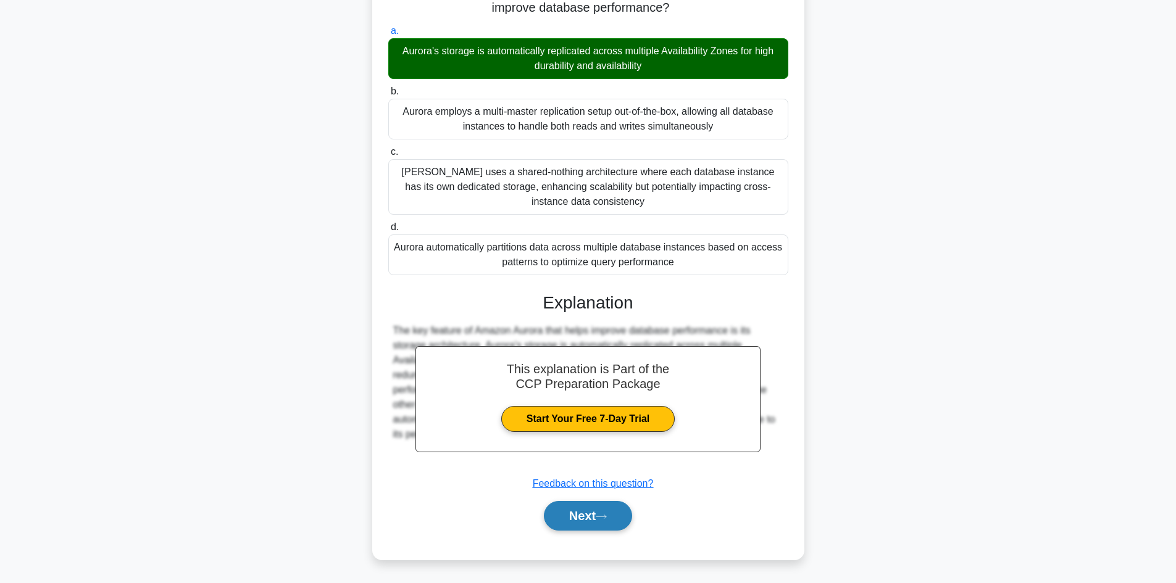
click at [608, 522] on button "Next" at bounding box center [588, 516] width 88 height 30
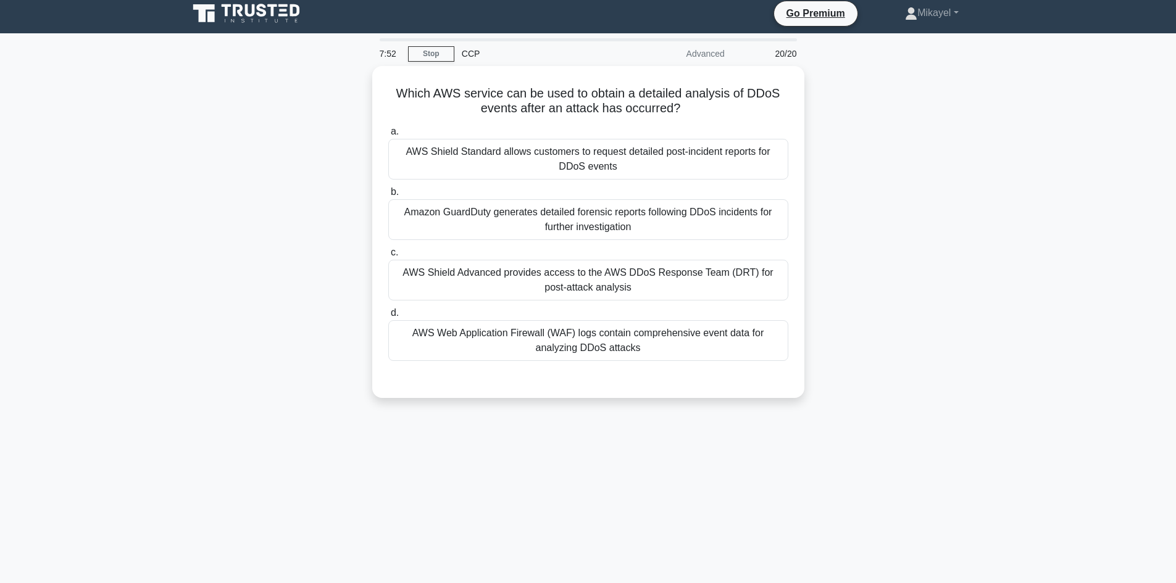
scroll to position [0, 0]
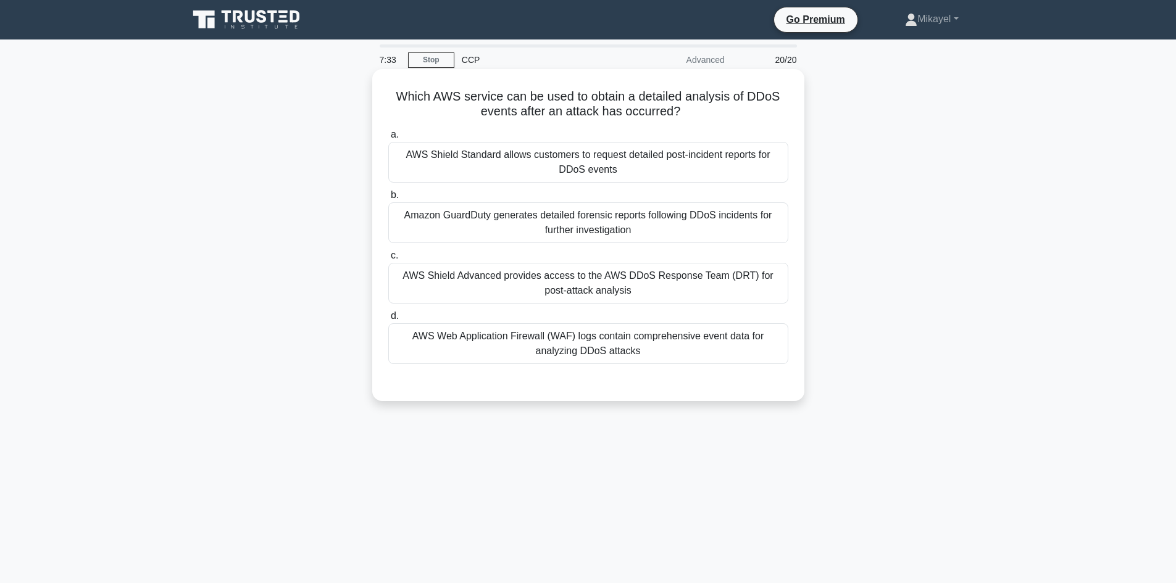
click at [492, 282] on div "AWS Shield Advanced provides access to the AWS DDoS Response Team (DRT) for pos…" at bounding box center [588, 283] width 400 height 41
click at [388, 260] on input "c. AWS Shield Advanced provides access to the AWS DDoS Response Team (DRT) for …" at bounding box center [388, 256] width 0 height 8
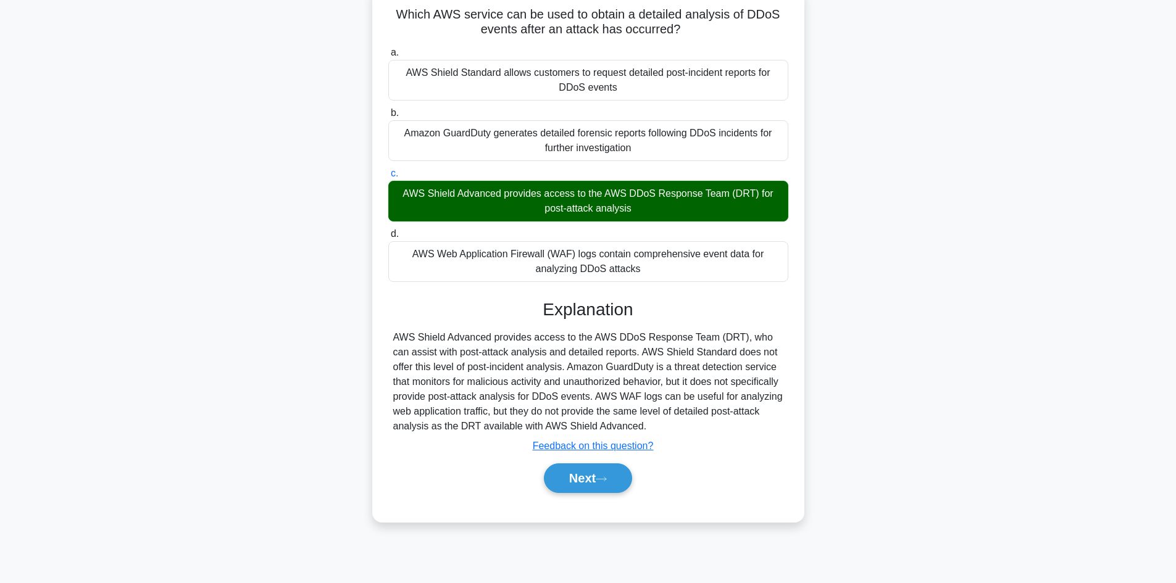
scroll to position [83, 0]
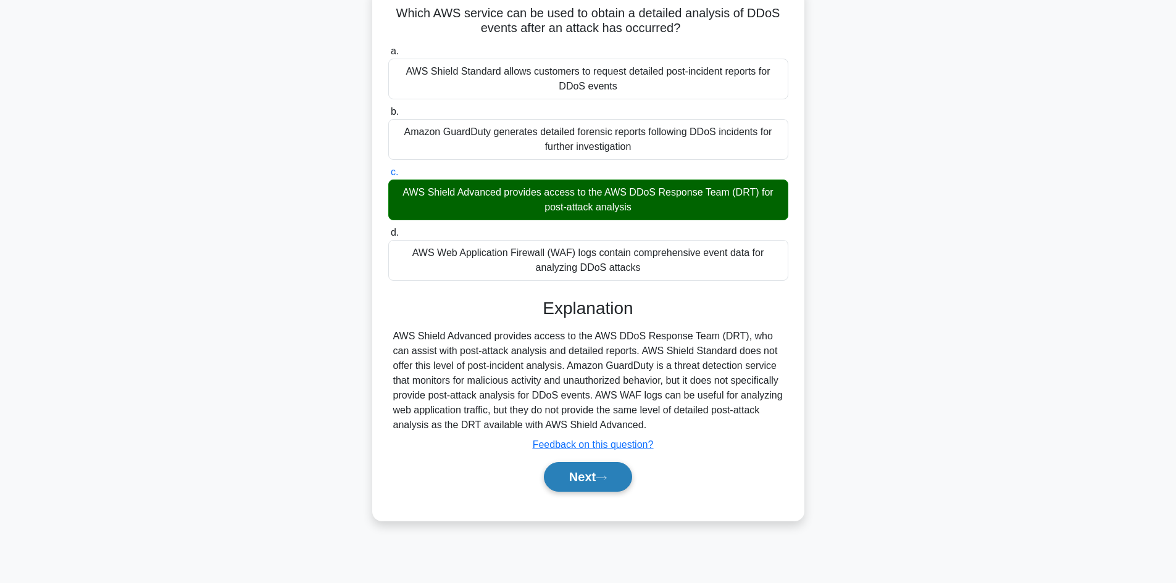
click at [597, 475] on button "Next" at bounding box center [588, 477] width 88 height 30
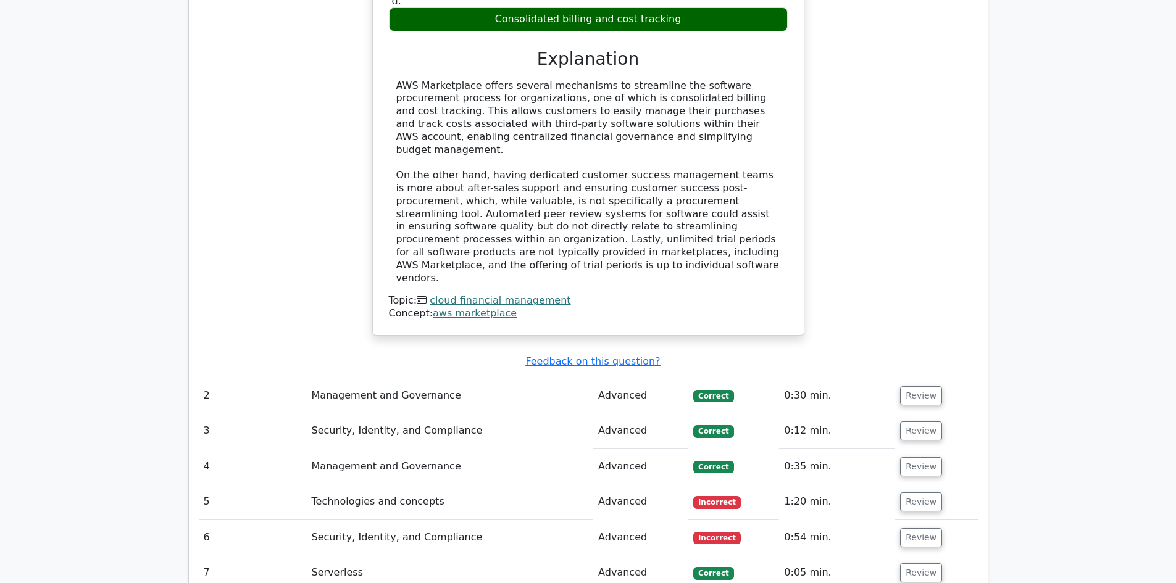
scroll to position [1408, 0]
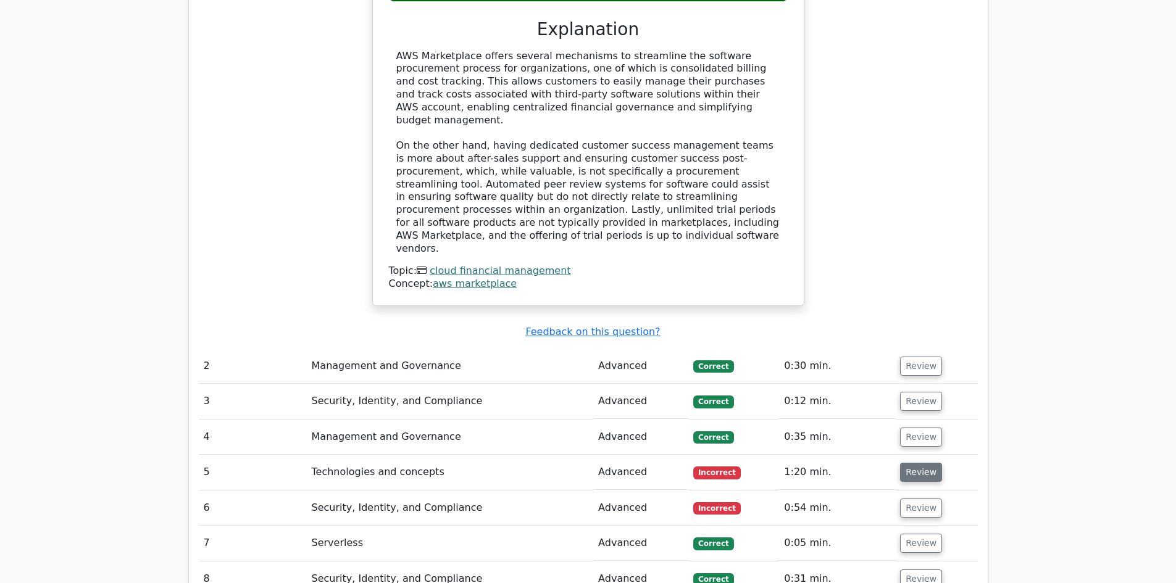
click at [908, 463] on button "Review" at bounding box center [921, 472] width 42 height 19
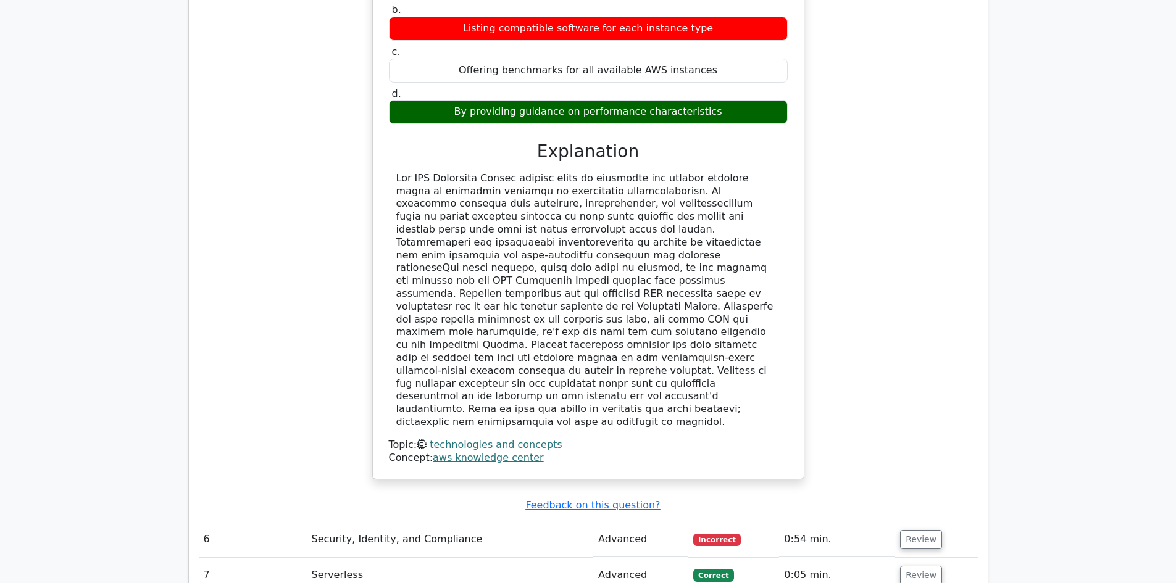
scroll to position [2000, 0]
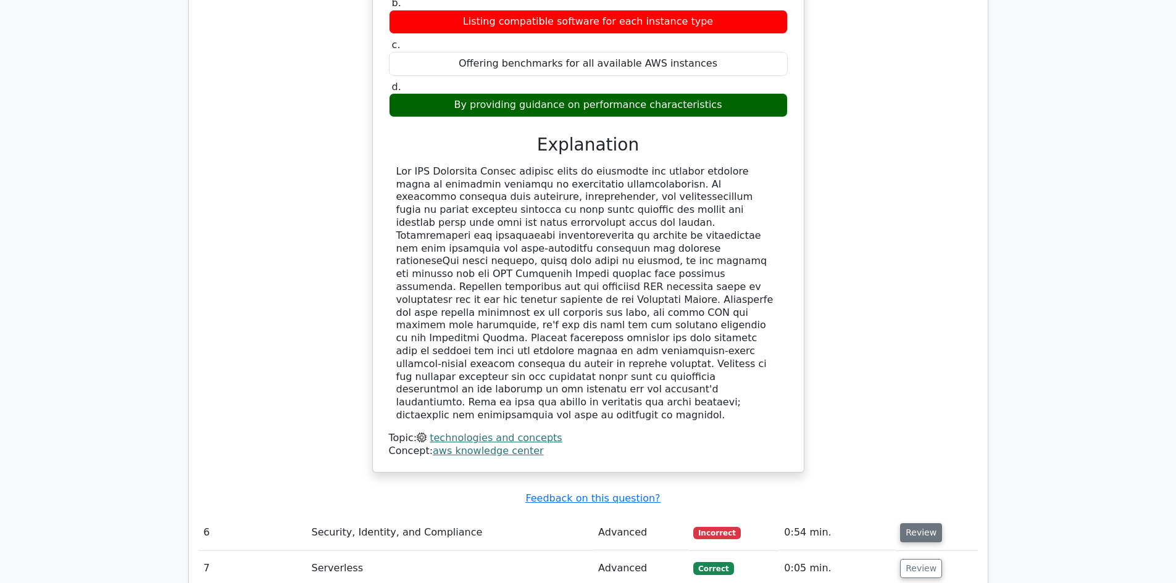
click at [921, 524] on button "Review" at bounding box center [921, 533] width 42 height 19
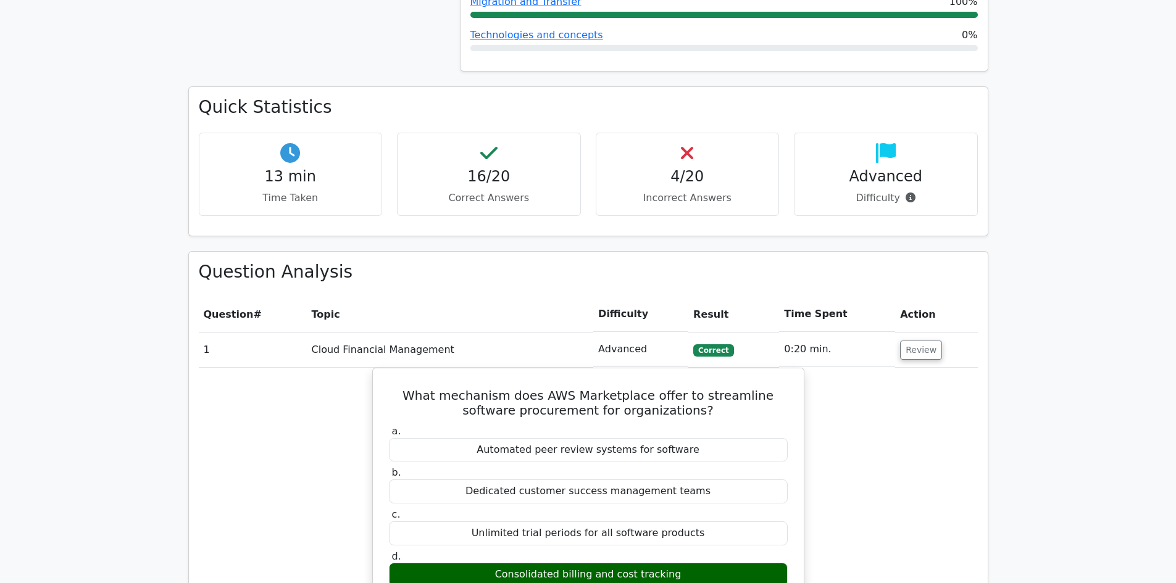
scroll to position [815, 0]
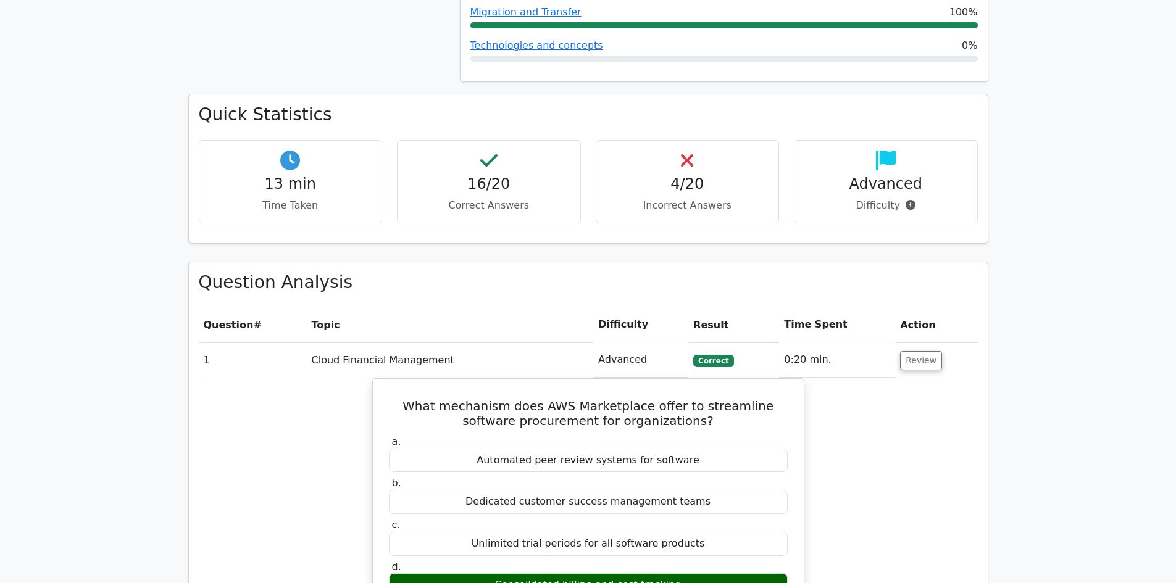
click at [687, 175] on h4 "4/20" at bounding box center [687, 184] width 163 height 18
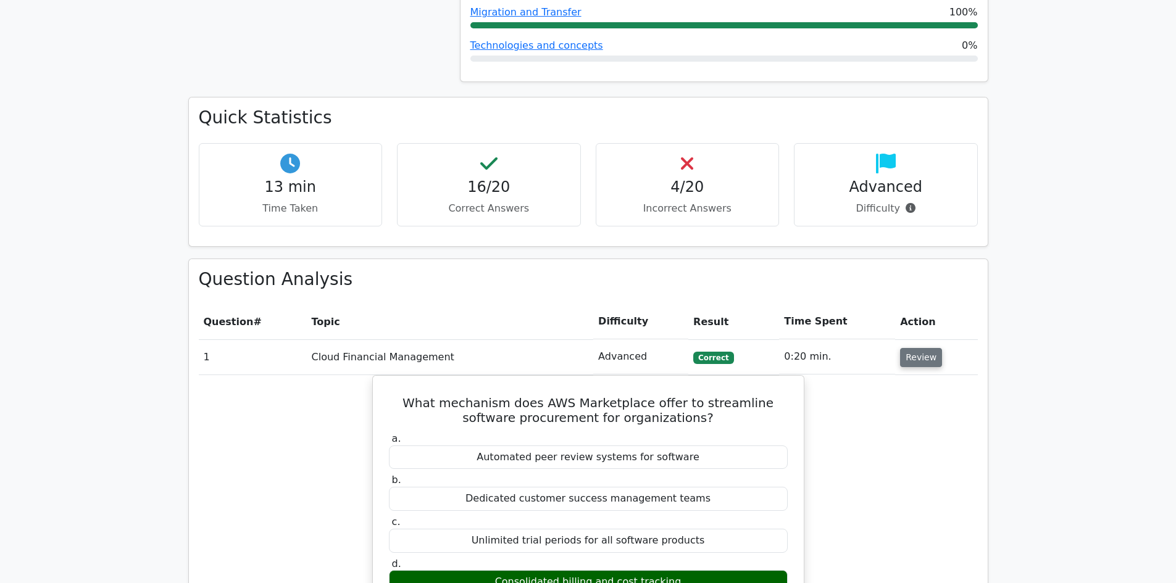
click at [917, 348] on button "Review" at bounding box center [921, 357] width 42 height 19
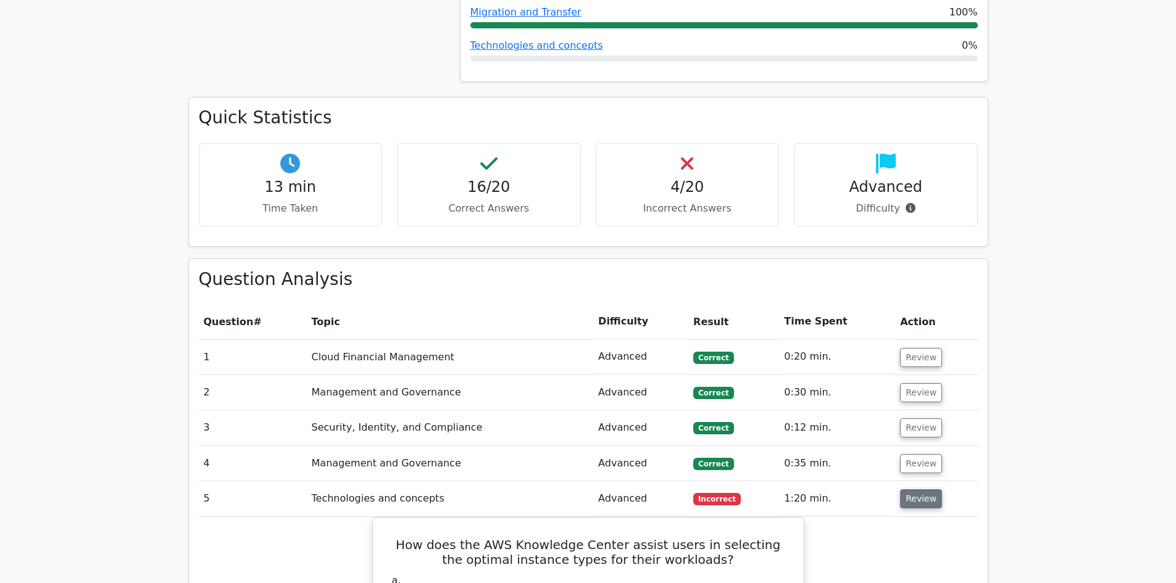
click at [926, 490] on button "Review" at bounding box center [921, 499] width 42 height 19
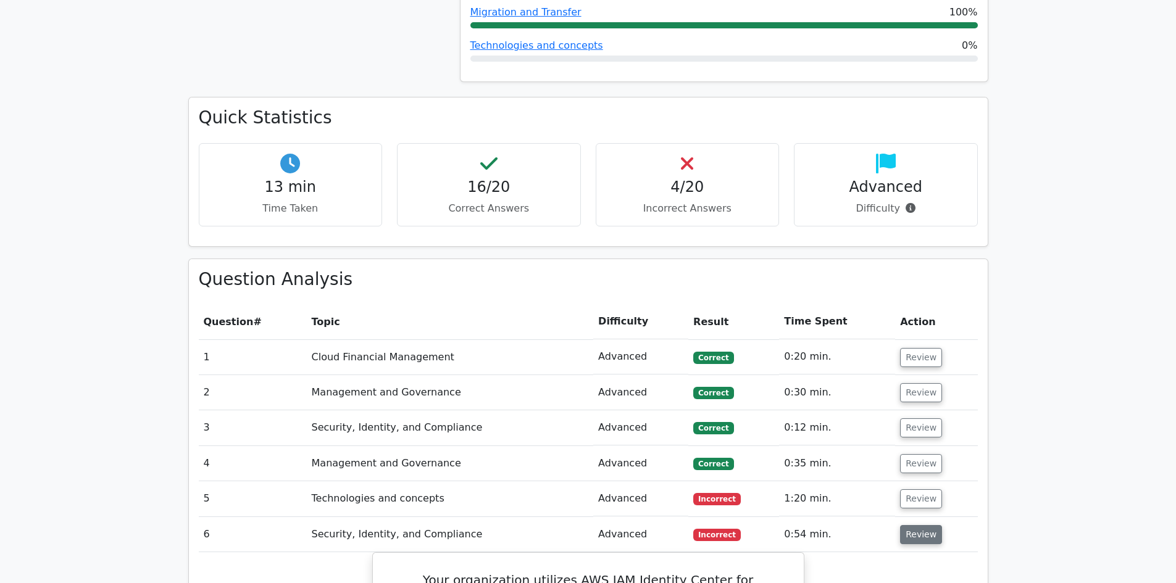
click at [918, 525] on button "Review" at bounding box center [921, 534] width 42 height 19
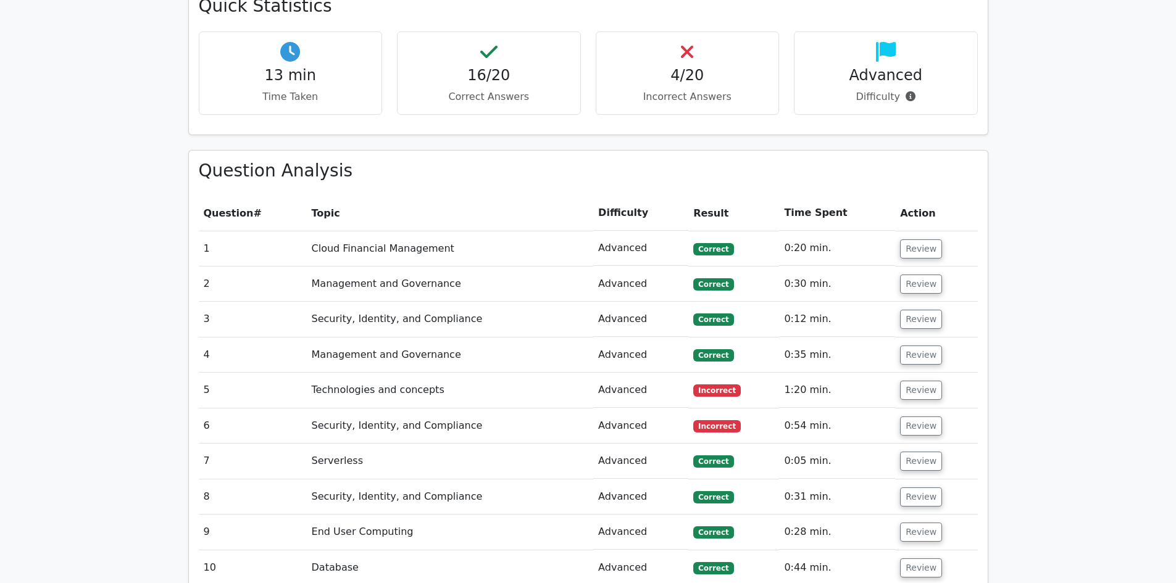
scroll to position [963, 0]
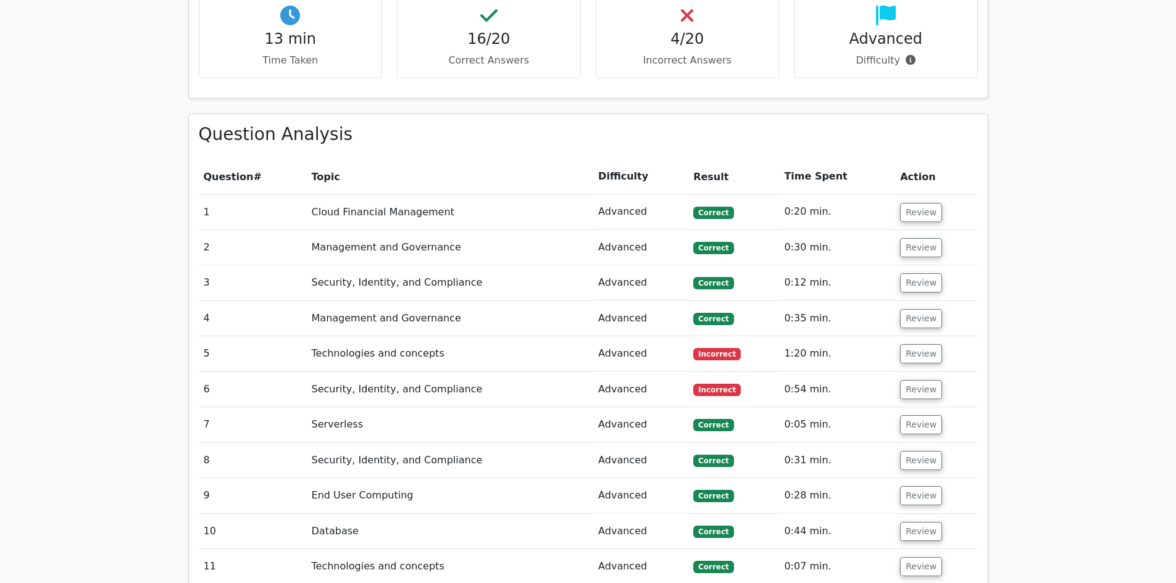
click at [118, 174] on main ".st0{fill:#252F3E;} .st1{fill-rule:evenodd;clip-rule:evenodd;fill:#FF9900;} Go …" at bounding box center [588, 228] width 1176 height 2304
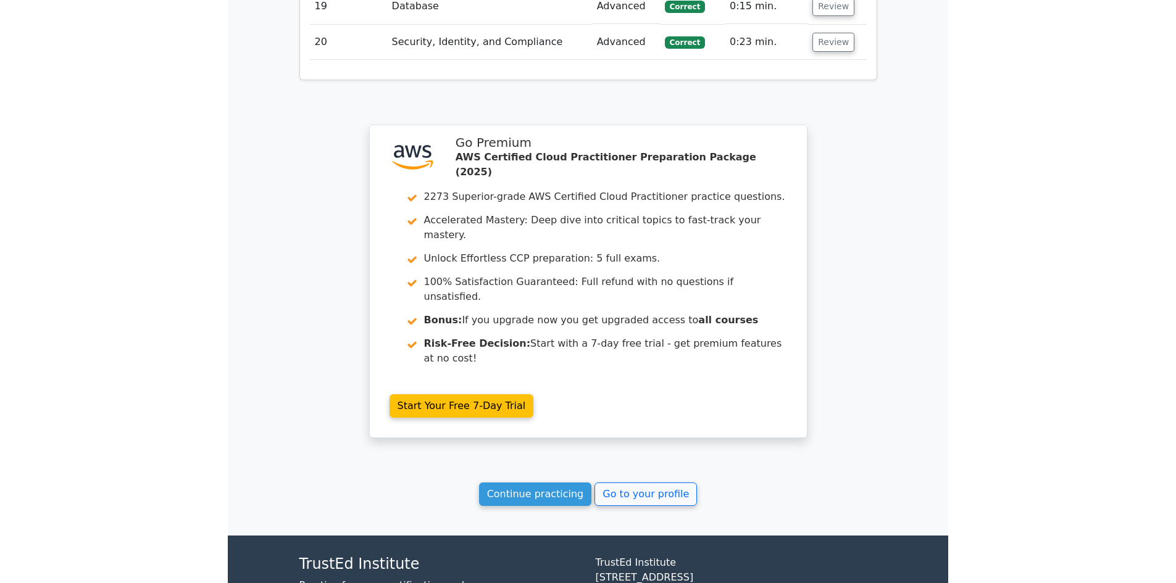
scroll to position [0, 0]
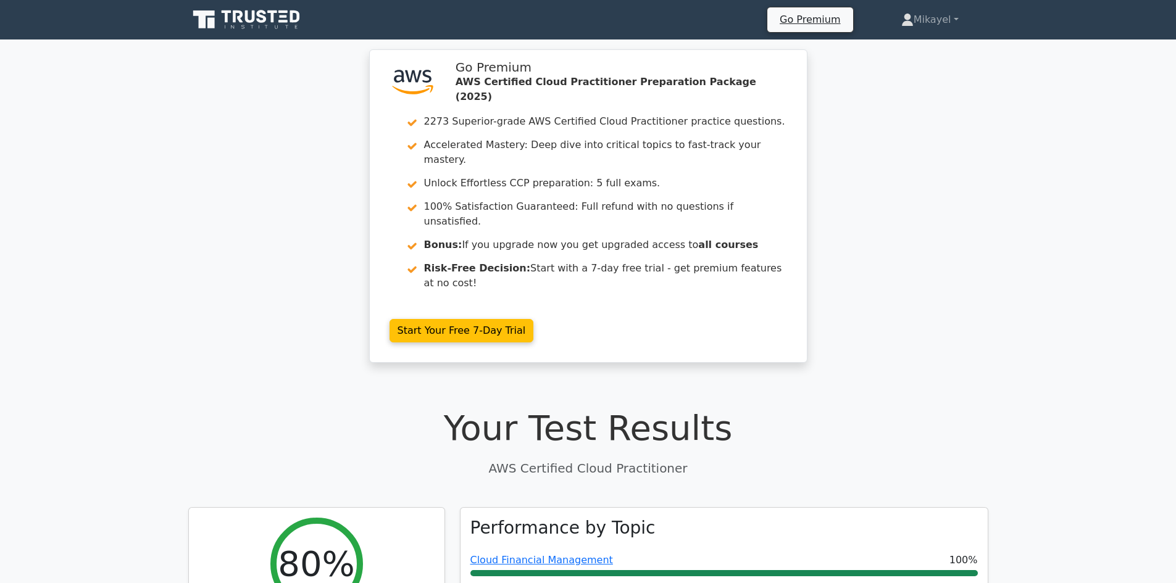
click at [1050, 269] on div ".st0{fill:#252F3E;} .st1{fill-rule:evenodd;clip-rule:evenodd;fill:#FF9900;} Go …" at bounding box center [588, 213] width 1176 height 328
click at [175, 169] on div ".st0{fill:#252F3E;} .st1{fill-rule:evenodd;clip-rule:evenodd;fill:#FF9900;} Go …" at bounding box center [588, 213] width 1176 height 328
